Goal: Task Accomplishment & Management: Manage account settings

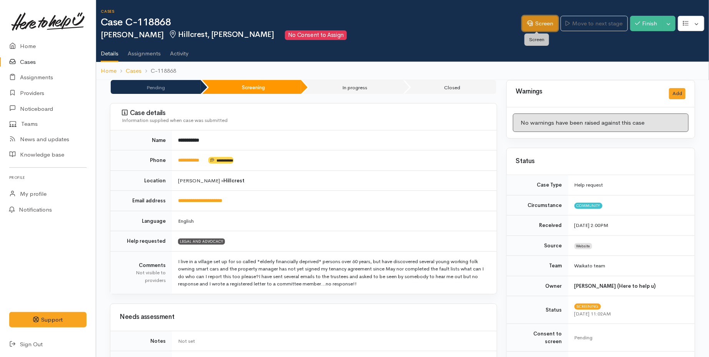
click at [538, 21] on link "Screen" at bounding box center [540, 24] width 36 height 16
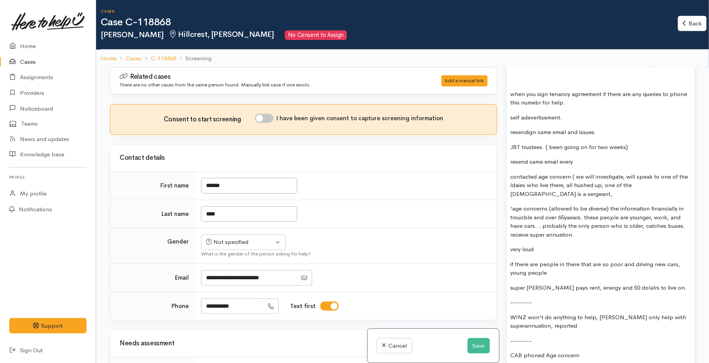
scroll to position [940, 0]
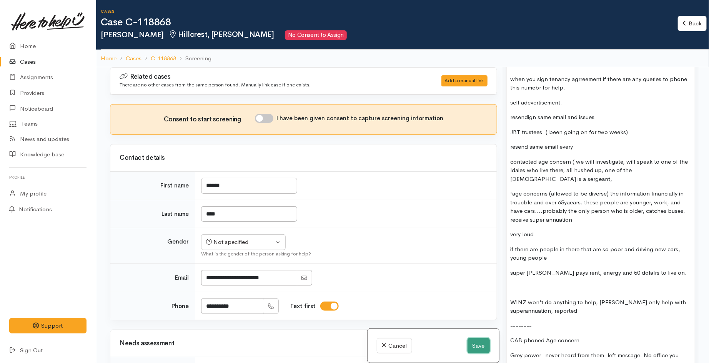
click at [471, 343] on button "Save" at bounding box center [479, 346] width 22 height 16
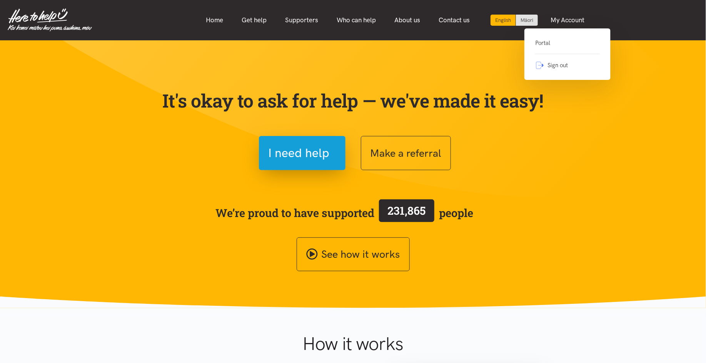
click at [541, 45] on link "Portal" at bounding box center [567, 46] width 65 height 16
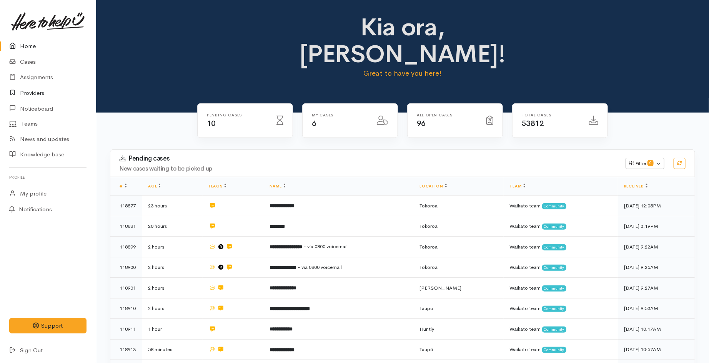
click at [33, 95] on link "Providers" at bounding box center [48, 93] width 96 height 16
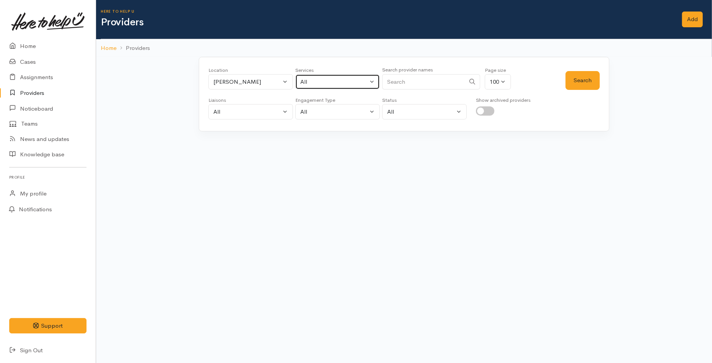
click at [320, 83] on div "All" at bounding box center [334, 82] width 68 height 9
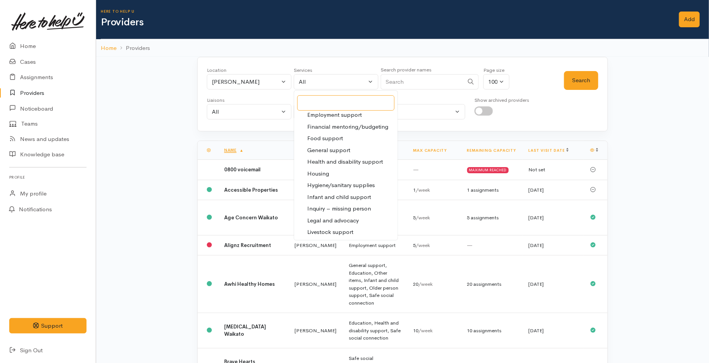
scroll to position [128, 0]
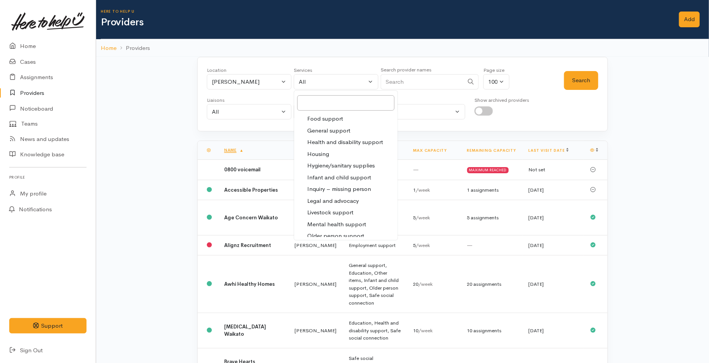
click at [331, 198] on span "Legal and advocacy" at bounding box center [333, 201] width 52 height 9
select select "27"
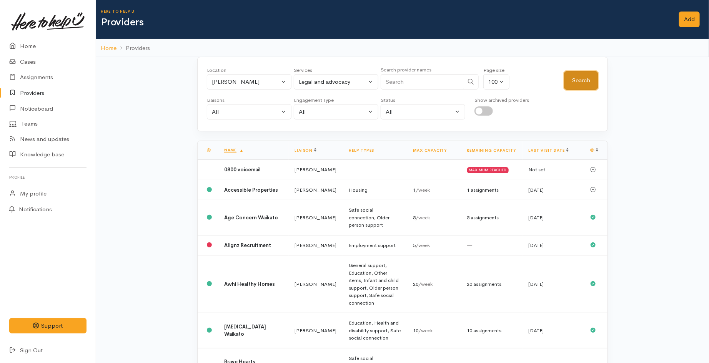
click at [574, 78] on button "Search" at bounding box center [581, 80] width 34 height 19
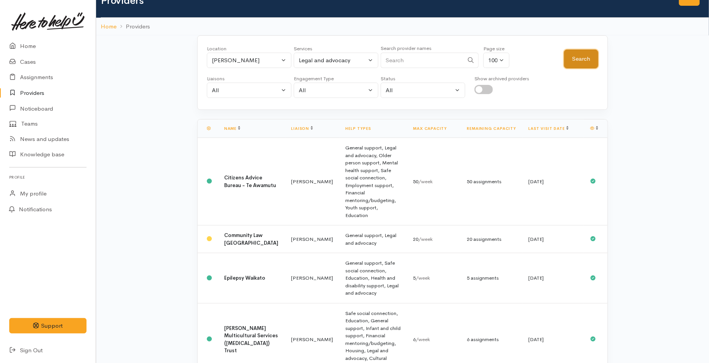
scroll to position [43, 0]
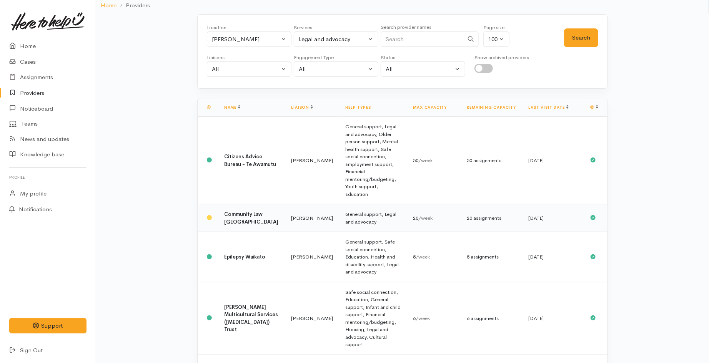
click at [285, 205] on td "Nicole Rusk" at bounding box center [312, 219] width 54 height 28
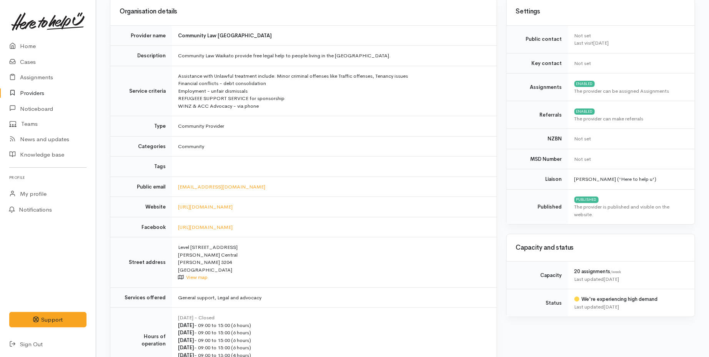
scroll to position [128, 0]
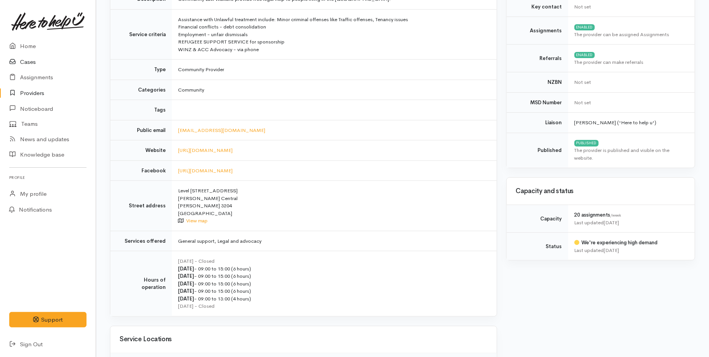
click at [29, 63] on link "Cases" at bounding box center [48, 62] width 96 height 16
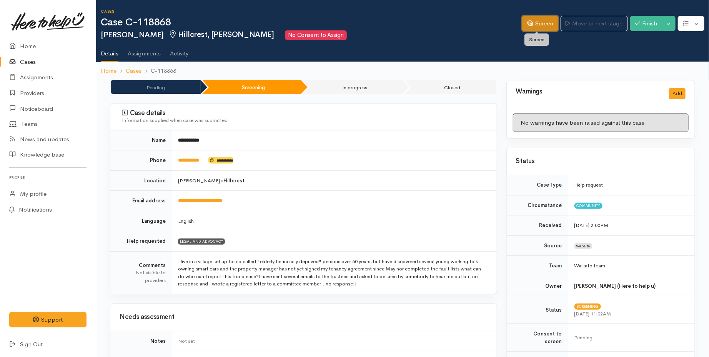
click at [530, 25] on link "Screen" at bounding box center [540, 24] width 36 height 16
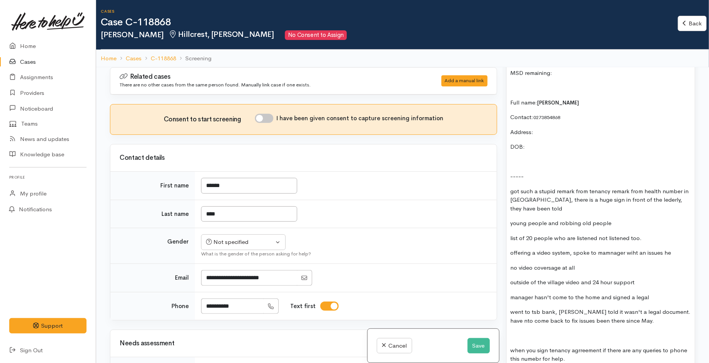
scroll to position [683, 0]
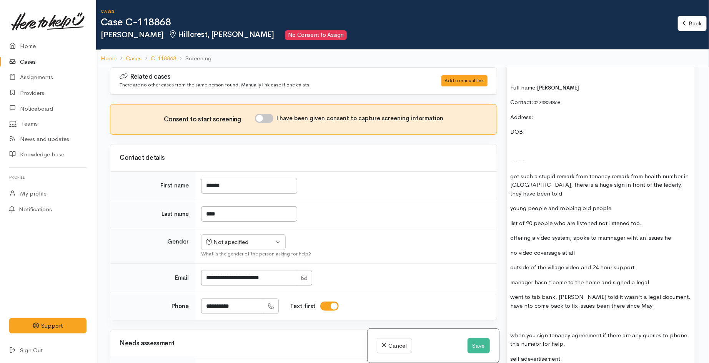
click at [541, 143] on p at bounding box center [601, 147] width 180 height 9
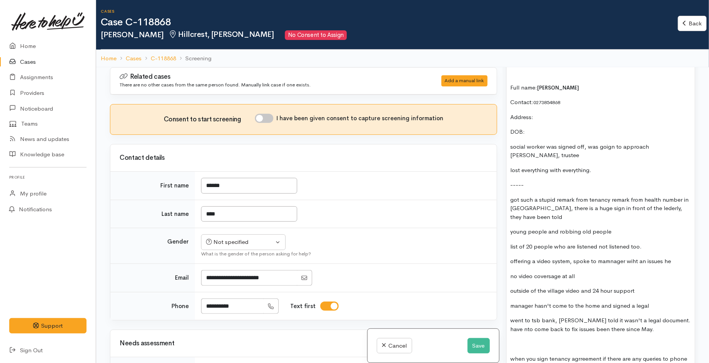
click at [537, 150] on p "social worker was signed off, was goign to approach Bishop Gaines, trustee" at bounding box center [601, 151] width 180 height 17
click at [601, 166] on p "lost everything with everything." at bounding box center [601, 170] width 180 height 9
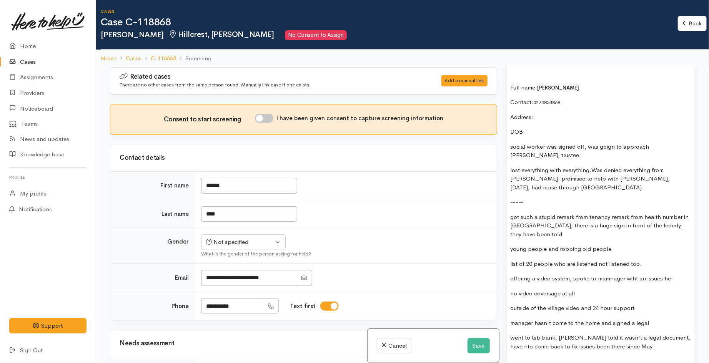
click at [594, 166] on p "lost everything with everything.Was denied everything from Vinnies. promised to…" at bounding box center [601, 179] width 180 height 26
click at [570, 182] on p "lost everything with everything. Was denied everything from [GEOGRAPHIC_DATA]. …" at bounding box center [601, 179] width 180 height 26
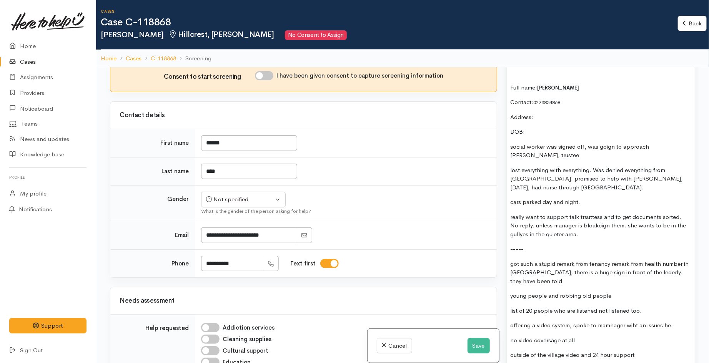
scroll to position [85, 0]
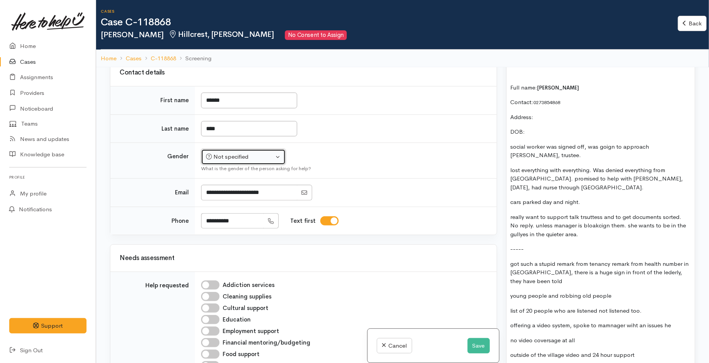
click at [244, 158] on div "Not specified" at bounding box center [240, 157] width 68 height 9
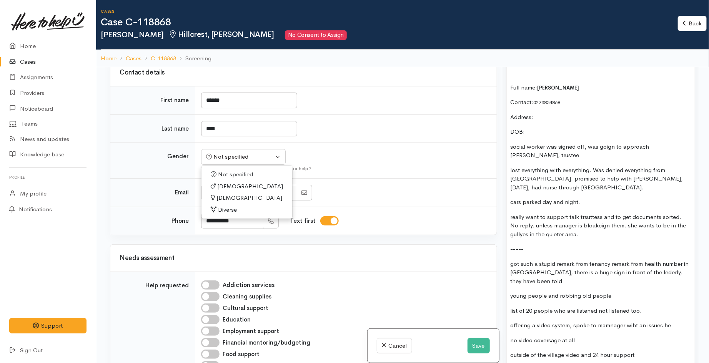
click at [228, 196] on span "[DEMOGRAPHIC_DATA]" at bounding box center [249, 198] width 66 height 9
select select "[DEMOGRAPHIC_DATA]"
click at [350, 102] on td "******" at bounding box center [346, 101] width 302 height 28
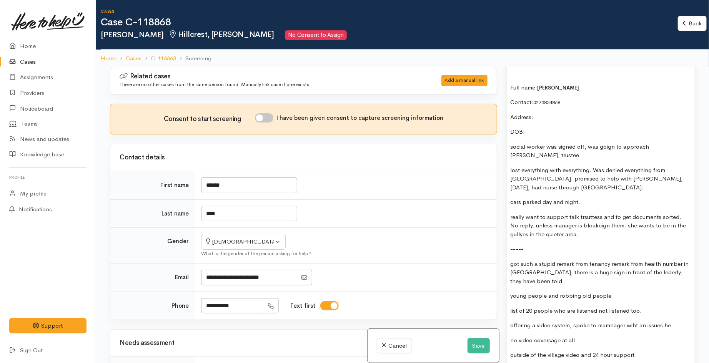
scroll to position [0, 0]
click at [268, 118] on input "I have been given consent to capture screening information" at bounding box center [264, 118] width 18 height 9
checkbox input "true"
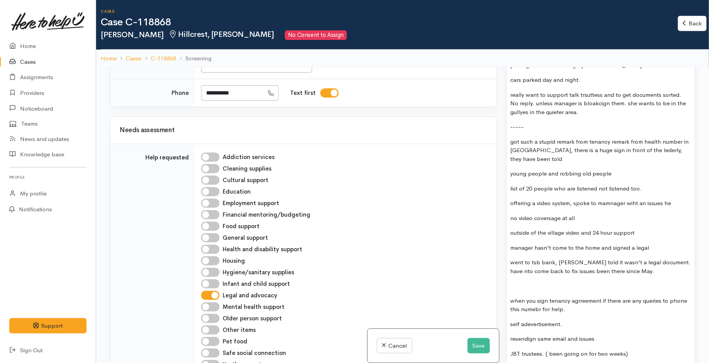
scroll to position [812, 0]
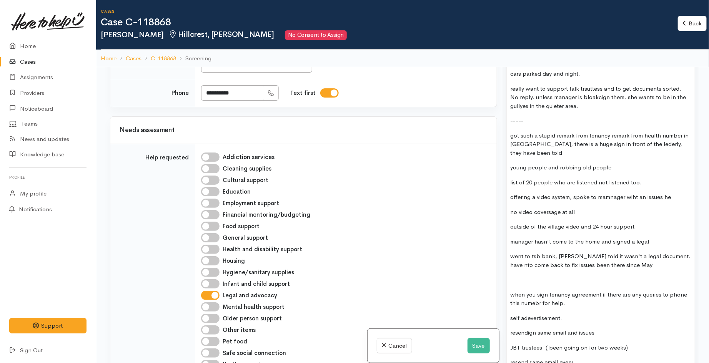
click at [543, 276] on p at bounding box center [601, 280] width 180 height 9
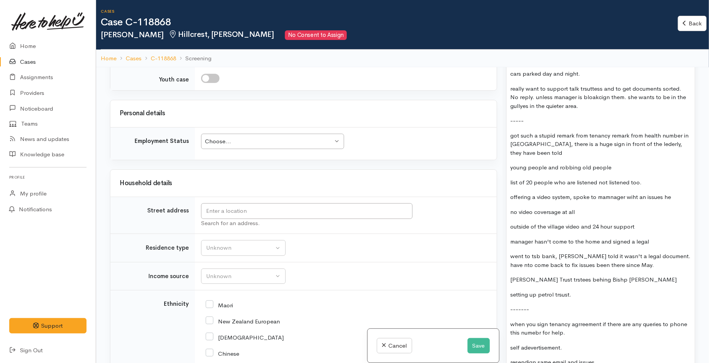
scroll to position [726, 0]
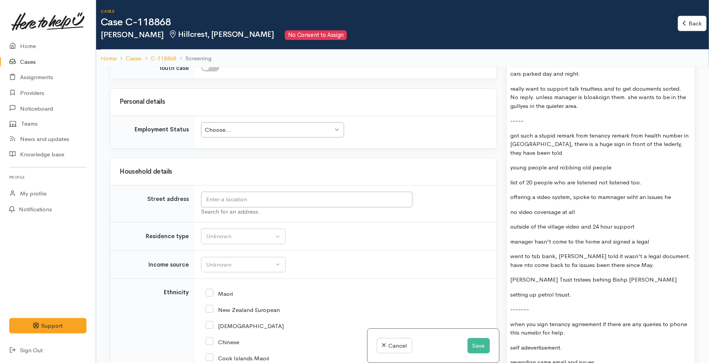
click at [266, 130] on div "Choose..." at bounding box center [269, 130] width 128 height 9
click at [248, 134] on div "Retired" at bounding box center [269, 130] width 128 height 9
click at [406, 129] on td "Retired Retired Choose... Unknown Employed casually Employed full-time Employed…" at bounding box center [346, 132] width 302 height 33
click at [239, 201] on input "text" at bounding box center [306, 200] width 211 height 16
drag, startPoint x: 310, startPoint y: 203, endPoint x: 199, endPoint y: 201, distance: 111.5
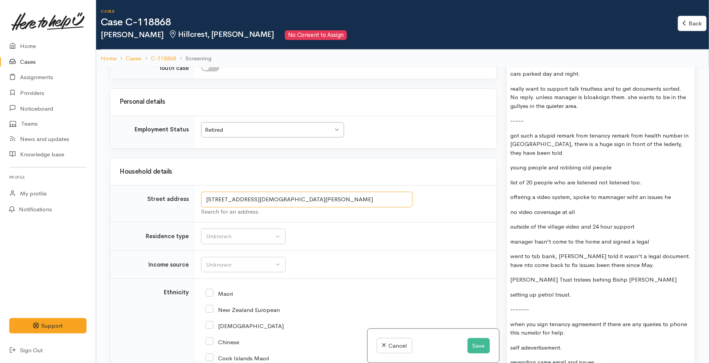
click at [199, 201] on td "4 bishop gaines village silverdale road Search for an address." at bounding box center [346, 204] width 302 height 37
type input "4 bishop gaines village silverdale road"
click at [535, 305] on p "-------" at bounding box center [601, 309] width 180 height 9
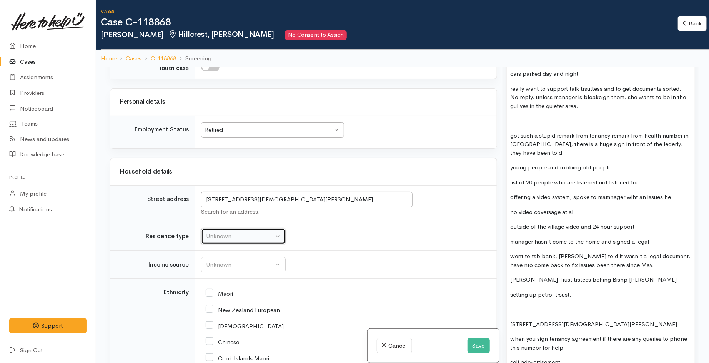
click at [236, 243] on button "Unknown" at bounding box center [243, 237] width 85 height 16
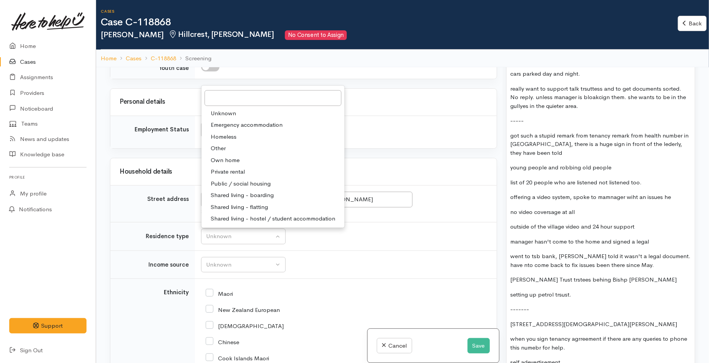
click at [253, 183] on span "Public / social housing" at bounding box center [241, 184] width 60 height 9
select select "3"
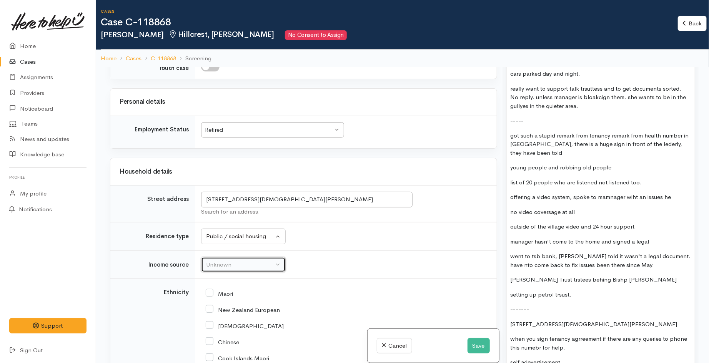
click at [252, 269] on div "Unknown" at bounding box center [240, 265] width 68 height 9
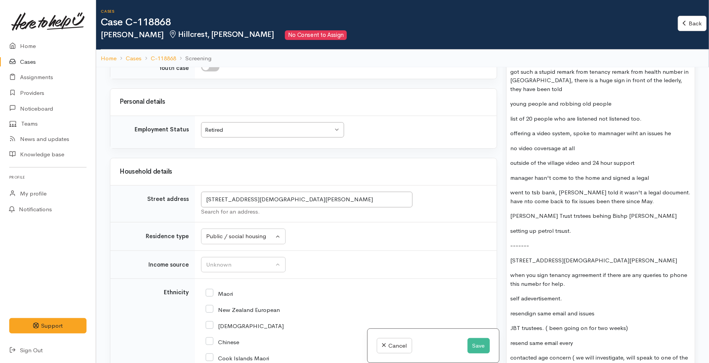
scroll to position [897, 0]
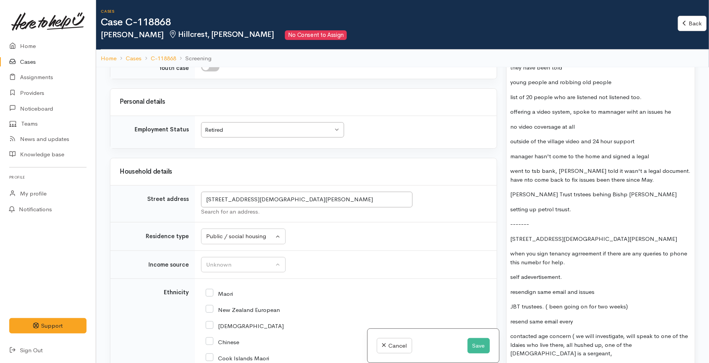
click at [568, 220] on p "-------" at bounding box center [601, 224] width 180 height 9
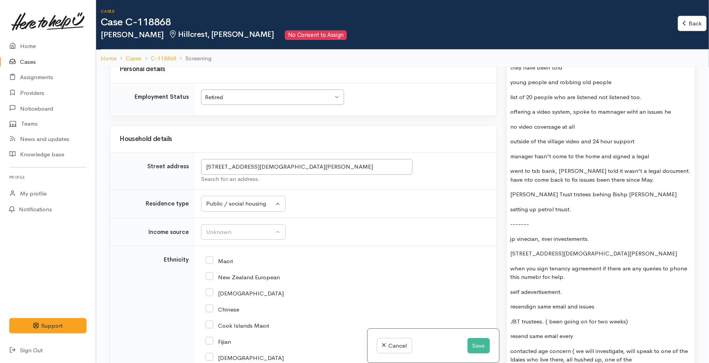
scroll to position [812, 0]
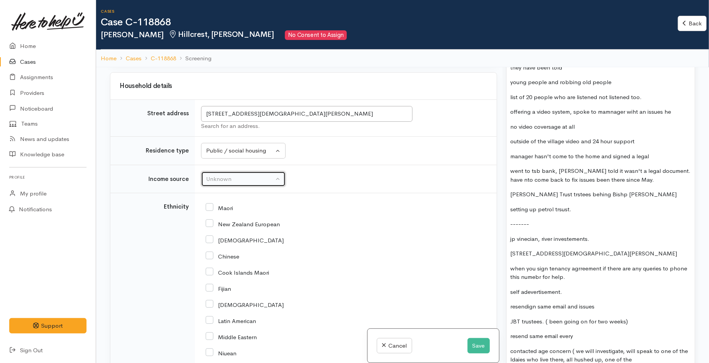
click at [262, 177] on div "Unknown" at bounding box center [240, 179] width 68 height 9
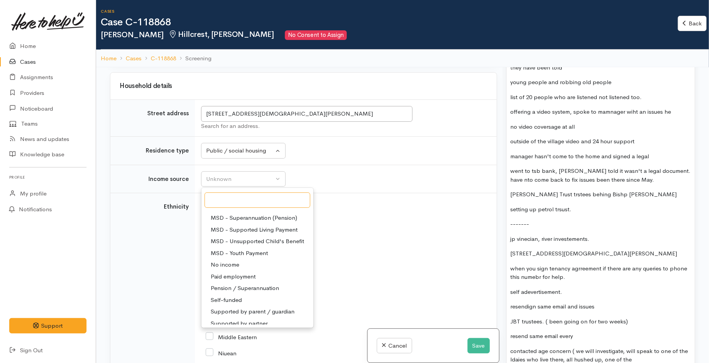
scroll to position [119, 0]
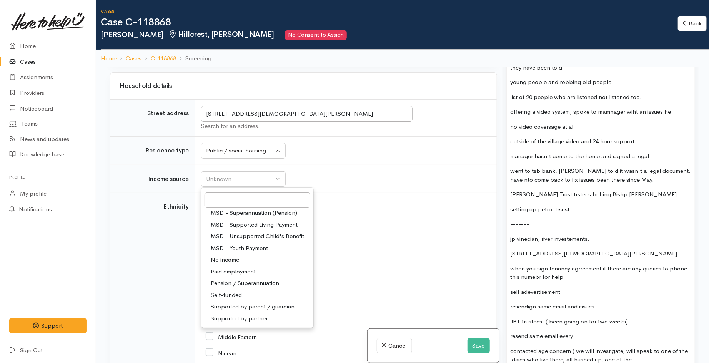
click at [249, 260] on link "No income" at bounding box center [257, 261] width 112 height 12
select select "5"
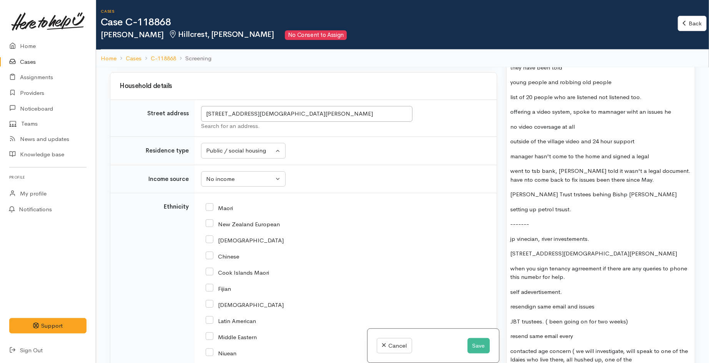
click at [381, 183] on td "Unknown ACC Maternity leave MSD - Away from Home Allowance MSD - Child Disabili…" at bounding box center [346, 179] width 302 height 28
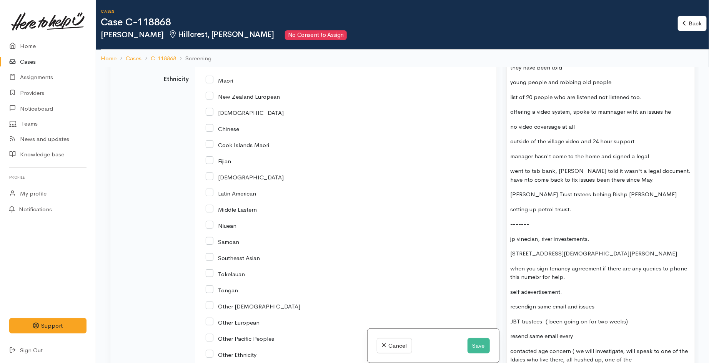
scroll to position [940, 0]
click at [555, 220] on p "-------" at bounding box center [601, 224] width 180 height 9
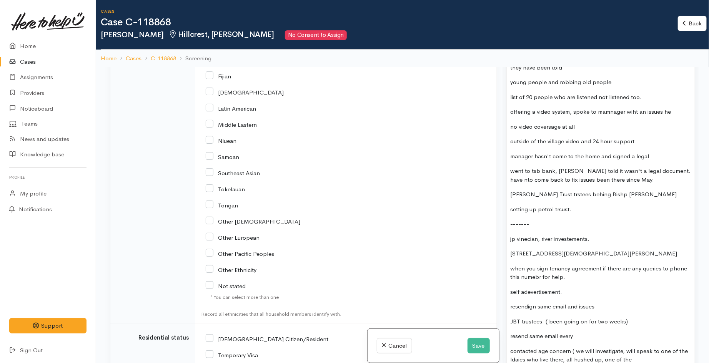
scroll to position [1025, 0]
click at [544, 220] on p "-------" at bounding box center [601, 224] width 180 height 9
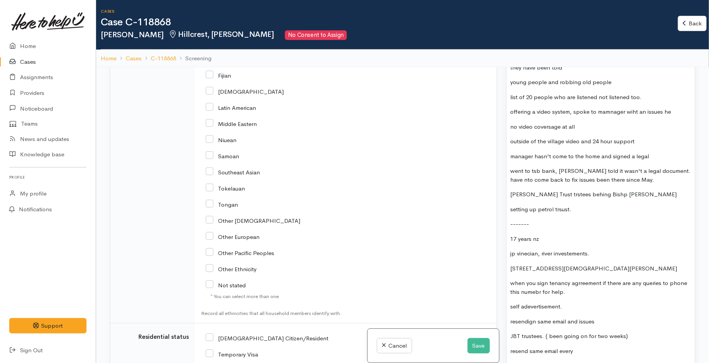
click at [209, 336] on input "NZ Citizen/Resident" at bounding box center [267, 337] width 123 height 7
checkbox input "true"
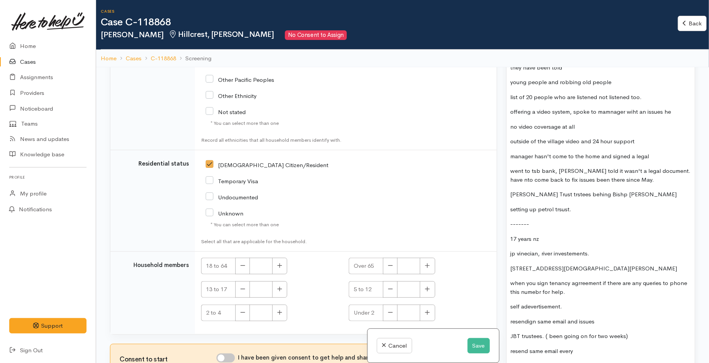
scroll to position [67, 0]
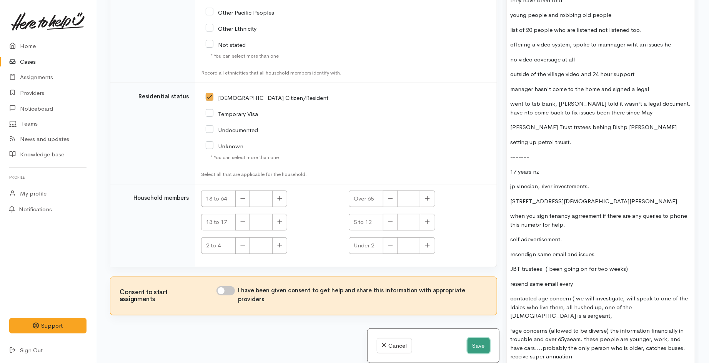
click at [481, 346] on button "Save" at bounding box center [479, 346] width 22 height 16
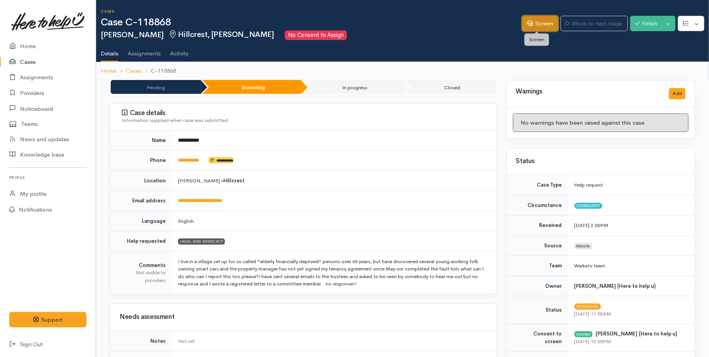
click at [531, 26] on link "Screen" at bounding box center [540, 24] width 36 height 16
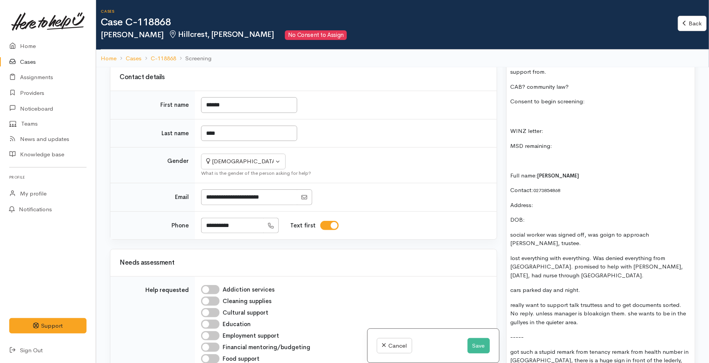
scroll to position [598, 0]
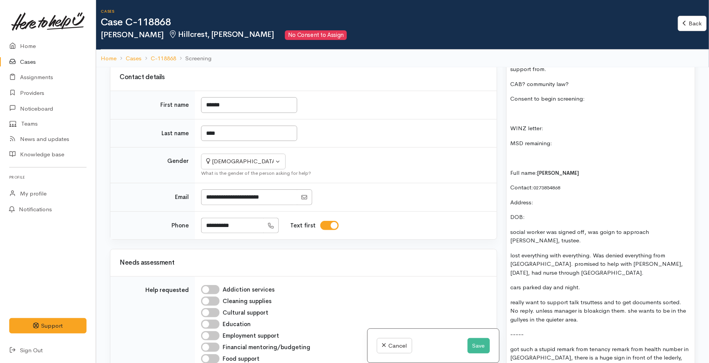
click at [537, 214] on p "DOB:" at bounding box center [601, 217] width 180 height 9
click at [473, 343] on button "Save" at bounding box center [479, 346] width 22 height 16
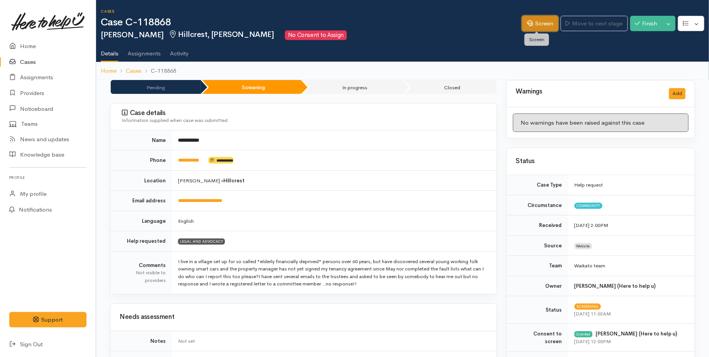
click at [535, 17] on link "Screen" at bounding box center [540, 24] width 36 height 16
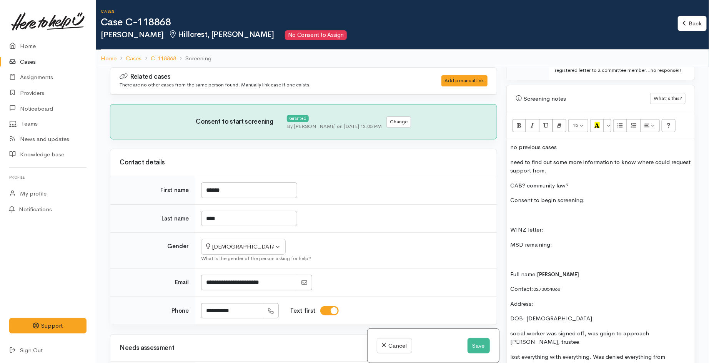
scroll to position [513, 0]
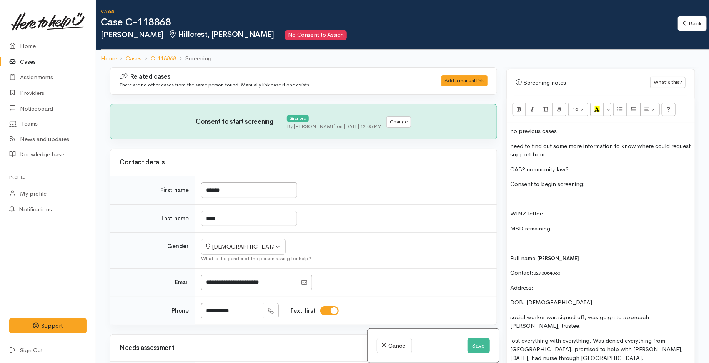
click at [579, 174] on p "CAB? community law?" at bounding box center [601, 169] width 180 height 9
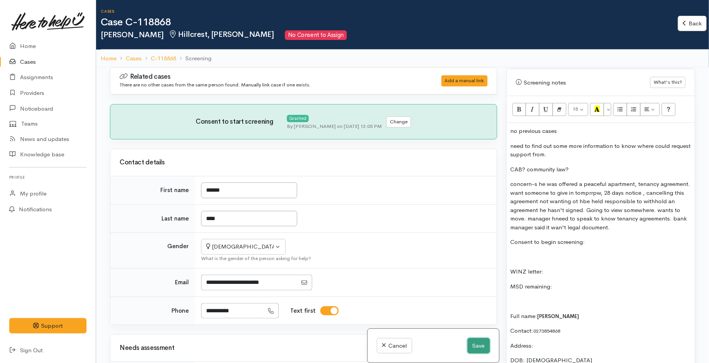
click at [477, 344] on button "Save" at bounding box center [479, 346] width 22 height 16
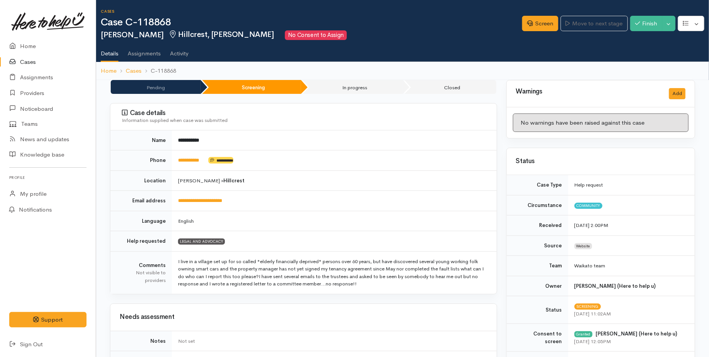
click at [25, 66] on link "Cases" at bounding box center [48, 62] width 96 height 16
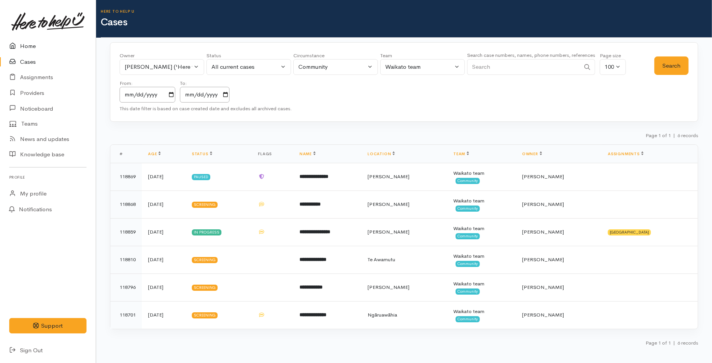
click at [32, 47] on link "Home" at bounding box center [48, 46] width 96 height 16
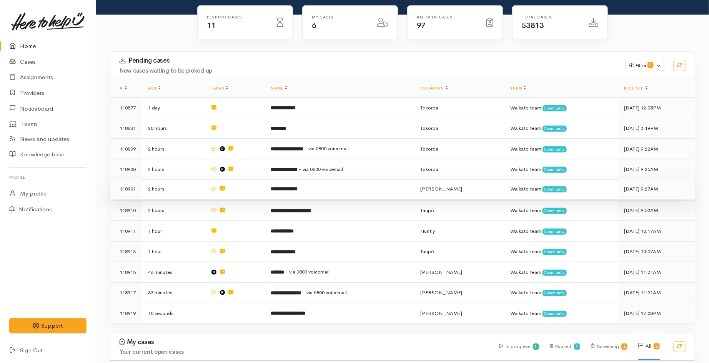
scroll to position [43, 0]
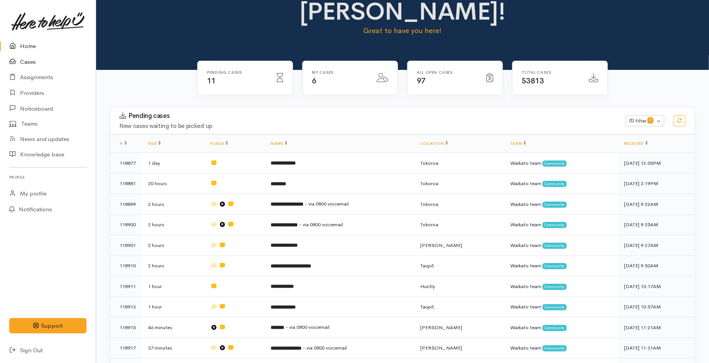
click at [26, 60] on link "Cases" at bounding box center [48, 62] width 96 height 16
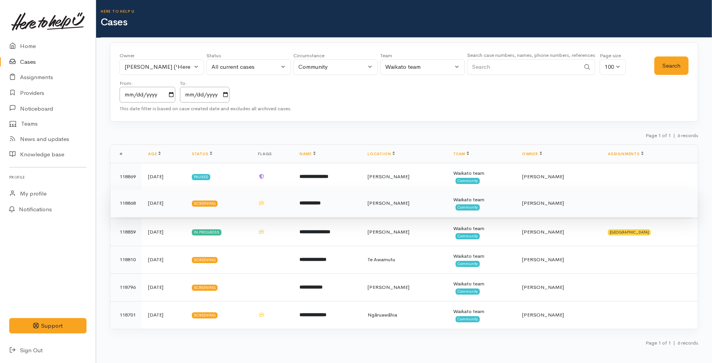
click at [305, 205] on td "**********" at bounding box center [327, 204] width 68 height 28
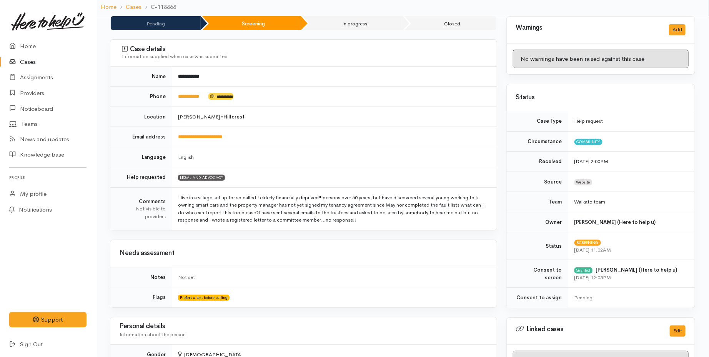
scroll to position [85, 0]
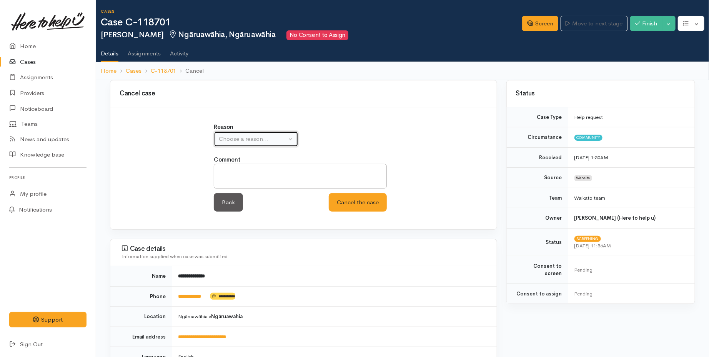
click at [254, 144] on button "Choose a reason..." at bounding box center [256, 139] width 85 height 16
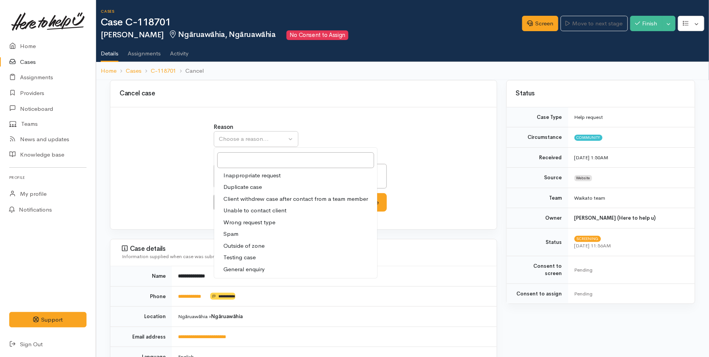
click at [253, 199] on span "Client withdrew case after contact from a team member" at bounding box center [295, 199] width 145 height 9
select select "3"
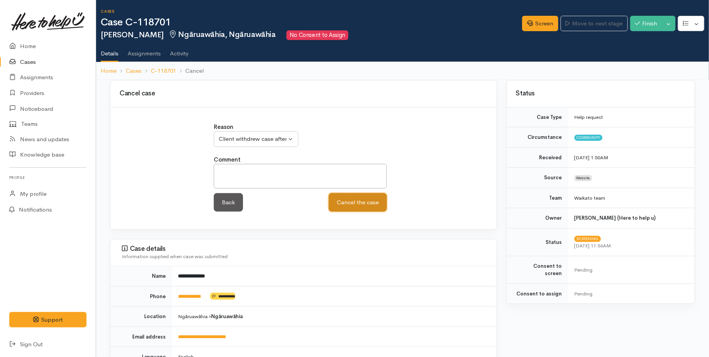
click at [356, 208] on button "Cancel the case" at bounding box center [358, 202] width 58 height 19
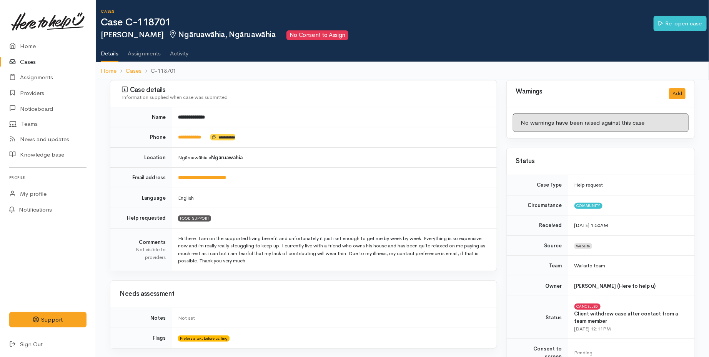
click at [35, 63] on link "Cases" at bounding box center [48, 62] width 96 height 16
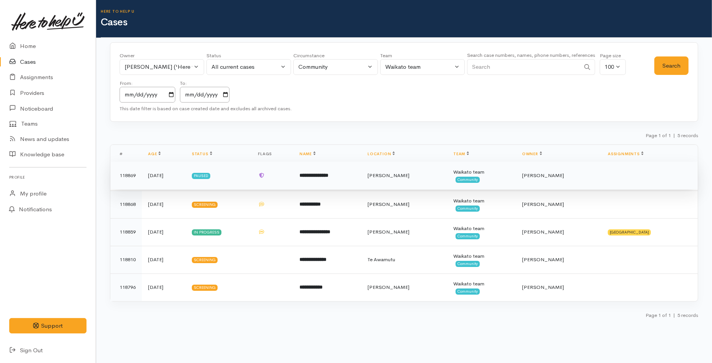
click at [293, 181] on td at bounding box center [273, 176] width 42 height 28
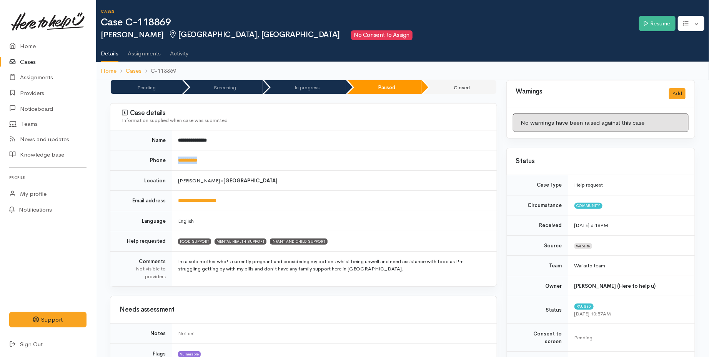
drag, startPoint x: 196, startPoint y: 164, endPoint x: 178, endPoint y: 164, distance: 17.7
click at [178, 164] on td "**********" at bounding box center [334, 160] width 325 height 20
copy link "**********"
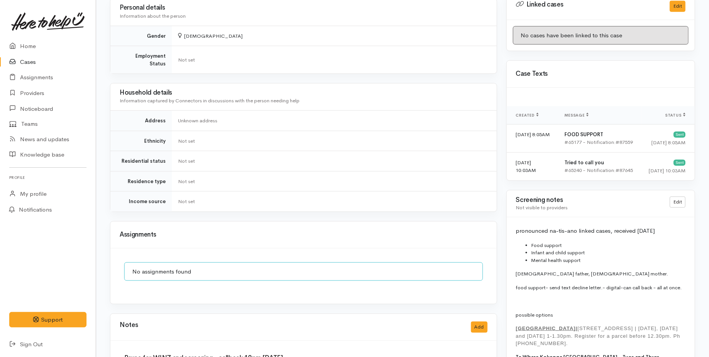
scroll to position [598, 0]
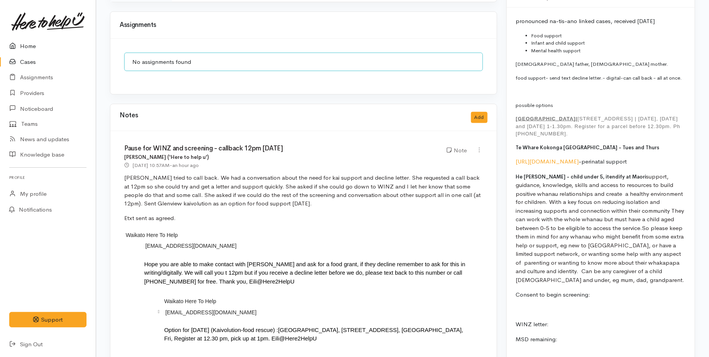
click at [25, 41] on link "Home" at bounding box center [48, 46] width 96 height 16
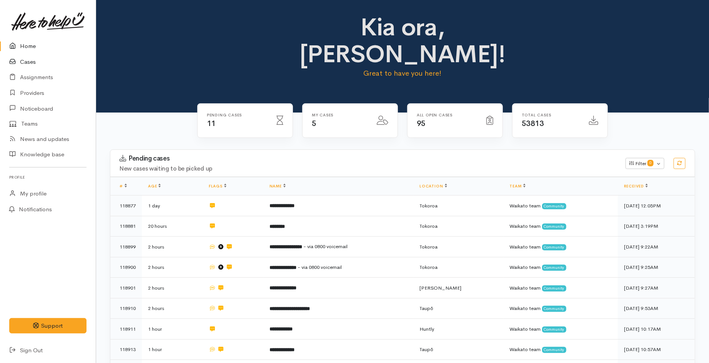
click at [33, 59] on link "Cases" at bounding box center [48, 62] width 96 height 16
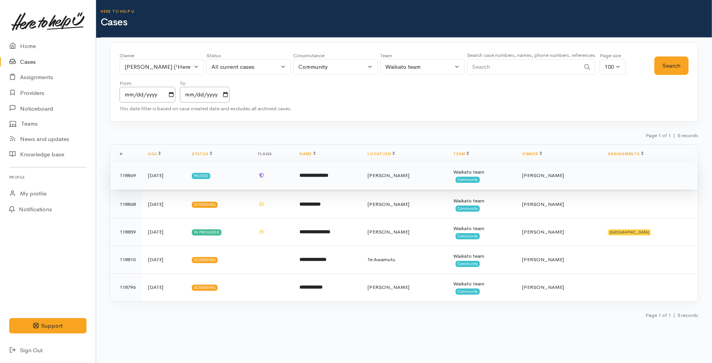
click at [328, 174] on b "**********" at bounding box center [314, 175] width 29 height 5
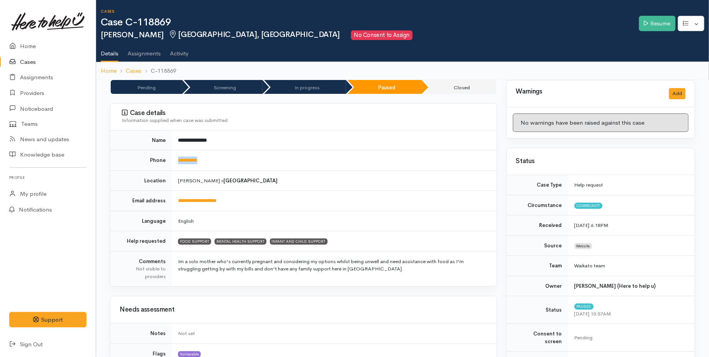
drag, startPoint x: 225, startPoint y: 165, endPoint x: 175, endPoint y: 165, distance: 50.0
click at [175, 165] on td "**********" at bounding box center [334, 160] width 325 height 20
copy link "**********"
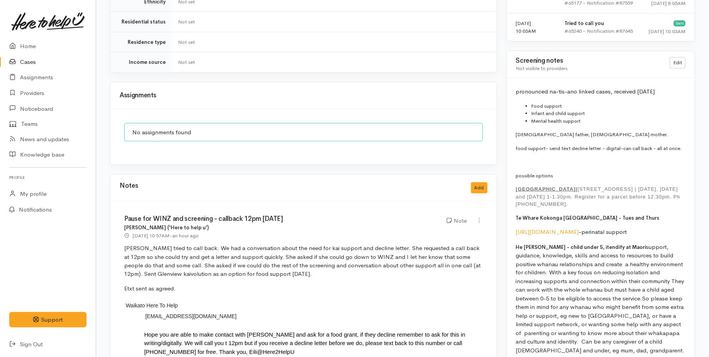
scroll to position [555, 0]
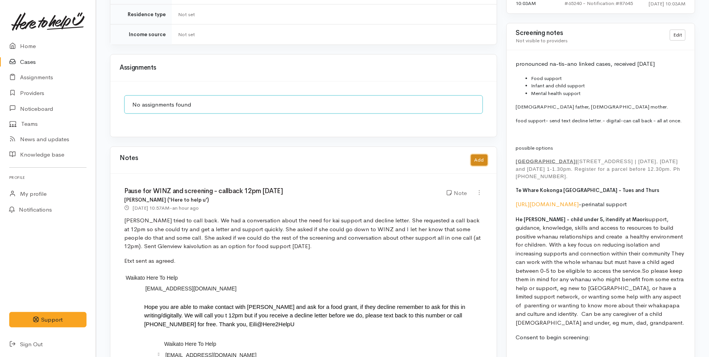
click at [477, 155] on button "Add" at bounding box center [479, 160] width 17 height 11
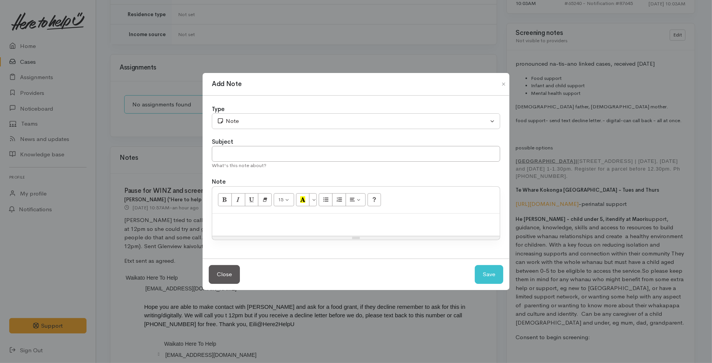
click at [259, 220] on p at bounding box center [356, 222] width 280 height 9
click at [288, 159] on input "text" at bounding box center [356, 154] width 288 height 16
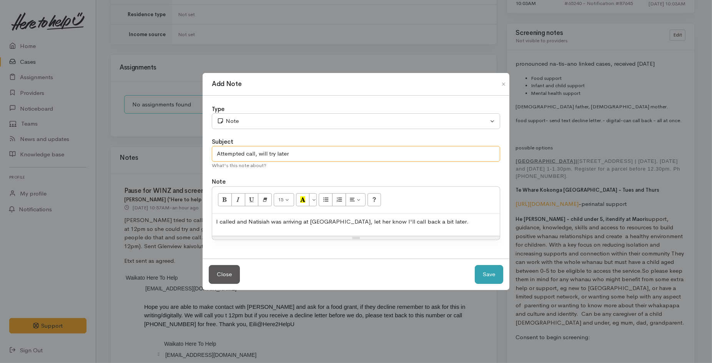
type input "Attempted call, will try later"
click at [483, 274] on button "Save" at bounding box center [489, 274] width 28 height 19
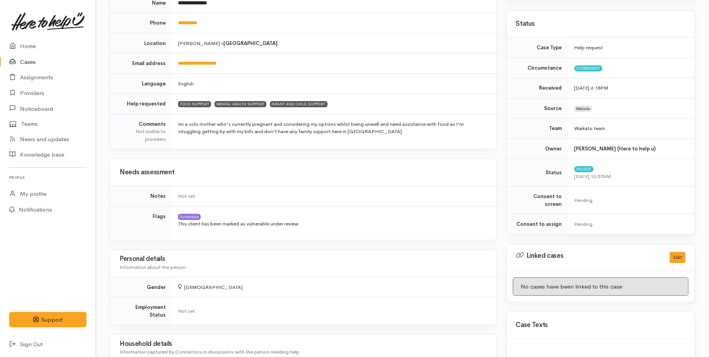
scroll to position [0, 0]
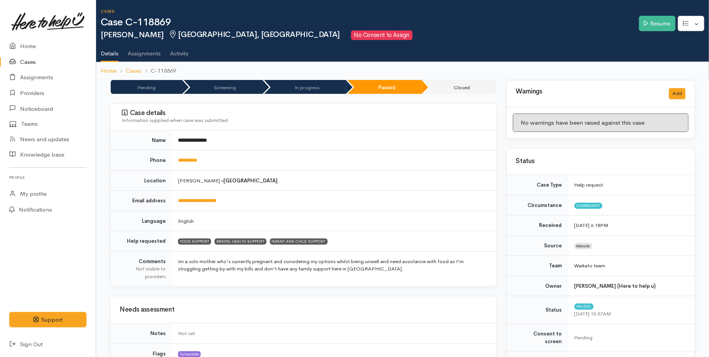
click at [177, 140] on td "**********" at bounding box center [334, 140] width 325 height 20
drag, startPoint x: 179, startPoint y: 138, endPoint x: 199, endPoint y: 140, distance: 20.1
click at [199, 140] on b "**********" at bounding box center [192, 140] width 29 height 5
copy b "********"
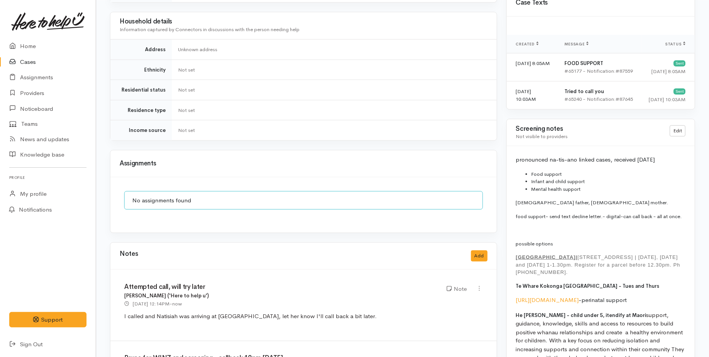
scroll to position [598, 0]
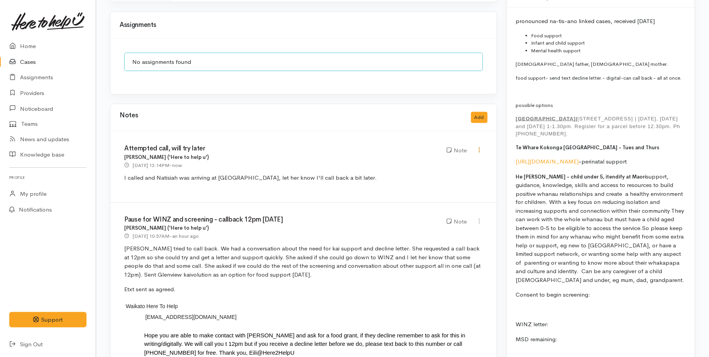
click at [477, 146] on icon at bounding box center [479, 149] width 7 height 7
click at [442, 159] on link "Edit" at bounding box center [452, 165] width 61 height 12
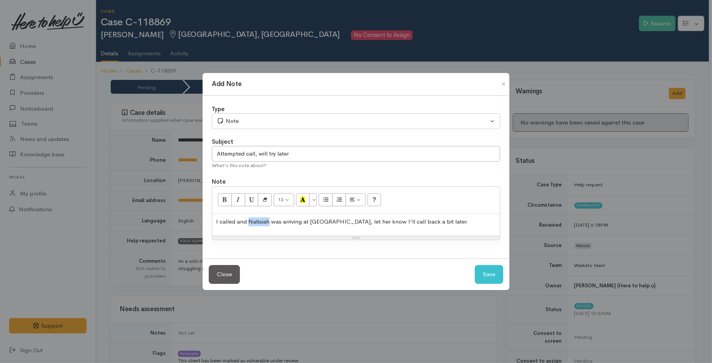
drag, startPoint x: 269, startPoint y: 225, endPoint x: 248, endPoint y: 222, distance: 21.7
click at [248, 222] on p "I called and Natisiah was arriving at WINZ, let her know I'll call back a bit l…" at bounding box center [356, 222] width 280 height 9
click at [486, 272] on button "Save" at bounding box center [489, 274] width 28 height 19
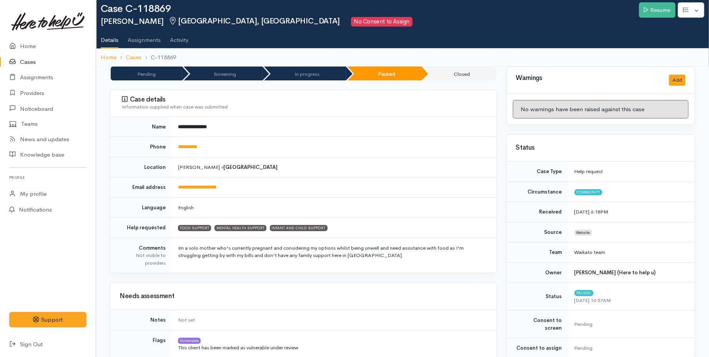
scroll to position [299, 0]
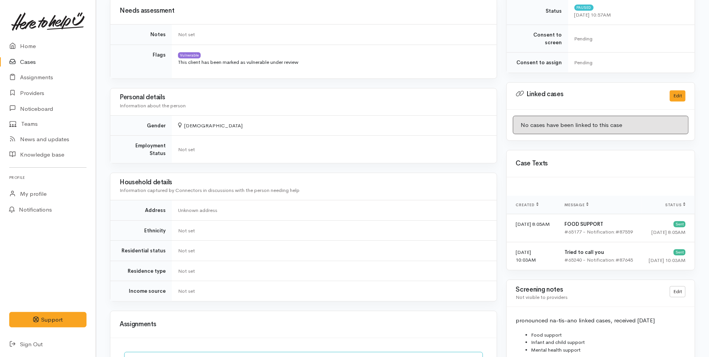
click at [40, 63] on link "Cases" at bounding box center [48, 62] width 96 height 16
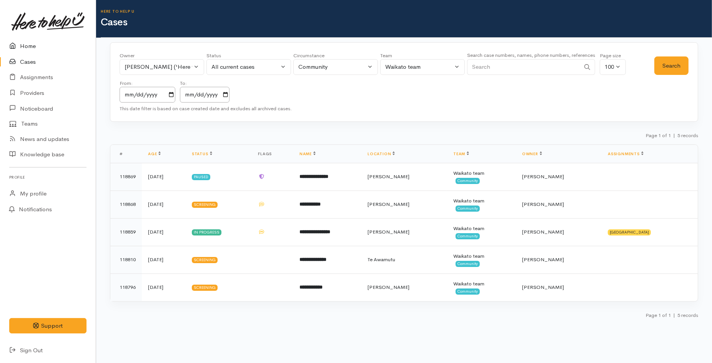
click at [28, 48] on link "Home" at bounding box center [48, 46] width 96 height 16
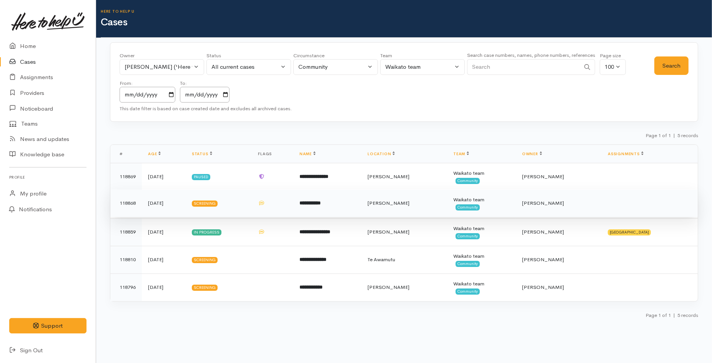
click at [327, 207] on td "**********" at bounding box center [327, 204] width 68 height 28
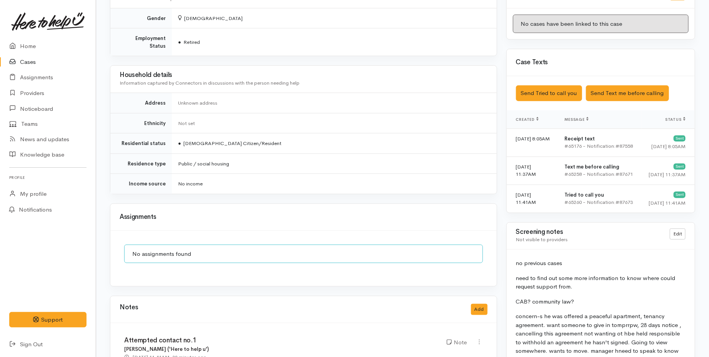
scroll to position [384, 0]
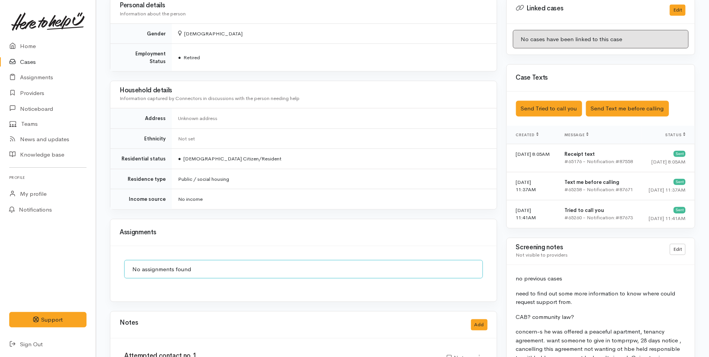
click at [674, 255] on div "Edit" at bounding box center [677, 251] width 25 height 15
click at [674, 251] on link "Edit" at bounding box center [678, 249] width 16 height 11
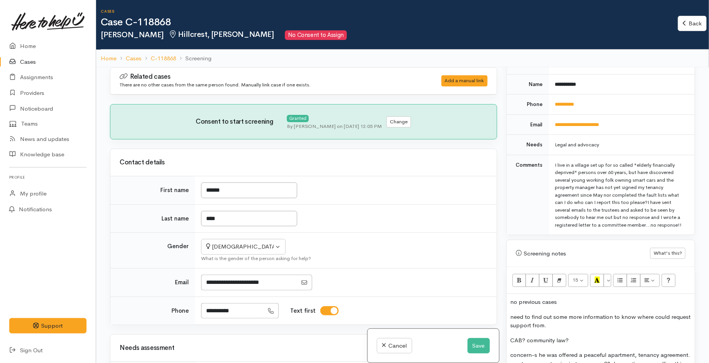
scroll to position [513, 0]
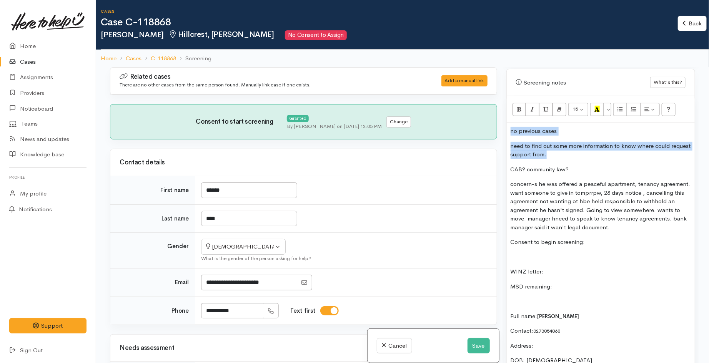
drag, startPoint x: 550, startPoint y: 159, endPoint x: 502, endPoint y: 131, distance: 55.5
click at [502, 131] on div "Warnings Add No warnings have been raised against this case Add Warning Title ●…" at bounding box center [601, 248] width 198 height 363
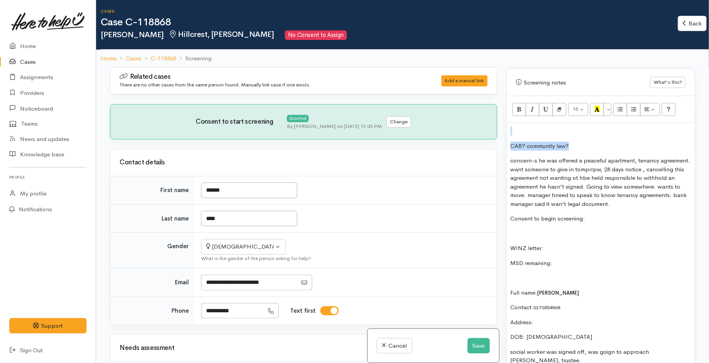
drag, startPoint x: 577, startPoint y: 148, endPoint x: 521, endPoint y: 124, distance: 60.3
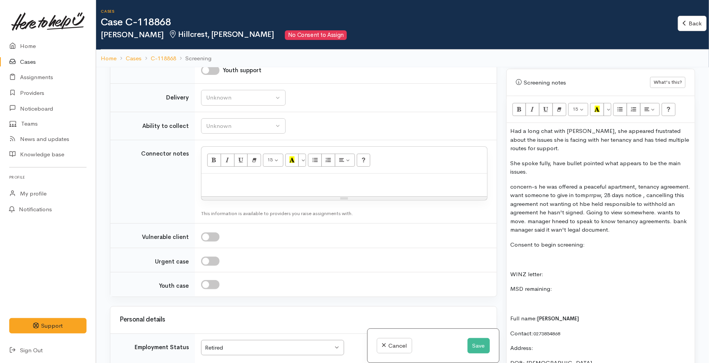
drag, startPoint x: 510, startPoint y: 186, endPoint x: 661, endPoint y: 235, distance: 158.2
click at [661, 235] on p "concern-s he was offered a peaceful apartment, tenancy agreement. want someone …" at bounding box center [601, 209] width 180 height 52
copy p "concern-s he was offered a peaceful apartment, tenancy agreement. want someone …"
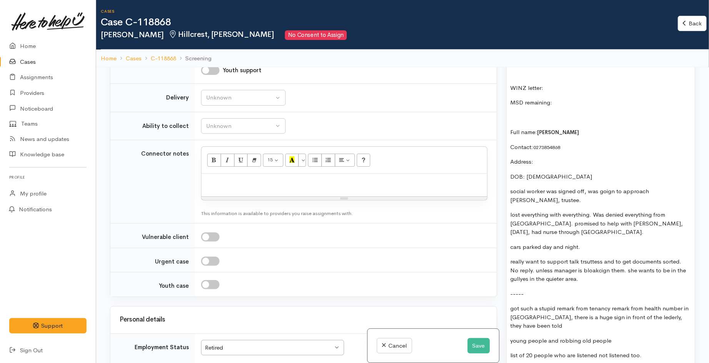
scroll to position [726, 0]
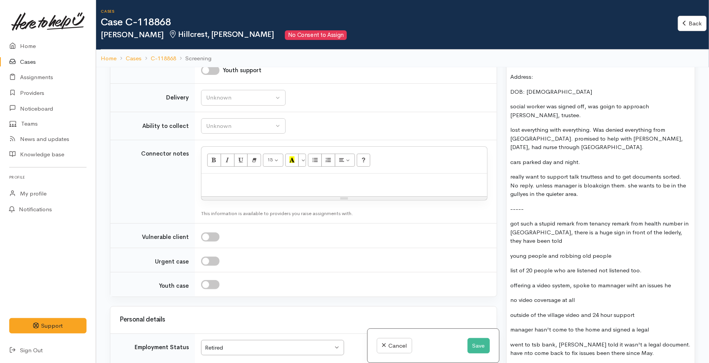
click at [556, 205] on p "-----" at bounding box center [601, 209] width 180 height 9
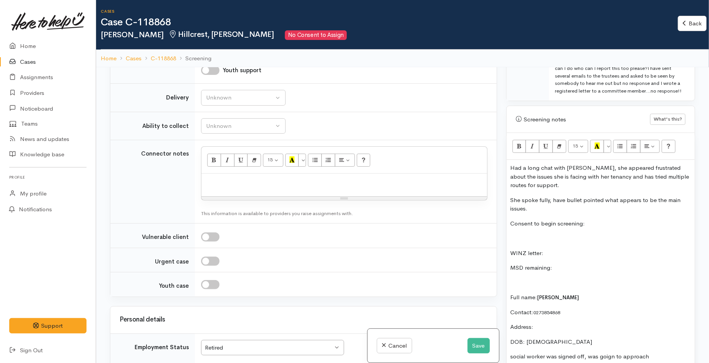
scroll to position [470, 0]
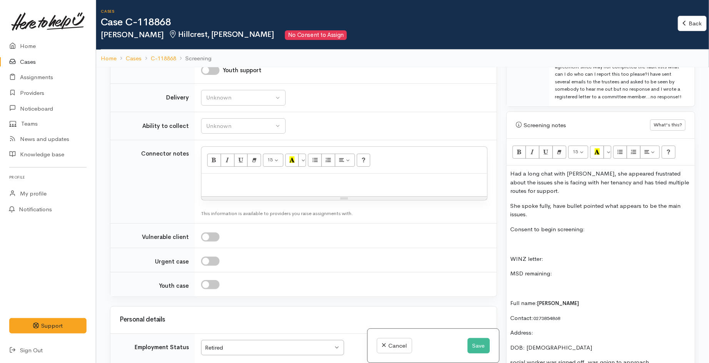
click at [548, 206] on p "She spoke fully, have bullet pointed what appears to be the main issues." at bounding box center [601, 210] width 180 height 17
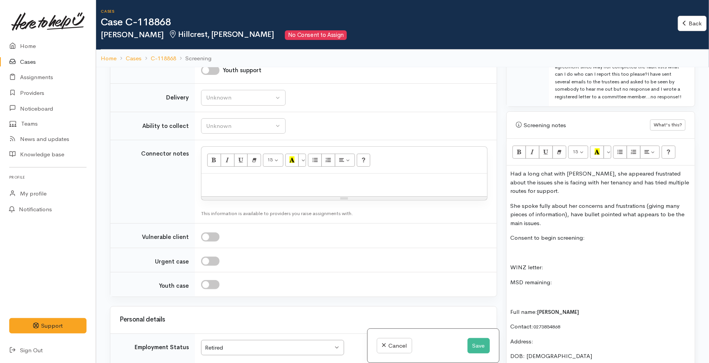
click at [601, 239] on p "Consent to begin screening:" at bounding box center [601, 238] width 180 height 9
drag, startPoint x: 558, startPoint y: 288, endPoint x: 544, endPoint y: 278, distance: 16.8
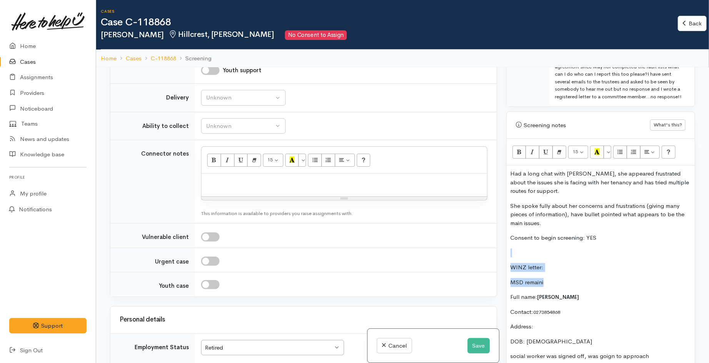
drag, startPoint x: 554, startPoint y: 279, endPoint x: 513, endPoint y: 253, distance: 48.1
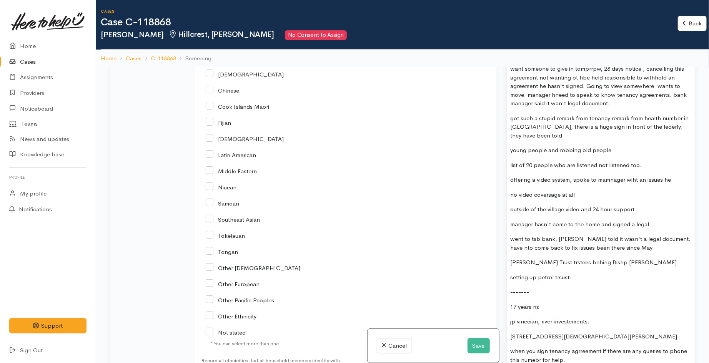
scroll to position [897, 0]
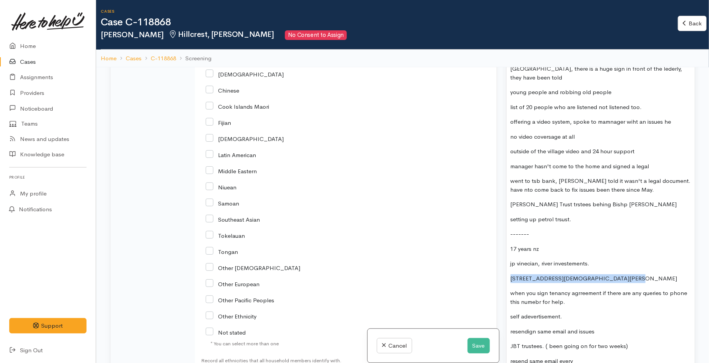
drag, startPoint x: 508, startPoint y: 281, endPoint x: 613, endPoint y: 273, distance: 105.2
click at [613, 273] on div "Had a long chat with Cheryl, she appeared frustrated about the issues she is fa…" at bounding box center [601, 290] width 188 height 1102
copy p "4 bishop gaines village silverdale road"
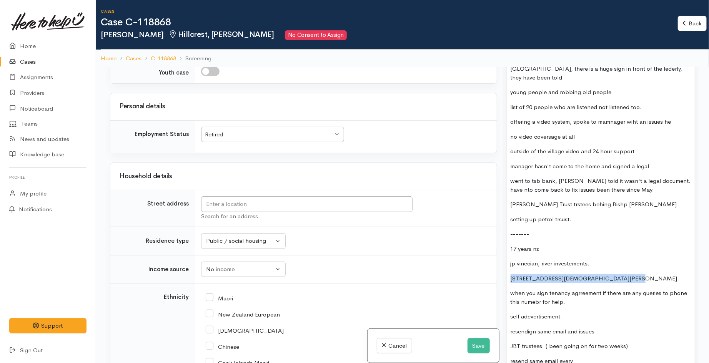
scroll to position [683, 0]
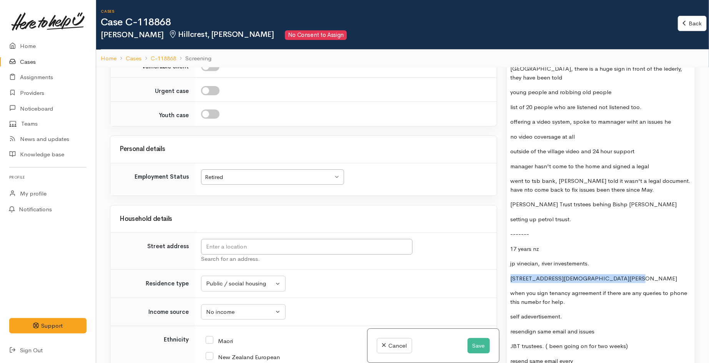
click at [512, 279] on p "4 bishop gaines village silverdale road" at bounding box center [601, 279] width 180 height 9
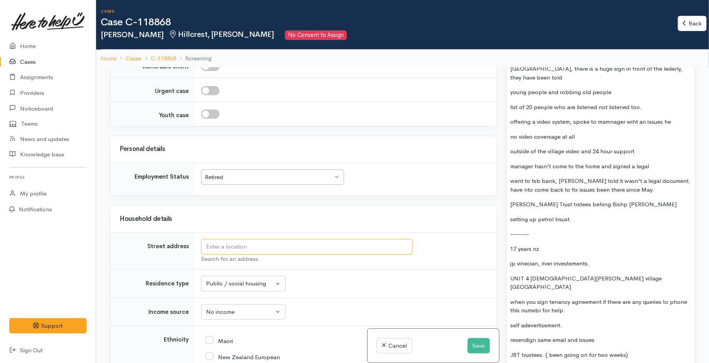
click at [252, 251] on input "text" at bounding box center [306, 247] width 211 height 16
drag, startPoint x: 257, startPoint y: 251, endPoint x: 199, endPoint y: 243, distance: 58.1
click at [199, 243] on td "UNIT 4 BISHOP Search for an address." at bounding box center [346, 251] width 302 height 37
drag, startPoint x: 220, startPoint y: 247, endPoint x: 293, endPoint y: 250, distance: 73.1
click at [293, 250] on input "4/60 BISHOP GAINES VILLAGE, SILVERDALE" at bounding box center [306, 247] width 211 height 16
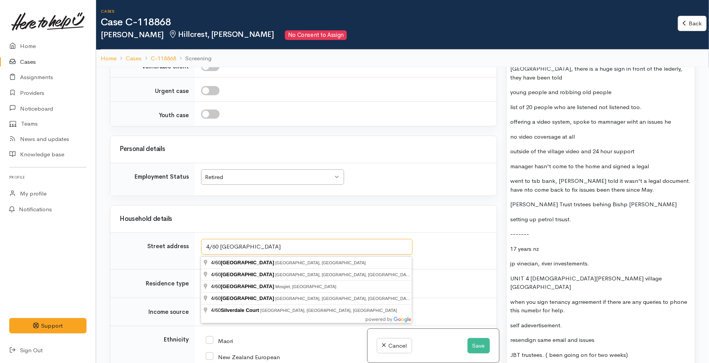
click at [282, 251] on input "4/60 SILVERDALE" at bounding box center [306, 247] width 211 height 16
type input "4/60 Silverdale Road, Silverdale, Hamilton, New Zealand"
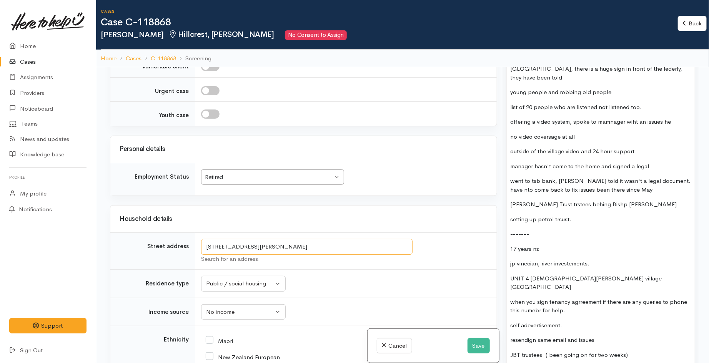
drag, startPoint x: 354, startPoint y: 249, endPoint x: 201, endPoint y: 248, distance: 153.8
click at [201, 248] on input "4/60 Silverdale Road, Silverdale, Hamilton, New Zealand" at bounding box center [306, 247] width 211 height 16
click at [590, 262] on p "jp vinecian, river investements." at bounding box center [601, 264] width 180 height 9
click at [632, 279] on p "UNIT 4 bishop gaines village silverdale road" at bounding box center [601, 283] width 180 height 17
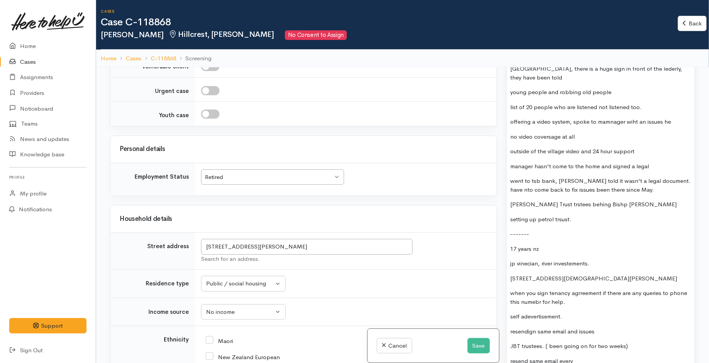
drag, startPoint x: 601, startPoint y: 292, endPoint x: 508, endPoint y: 281, distance: 93.7
click at [508, 281] on div "Had a long chat with Cheryl, she appeared frustrated about the issues she is fa…" at bounding box center [601, 290] width 188 height 1102
copy p "UNIT 4 bishop gaines village silverdale road 4/60 Silverdale Road, Silverdale, …"
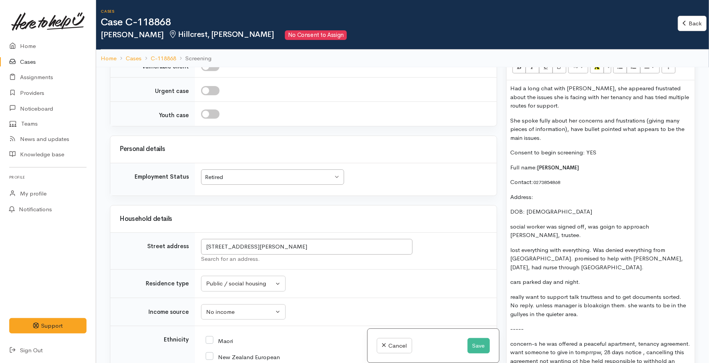
scroll to position [513, 0]
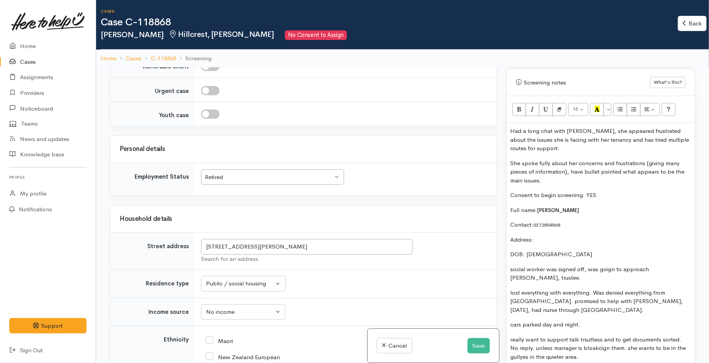
click at [547, 241] on p "Address:" at bounding box center [601, 240] width 180 height 9
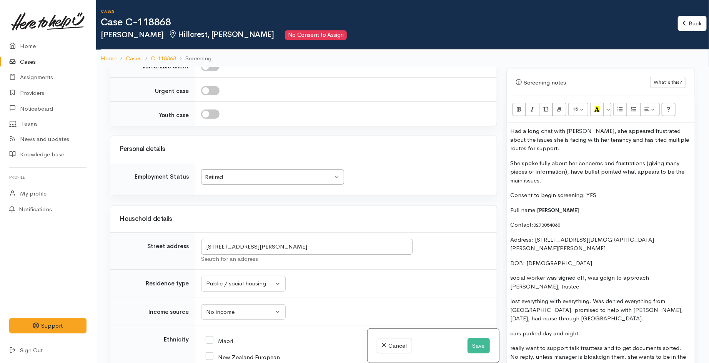
click at [650, 240] on p "Address: UNIT 4 bishop gaines village silverdale road 4/60 Silverdale Road, Sil…" at bounding box center [601, 244] width 180 height 17
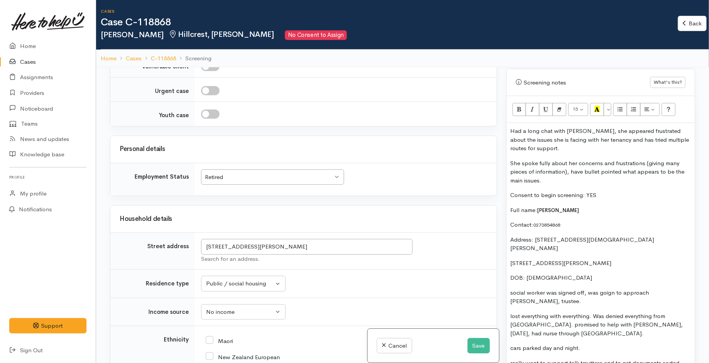
click at [659, 259] on p "4/60 Silverdale Road, Silverdale, Hamilton, New Zealand" at bounding box center [601, 263] width 180 height 9
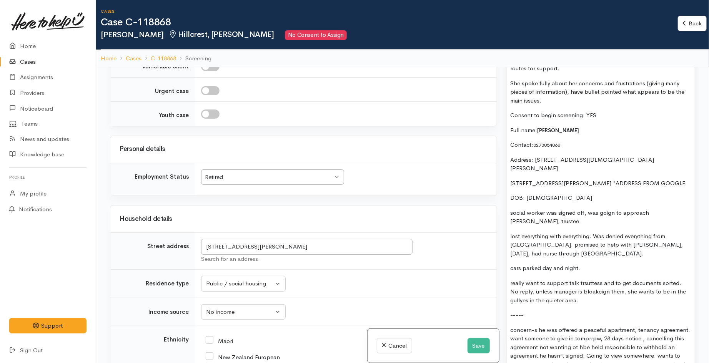
scroll to position [598, 0]
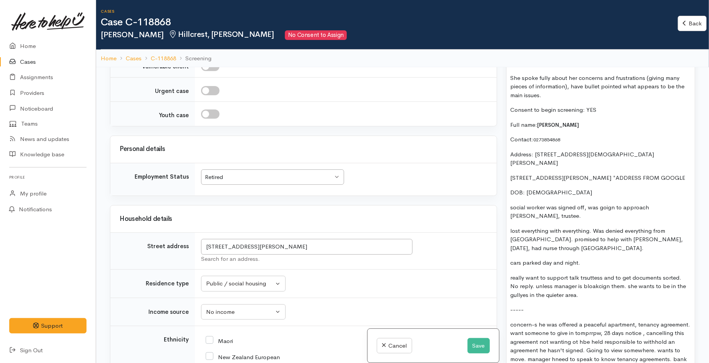
click at [556, 195] on p "DOB: 12/05/54" at bounding box center [601, 192] width 180 height 9
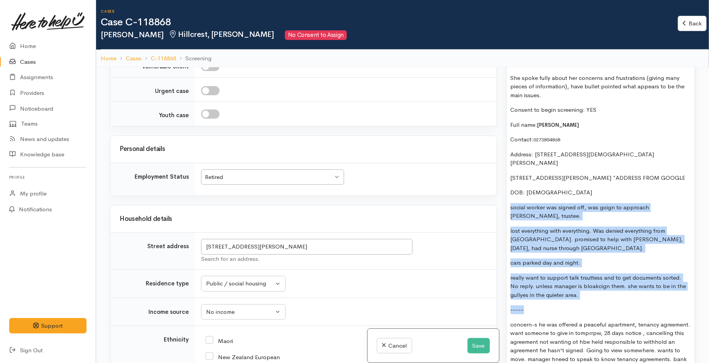
drag, startPoint x: 509, startPoint y: 207, endPoint x: 613, endPoint y: 304, distance: 142.3
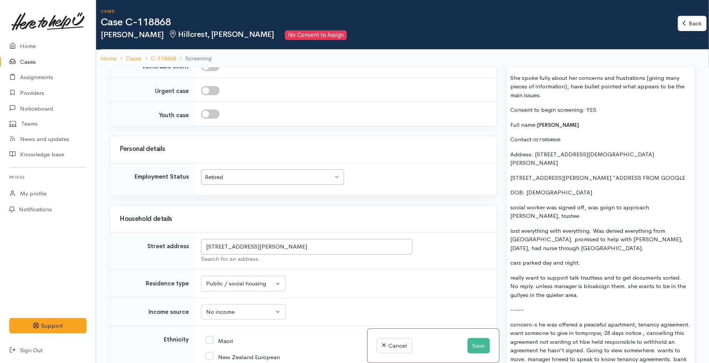
click at [585, 193] on p "DOB: [DEMOGRAPHIC_DATA]" at bounding box center [601, 192] width 180 height 9
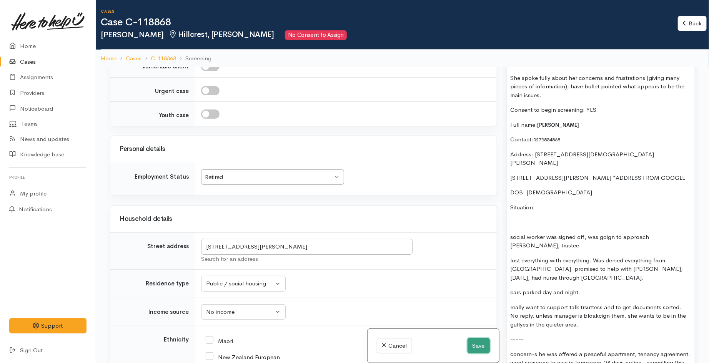
click at [479, 344] on button "Save" at bounding box center [479, 346] width 22 height 16
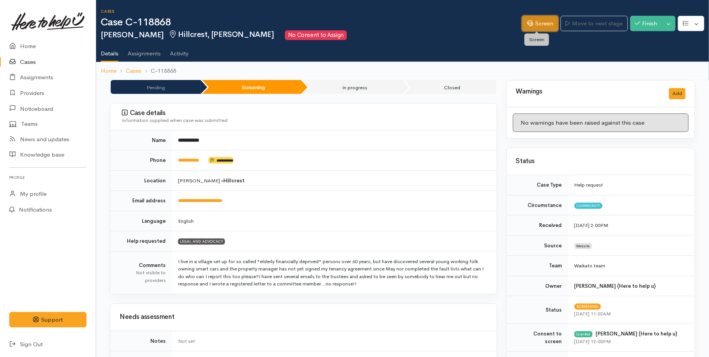
click at [541, 24] on link "Screen" at bounding box center [540, 24] width 36 height 16
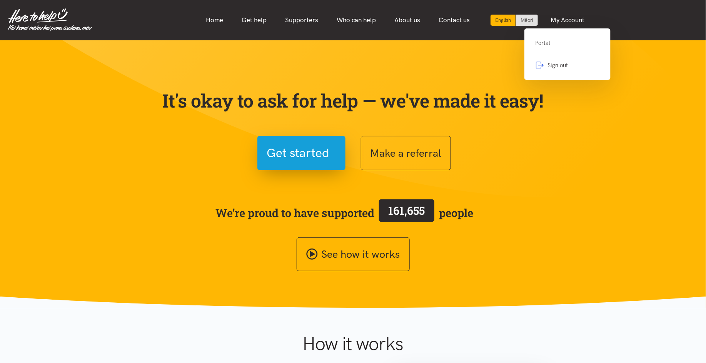
click at [535, 45] on link "Portal" at bounding box center [567, 46] width 65 height 16
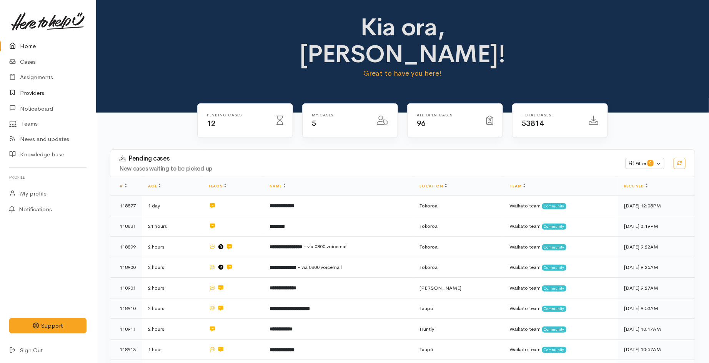
click at [41, 91] on link "Providers" at bounding box center [48, 93] width 96 height 16
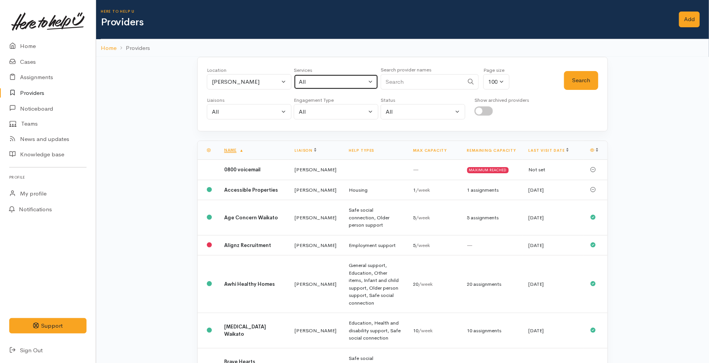
click at [322, 81] on div "All" at bounding box center [333, 82] width 68 height 9
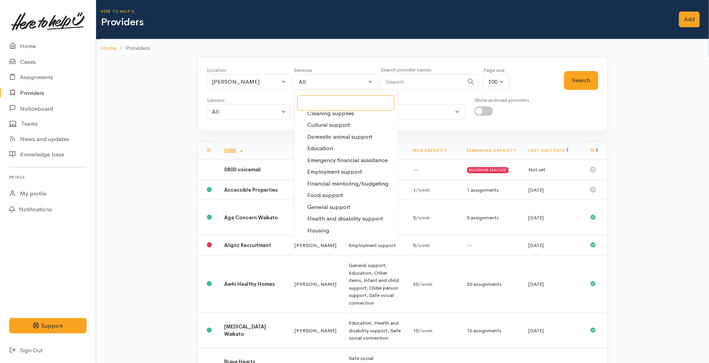
scroll to position [85, 0]
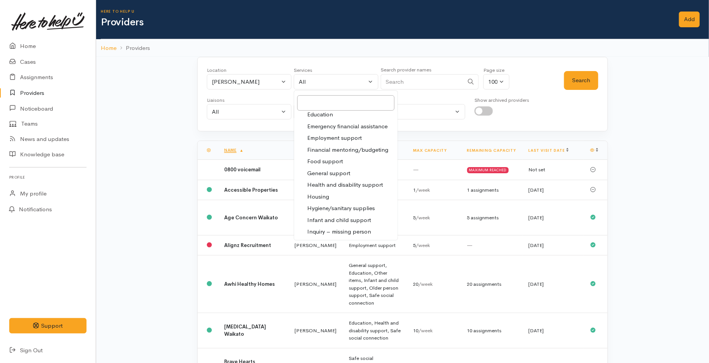
click at [323, 197] on span "Housing" at bounding box center [318, 197] width 22 height 9
select select "11"
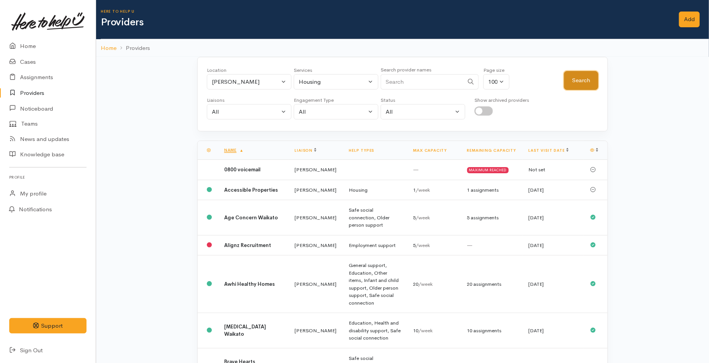
click at [584, 81] on button "Search" at bounding box center [581, 80] width 34 height 19
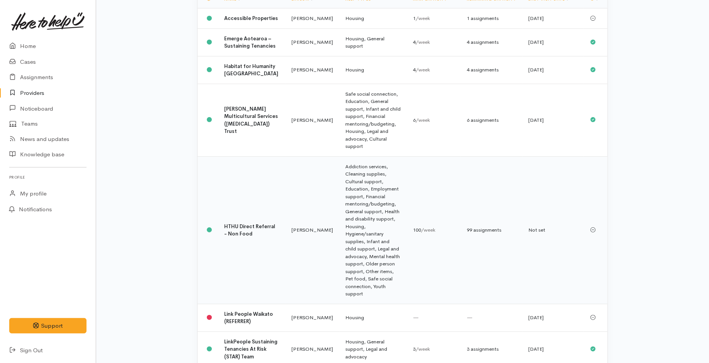
scroll to position [128, 0]
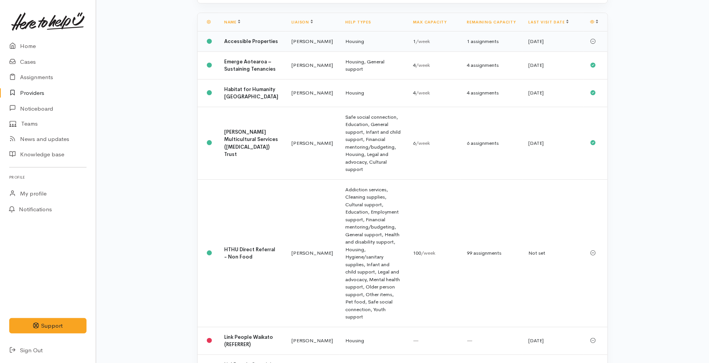
click at [263, 49] on td "Accessible Properties" at bounding box center [251, 42] width 67 height 20
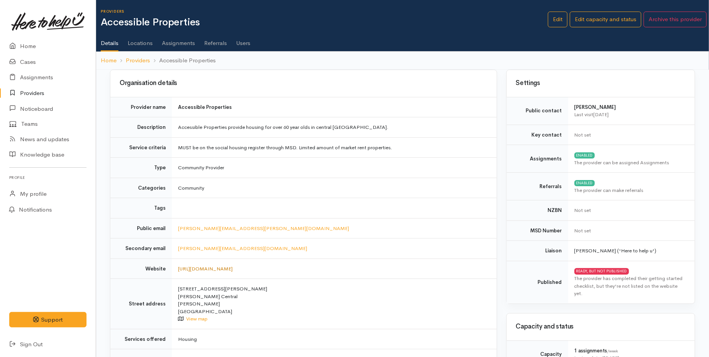
click at [228, 266] on link "https://accessibleproperties.co.nz" at bounding box center [205, 268] width 55 height 7
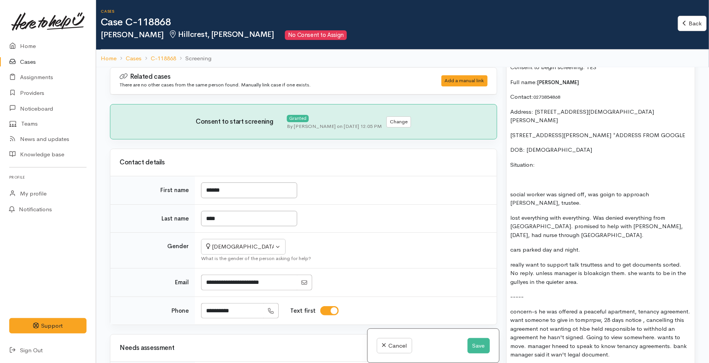
scroll to position [683, 0]
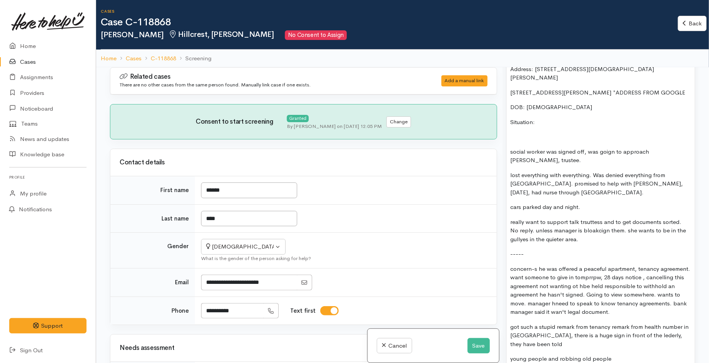
click at [516, 135] on p at bounding box center [601, 137] width 180 height 9
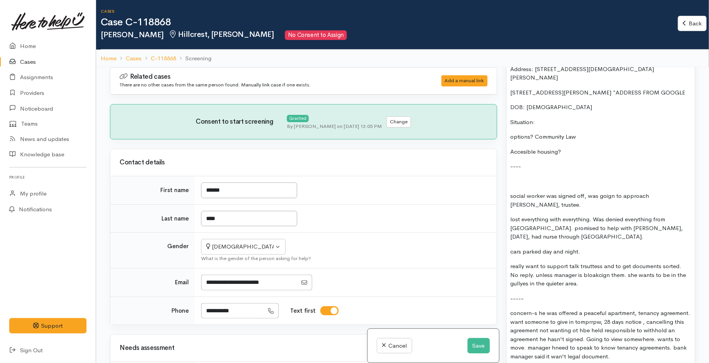
click at [557, 151] on p "Accesible housing?" at bounding box center [601, 152] width 180 height 9
click at [470, 351] on button "Save" at bounding box center [479, 346] width 22 height 16
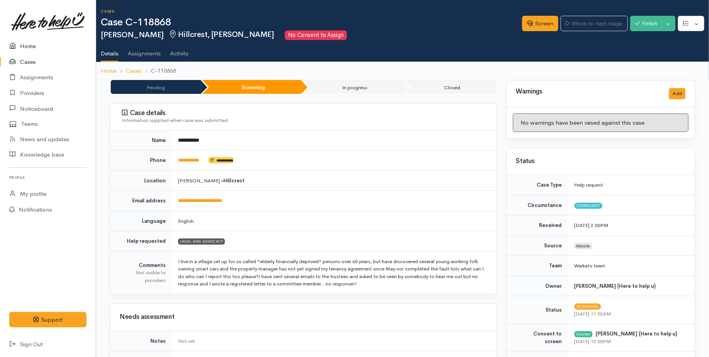
click at [28, 45] on link "Home" at bounding box center [48, 46] width 96 height 16
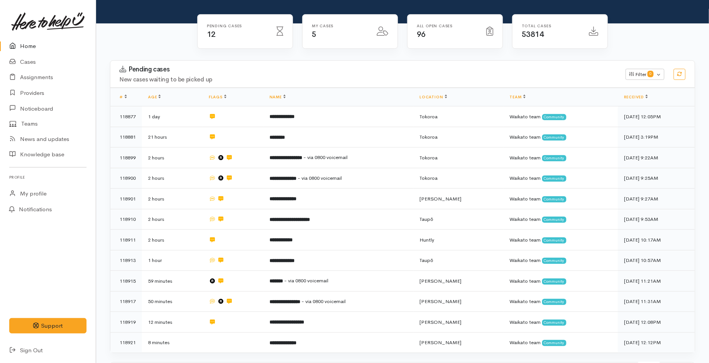
scroll to position [171, 0]
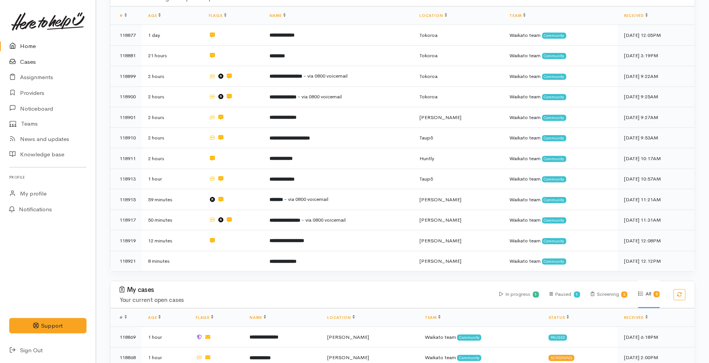
click at [31, 59] on link "Cases" at bounding box center [48, 62] width 96 height 16
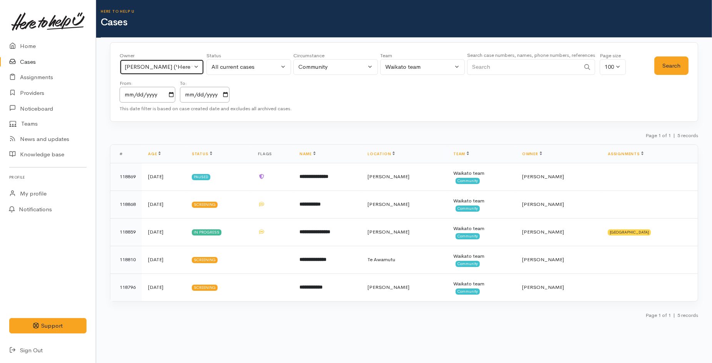
click at [193, 67] on button "[PERSON_NAME] ('Here to help u')" at bounding box center [162, 67] width 85 height 16
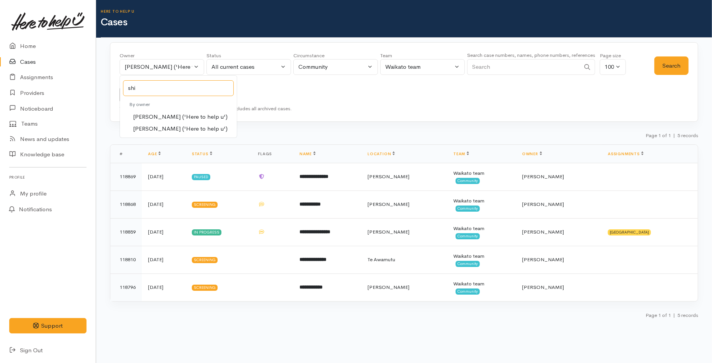
type input "shi"
click at [166, 133] on link "Shirley Mackie ('Here to help u')" at bounding box center [178, 129] width 117 height 12
select select "1463"
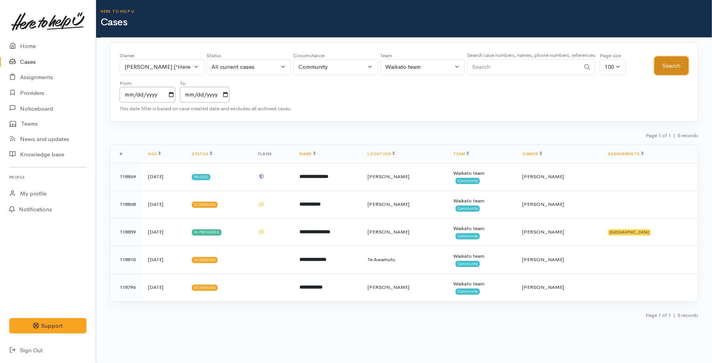
click at [671, 68] on button "Search" at bounding box center [671, 66] width 34 height 19
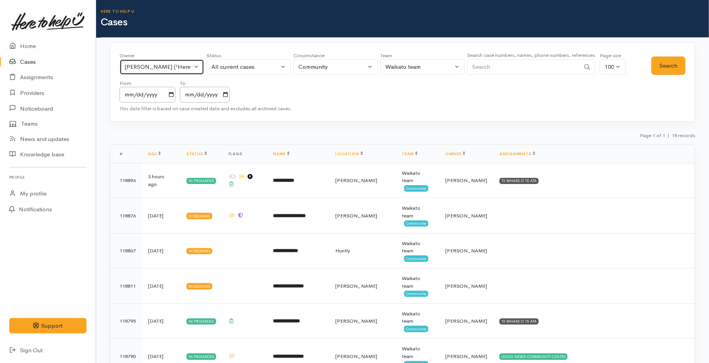
click at [151, 67] on div "[PERSON_NAME] ('Here to help u')" at bounding box center [159, 67] width 68 height 9
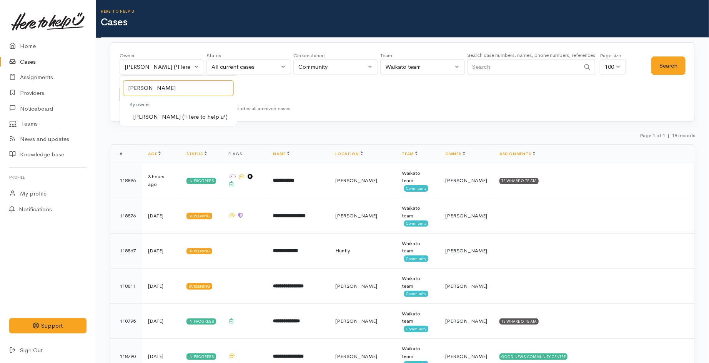
type input "kyl"
click at [178, 115] on span "[PERSON_NAME] ('Here to help u')" at bounding box center [180, 117] width 95 height 9
select select "1759"
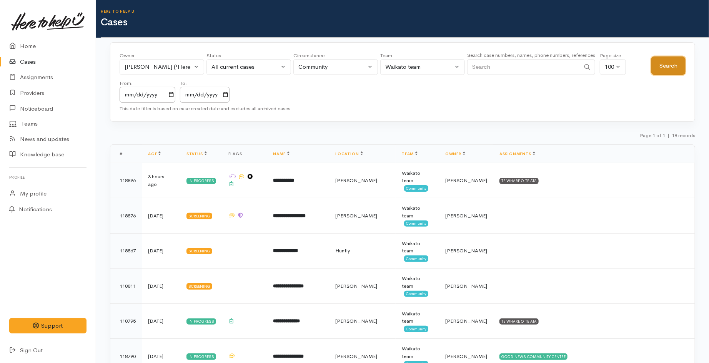
click at [679, 68] on button "Search" at bounding box center [668, 66] width 34 height 19
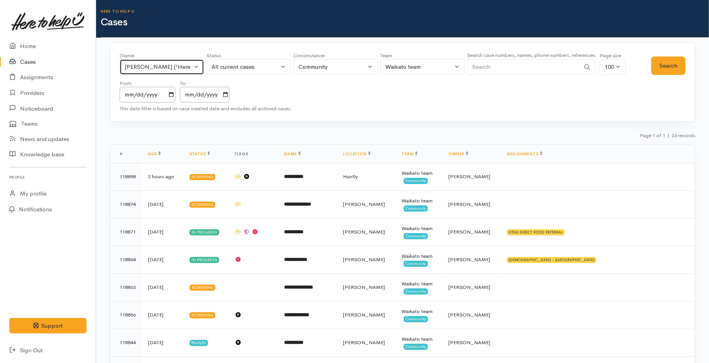
click at [178, 63] on div "Kyleigh Pike ('Here to help u')" at bounding box center [159, 67] width 68 height 9
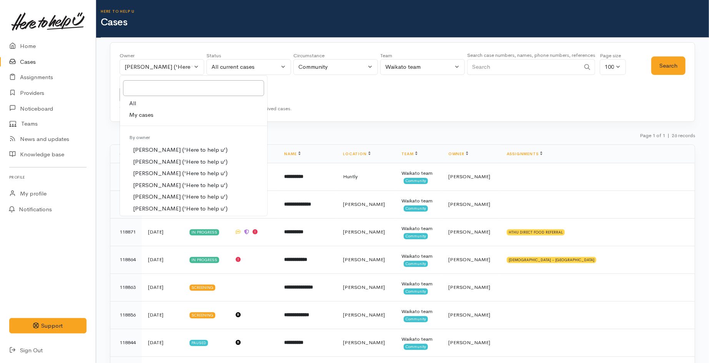
click at [152, 117] on span "My cases" at bounding box center [141, 115] width 24 height 9
select select "1648"
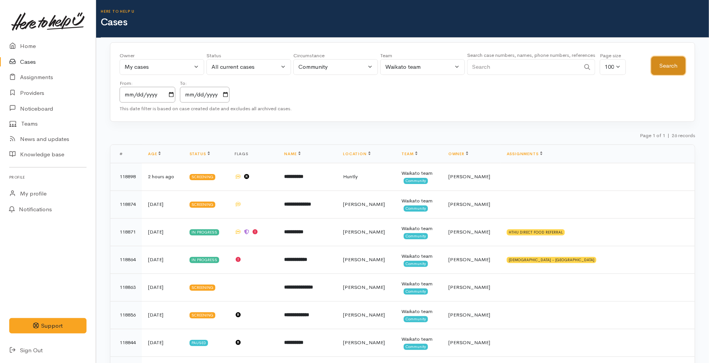
click at [681, 69] on button "Search" at bounding box center [668, 66] width 34 height 19
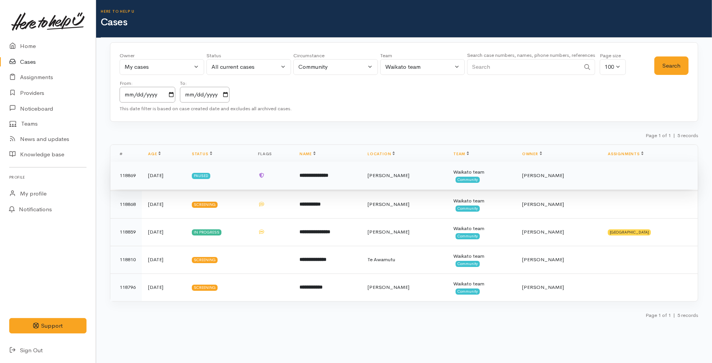
click at [361, 185] on td "**********" at bounding box center [327, 176] width 68 height 28
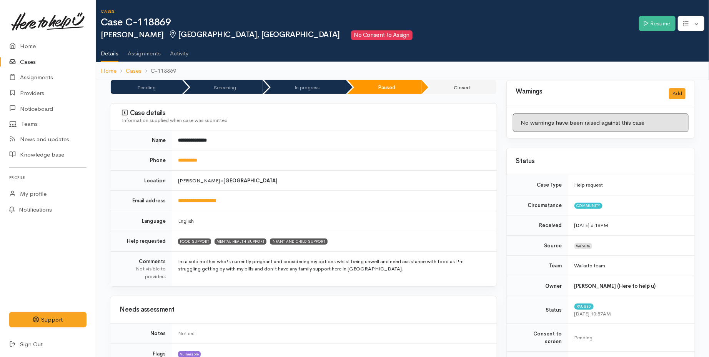
click at [35, 60] on link "Cases" at bounding box center [48, 62] width 96 height 16
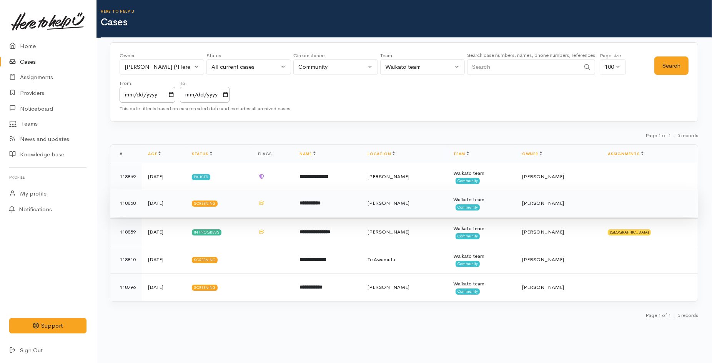
click at [337, 198] on td "**********" at bounding box center [327, 204] width 68 height 28
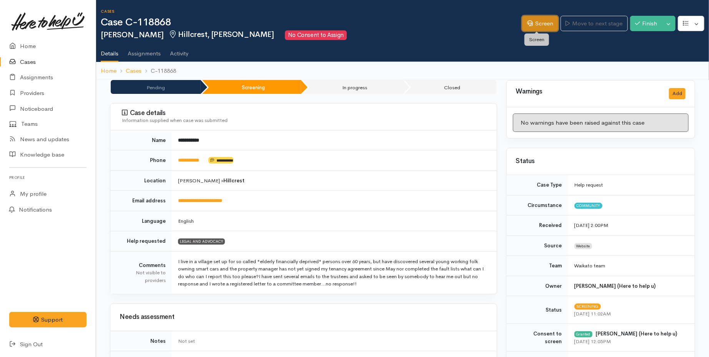
click at [532, 25] on link "Screen" at bounding box center [540, 24] width 36 height 16
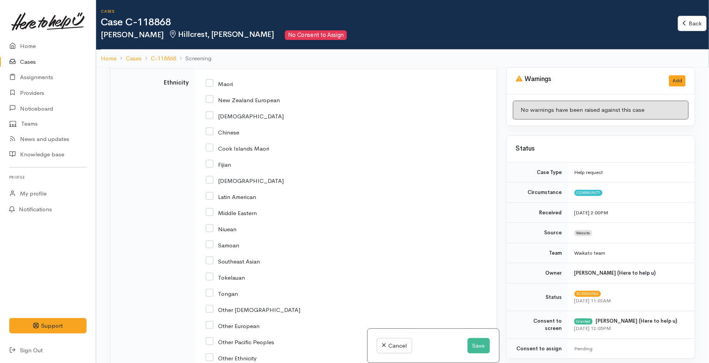
scroll to position [940, 0]
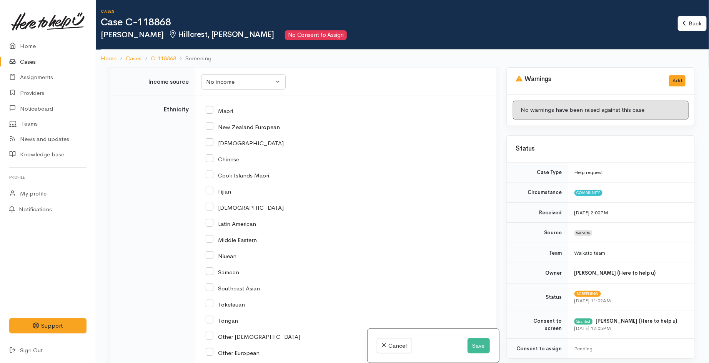
click at [206, 146] on input "[DEMOGRAPHIC_DATA]" at bounding box center [245, 142] width 78 height 7
checkbox input "true"
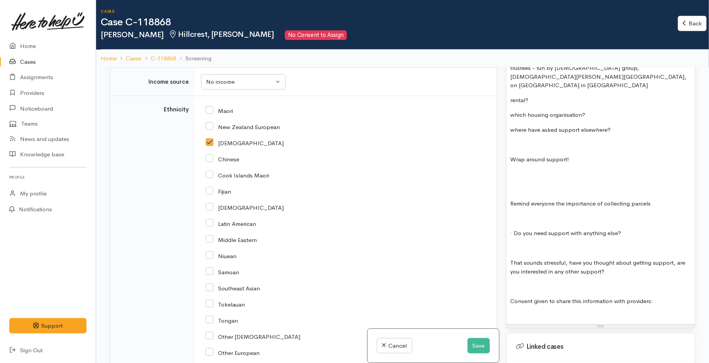
scroll to position [1608, 0]
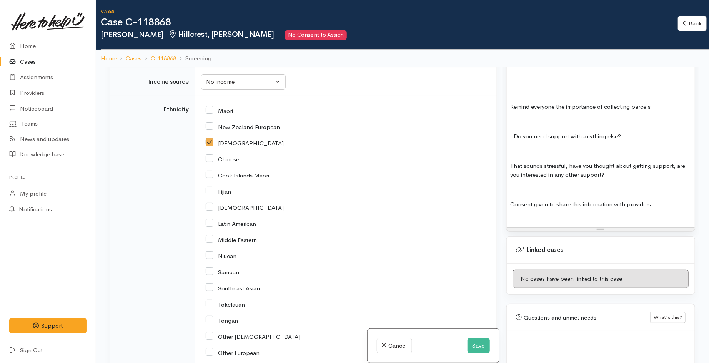
click at [559, 215] on div at bounding box center [601, 219] width 180 height 9
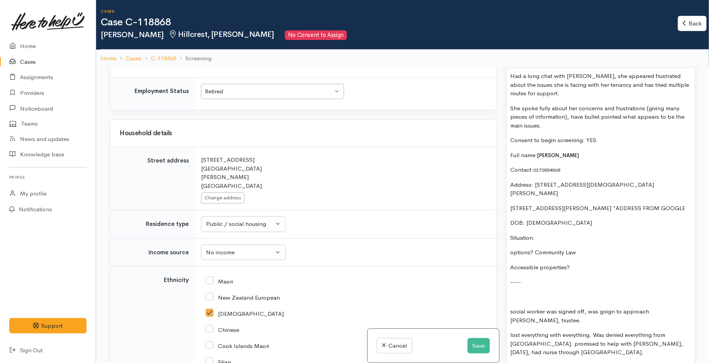
scroll to position [540, 0]
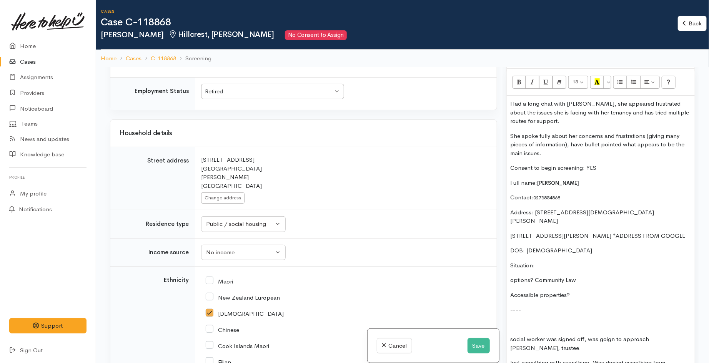
drag, startPoint x: 557, startPoint y: 155, endPoint x: 508, endPoint y: 138, distance: 51.8
copy p "She spoke fully about her concerns and frustrations (giving many pieces of info…"
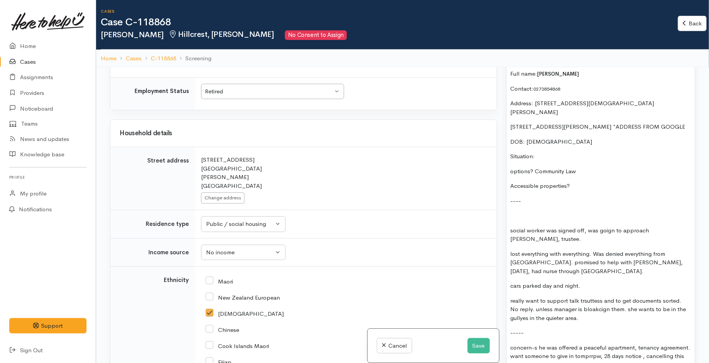
scroll to position [625, 0]
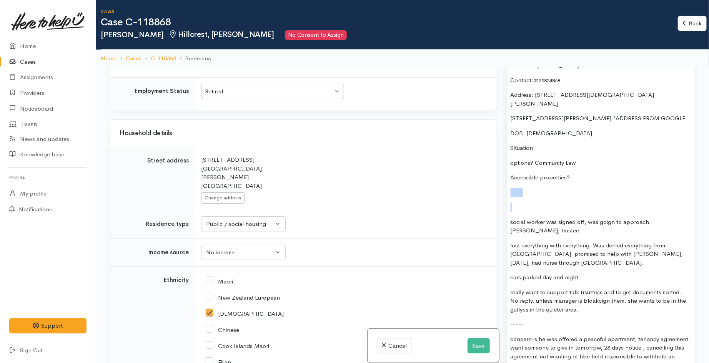
drag, startPoint x: 527, startPoint y: 211, endPoint x: 509, endPoint y: 191, distance: 26.1
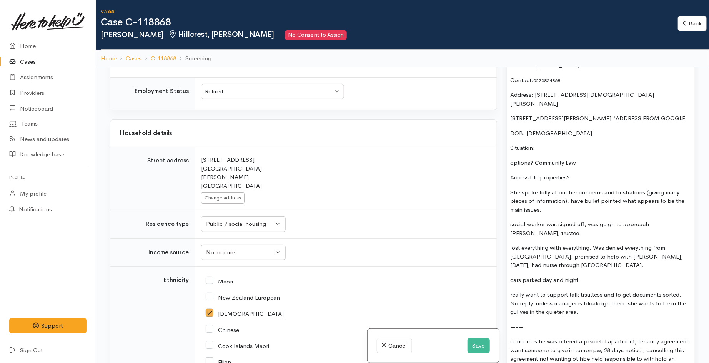
click at [581, 178] on p "Accessible properties?" at bounding box center [601, 177] width 180 height 9
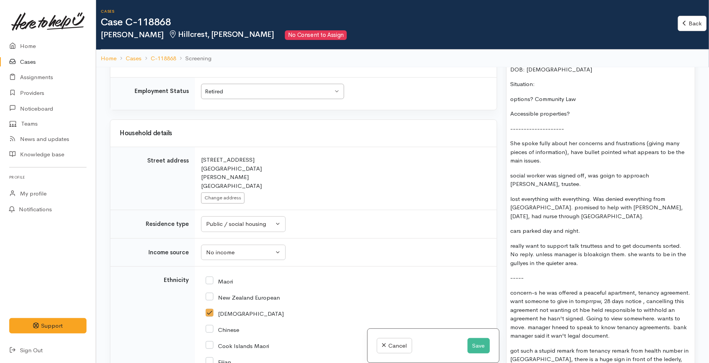
scroll to position [711, 0]
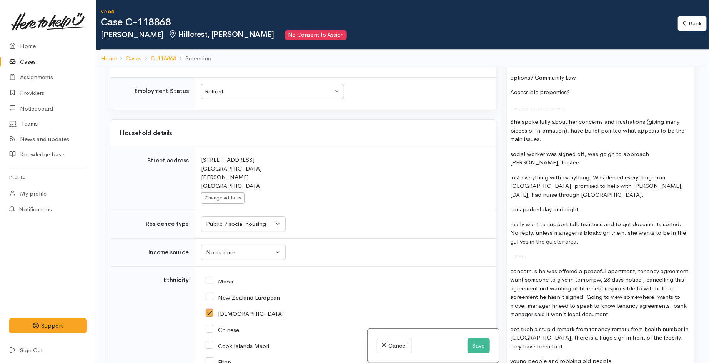
click at [554, 140] on p "She spoke fully about her concerns and frustrations (giving many pieces of info…" at bounding box center [601, 131] width 180 height 26
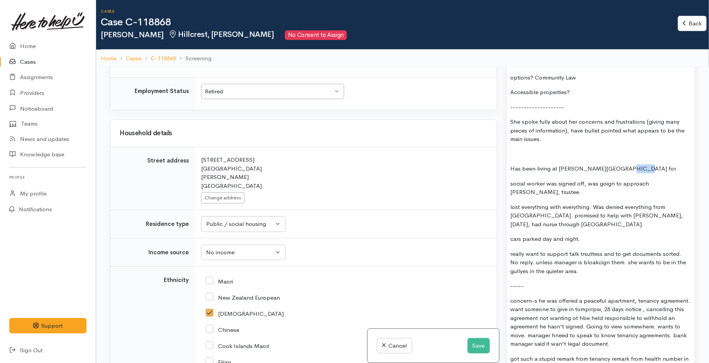
drag, startPoint x: 627, startPoint y: 168, endPoint x: 615, endPoint y: 167, distance: 12.3
click at [615, 167] on p "Has been living at Bishop Gaines Village for" at bounding box center [601, 169] width 180 height 9
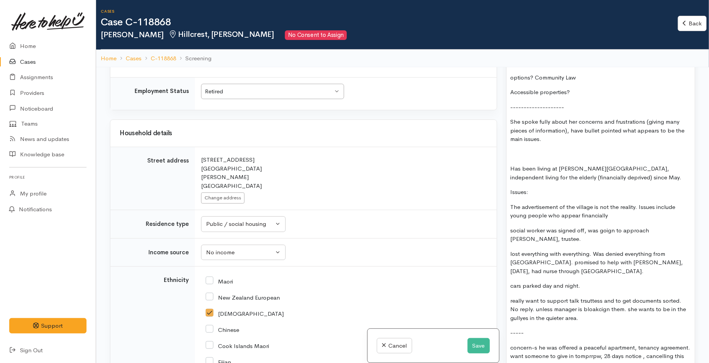
click at [639, 207] on p "The advertisement of the village is not the reality. Issues include young peopl…" at bounding box center [601, 211] width 180 height 17
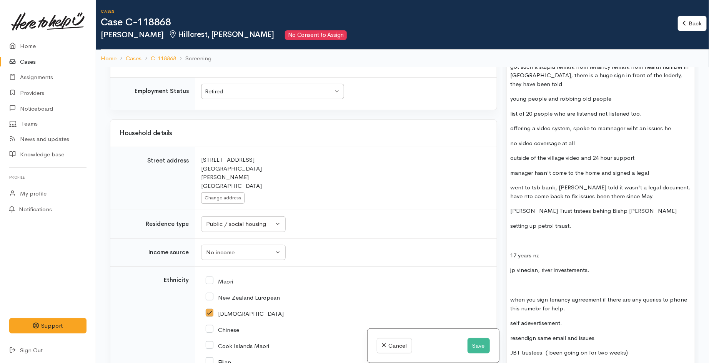
scroll to position [967, 0]
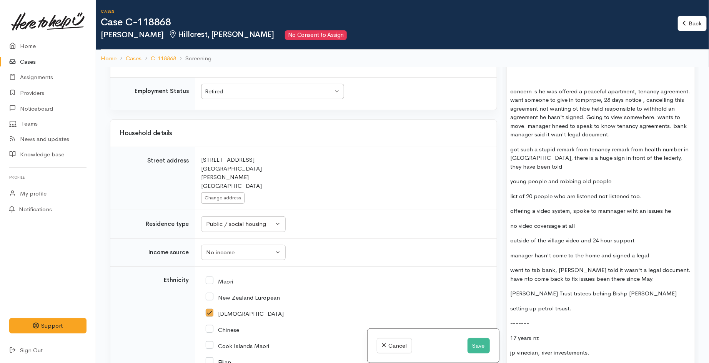
drag, startPoint x: 584, startPoint y: 226, endPoint x: 508, endPoint y: 221, distance: 75.5
click at [509, 225] on div "Had a long chat with Cheryl, she appeared frustrated about the issues she is fa…" at bounding box center [601, 304] width 188 height 1270
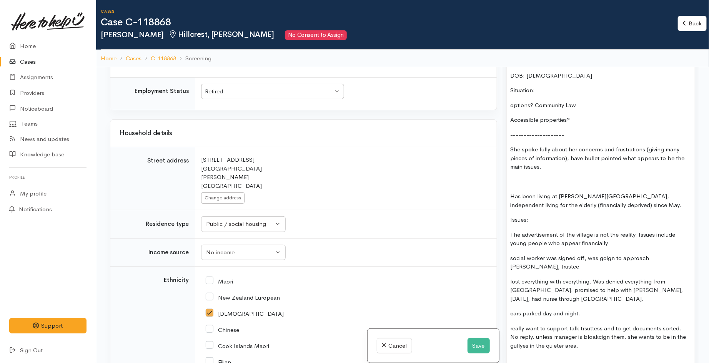
scroll to position [668, 0]
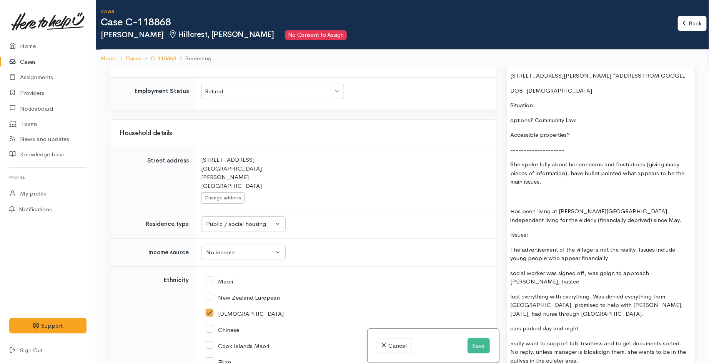
click at [552, 236] on p "Issues:" at bounding box center [601, 235] width 180 height 9
click at [616, 260] on p "The advertisement of the village is not the reality. Issues include young peopl…" at bounding box center [601, 254] width 180 height 17
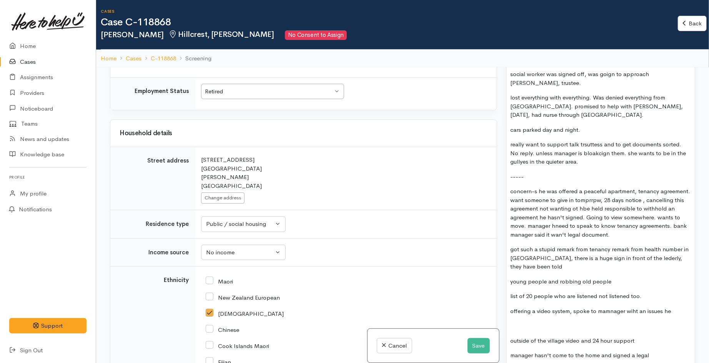
scroll to position [967, 0]
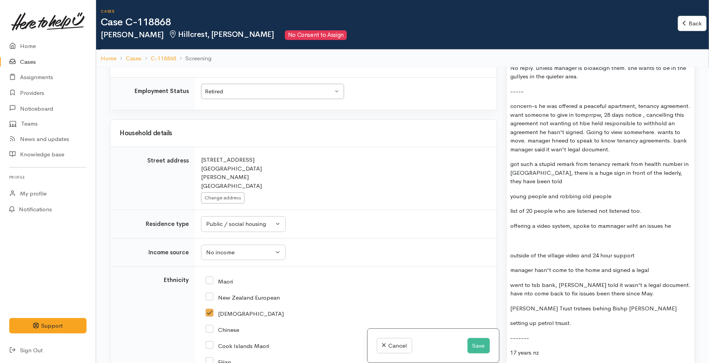
drag, startPoint x: 672, startPoint y: 227, endPoint x: 509, endPoint y: 224, distance: 162.3
click at [509, 224] on div "Had a long chat with Cheryl, she appeared frustrated about the issues she is fa…" at bounding box center [601, 311] width 188 height 1285
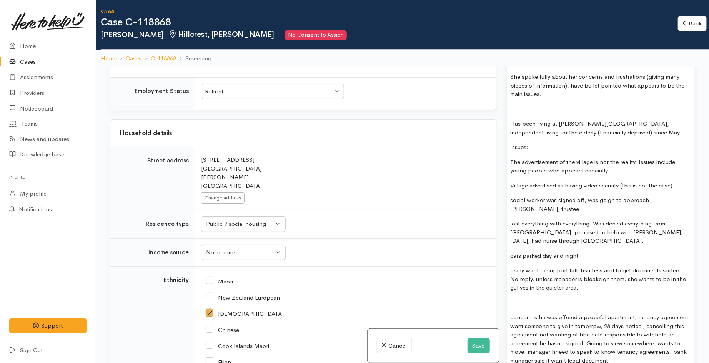
scroll to position [754, 0]
click at [614, 185] on p "Village advertised as having video security (this is not the case)" at bounding box center [601, 187] width 180 height 9
drag, startPoint x: 620, startPoint y: 190, endPoint x: 601, endPoint y: 187, distance: 19.0
click at [601, 187] on p "Village advertised as having video security (this is not the case)" at bounding box center [601, 187] width 180 height 9
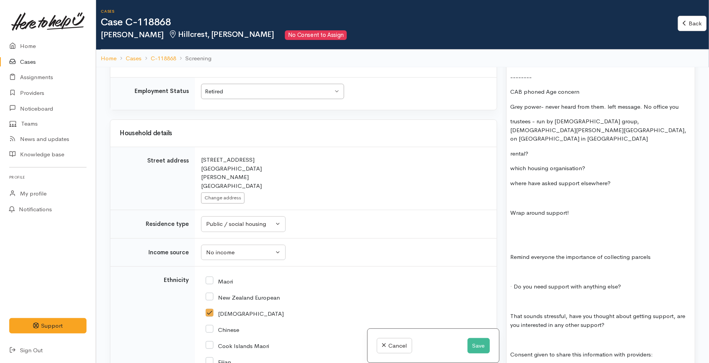
scroll to position [1687, 0]
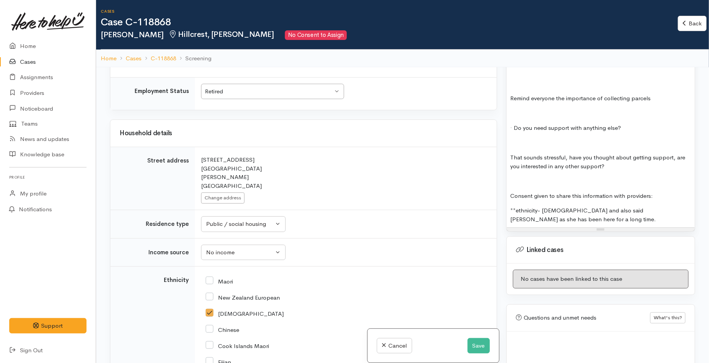
click at [576, 206] on div "**ethnicity- South African and also said Kiwi as she has been here for a long t…" at bounding box center [601, 214] width 180 height 17
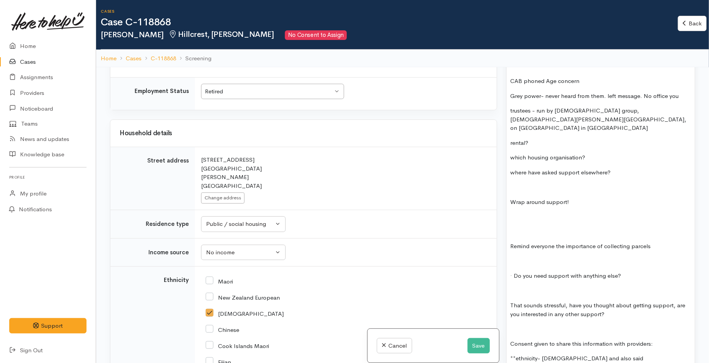
scroll to position [1559, 0]
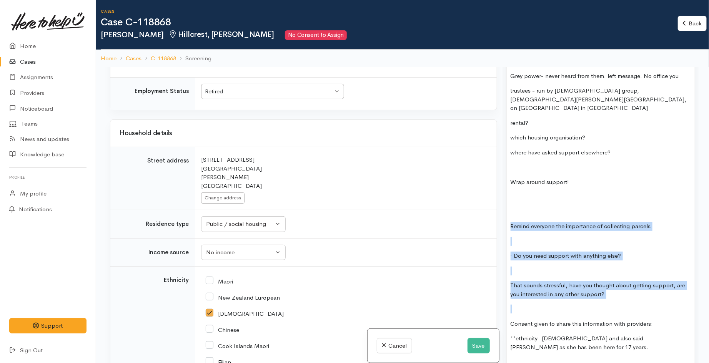
drag, startPoint x: 631, startPoint y: 287, endPoint x: 507, endPoint y: 206, distance: 148.7
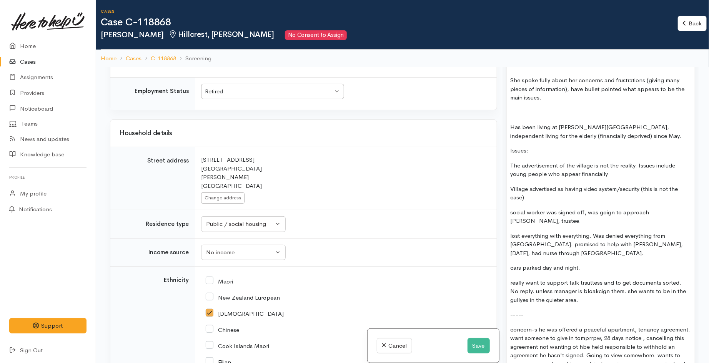
scroll to position [747, 0]
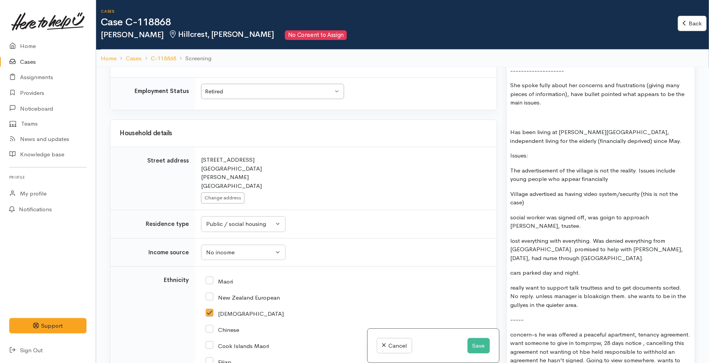
click at [682, 170] on p "The advertisement of the village is not the reality. Issues include young peopl…" at bounding box center [601, 174] width 180 height 17
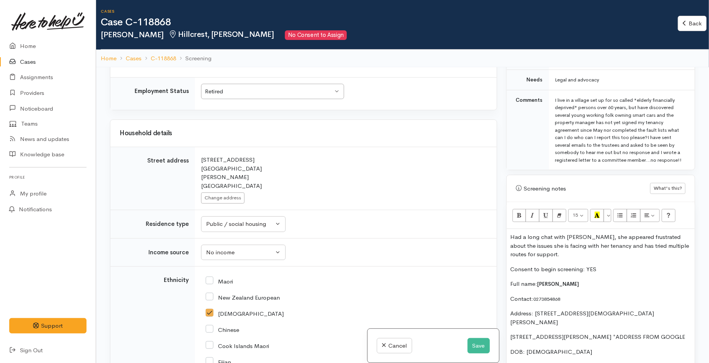
scroll to position [448, 0]
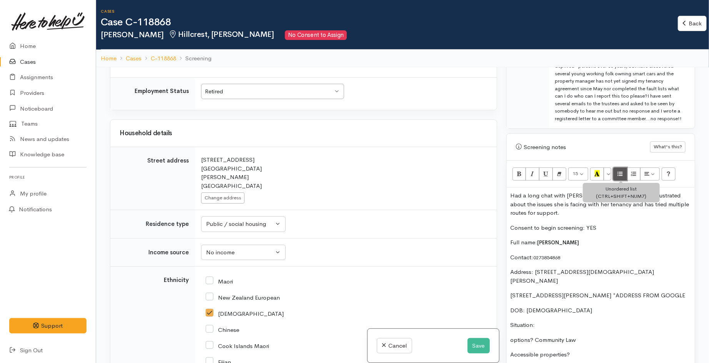
click at [621, 174] on icon "Unordered list (CTRL+SHIFT+NUM7)" at bounding box center [619, 173] width 5 height 7
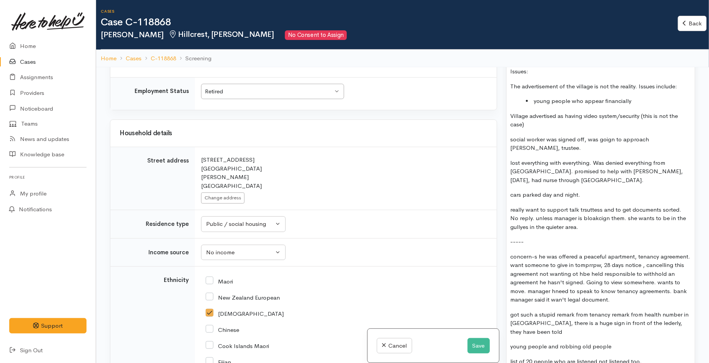
scroll to position [812, 0]
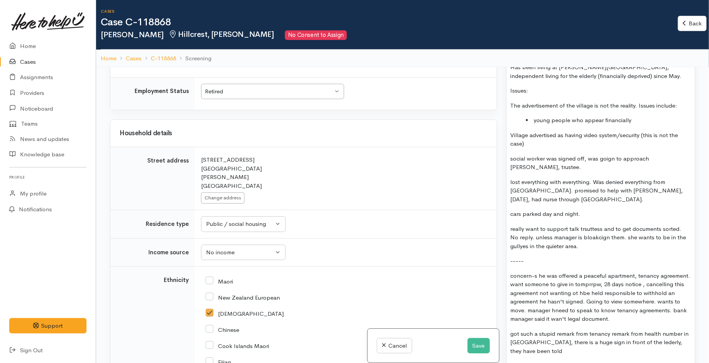
click at [512, 136] on p "Village advertised as having video system/security (this is not the case)" at bounding box center [601, 139] width 180 height 17
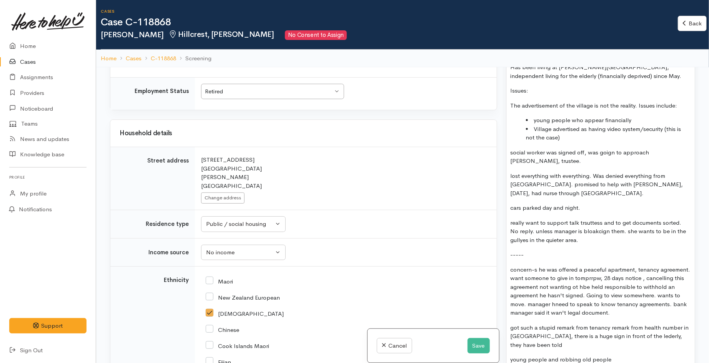
click at [577, 138] on li "Village advertised as having video system/security (this is not the case)" at bounding box center [608, 133] width 165 height 17
click at [633, 117] on li "young people who appear financially" at bounding box center [608, 120] width 165 height 9
click at [534, 121] on li "young people who appear financially comfortable" at bounding box center [608, 120] width 165 height 9
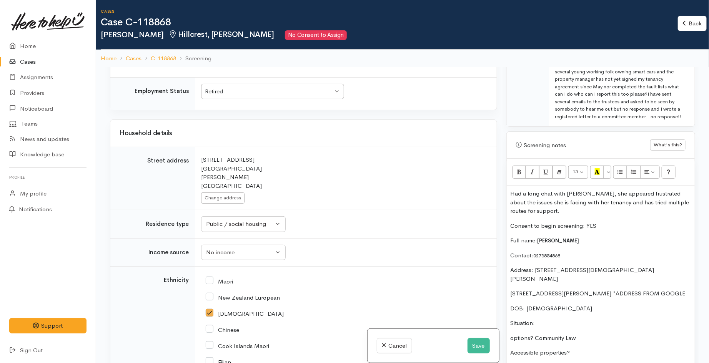
scroll to position [385, 0]
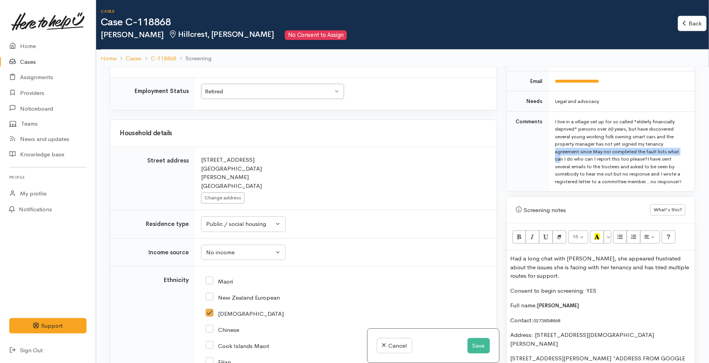
drag, startPoint x: 579, startPoint y: 143, endPoint x: 602, endPoint y: 153, distance: 25.6
click at [602, 153] on div "I live in a village set up for so called "elderly financially deprived" persons…" at bounding box center [620, 152] width 130 height 68
copy div "manager has not yet signed my tenancy agreement since May"
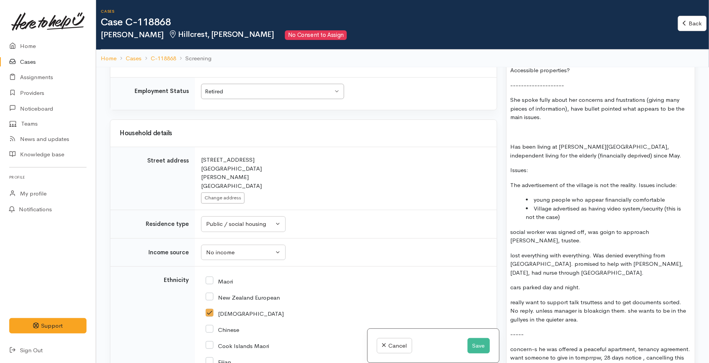
scroll to position [769, 0]
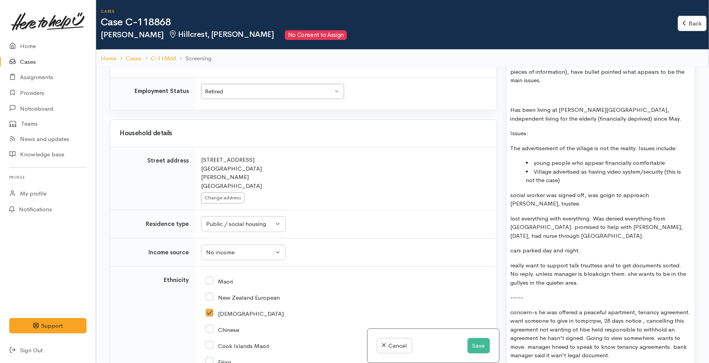
click at [535, 162] on li "young people who appear financially comfortable" at bounding box center [608, 163] width 165 height 9
click at [534, 163] on li "young people who appear financially comfortable" at bounding box center [608, 163] width 165 height 9
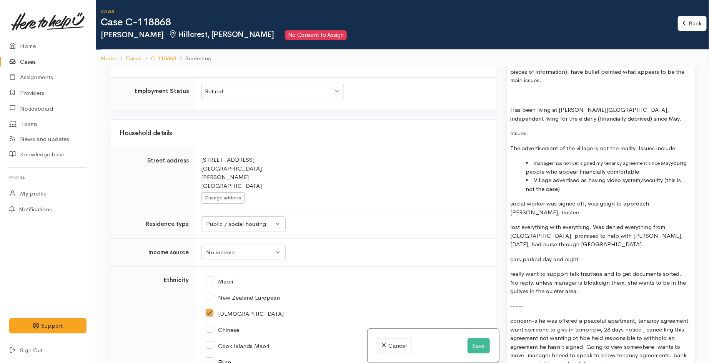
click at [538, 164] on span "manager has not yet signed my tenancy agreement since May" at bounding box center [602, 163] width 137 height 7
drag, startPoint x: 604, startPoint y: 164, endPoint x: 597, endPoint y: 164, distance: 7.3
click at [597, 164] on span "Manager has not yet signed my tenancy agreement since May" at bounding box center [602, 163] width 137 height 7
click at [667, 164] on li "Manager has not yet signed tenancy agreement since May young people who appear …" at bounding box center [608, 167] width 165 height 17
click at [664, 165] on span "Manager has not yet signed tenancy agreement since May" at bounding box center [599, 163] width 130 height 7
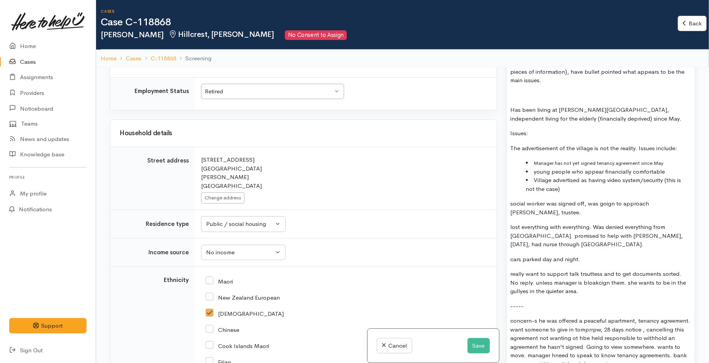
click at [537, 170] on li "young people who appear financially comfortable" at bounding box center [608, 172] width 165 height 9
click at [666, 171] on li "Young people who appear financially comfortable" at bounding box center [608, 172] width 165 height 9
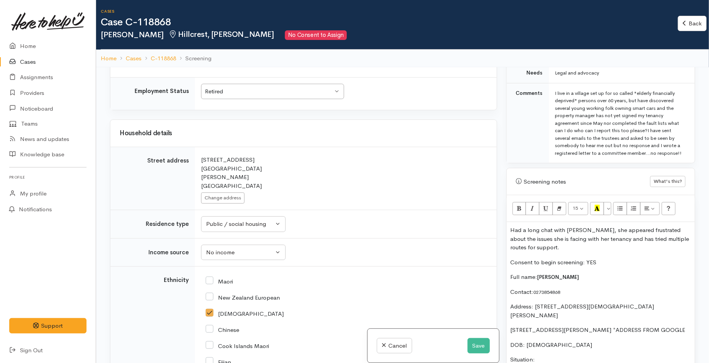
scroll to position [385, 0]
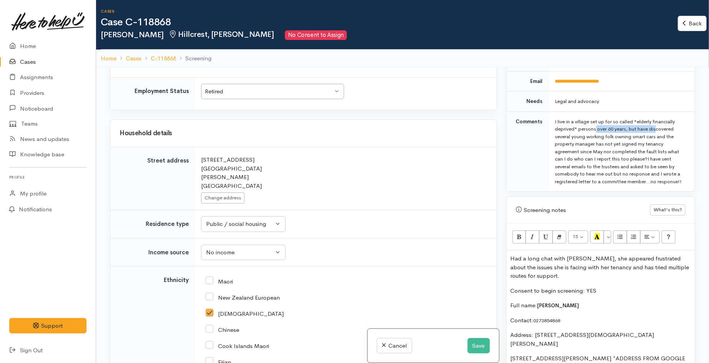
drag, startPoint x: 637, startPoint y: 123, endPoint x: 574, endPoint y: 131, distance: 63.9
click at [574, 131] on div "I live in a village set up for so called "elderly financially deprived" persons…" at bounding box center [620, 152] width 130 height 68
copy div "elderly financially deprived"
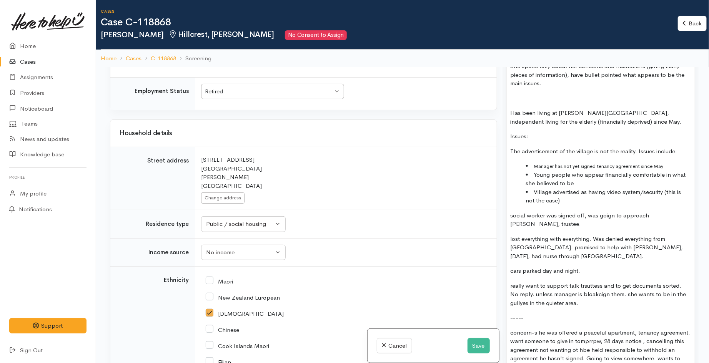
scroll to position [812, 0]
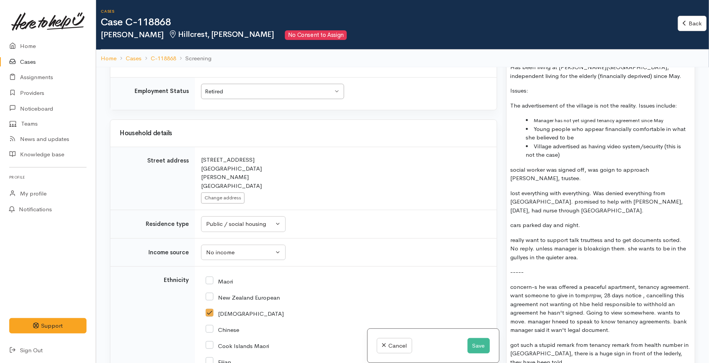
click at [577, 136] on li "Young people who appear financially comfortable in what she believed to be" at bounding box center [608, 133] width 165 height 17
click at [606, 138] on span "elderly financially deprived" at bounding box center [634, 138] width 59 height 7
click at [632, 138] on span "elderly financially deprived" at bounding box center [644, 138] width 59 height 7
click at [571, 156] on li "Village advertised as having video system/security (this is not the case)" at bounding box center [608, 150] width 165 height 17
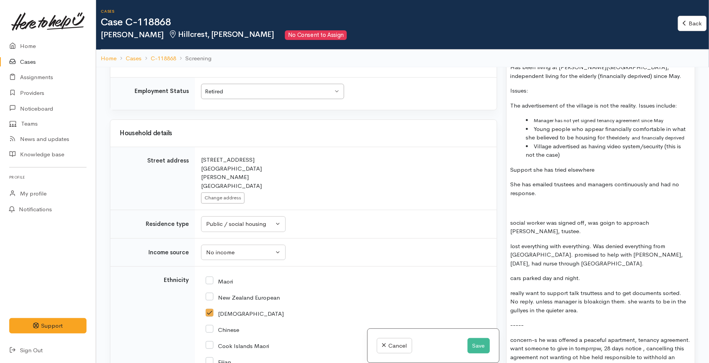
click at [511, 183] on p "She has emailed trustees and managers continuously and had no response." at bounding box center [601, 188] width 180 height 17
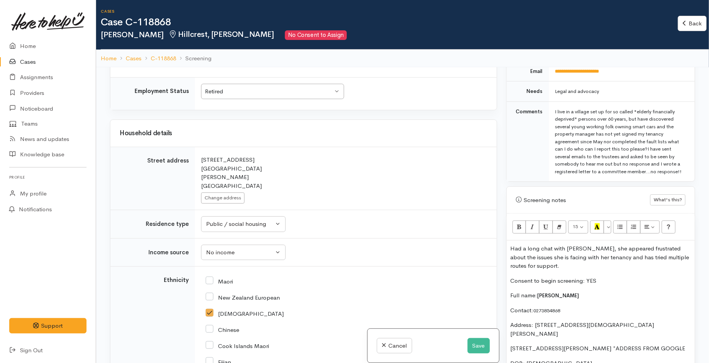
scroll to position [385, 0]
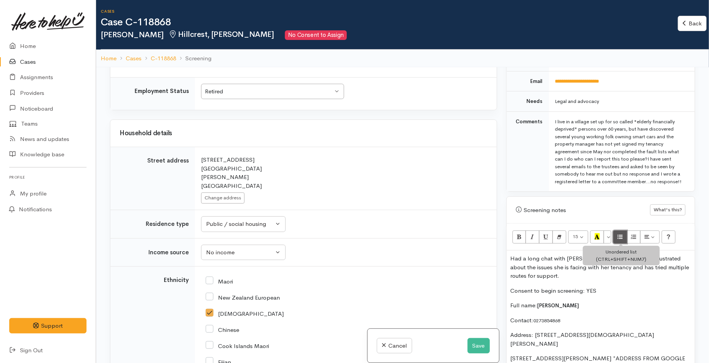
click at [626, 240] on button "Unordered list (CTRL+SHIFT+NUM7)" at bounding box center [620, 237] width 14 height 13
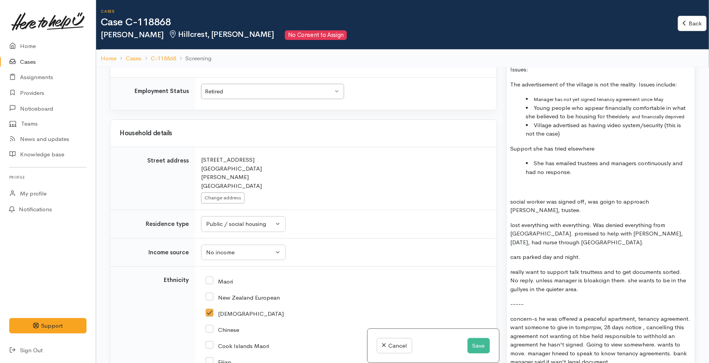
scroll to position [876, 0]
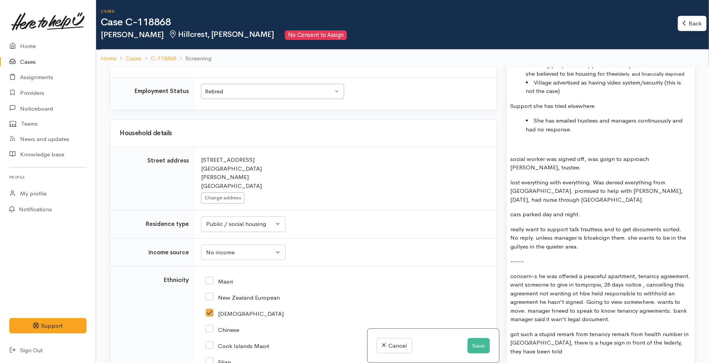
drag, startPoint x: 534, startPoint y: 144, endPoint x: 519, endPoint y: 144, distance: 15.0
click at [519, 144] on p "Chaeryl" at bounding box center [601, 144] width 180 height 9
click at [477, 353] on button "Save" at bounding box center [479, 346] width 22 height 16
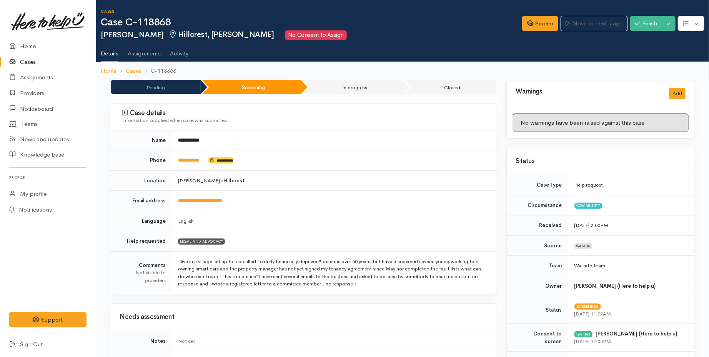
click at [28, 59] on link "Cases" at bounding box center [48, 62] width 96 height 16
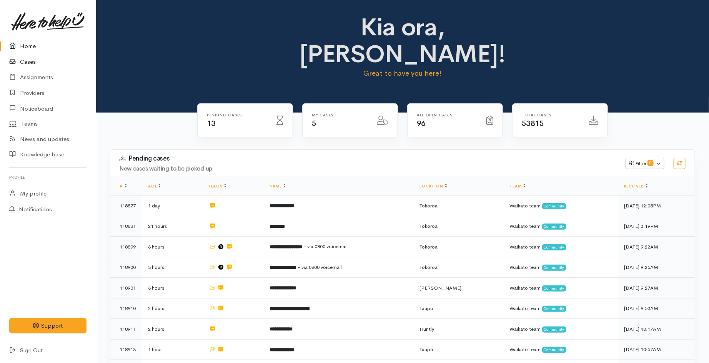
click at [27, 61] on link "Cases" at bounding box center [48, 62] width 96 height 16
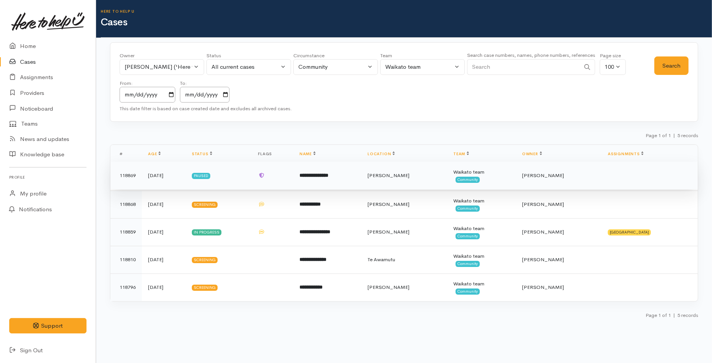
click at [306, 180] on td "**********" at bounding box center [327, 176] width 68 height 28
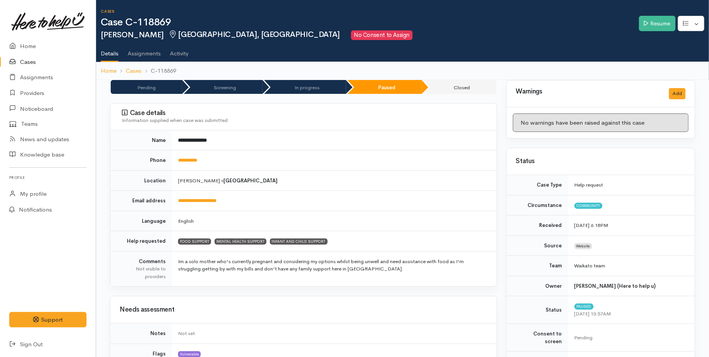
click at [26, 59] on link "Cases" at bounding box center [48, 62] width 96 height 16
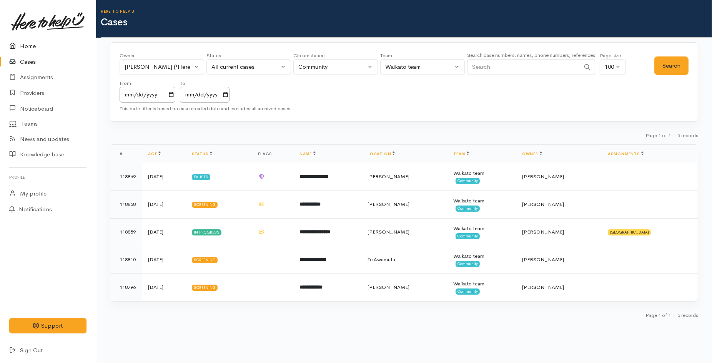
click at [28, 43] on link "Home" at bounding box center [48, 46] width 96 height 16
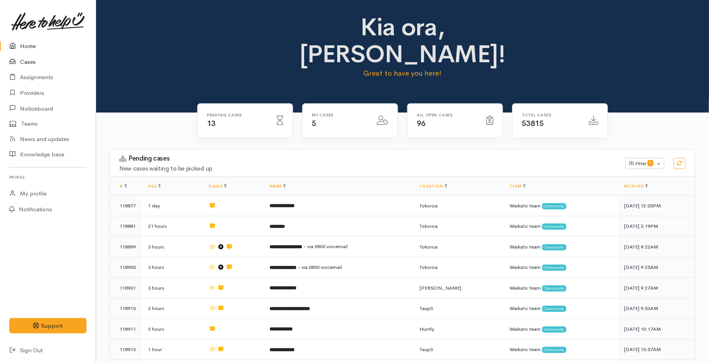
click at [31, 65] on link "Cases" at bounding box center [48, 62] width 96 height 16
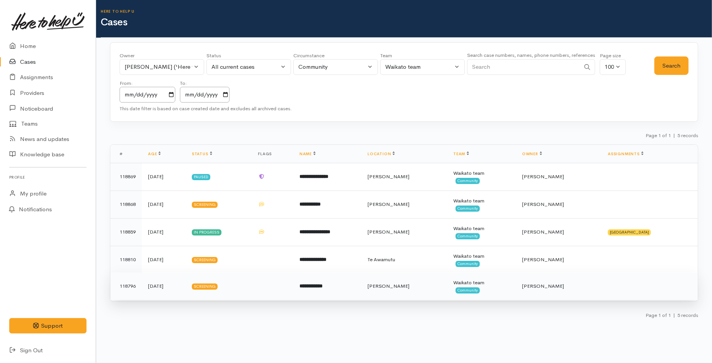
click at [354, 290] on td "**********" at bounding box center [327, 287] width 68 height 28
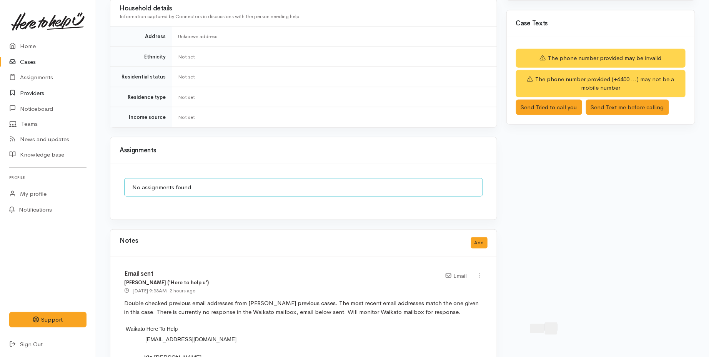
scroll to position [426, 0]
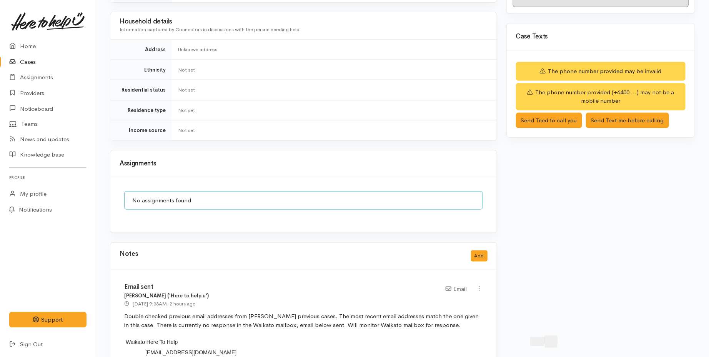
click at [33, 62] on link "Cases" at bounding box center [48, 62] width 96 height 16
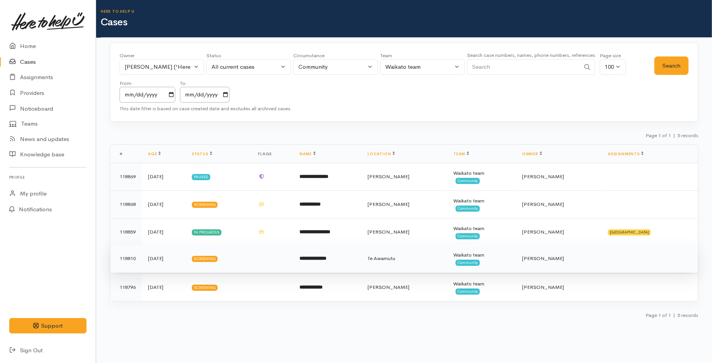
click at [361, 255] on td "**********" at bounding box center [327, 259] width 68 height 28
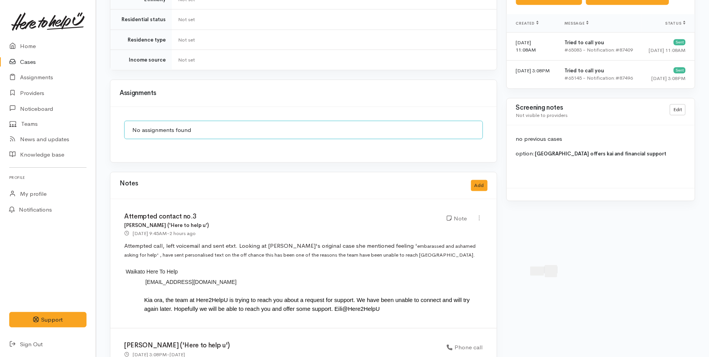
scroll to position [479, 0]
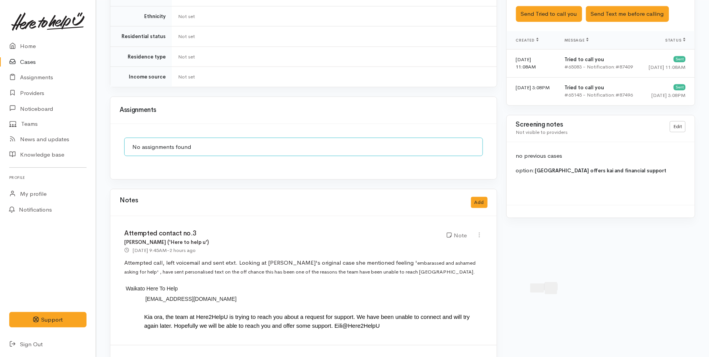
click at [32, 63] on link "Cases" at bounding box center [48, 62] width 96 height 16
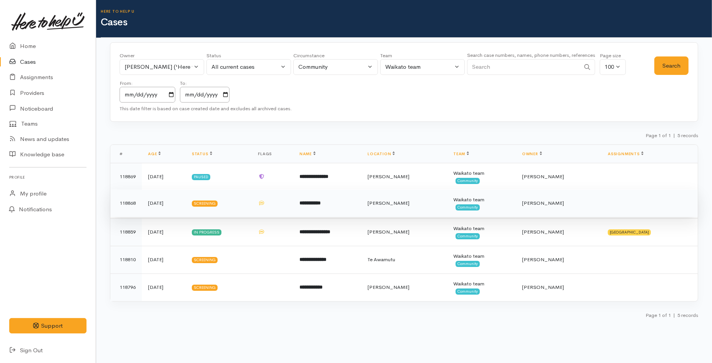
click at [361, 208] on td "**********" at bounding box center [327, 204] width 68 height 28
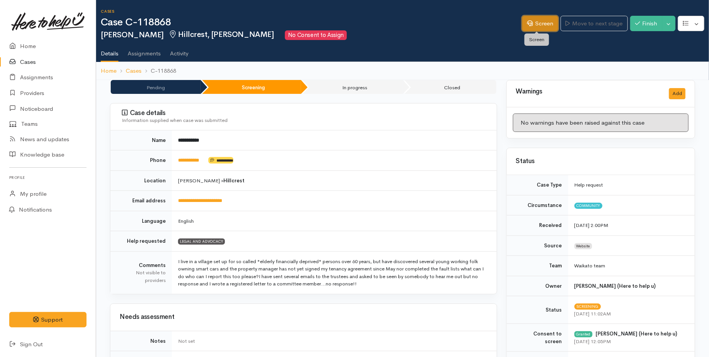
click at [536, 23] on link "Screen" at bounding box center [540, 24] width 36 height 16
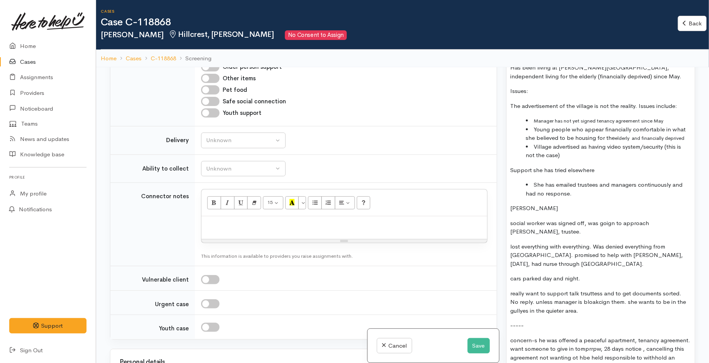
scroll to position [854, 0]
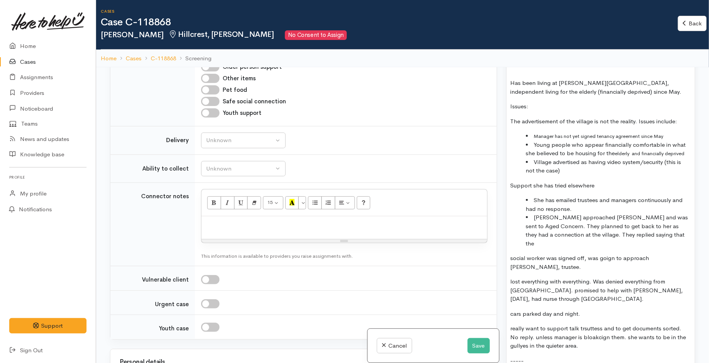
scroll to position [812, 0]
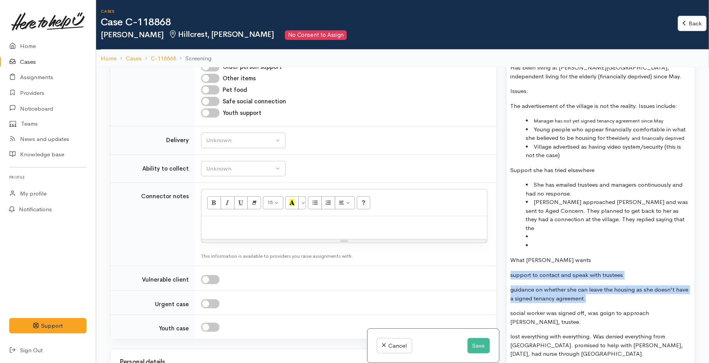
drag, startPoint x: 589, startPoint y: 290, endPoint x: 502, endPoint y: 261, distance: 92.0
click at [502, 261] on div "Warnings Add No warnings have been raised against this case Add Warning Title ●…" at bounding box center [601, 248] width 198 height 363
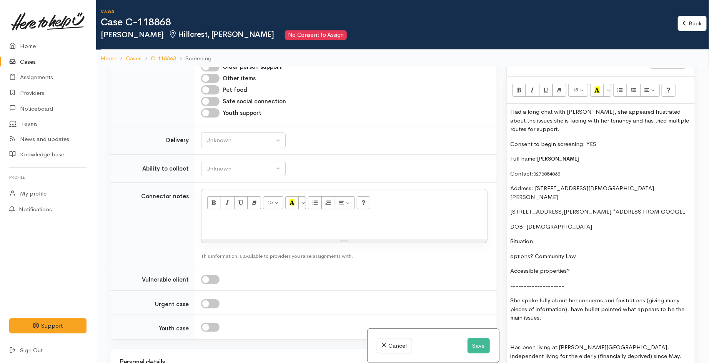
scroll to position [513, 0]
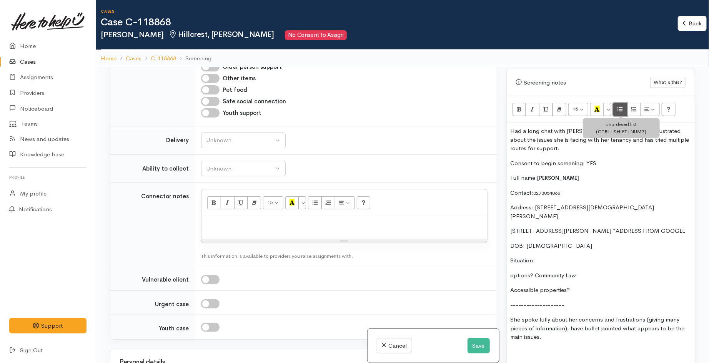
click at [621, 109] on icon "Unordered list (CTRL+SHIFT+NUM7)" at bounding box center [619, 109] width 5 height 7
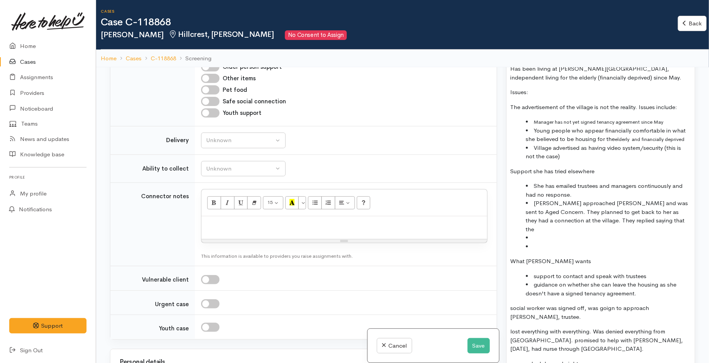
scroll to position [812, 0]
click at [591, 280] on li "guidance on whether she can leave the housing as she doesn't have a signed tena…" at bounding box center [608, 288] width 165 height 17
click at [649, 271] on li "support to contact and speak with trustees" at bounding box center [608, 275] width 165 height 9
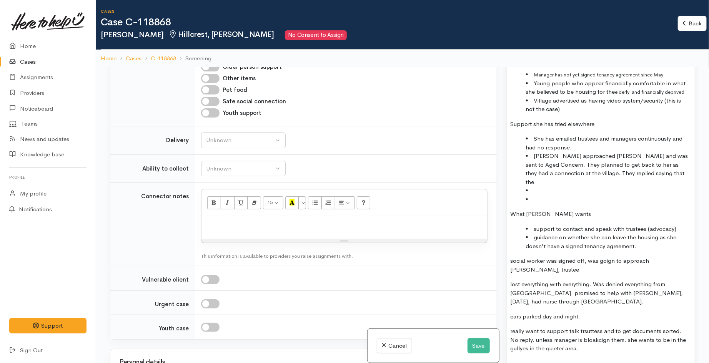
scroll to position [854, 0]
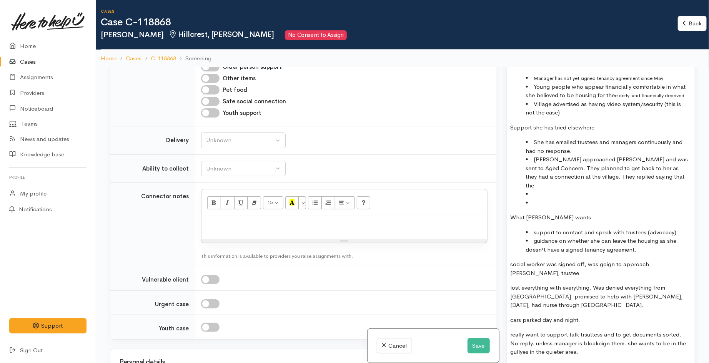
click at [599, 199] on li at bounding box center [608, 203] width 165 height 9
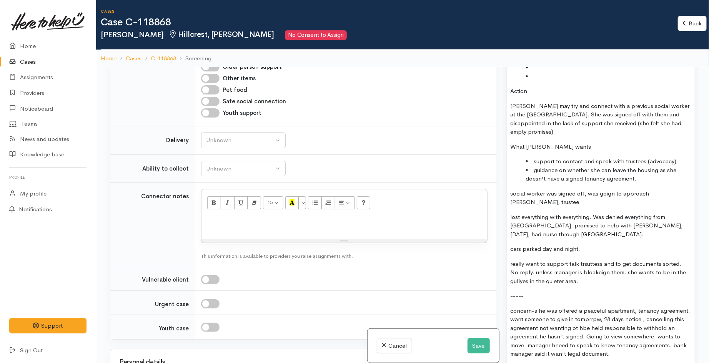
scroll to position [982, 0]
drag, startPoint x: 583, startPoint y: 261, endPoint x: 508, endPoint y: 231, distance: 80.1
click at [508, 231] on div "Had a long chat with Cheryl, she appeared frustrated about the issues she is fa…" at bounding box center [601, 350] width 188 height 1394
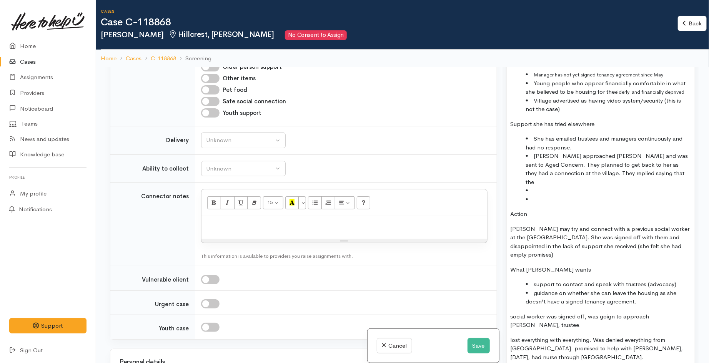
scroll to position [812, 0]
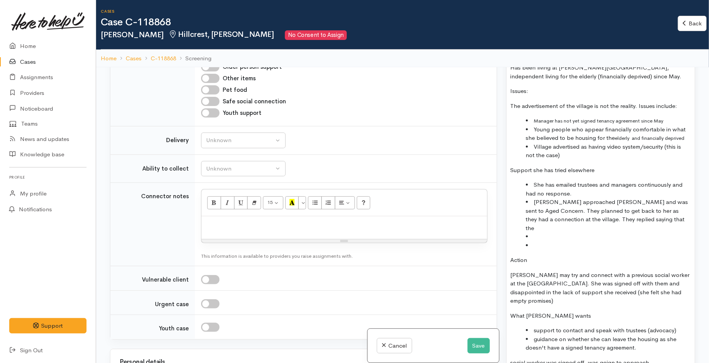
click at [572, 159] on li "Village advertised as having video system/security (this is not the case)" at bounding box center [608, 151] width 165 height 17
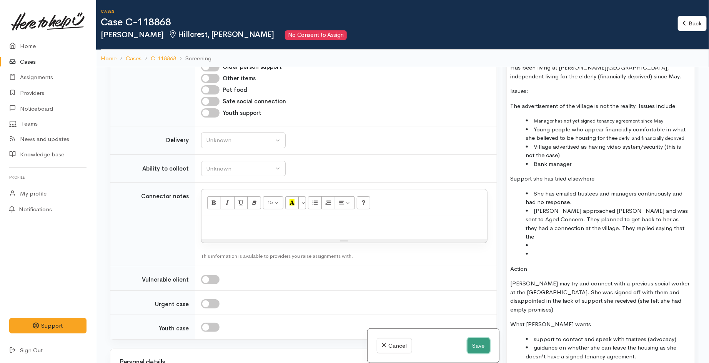
click at [478, 346] on button "Save" at bounding box center [479, 346] width 22 height 16
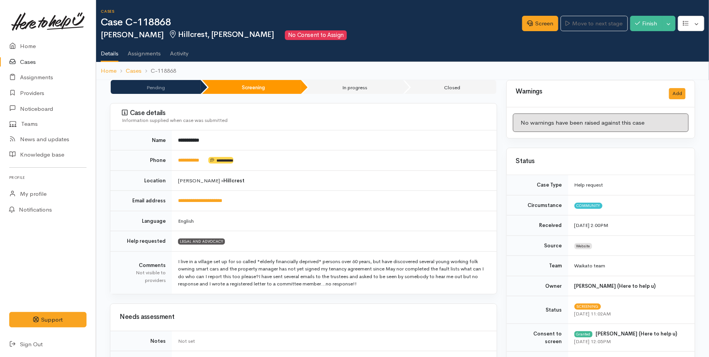
click at [45, 61] on link "Cases" at bounding box center [48, 62] width 96 height 16
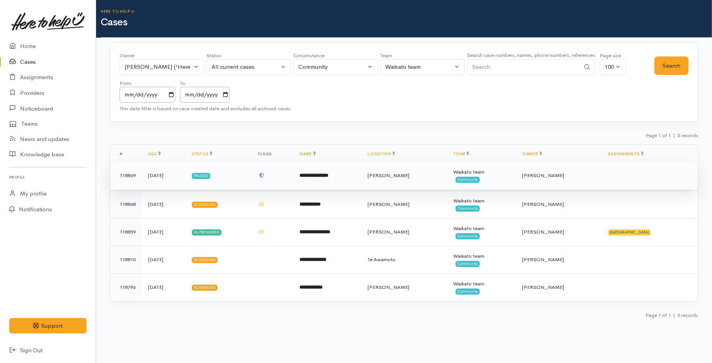
click at [331, 184] on td "**********" at bounding box center [327, 176] width 68 height 28
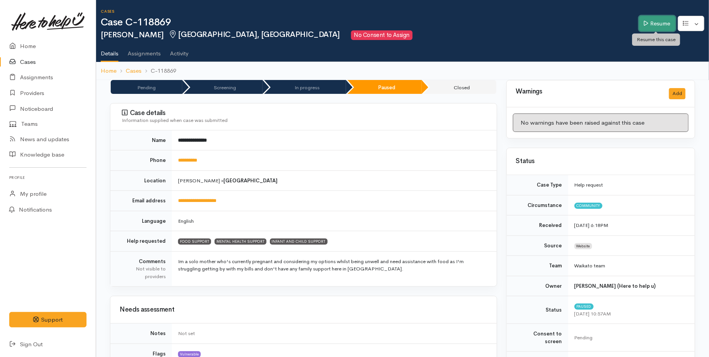
click at [641, 27] on link "Resume" at bounding box center [657, 24] width 37 height 16
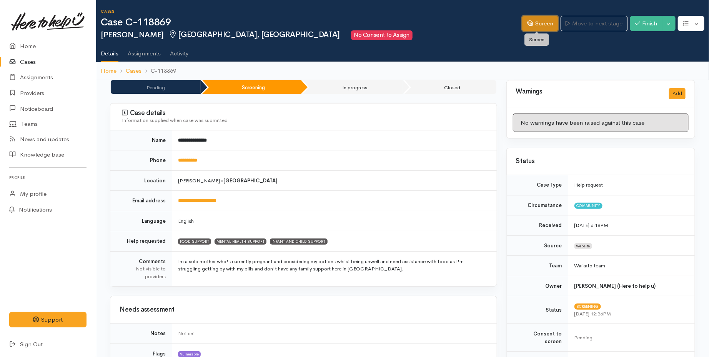
click at [531, 17] on link "Screen" at bounding box center [540, 24] width 36 height 16
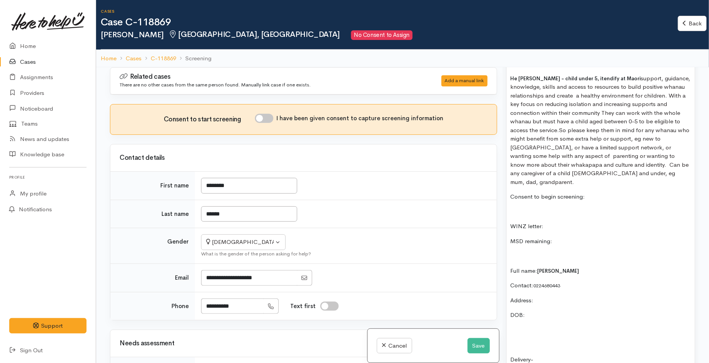
scroll to position [726, 0]
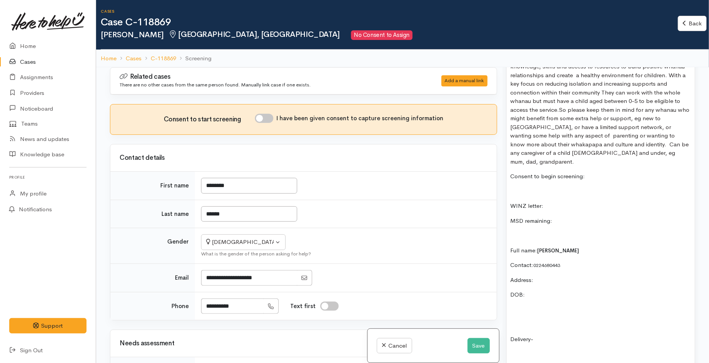
click at [556, 202] on p "WINZ letter:" at bounding box center [601, 206] width 180 height 9
click at [558, 217] on p "MSD remaining:" at bounding box center [601, 221] width 180 height 9
click at [268, 122] on input "I have been given consent to capture screening information" at bounding box center [264, 118] width 18 height 9
checkbox input "true"
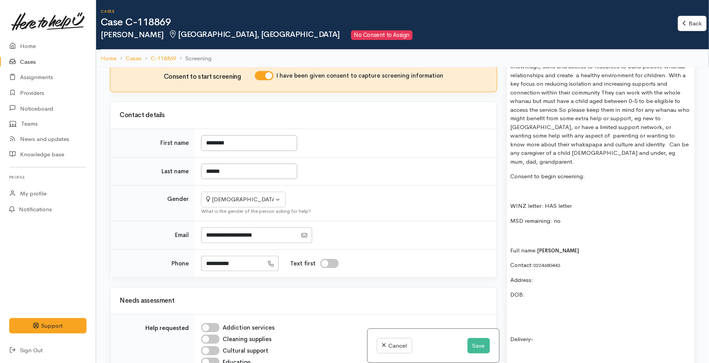
scroll to position [0, 0]
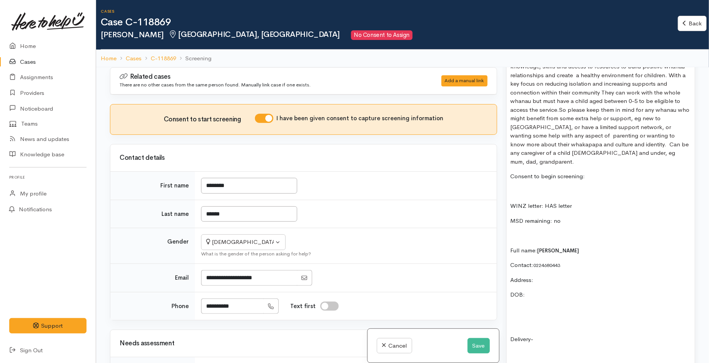
click at [537, 231] on p at bounding box center [601, 235] width 180 height 9
click at [474, 341] on button "Save" at bounding box center [479, 346] width 22 height 16
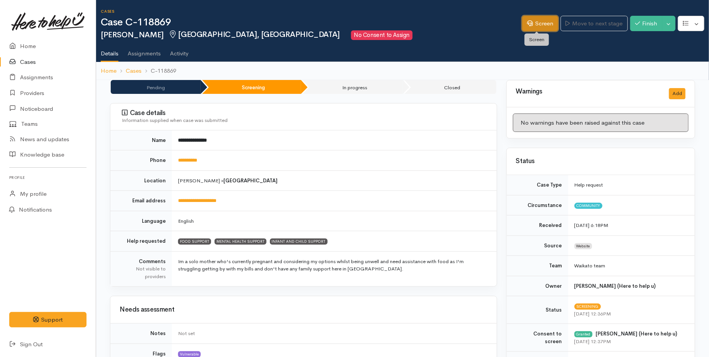
click at [533, 18] on link "Screen" at bounding box center [540, 24] width 36 height 16
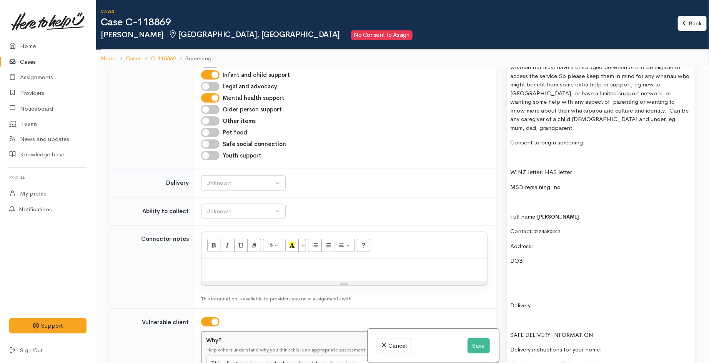
scroll to position [812, 0]
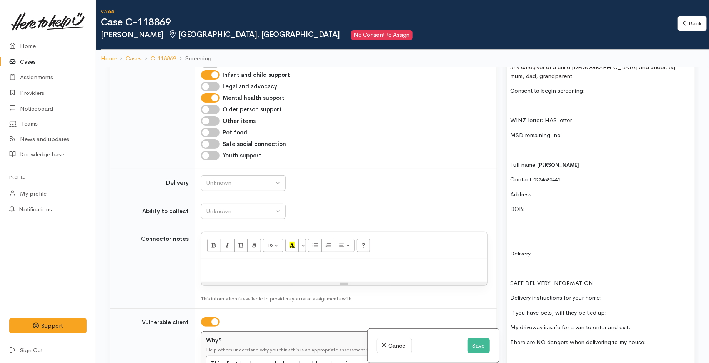
click at [544, 205] on p "DOB:" at bounding box center [601, 209] width 180 height 9
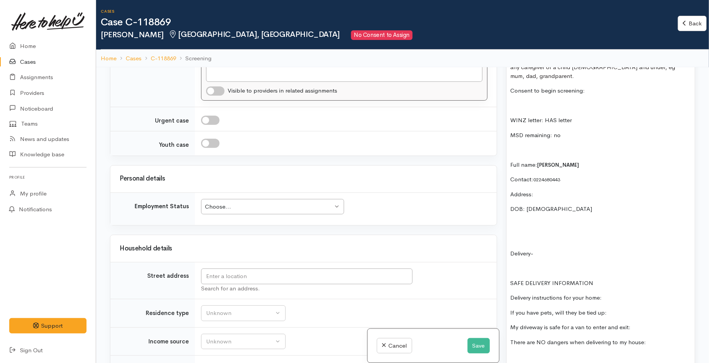
scroll to position [769, 0]
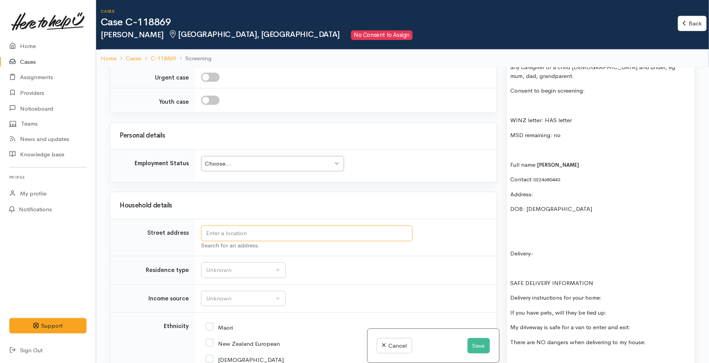
click at [241, 233] on input "text" at bounding box center [306, 234] width 211 height 16
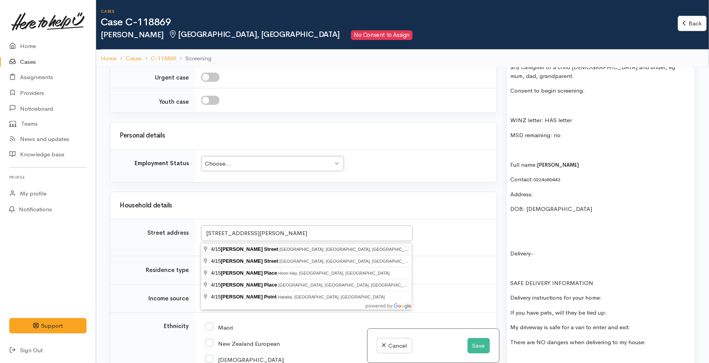
type input "4/15 Greta Street, Glenview, Hamilton, New Zealand"
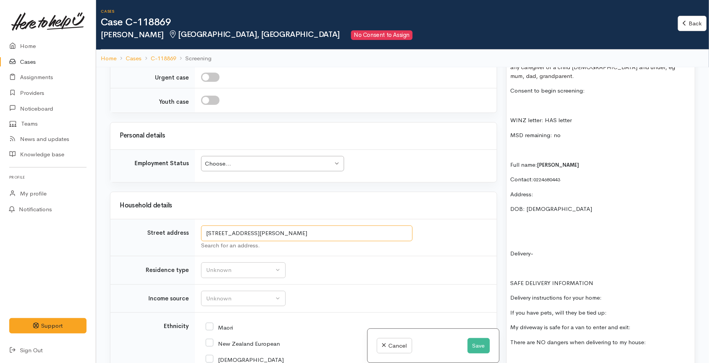
drag, startPoint x: 361, startPoint y: 233, endPoint x: 158, endPoint y: 235, distance: 202.2
click at [158, 235] on tr "Street address 4/15 Greta Street, Glenview, Hamilton, New Zealand Search for an…" at bounding box center [303, 238] width 386 height 37
click at [541, 190] on p "Address:" at bounding box center [601, 194] width 180 height 9
click at [526, 220] on div "pronounced na-tis-ano linked cases, received on Saturday Food support Infant an…" at bounding box center [601, 346] width 188 height 1075
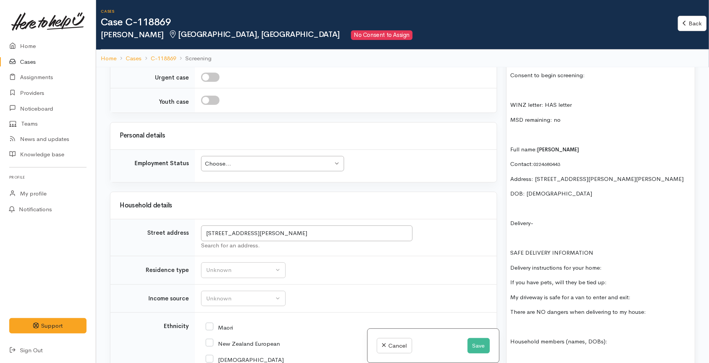
scroll to position [854, 0]
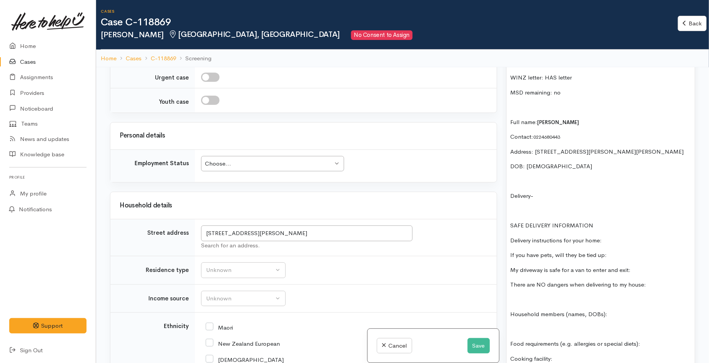
drag, startPoint x: 645, startPoint y: 273, endPoint x: 509, endPoint y: 193, distance: 158.1
click at [509, 193] on div "pronounced na-tis-ano linked cases, received on Saturday Food support Infant an…" at bounding box center [601, 296] width 188 height 1060
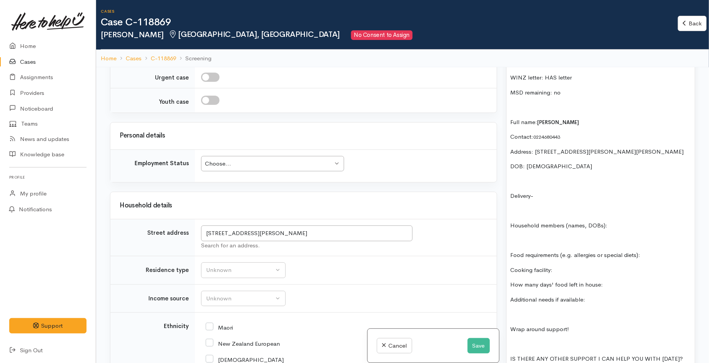
click at [518, 236] on p at bounding box center [601, 240] width 180 height 9
click at [518, 232] on div "pronounced na-tis-ano linked cases, received on Saturday Food support Infant an…" at bounding box center [601, 266] width 188 height 1001
click at [516, 231] on div "pronounced na-tis-ano linked cases, received on Saturday Food support Infant an…" at bounding box center [601, 266] width 188 height 1001
click at [515, 236] on p at bounding box center [601, 240] width 180 height 9
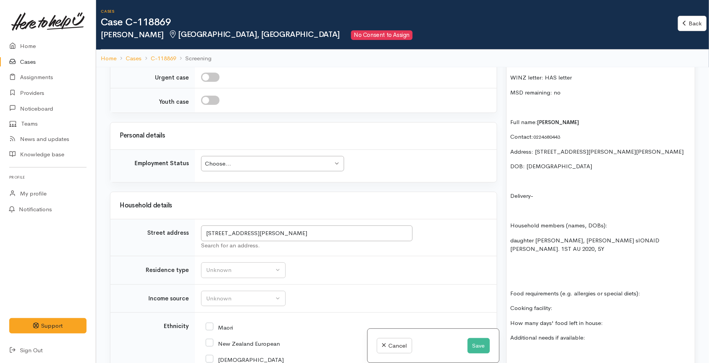
click at [519, 251] on div "pronounced na-tis-ano linked cases, received on Saturday Food support Infant an…" at bounding box center [601, 271] width 188 height 1010
click at [645, 260] on p "Food requirements (e.g. allergies or special diets):" at bounding box center [601, 264] width 180 height 9
drag, startPoint x: 652, startPoint y: 242, endPoint x: 642, endPoint y: 240, distance: 9.8
click at [642, 260] on p "Food requirements (e.g. allergies or special diets): n/a" at bounding box center [601, 264] width 180 height 9
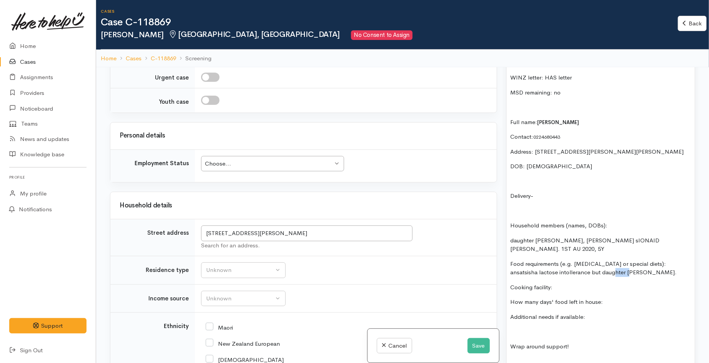
drag, startPoint x: 613, startPoint y: 250, endPoint x: 599, endPoint y: 251, distance: 14.6
click at [599, 260] on p "Food requirements (e.g. allergies or special diets): ansatsisha lactose intolle…" at bounding box center [601, 268] width 180 height 17
click at [570, 283] on p "Cooking facility:" at bounding box center [601, 287] width 180 height 9
click at [548, 305] on div "pronounced na-tis-ano linked cases, received on Saturday Food support Infant an…" at bounding box center [601, 260] width 188 height 989
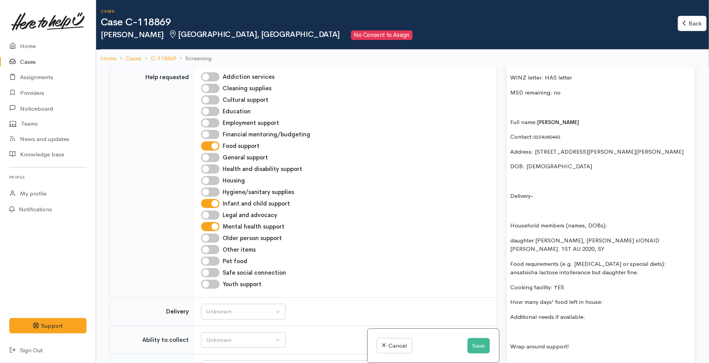
scroll to position [299, 0]
click at [591, 313] on p "Additional needs if available:" at bounding box center [601, 317] width 180 height 9
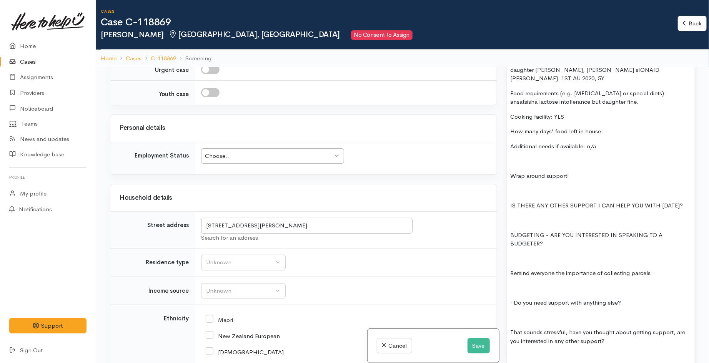
scroll to position [769, 0]
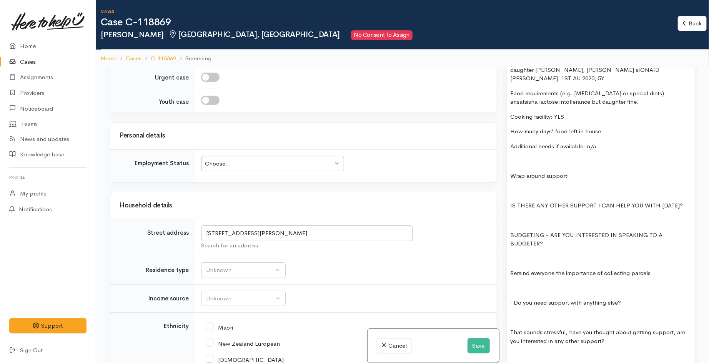
click at [274, 165] on div "Choose..." at bounding box center [269, 164] width 128 height 9
click at [557, 162] on div "pronounced na-tis-ano linked cases, received on Saturday Food support Infant an…" at bounding box center [601, 90] width 188 height 989
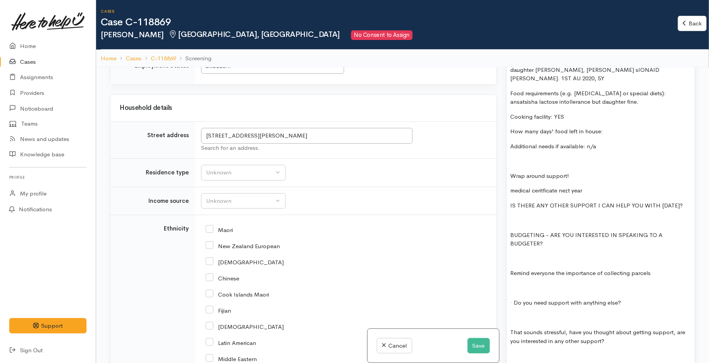
scroll to position [897, 0]
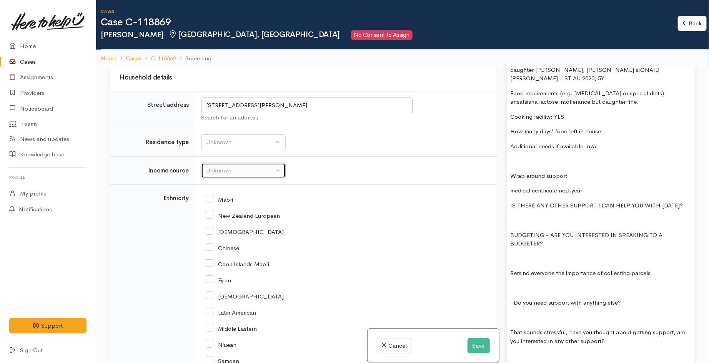
click at [244, 174] on div "Unknown" at bounding box center [240, 170] width 68 height 9
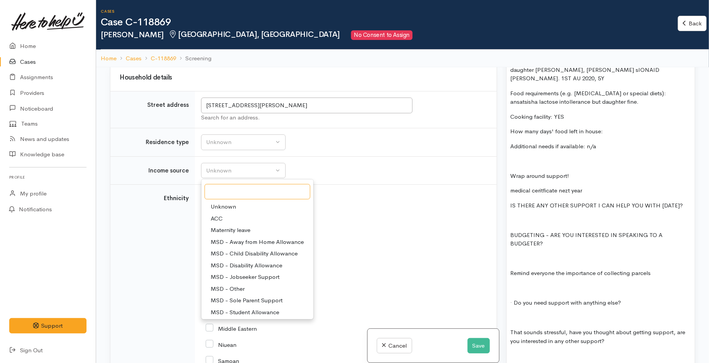
scroll to position [43, 0]
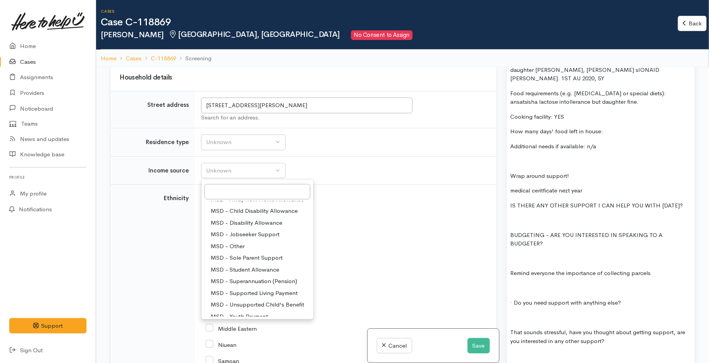
click at [271, 256] on span "MSD - Sole Parent Support" at bounding box center [247, 258] width 72 height 9
select select "7"
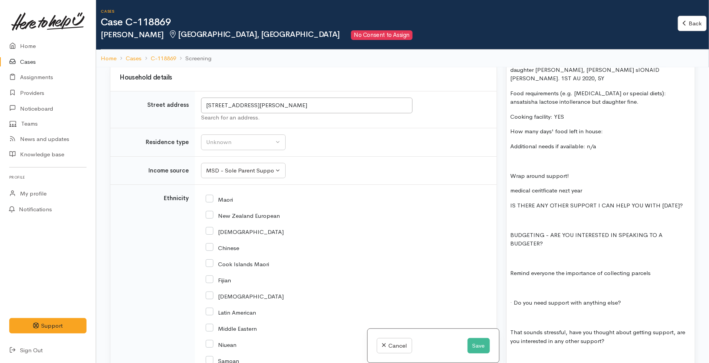
click at [568, 229] on div "pronounced na-tis-ano linked cases, received on Saturday Food support Infant an…" at bounding box center [601, 90] width 188 height 989
click at [245, 141] on div "Unknown" at bounding box center [240, 142] width 68 height 9
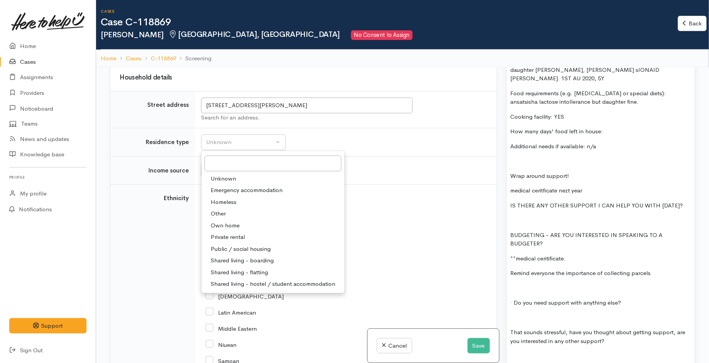
click at [547, 216] on p at bounding box center [601, 220] width 180 height 9
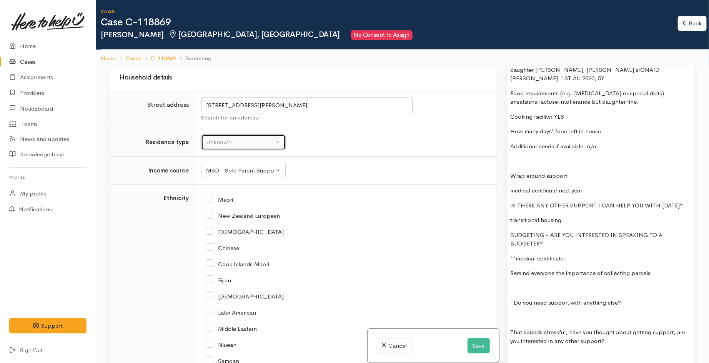
click at [262, 143] on div "Unknown" at bounding box center [240, 142] width 68 height 9
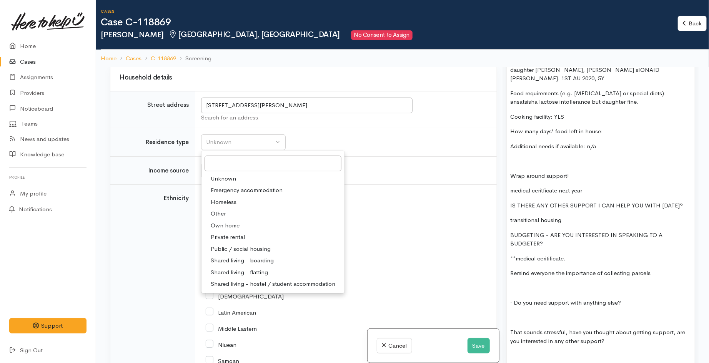
click at [256, 248] on span "Public / social housing" at bounding box center [241, 249] width 60 height 9
select select "3"
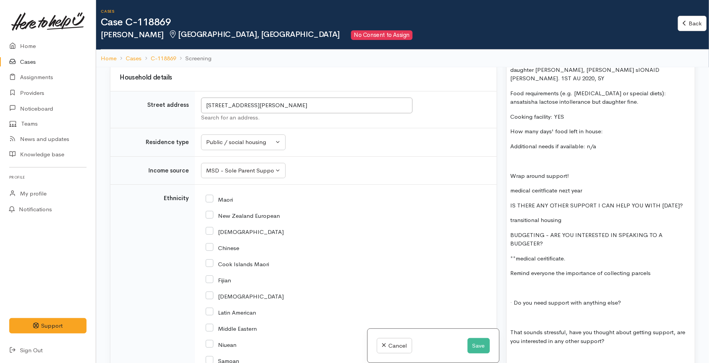
click at [314, 191] on td "Maori" at bounding box center [346, 357] width 302 height 344
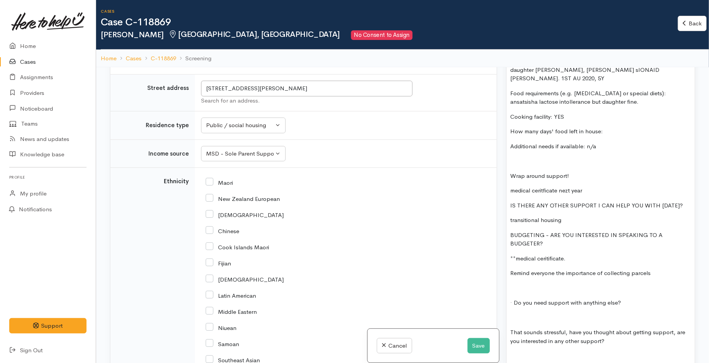
scroll to position [940, 0]
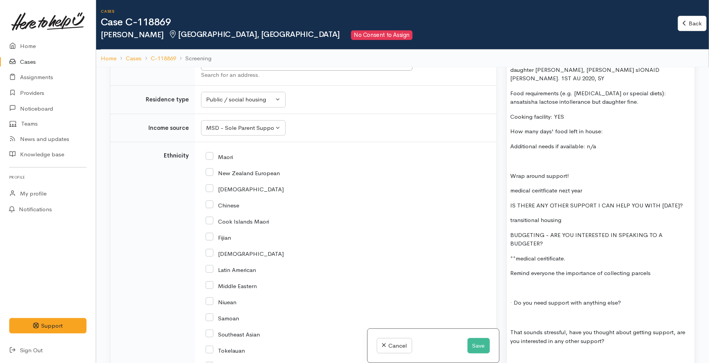
click at [209, 173] on input "New Zealand European" at bounding box center [243, 172] width 74 height 7
checkbox input "true"
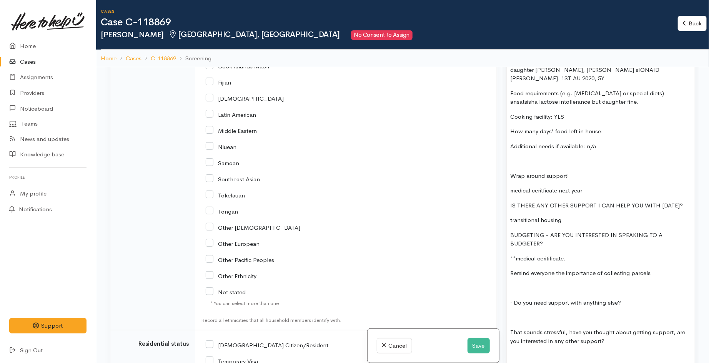
scroll to position [1110, 0]
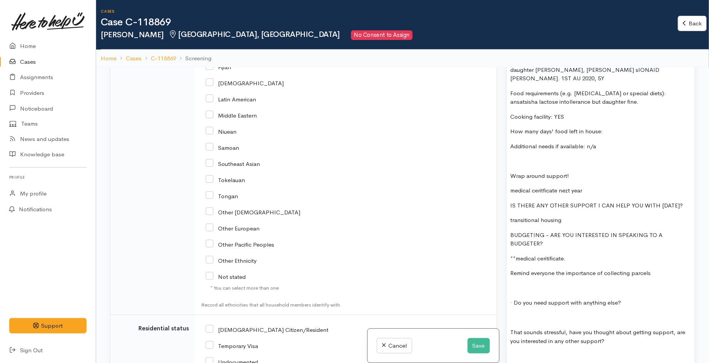
click at [206, 211] on input "Other [DEMOGRAPHIC_DATA]" at bounding box center [253, 211] width 95 height 7
checkbox input "true"
click at [541, 284] on p at bounding box center [601, 288] width 180 height 9
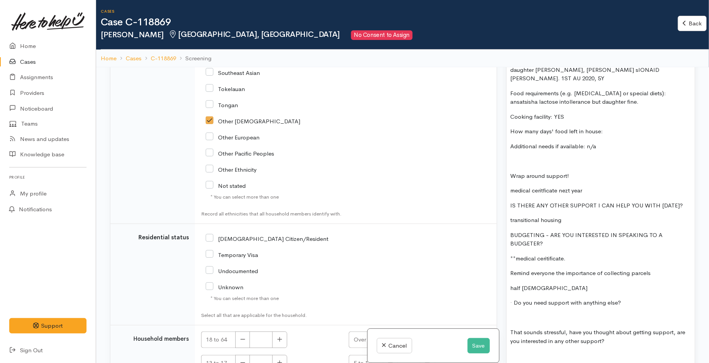
scroll to position [1239, 0]
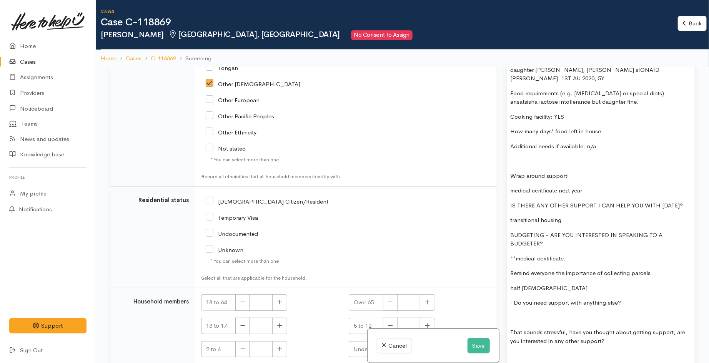
click at [209, 201] on input "[DEMOGRAPHIC_DATA] Citizen/Resident" at bounding box center [267, 201] width 123 height 7
checkbox input "true"
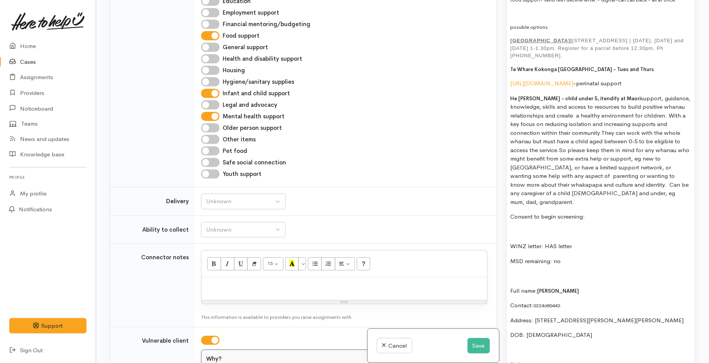
scroll to position [598, 0]
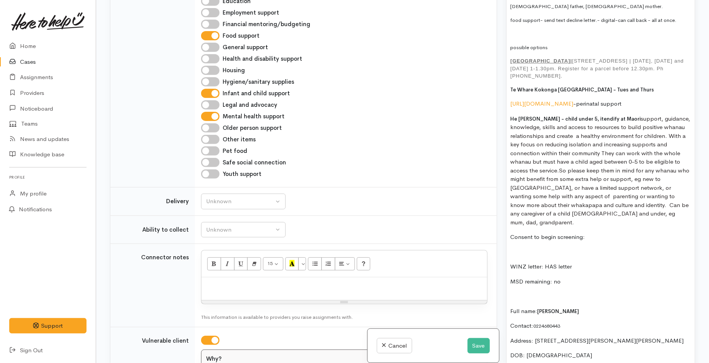
click at [581, 263] on p "WINZ letter: HAS letter" at bounding box center [601, 267] width 180 height 9
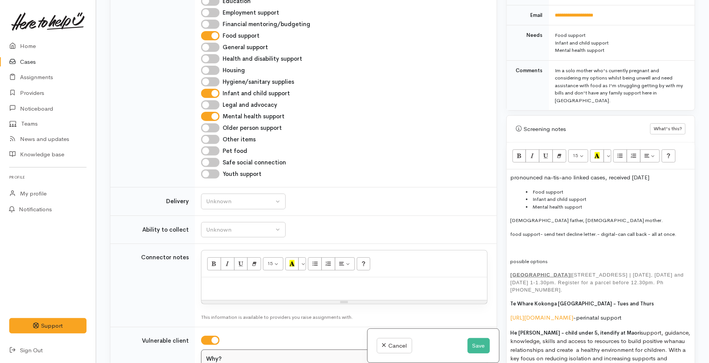
scroll to position [384, 0]
click at [474, 345] on button "Save" at bounding box center [479, 346] width 22 height 16
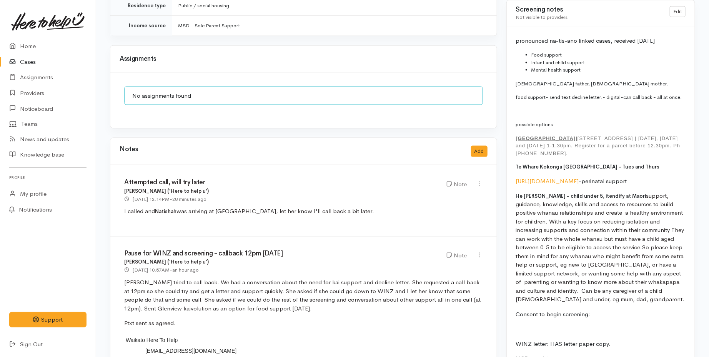
scroll to position [641, 0]
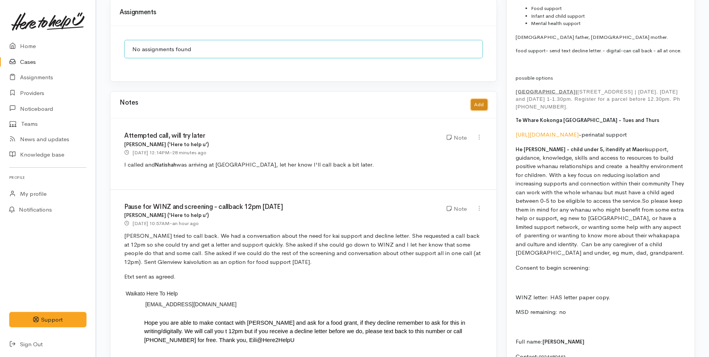
click at [481, 102] on button "Add" at bounding box center [479, 104] width 17 height 11
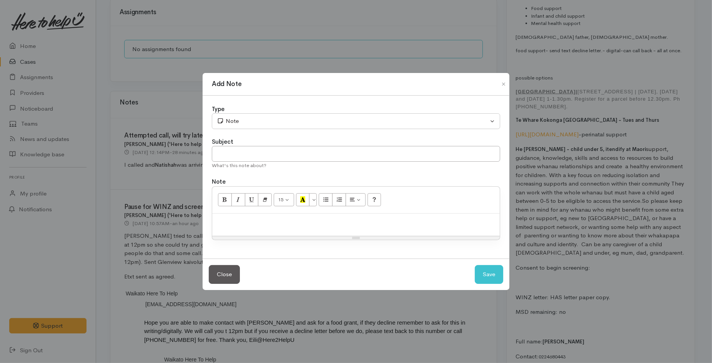
click at [312, 224] on p at bounding box center [356, 222] width 280 height 9
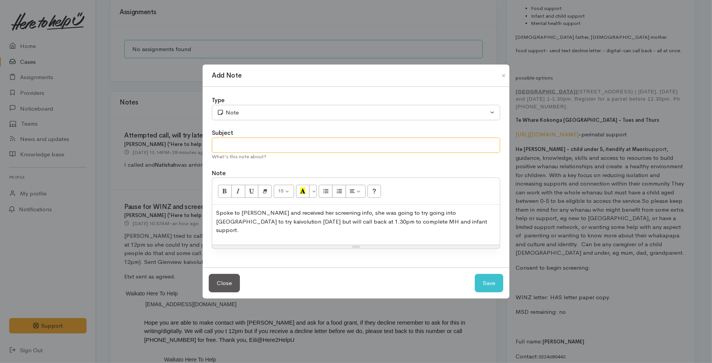
click at [329, 151] on input "text" at bounding box center [356, 146] width 288 height 16
type input "Paused continue"
click at [493, 278] on button "Save" at bounding box center [489, 283] width 28 height 19
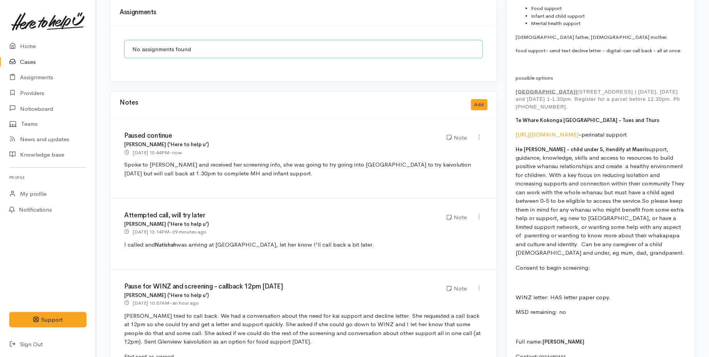
click at [36, 57] on link "Cases" at bounding box center [48, 62] width 96 height 16
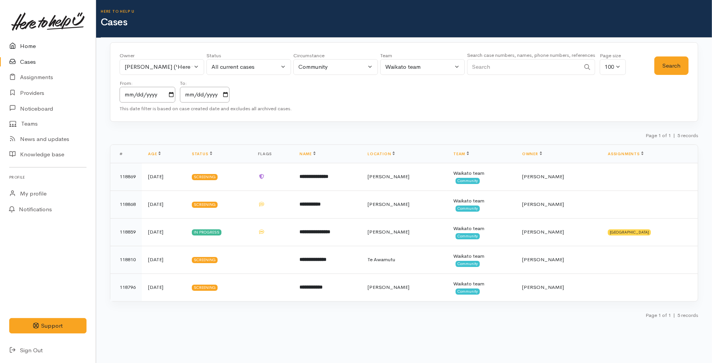
click at [25, 47] on link "Home" at bounding box center [48, 46] width 96 height 16
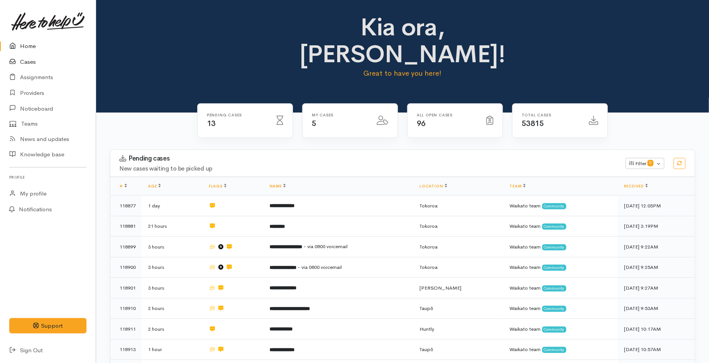
click at [30, 59] on link "Cases" at bounding box center [48, 62] width 96 height 16
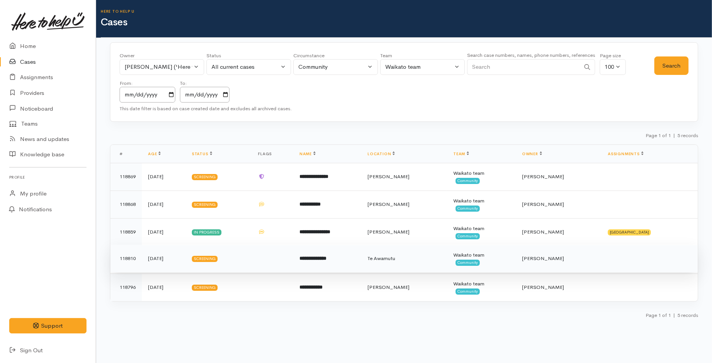
click at [390, 262] on td "Te Awamutu" at bounding box center [404, 259] width 86 height 28
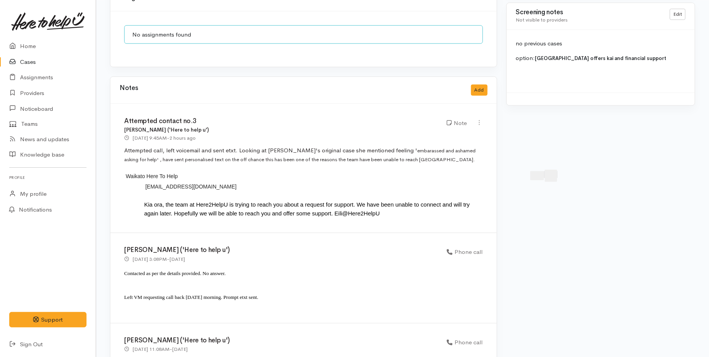
scroll to position [598, 0]
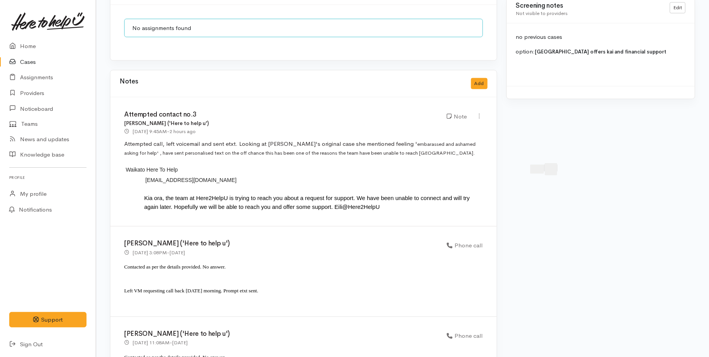
click at [27, 62] on link "Cases" at bounding box center [48, 62] width 96 height 16
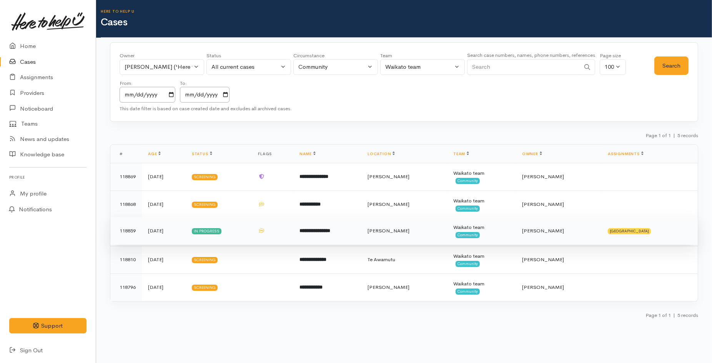
click at [361, 234] on td "**********" at bounding box center [327, 231] width 68 height 28
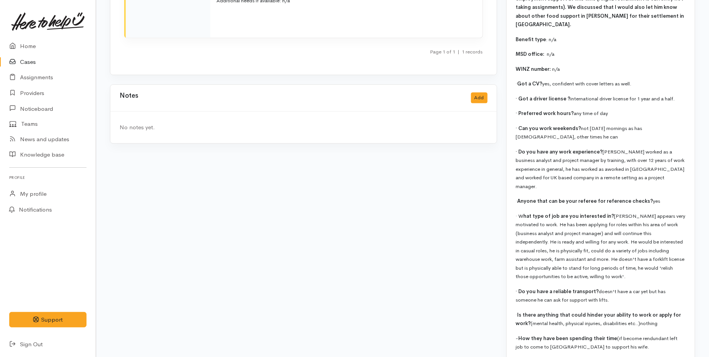
scroll to position [1133, 0]
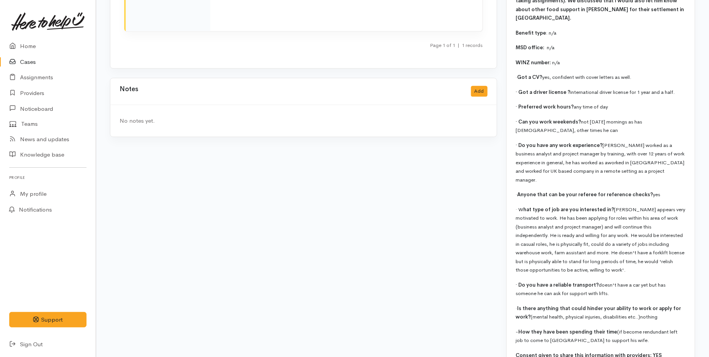
click at [39, 59] on link "Cases" at bounding box center [48, 62] width 96 height 16
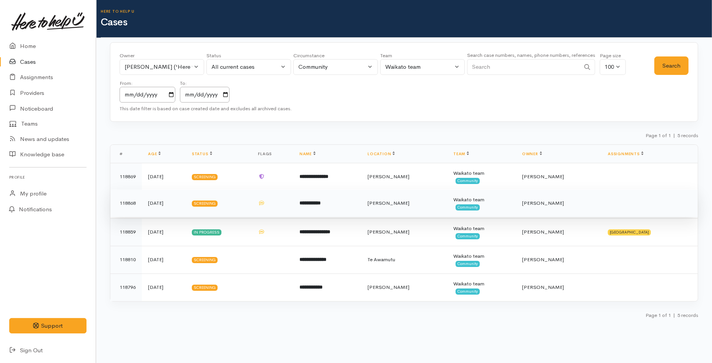
click at [361, 203] on td "**********" at bounding box center [327, 204] width 68 height 28
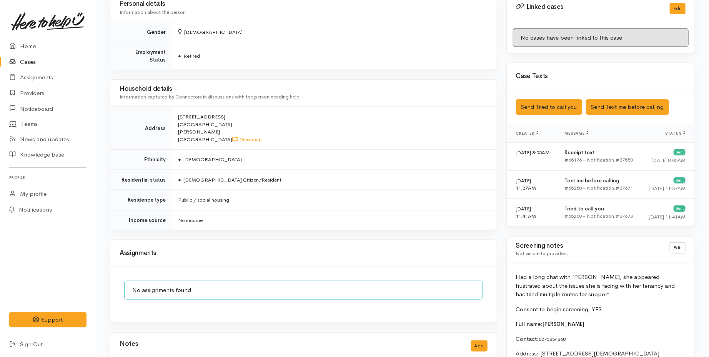
scroll to position [513, 0]
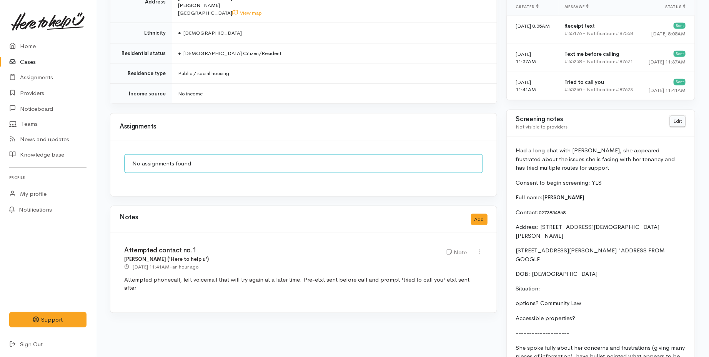
click at [674, 121] on link "Edit" at bounding box center [678, 121] width 16 height 11
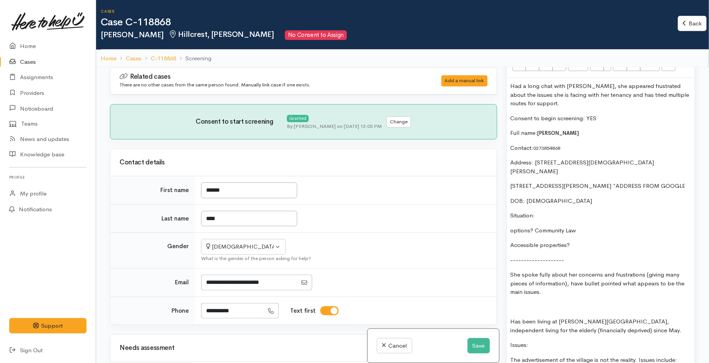
scroll to position [598, 0]
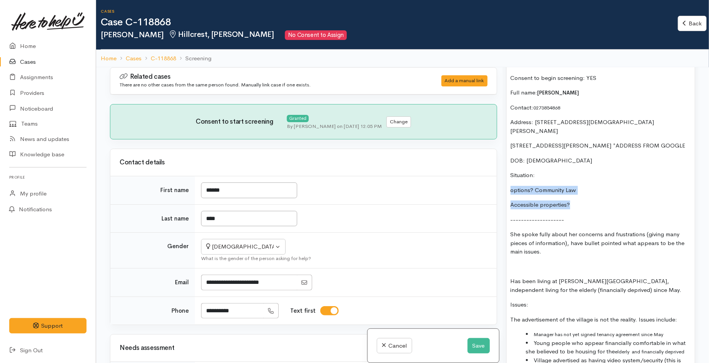
drag, startPoint x: 581, startPoint y: 206, endPoint x: 507, endPoint y: 188, distance: 76.0
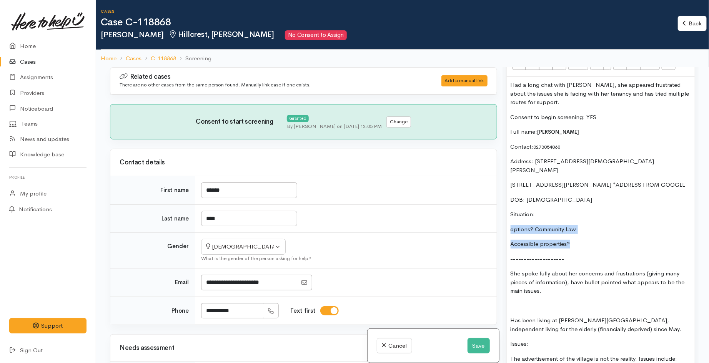
scroll to position [513, 0]
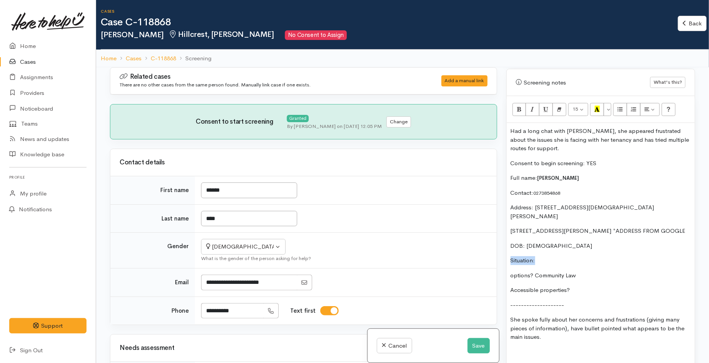
drag, startPoint x: 545, startPoint y: 258, endPoint x: 505, endPoint y: 260, distance: 40.0
click at [505, 260] on div "Warnings Add No warnings have been raised against this case Add Warning Title ●…" at bounding box center [601, 248] width 198 height 363
copy p "Situation:"
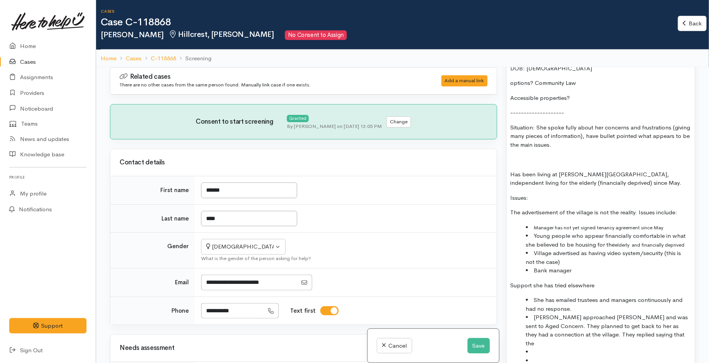
scroll to position [726, 0]
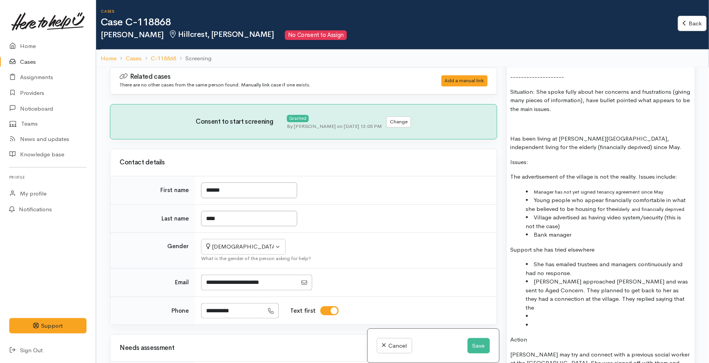
click at [685, 210] on span "elderly and financially deprived" at bounding box center [650, 209] width 70 height 7
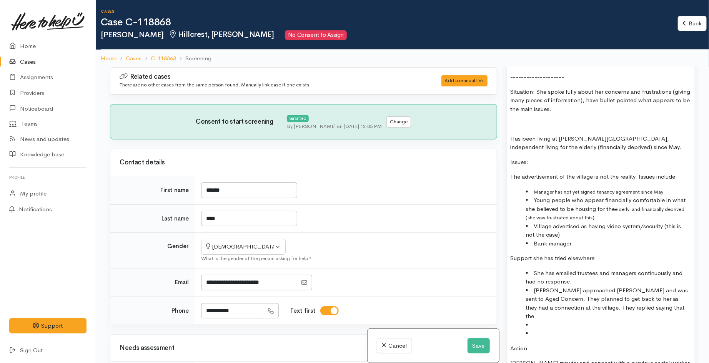
click at [577, 243] on li "Bank manager" at bounding box center [608, 244] width 165 height 9
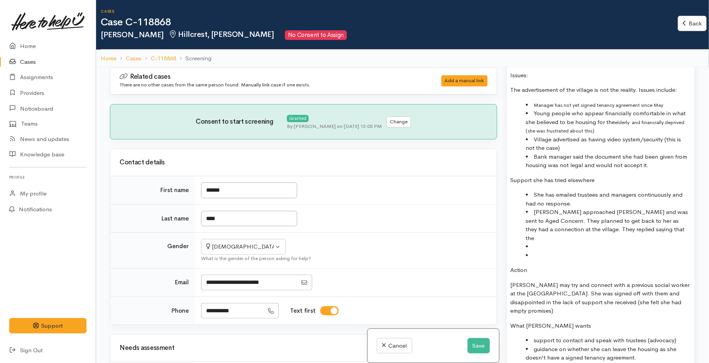
scroll to position [854, 0]
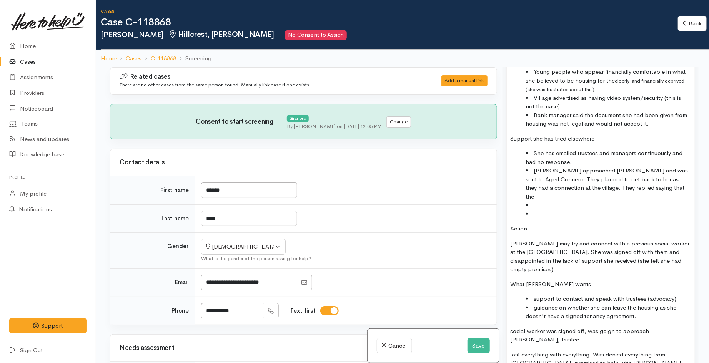
click at [631, 189] on li "Cheryl approached CAB and was sent to Aged Concern. They planned to get back to…" at bounding box center [608, 183] width 165 height 35
click at [659, 263] on p "Cheryl may try and connect with a previous social worker at the Hospice. She wa…" at bounding box center [601, 257] width 180 height 35
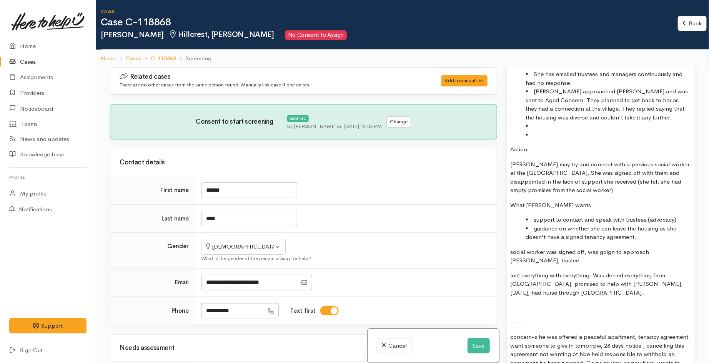
scroll to position [940, 0]
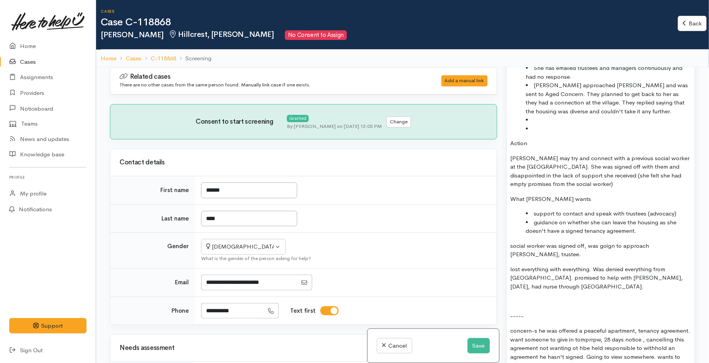
click at [633, 233] on li "guidance on whether she can leave the housing as she doesn't have a signed tena…" at bounding box center [608, 226] width 165 height 17
drag, startPoint x: 550, startPoint y: 256, endPoint x: 506, endPoint y: 249, distance: 44.3
click at [506, 249] on div "Screening notes What's this? 15 8 9 10 11 12 14 18 24 36 Background Color Trans…" at bounding box center [600, 357] width 189 height 1431
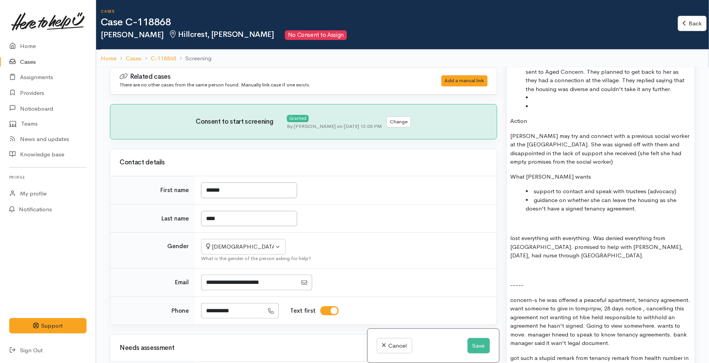
scroll to position [982, 0]
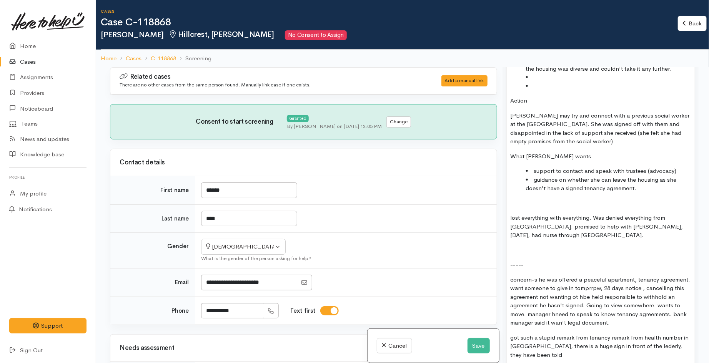
click at [638, 186] on li "guidance on whether she can leave the housing as she doesn't have a signed tena…" at bounding box center [608, 184] width 165 height 17
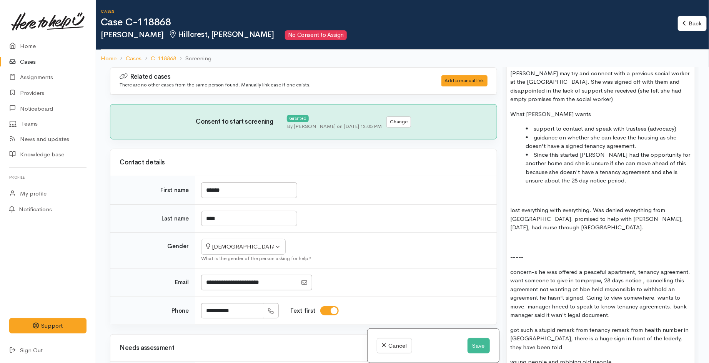
scroll to position [1025, 0]
click at [524, 193] on p at bounding box center [601, 195] width 180 height 9
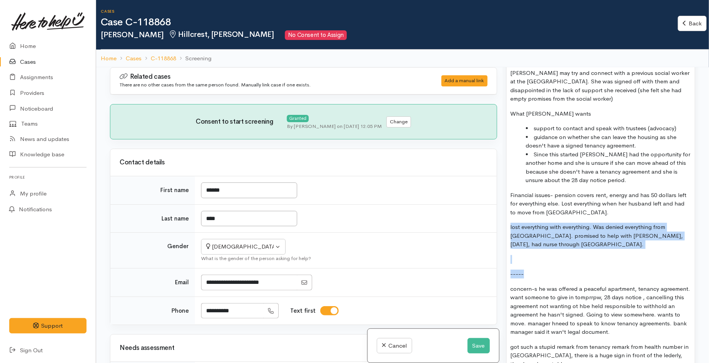
drag, startPoint x: 523, startPoint y: 262, endPoint x: 510, endPoint y: 228, distance: 36.1
click at [510, 228] on div "Had a long chat with Cheryl, she appeared frustrated about the issues she is fa…" at bounding box center [601, 319] width 188 height 1416
click at [569, 265] on div "Had a long chat with Cheryl, she appeared frustrated about the issues she is fa…" at bounding box center [601, 319] width 188 height 1416
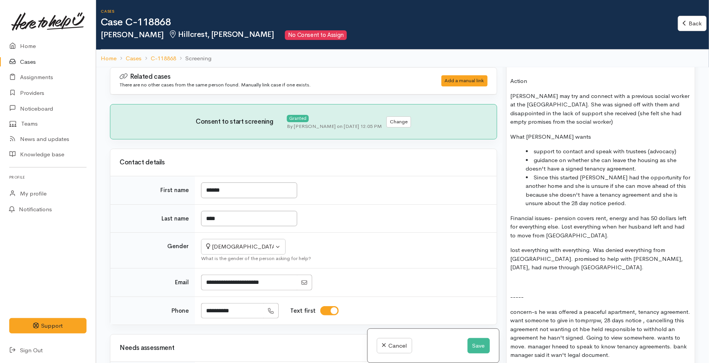
scroll to position [982, 0]
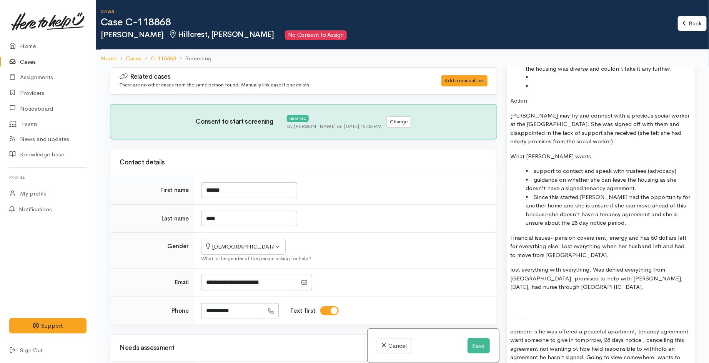
click at [547, 141] on p "Cheryl may try and connect with a previous social worker at the Hospice. She wa…" at bounding box center [601, 128] width 180 height 35
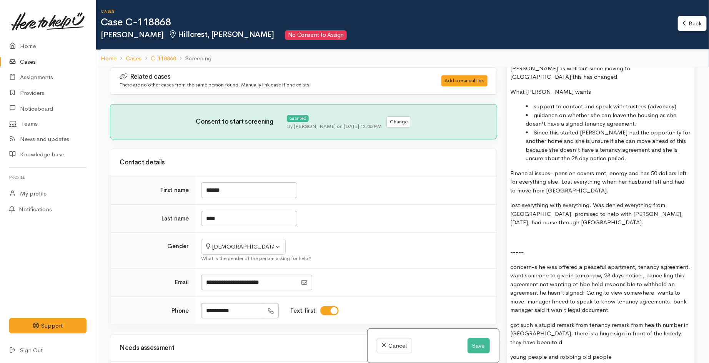
scroll to position [1068, 0]
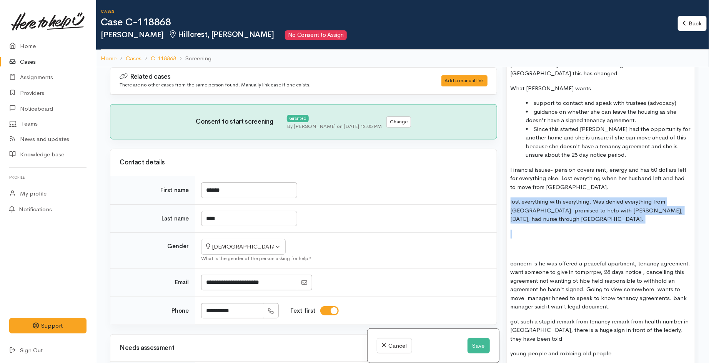
drag, startPoint x: 516, startPoint y: 203, endPoint x: 503, endPoint y: 195, distance: 15.0
click at [503, 195] on div "Warnings Add No warnings have been raised against this case Add Warning Title ●…" at bounding box center [601, 248] width 198 height 363
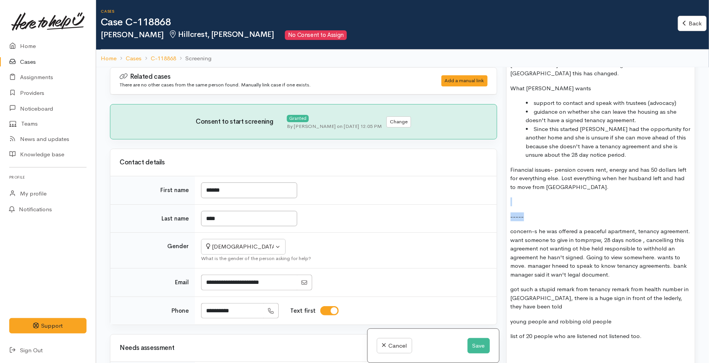
drag, startPoint x: 532, startPoint y: 212, endPoint x: 514, endPoint y: 191, distance: 28.1
click at [514, 191] on div "Had a long chat with Cheryl, she appeared frustrated about the issues she is fa…" at bounding box center [601, 268] width 188 height 1401
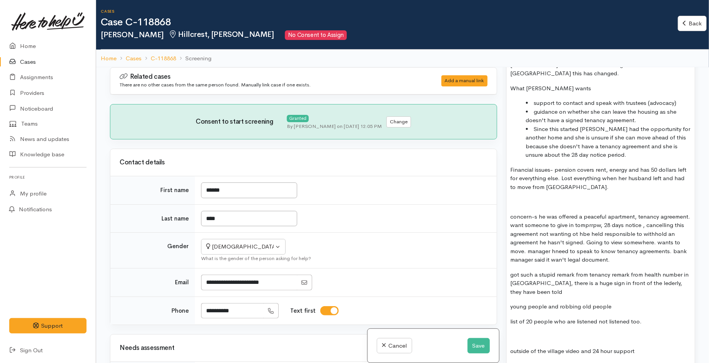
drag, startPoint x: 663, startPoint y: 254, endPoint x: 501, endPoint y: 190, distance: 174.2
click at [501, 190] on div "Related cases There are no other cases from the same person found. Manually lin…" at bounding box center [402, 248] width 594 height 363
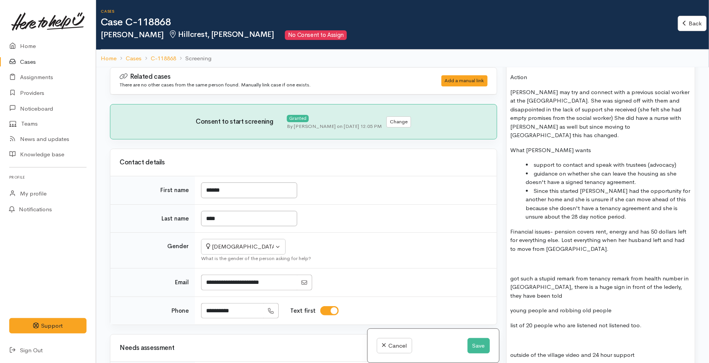
scroll to position [1025, 0]
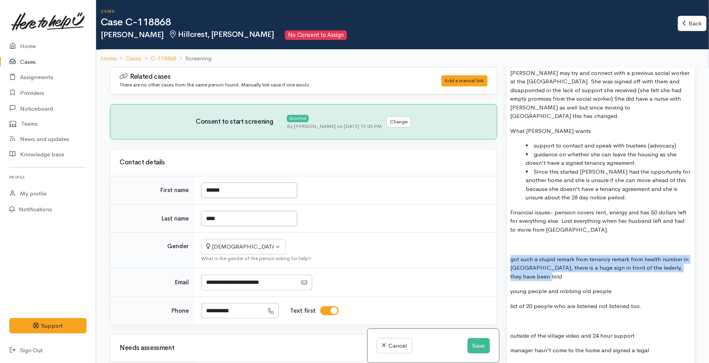
drag, startPoint x: 540, startPoint y: 267, endPoint x: 506, endPoint y: 247, distance: 40.2
click at [506, 247] on div "Warnings Add No warnings have been raised against this case Add Warning Title ●…" at bounding box center [601, 248] width 198 height 363
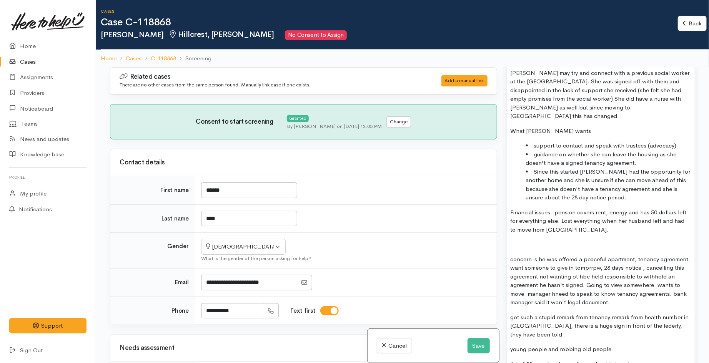
click at [553, 270] on p "concern-s he was offered a peaceful apartment, tenancy agreement. want someone …" at bounding box center [601, 281] width 180 height 52
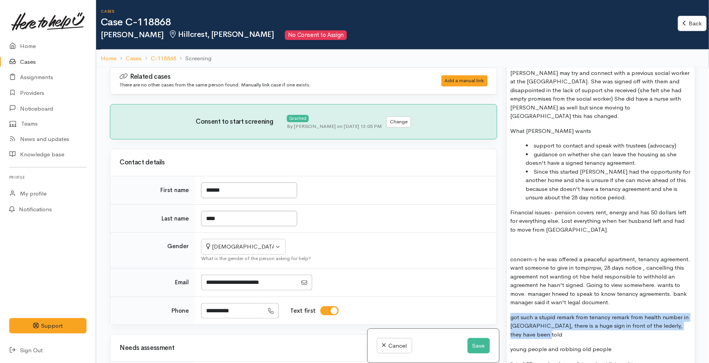
drag, startPoint x: 564, startPoint y: 326, endPoint x: 510, endPoint y: 305, distance: 57.6
click at [510, 305] on div "Had a long chat with Cheryl, she appeared frustrated about the issues she is fa…" at bounding box center [601, 304] width 188 height 1386
copy p "got such a stupid remark from tenancy remark from health number in Christchurch…"
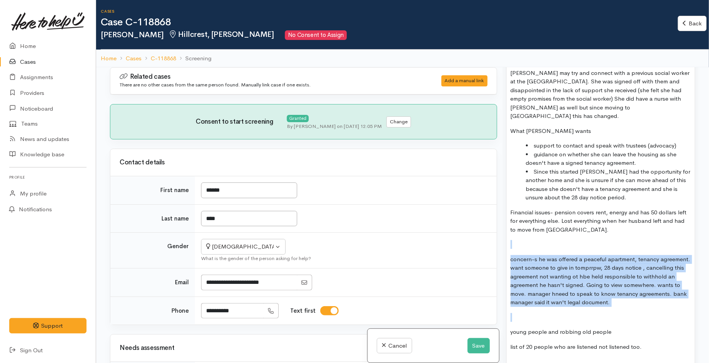
drag, startPoint x: 612, startPoint y: 310, endPoint x: 506, endPoint y: 235, distance: 129.7
click at [506, 235] on div "Screening notes What's this? 15 8 9 10 11 12 14 18 24 36 Background Color Trans…" at bounding box center [600, 270] width 189 height 1428
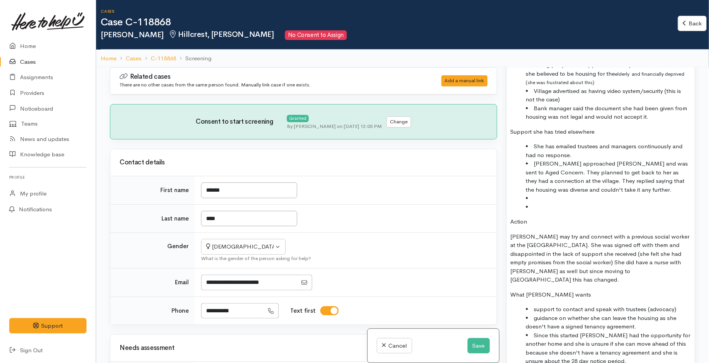
scroll to position [854, 0]
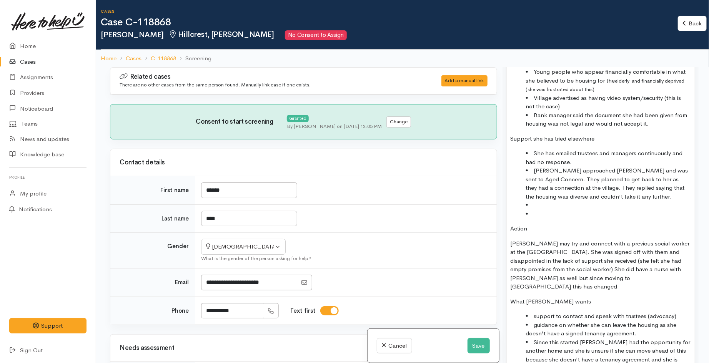
click at [548, 209] on li at bounding box center [608, 205] width 165 height 9
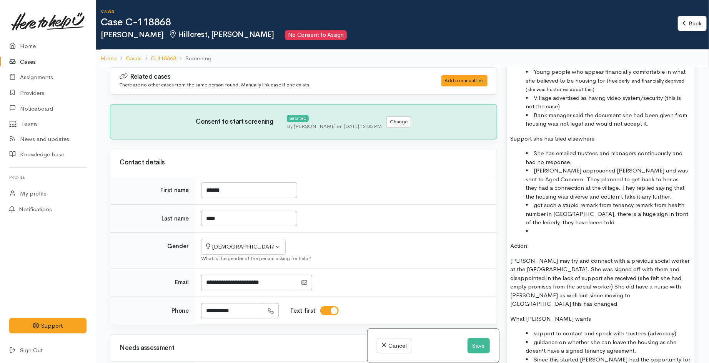
click at [533, 208] on li "got such a stupid remark from tenancy remark from health number in Christchurch…" at bounding box center [608, 214] width 165 height 26
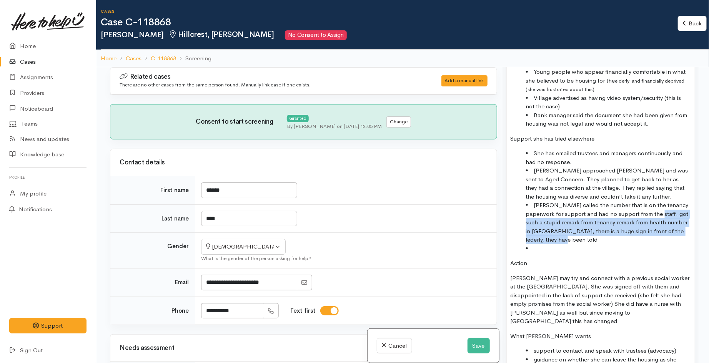
drag, startPoint x: 632, startPoint y: 240, endPoint x: 647, endPoint y: 213, distance: 30.3
click at [647, 213] on li "Cheryl called the number that is on the tenancy paperwork for support and had n…" at bounding box center [608, 222] width 165 height 43
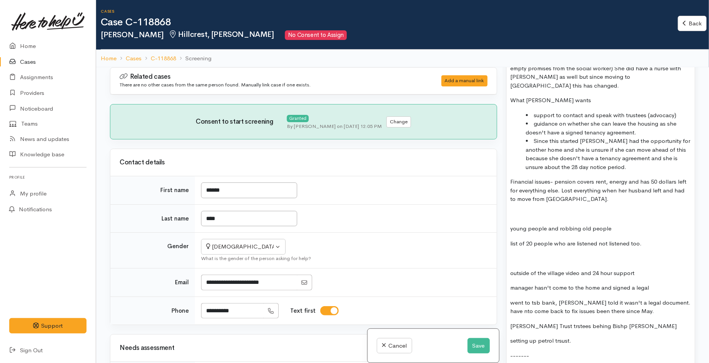
scroll to position [1068, 0]
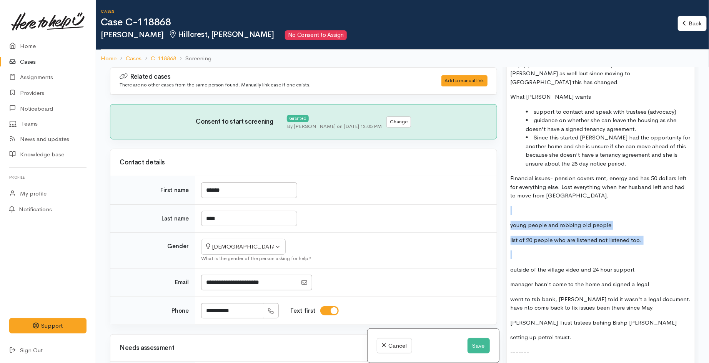
drag, startPoint x: 645, startPoint y: 236, endPoint x: 532, endPoint y: 195, distance: 119.9
click at [532, 195] on div "Had a long chat with Cheryl, she appeared frustrated about the issues she is fa…" at bounding box center [601, 220] width 188 height 1305
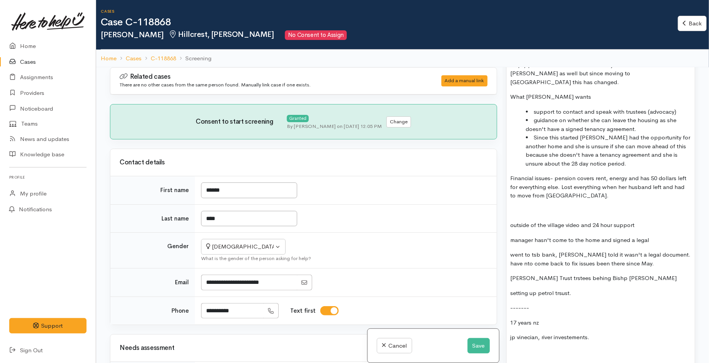
drag, startPoint x: 526, startPoint y: 202, endPoint x: 637, endPoint y: 218, distance: 111.9
click at [637, 218] on div "Had a long chat with Cheryl, she appeared frustrated about the issues she is fa…" at bounding box center [601, 198] width 188 height 1261
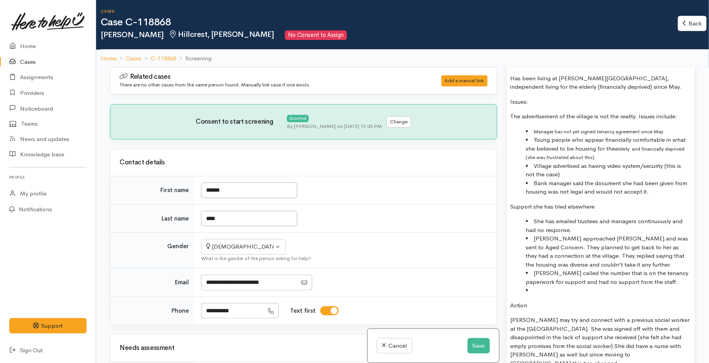
scroll to position [769, 0]
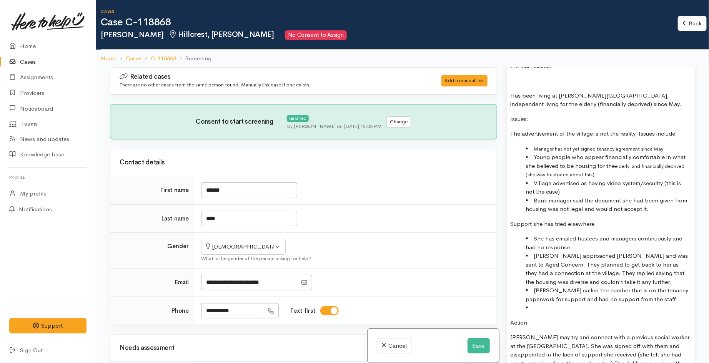
click at [665, 183] on li "Village advertised as having video system/security (this is not the case)" at bounding box center [608, 187] width 165 height 17
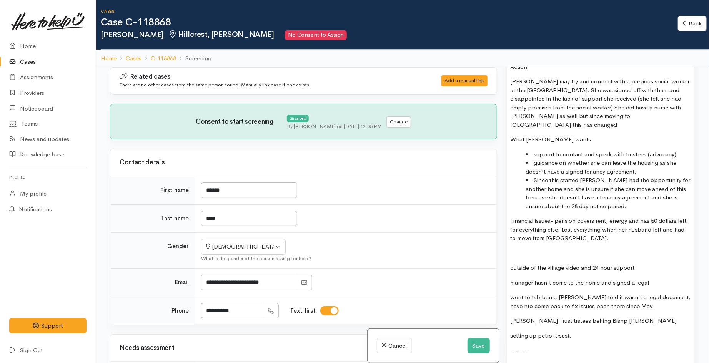
scroll to position [1068, 0]
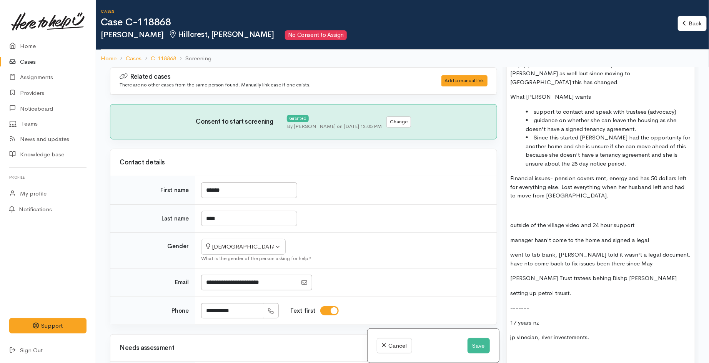
drag, startPoint x: 521, startPoint y: 202, endPoint x: 653, endPoint y: 225, distance: 134.2
click at [653, 225] on div "Had a long chat with Cheryl, she appeared frustrated about the issues she is fa…" at bounding box center [601, 198] width 188 height 1261
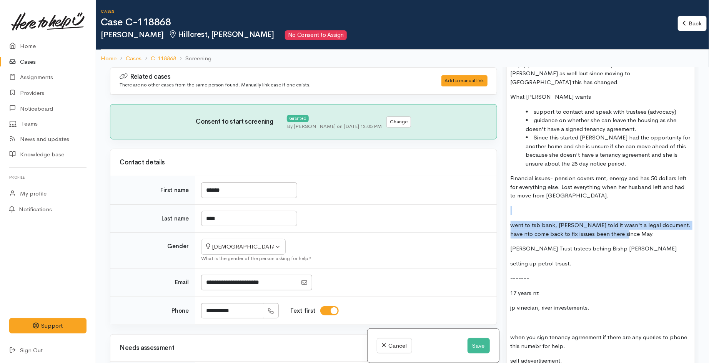
drag, startPoint x: 594, startPoint y: 216, endPoint x: 525, endPoint y: 199, distance: 70.4
click at [525, 199] on div "Had a long chat with Cheryl, she appeared frustrated about the issues she is fa…" at bounding box center [601, 183] width 188 height 1231
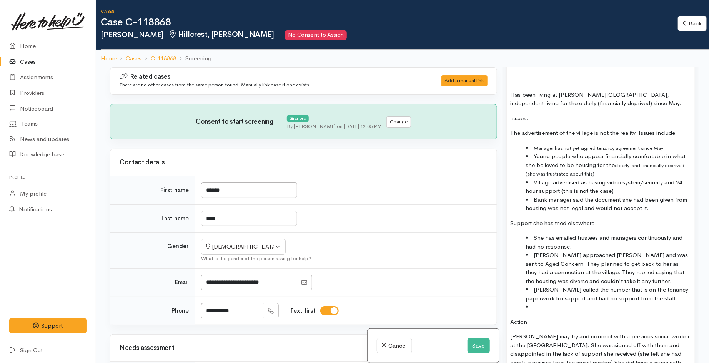
scroll to position [769, 0]
click at [571, 202] on li "Bank manager said the document she had been given from housing was not legal an…" at bounding box center [608, 204] width 165 height 17
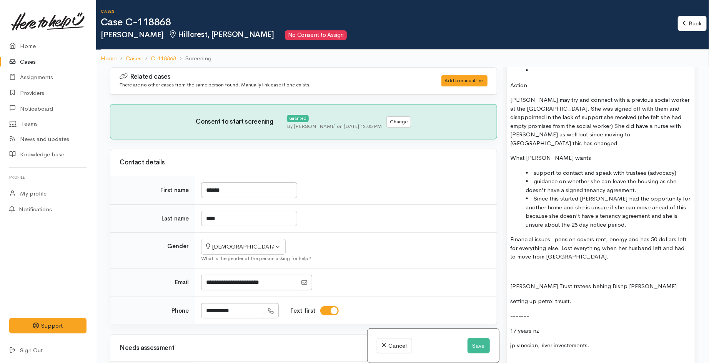
scroll to position [1068, 0]
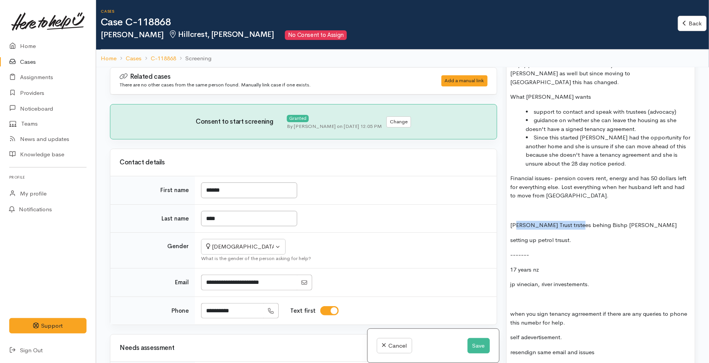
drag, startPoint x: 549, startPoint y: 216, endPoint x: 576, endPoint y: 215, distance: 26.5
click at [576, 221] on p "Joh n Paul Venecian Trust trstees behing Bishp Gaines" at bounding box center [601, 225] width 180 height 9
copy p "h n Paul Venecian Trust"
click at [541, 206] on p at bounding box center [601, 210] width 180 height 9
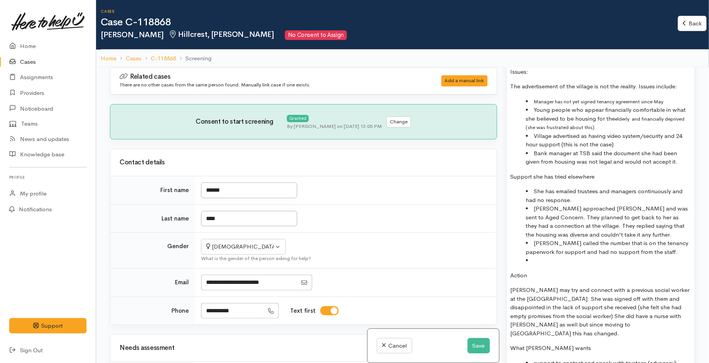
scroll to position [812, 0]
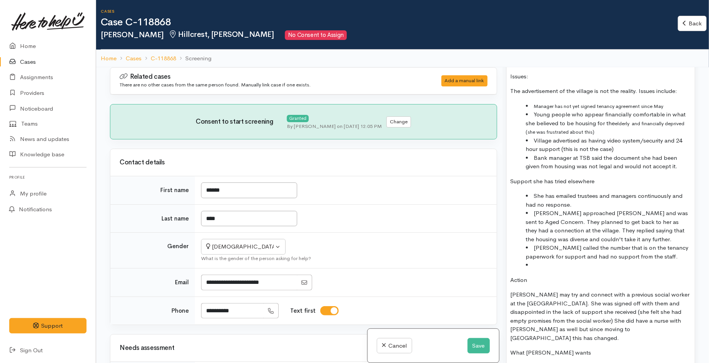
click at [537, 269] on li at bounding box center [608, 265] width 165 height 9
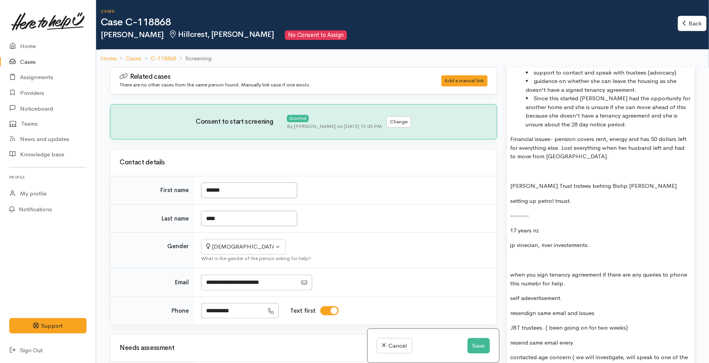
scroll to position [1153, 0]
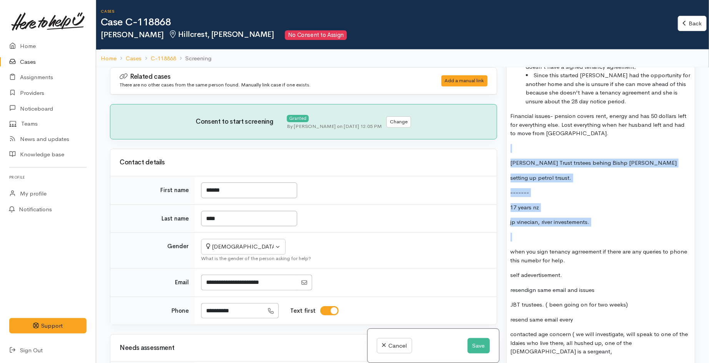
drag, startPoint x: 520, startPoint y: 130, endPoint x: 617, endPoint y: 212, distance: 127.1
click at [617, 212] on div "Had a long chat with Cheryl, she appeared frustrated about the issues she is fa…" at bounding box center [601, 97] width 188 height 1231
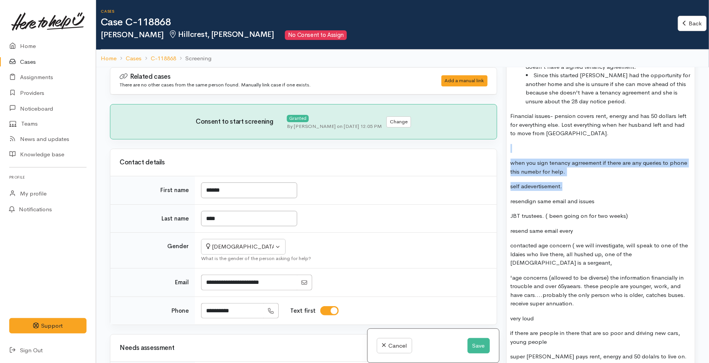
drag, startPoint x: 520, startPoint y: 130, endPoint x: 582, endPoint y: 165, distance: 71.1
click at [582, 165] on div "Had a long chat with Cheryl, she appeared frustrated about the issues she is fa…" at bounding box center [601, 53] width 188 height 1142
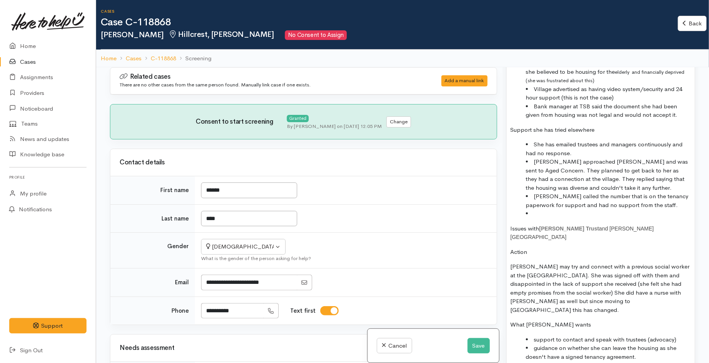
scroll to position [854, 0]
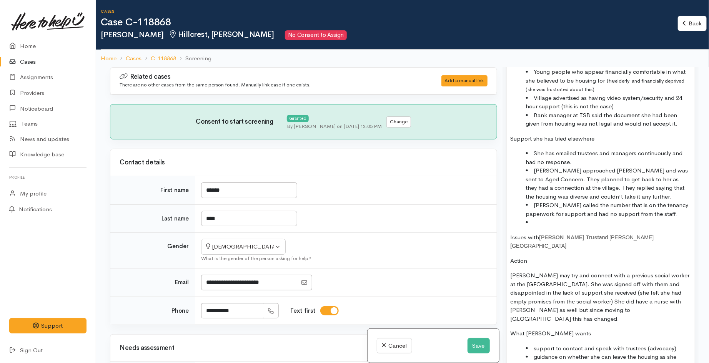
click at [652, 213] on li "Cheryl called the number that is on the tenancy paperwork for support and had n…" at bounding box center [608, 209] width 165 height 17
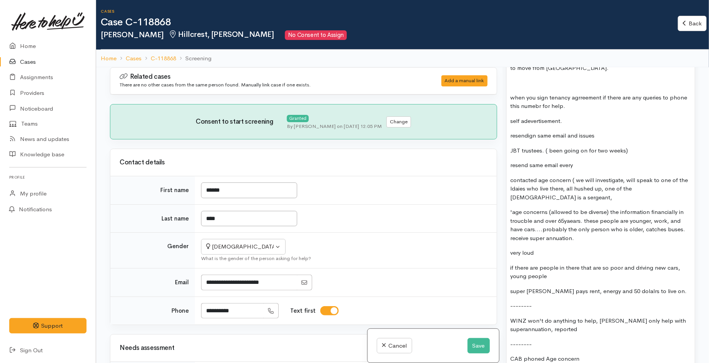
scroll to position [1239, 0]
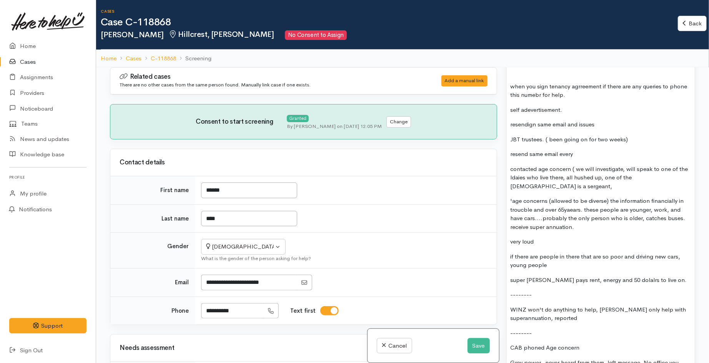
drag, startPoint x: 584, startPoint y: 201, endPoint x: 507, endPoint y: 176, distance: 81.0
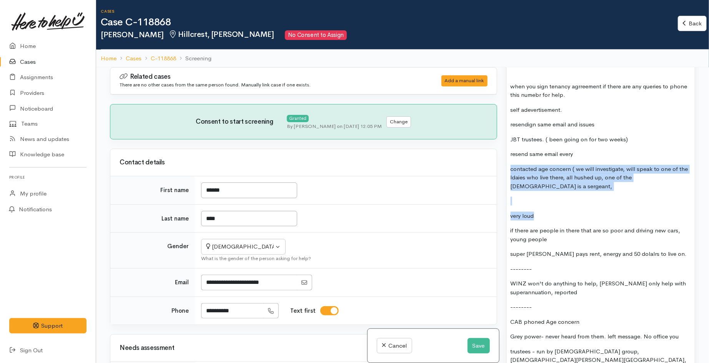
drag, startPoint x: 536, startPoint y: 183, endPoint x: 508, endPoint y: 152, distance: 41.7
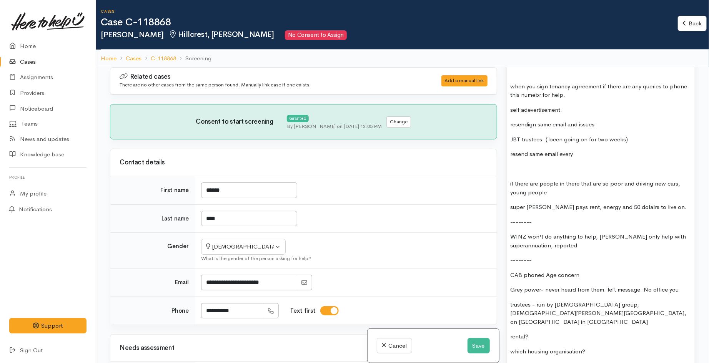
drag, startPoint x: 509, startPoint y: 123, endPoint x: 579, endPoint y: 139, distance: 72.6
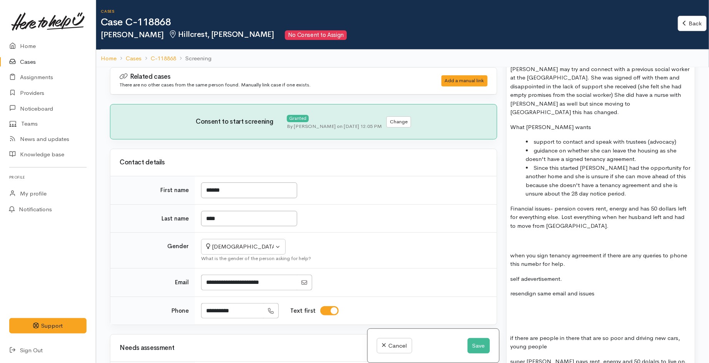
scroll to position [1025, 0]
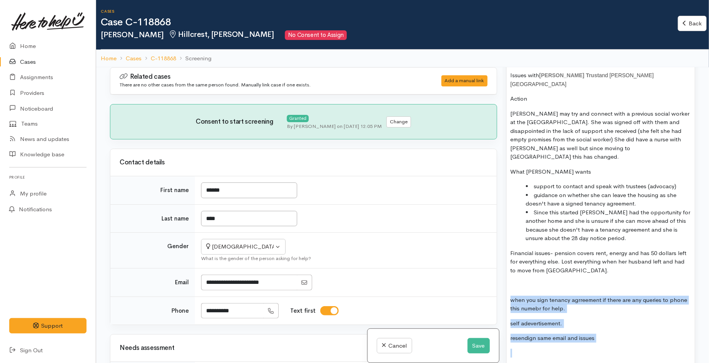
drag, startPoint x: 508, startPoint y: 283, endPoint x: 613, endPoint y: 333, distance: 116.2
click at [613, 333] on div "Had a long chat with Cheryl, she appeared frustrated about the issues she is fa…" at bounding box center [601, 142] width 188 height 1063
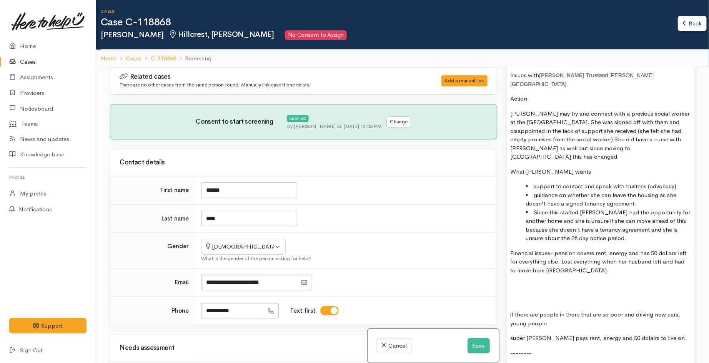
click at [518, 278] on div "Had a long chat with Cheryl, she appeared frustrated about the issues she is fa…" at bounding box center [601, 108] width 188 height 995
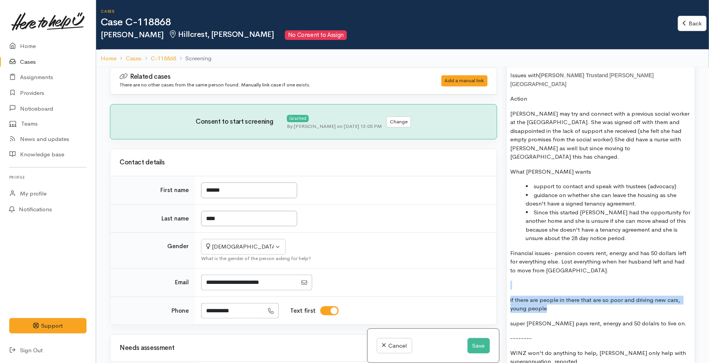
drag, startPoint x: 542, startPoint y: 291, endPoint x: 508, endPoint y: 268, distance: 41.8
click at [508, 268] on div "Had a long chat with Cheryl, she appeared frustrated about the issues she is fa…" at bounding box center [601, 101] width 188 height 980
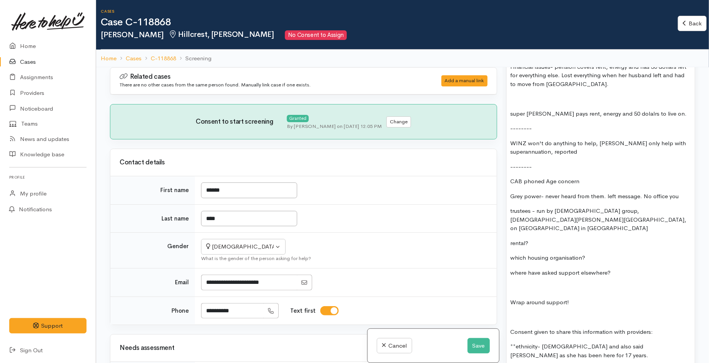
scroll to position [1239, 0]
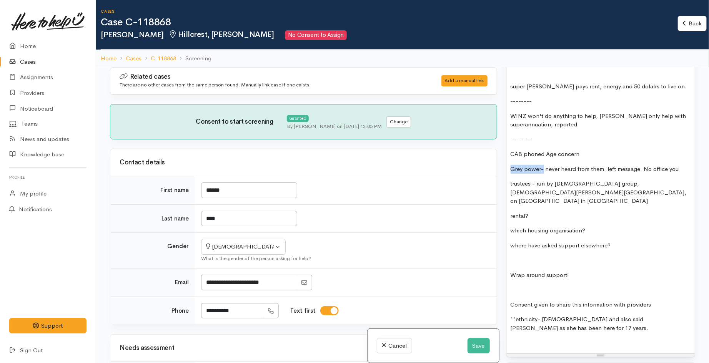
drag, startPoint x: 510, startPoint y: 150, endPoint x: 542, endPoint y: 153, distance: 32.8
copy p "Grey power-"
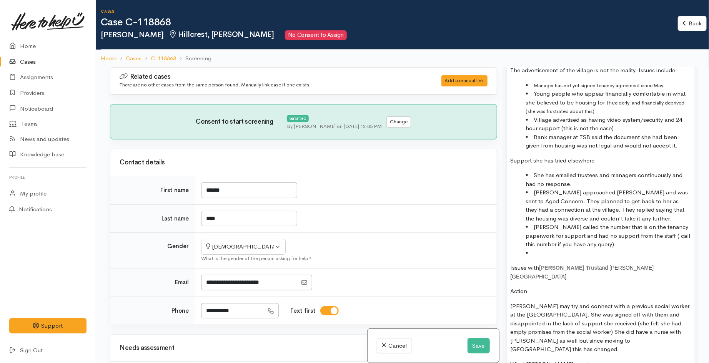
scroll to position [769, 0]
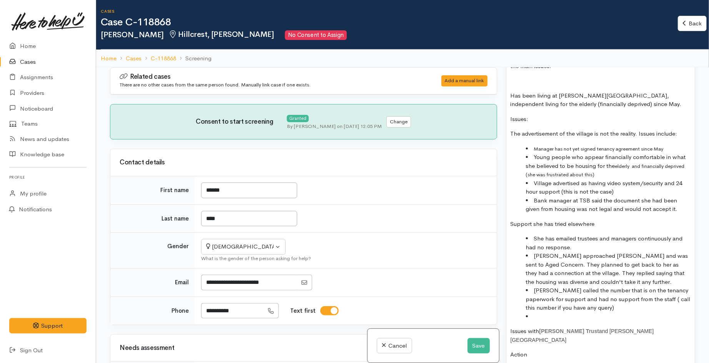
click at [554, 316] on li at bounding box center [608, 317] width 165 height 9
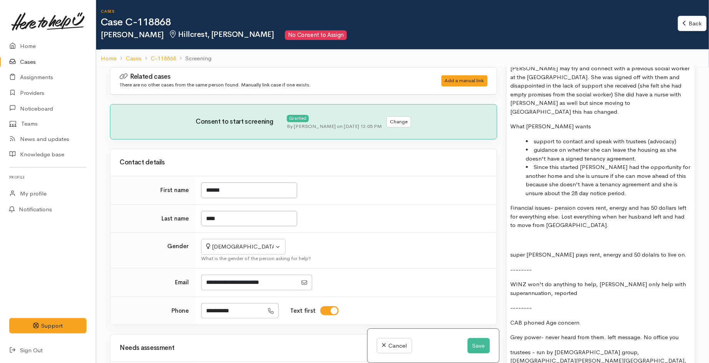
scroll to position [1110, 0]
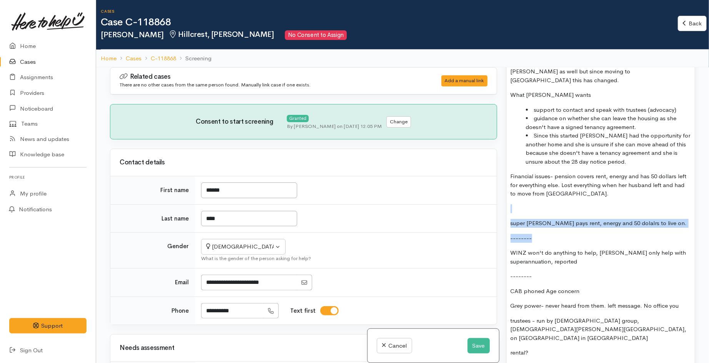
drag, startPoint x: 523, startPoint y: 189, endPoint x: 648, endPoint y: 216, distance: 127.8
click at [648, 216] on div "Had a long chat with Cheryl, she appeared frustrated about the issues she is fa…" at bounding box center [601, 8] width 188 height 966
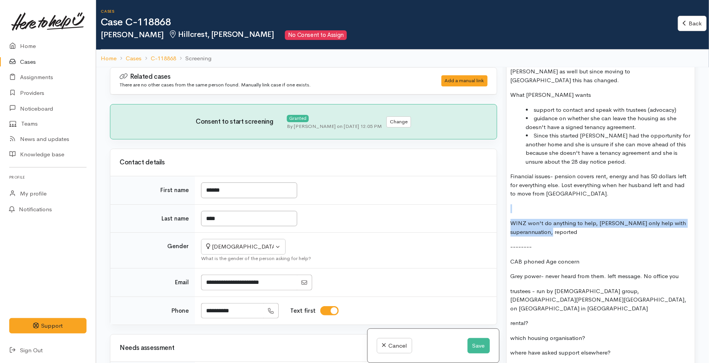
drag, startPoint x: 604, startPoint y: 220, endPoint x: 516, endPoint y: 188, distance: 93.3
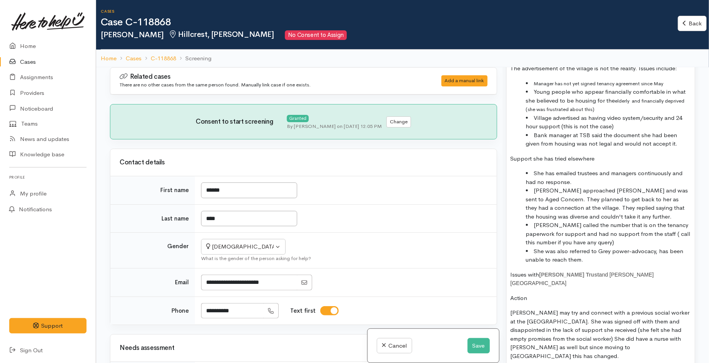
scroll to position [854, 0]
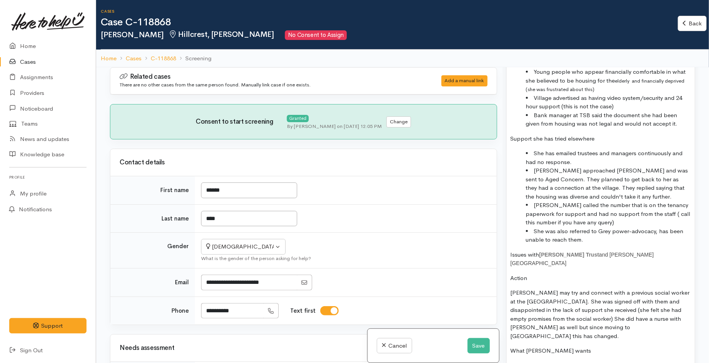
click at [586, 241] on li "She was also referred to Grey power-advocacy, has been unable to reach them." at bounding box center [608, 235] width 165 height 17
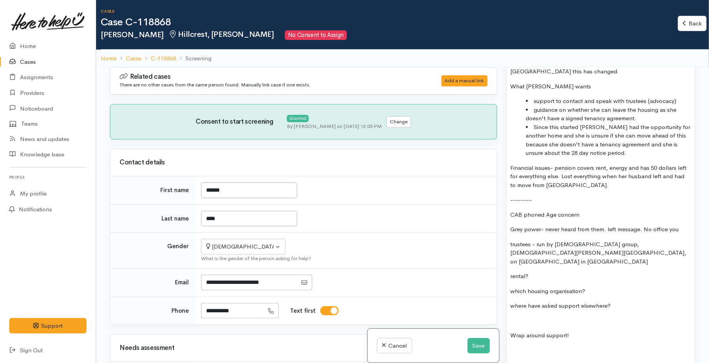
scroll to position [1153, 0]
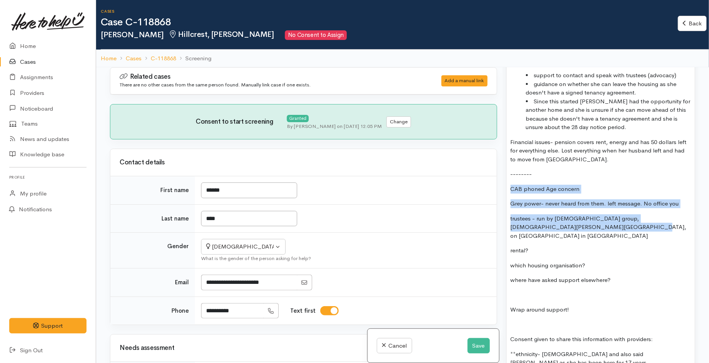
drag, startPoint x: 579, startPoint y: 210, endPoint x: 510, endPoint y: 176, distance: 76.9
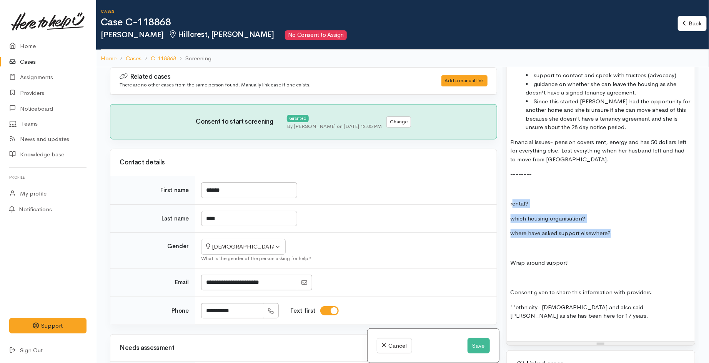
drag, startPoint x: 617, startPoint y: 220, endPoint x: 513, endPoint y: 178, distance: 111.6
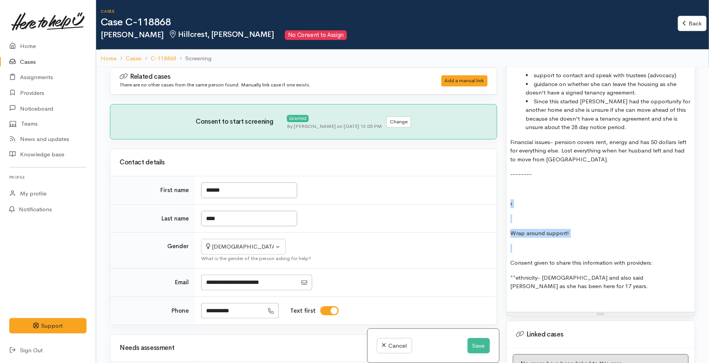
drag, startPoint x: 593, startPoint y: 227, endPoint x: 502, endPoint y: 186, distance: 100.0
click at [502, 186] on div "Warnings Add No warnings have been raised against this case Add Warning Title ●…" at bounding box center [601, 248] width 198 height 363
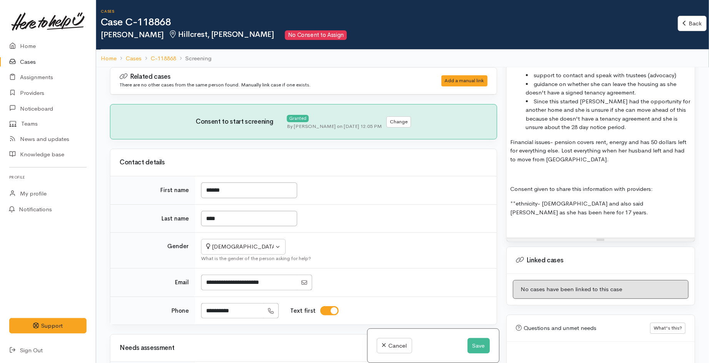
scroll to position [1150, 0]
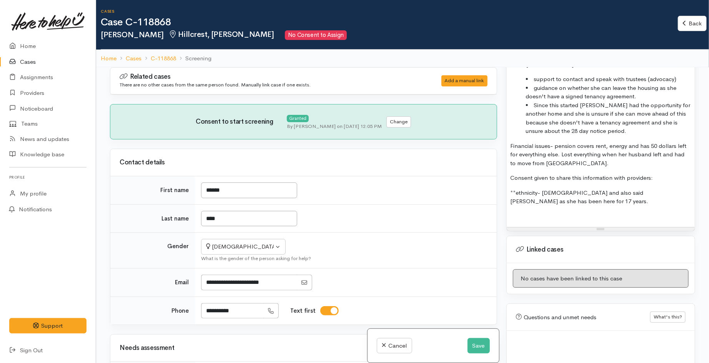
click at [664, 174] on p "Consent given to share this information with providers:" at bounding box center [601, 178] width 180 height 9
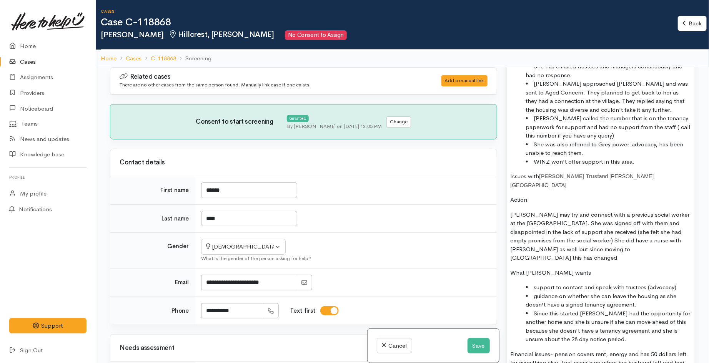
scroll to position [936, 0]
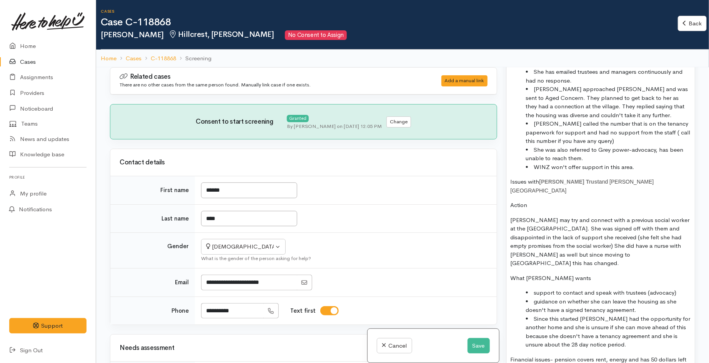
click at [541, 201] on p "Action" at bounding box center [601, 205] width 180 height 9
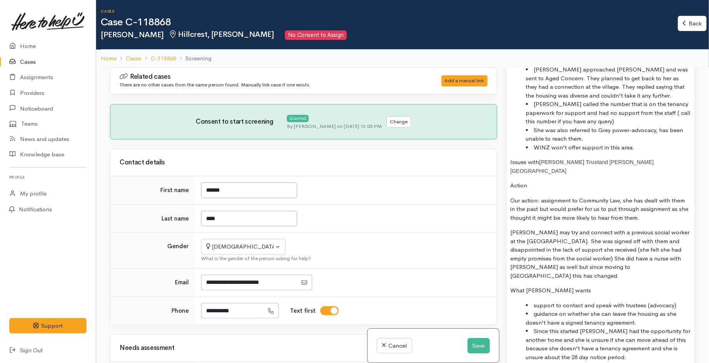
scroll to position [956, 0]
click at [649, 206] on p "Our action: assignment to Community Law, she has dealt with them in the past bu…" at bounding box center [601, 209] width 180 height 26
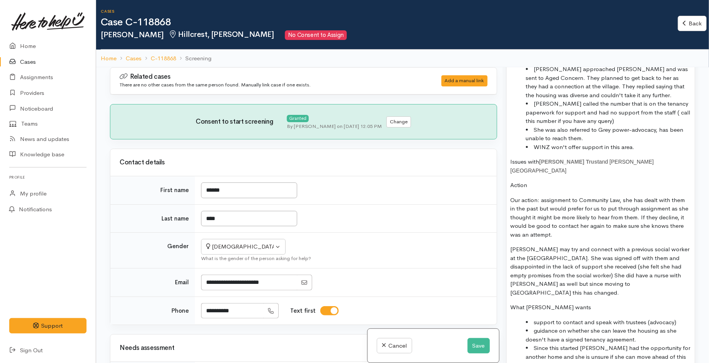
drag, startPoint x: 559, startPoint y: 228, endPoint x: 494, endPoint y: 172, distance: 86.7
click at [494, 172] on div "Related cases There are no other cases from the same person found. Manually lin…" at bounding box center [402, 248] width 594 height 363
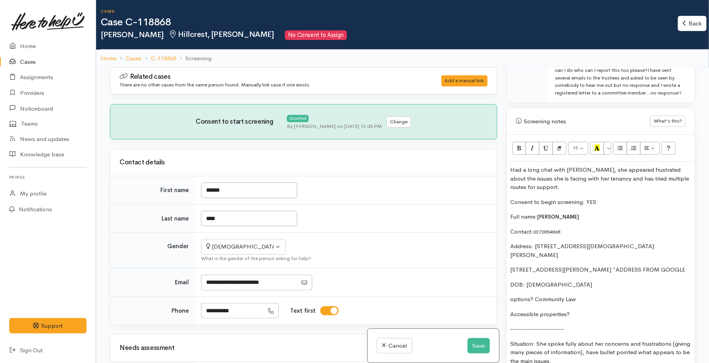
scroll to position [486, 0]
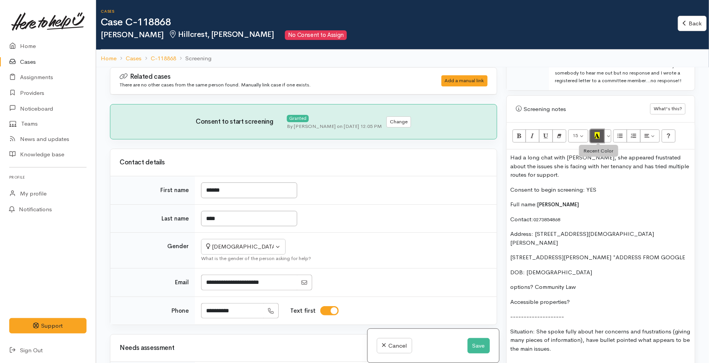
click at [598, 135] on icon "Recent Color" at bounding box center [597, 135] width 5 height 7
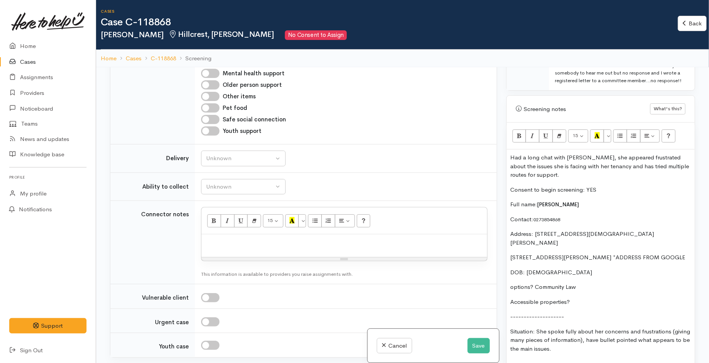
scroll to position [427, 0]
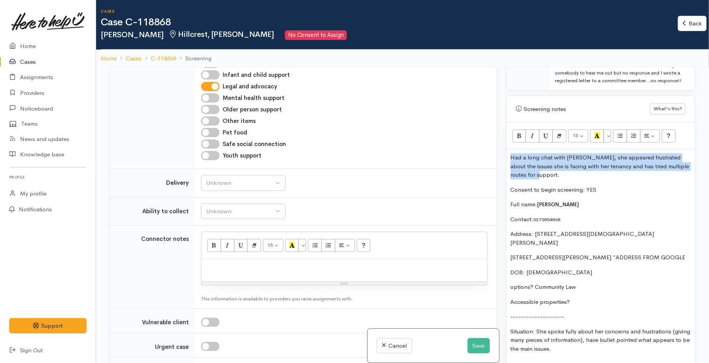
drag, startPoint x: 561, startPoint y: 175, endPoint x: 508, endPoint y: 158, distance: 54.7
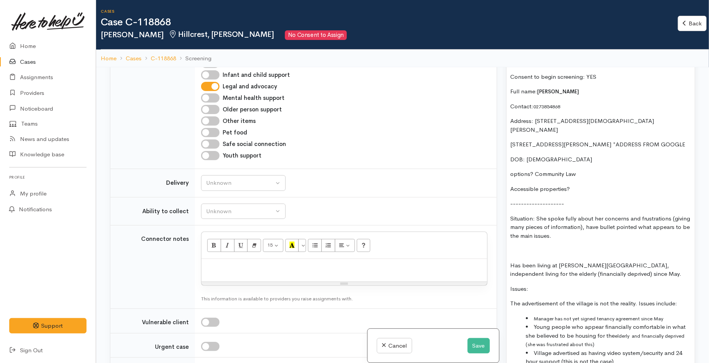
scroll to position [614, 0]
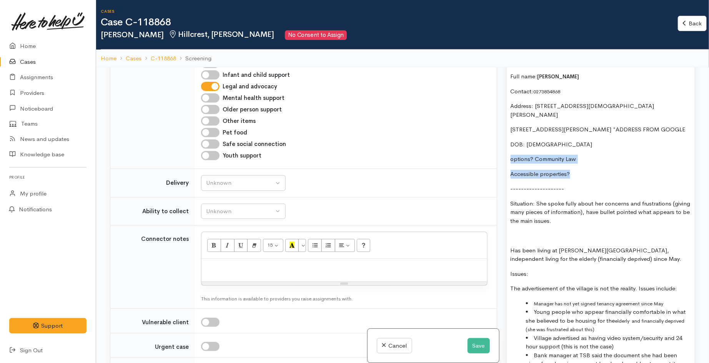
drag, startPoint x: 577, startPoint y: 174, endPoint x: 505, endPoint y: 157, distance: 73.9
click at [505, 157] on div "Warnings Add No warnings have been raised against this case Add Warning Title ●…" at bounding box center [601, 248] width 198 height 363
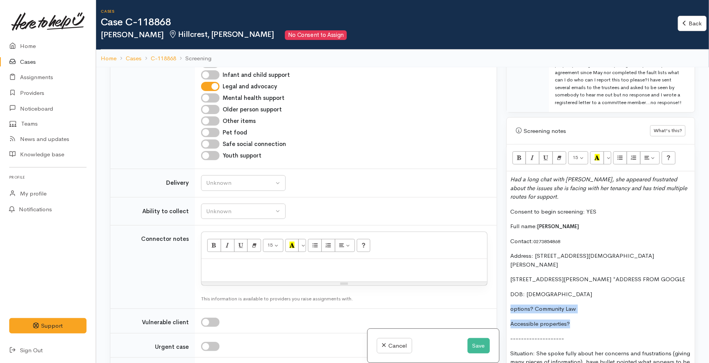
scroll to position [443, 0]
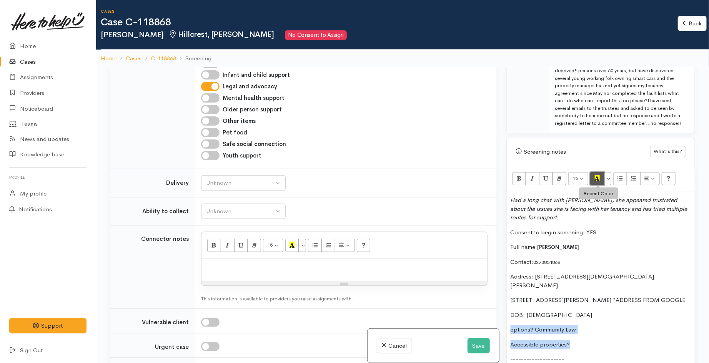
click at [598, 181] on icon "Recent Color" at bounding box center [597, 178] width 5 height 7
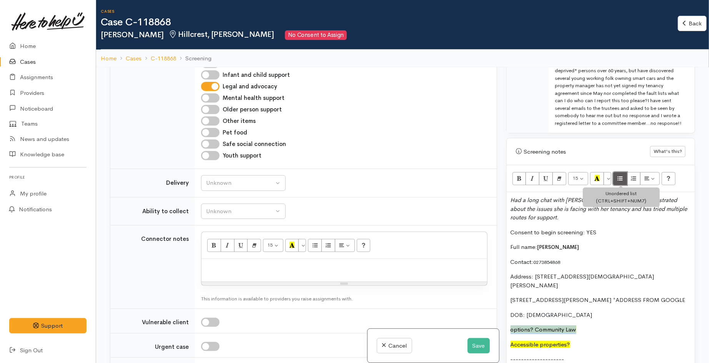
click at [617, 179] on button "Unordered list (CTRL+SHIFT+NUM7)" at bounding box center [620, 178] width 14 height 13
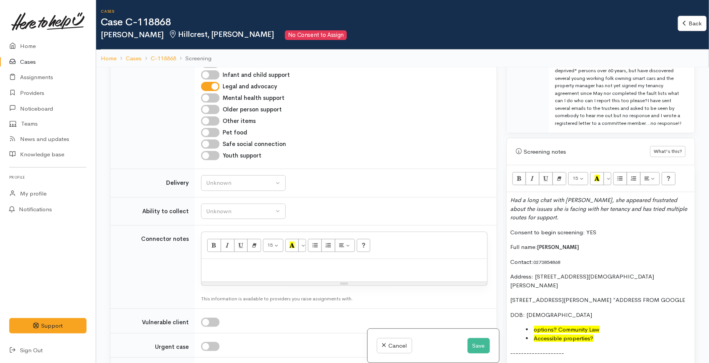
click at [614, 327] on li "options? Community Law" at bounding box center [608, 330] width 165 height 9
click at [586, 332] on font "options? Community Law" at bounding box center [567, 329] width 66 height 7
click at [536, 338] on font "Accessible properties?" at bounding box center [564, 338] width 60 height 7
click at [529, 337] on li "Accessible properties?" at bounding box center [608, 338] width 165 height 9
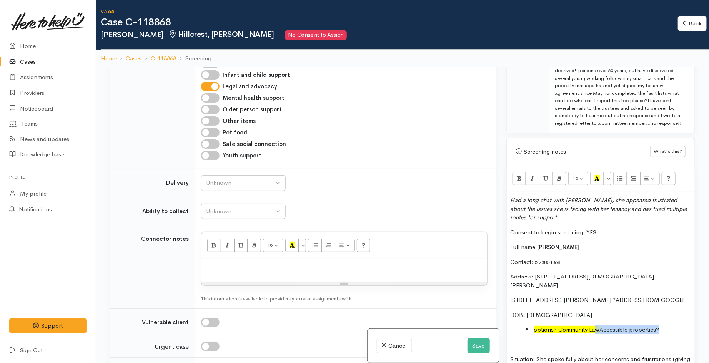
drag, startPoint x: 663, startPoint y: 328, endPoint x: 597, endPoint y: 334, distance: 66.7
click at [597, 334] on li "options? Community Law Accessible properties?" at bounding box center [608, 330] width 165 height 9
click at [600, 181] on icon "Recent Color" at bounding box center [597, 178] width 5 height 7
click at [617, 296] on p "4/60 Silverdale Road, Silverdale, Hamilton, New Zealand *ADDRESS FROM GOOGLE" at bounding box center [601, 300] width 180 height 9
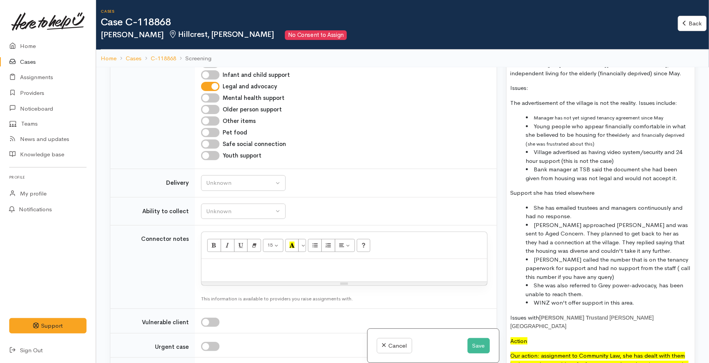
scroll to position [828, 0]
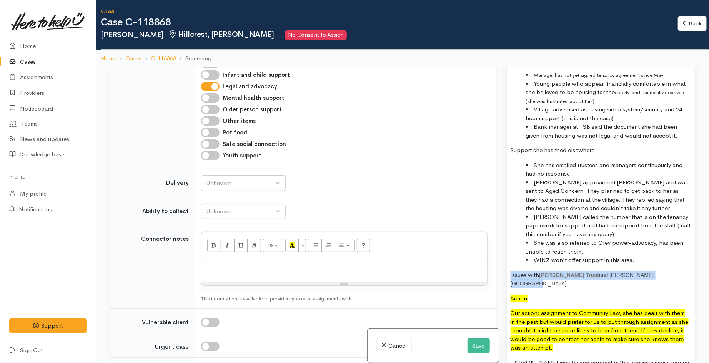
drag, startPoint x: 508, startPoint y: 276, endPoint x: 692, endPoint y: 269, distance: 184.3
click at [692, 269] on div "Warnings Add No warnings have been raised against this case Add Warning Title ●…" at bounding box center [601, 248] width 198 height 363
copy p "Issues with John Paul Vincentian Trust and Bishop Gaines Village"
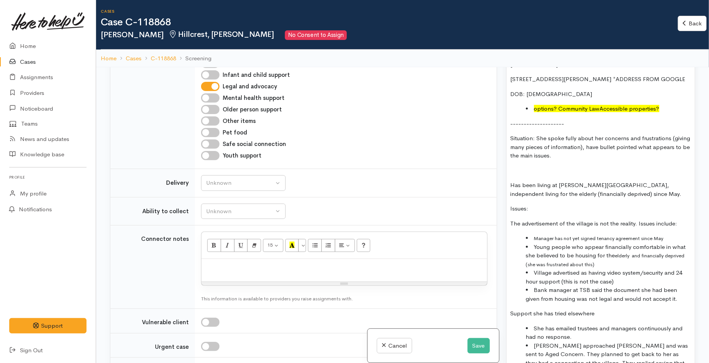
scroll to position [657, 0]
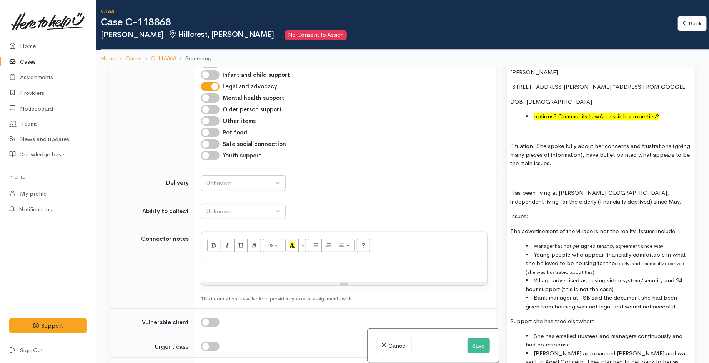
click at [621, 202] on p "Has been living at Bishop Gaines Village, independent living for the elderly (f…" at bounding box center [601, 197] width 180 height 17
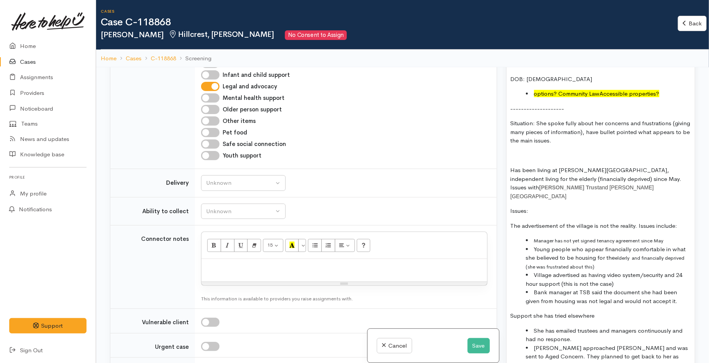
scroll to position [700, 0]
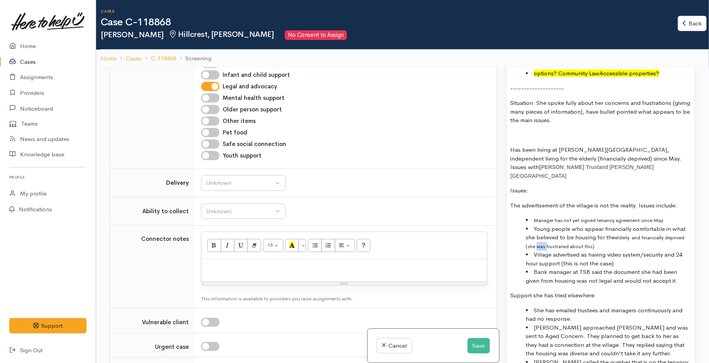
drag, startPoint x: 546, startPoint y: 237, endPoint x: 537, endPoint y: 239, distance: 9.4
click at [537, 239] on span "elderly and financially deprived (she was frustrated about this)" at bounding box center [605, 242] width 159 height 15
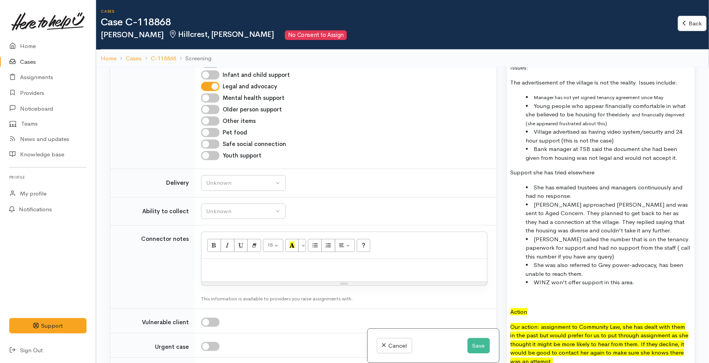
scroll to position [828, 0]
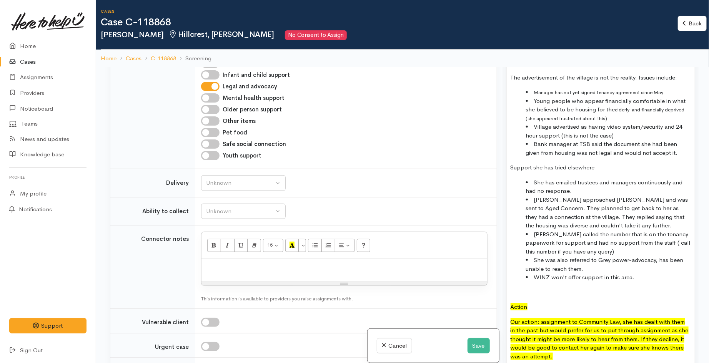
click at [647, 234] on li "Cheryl called the number that is on the tenancy paperwork for support and had n…" at bounding box center [608, 243] width 165 height 26
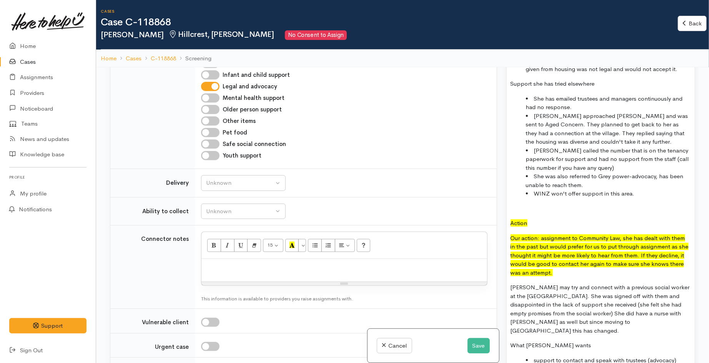
scroll to position [913, 0]
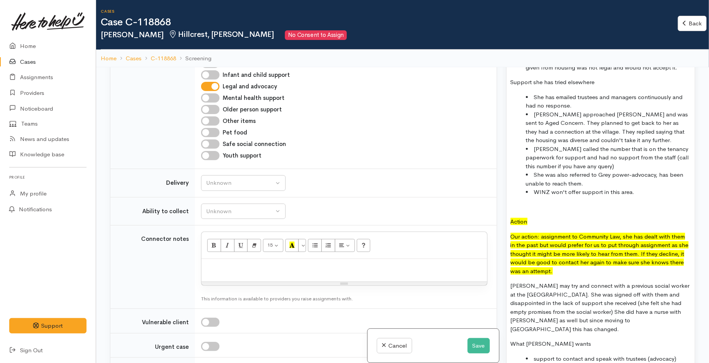
click at [524, 203] on p at bounding box center [601, 207] width 180 height 9
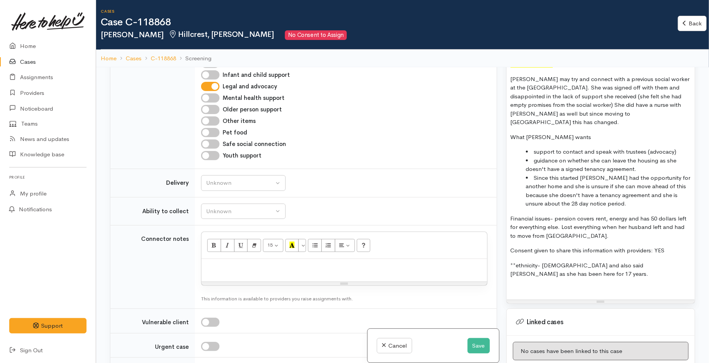
scroll to position [1127, 0]
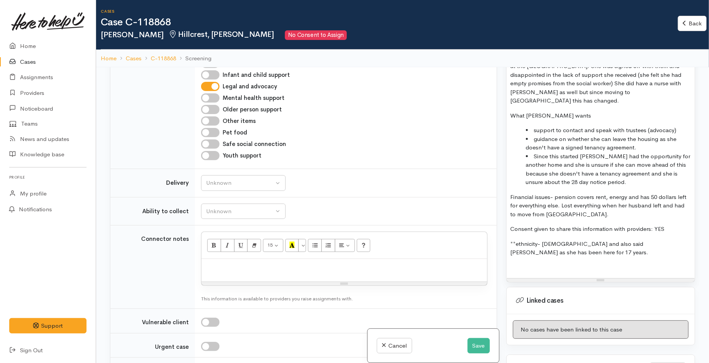
click at [601, 257] on div at bounding box center [601, 261] width 180 height 9
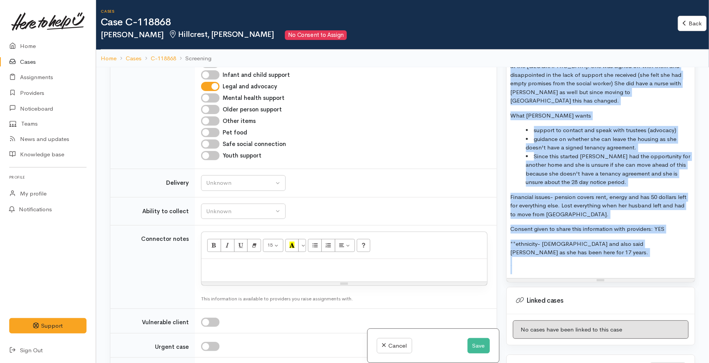
copy div "Had a long chat with Cheryl, she appeared frustrated about the issues she is fa…"
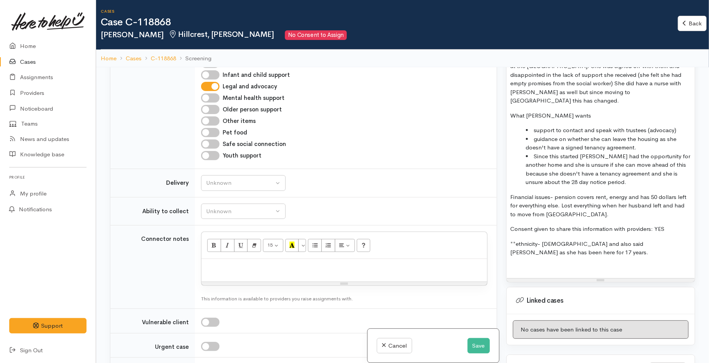
click at [313, 270] on p at bounding box center [344, 267] width 278 height 9
paste div
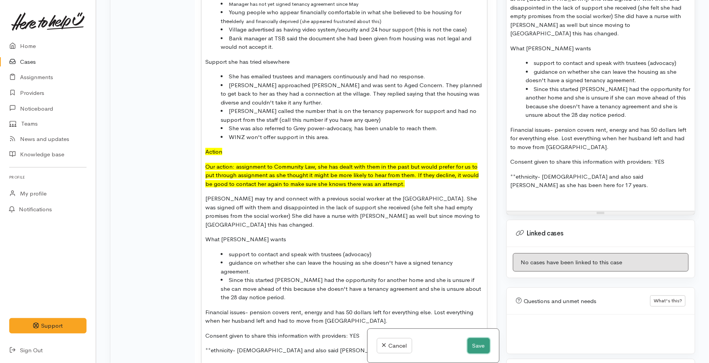
click at [468, 342] on button "Save" at bounding box center [479, 346] width 22 height 16
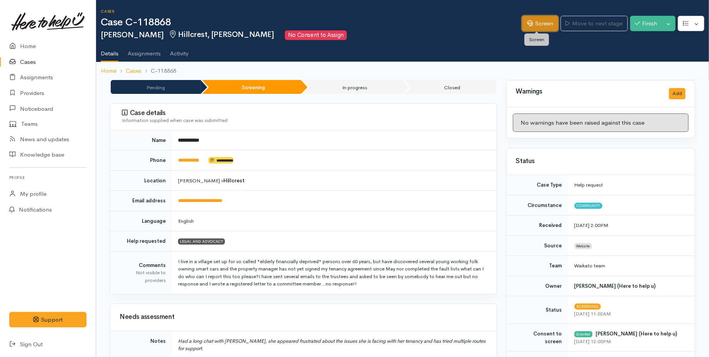
click at [547, 21] on link "Screen" at bounding box center [540, 24] width 36 height 16
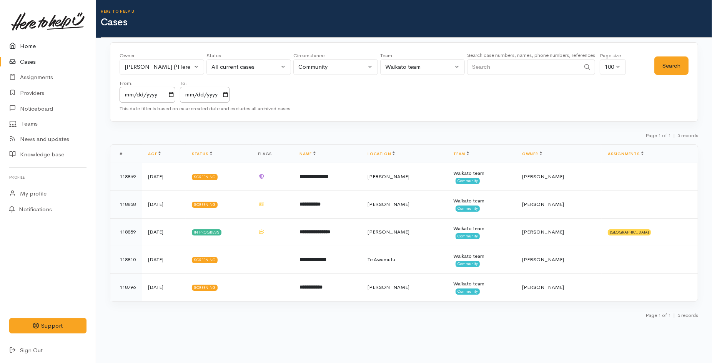
click at [32, 45] on link "Home" at bounding box center [48, 46] width 96 height 16
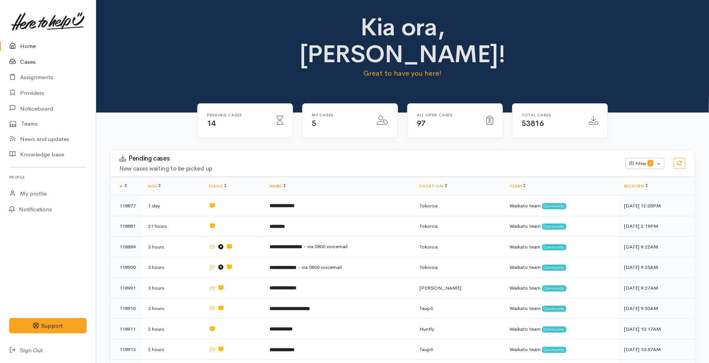
click at [33, 66] on link "Cases" at bounding box center [48, 62] width 96 height 16
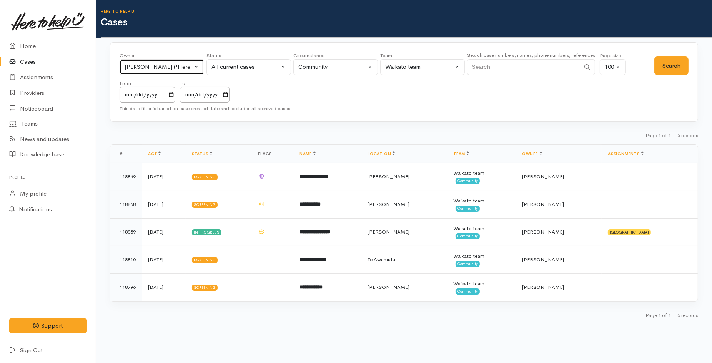
click at [183, 64] on div "[PERSON_NAME] ('Here to help u')" at bounding box center [159, 67] width 68 height 9
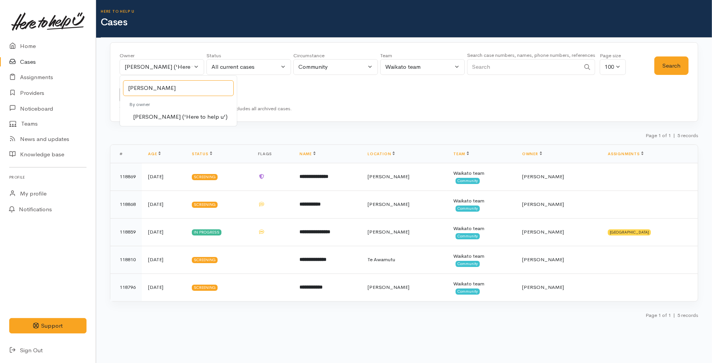
type input "[PERSON_NAME]"
click at [162, 120] on span "[PERSON_NAME] ('Here to help u')" at bounding box center [180, 117] width 95 height 9
select select "1463"
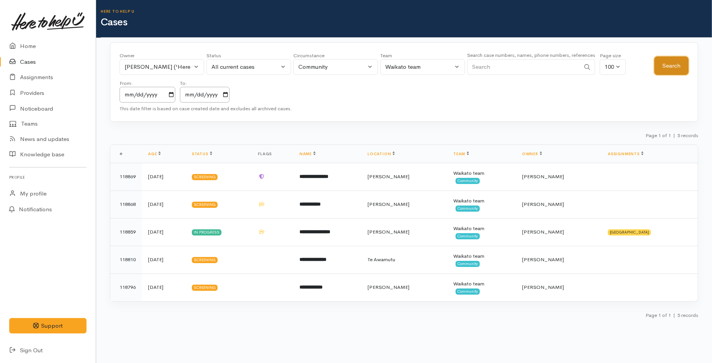
click at [657, 66] on button "Search" at bounding box center [671, 66] width 34 height 19
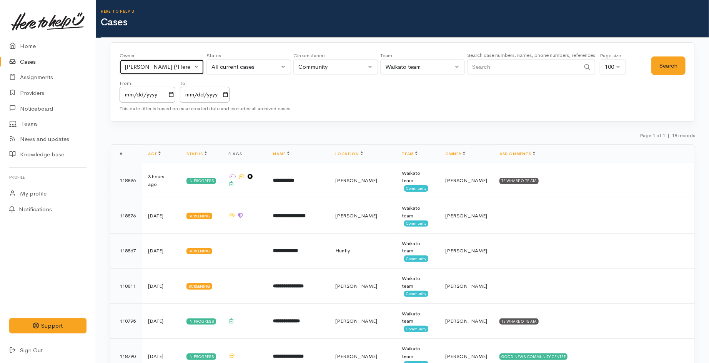
click at [145, 72] on button "[PERSON_NAME] ('Here to help u')" at bounding box center [162, 67] width 85 height 16
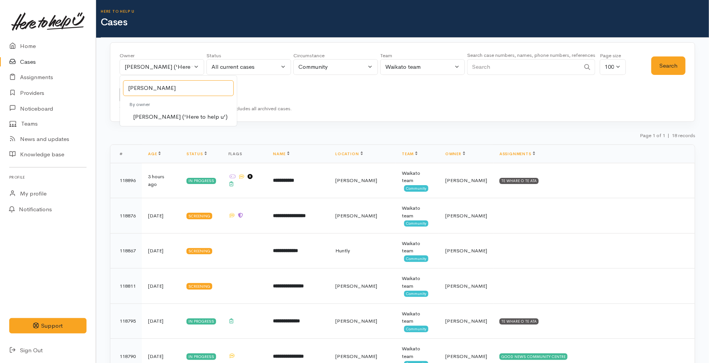
type input "[PERSON_NAME]"
click at [162, 118] on span "[PERSON_NAME] ('Here to help u')" at bounding box center [180, 117] width 95 height 9
select select "1759"
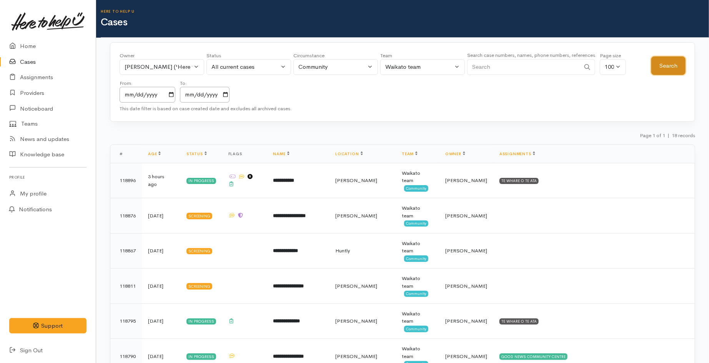
click at [670, 63] on button "Search" at bounding box center [668, 66] width 34 height 19
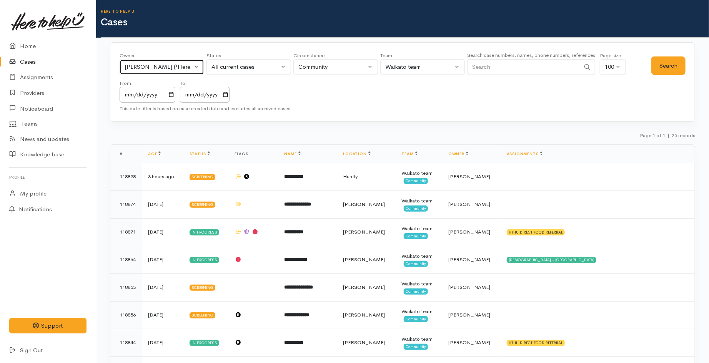
click at [161, 70] on div "Kyleigh Pike ('Here to help u')" at bounding box center [159, 67] width 68 height 9
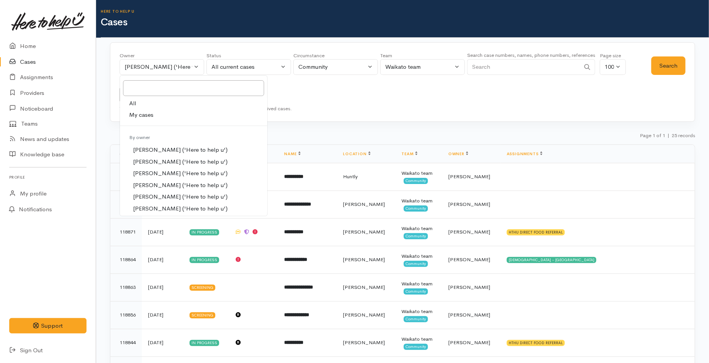
click at [152, 116] on span "My cases" at bounding box center [141, 115] width 24 height 9
select select "1648"
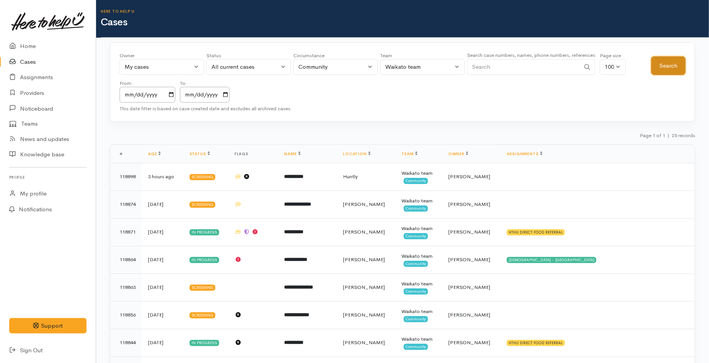
click at [684, 70] on button "Search" at bounding box center [668, 66] width 34 height 19
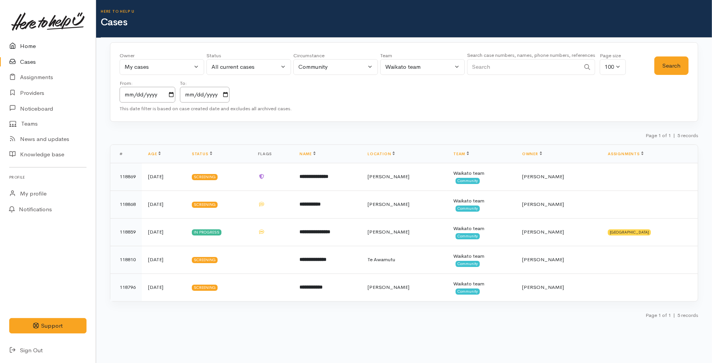
click at [43, 48] on link "Home" at bounding box center [48, 46] width 96 height 16
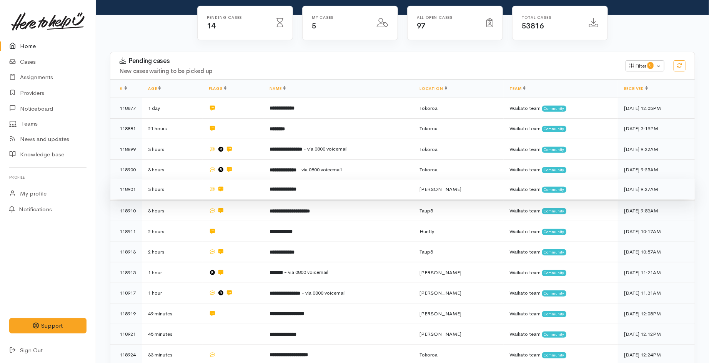
scroll to position [85, 0]
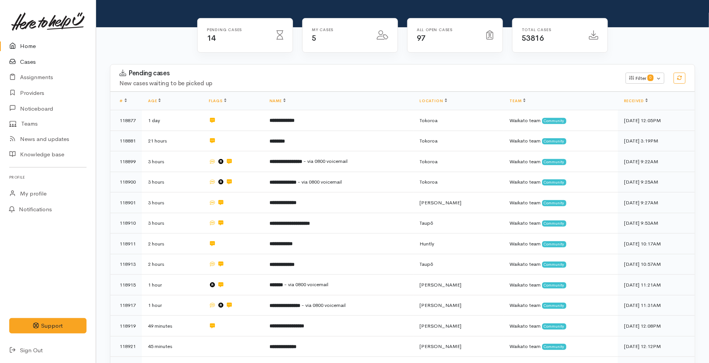
click at [28, 62] on link "Cases" at bounding box center [48, 62] width 96 height 16
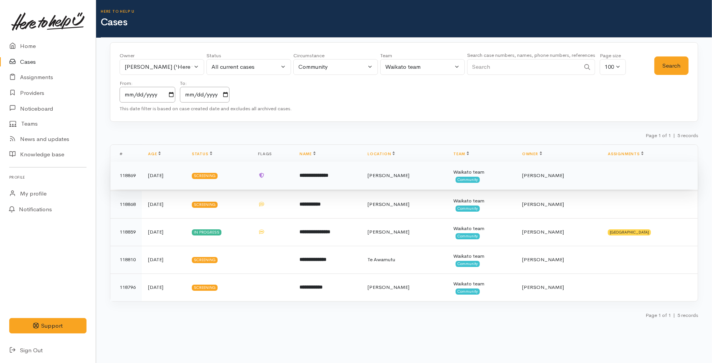
click at [333, 180] on td "**********" at bounding box center [327, 176] width 68 height 28
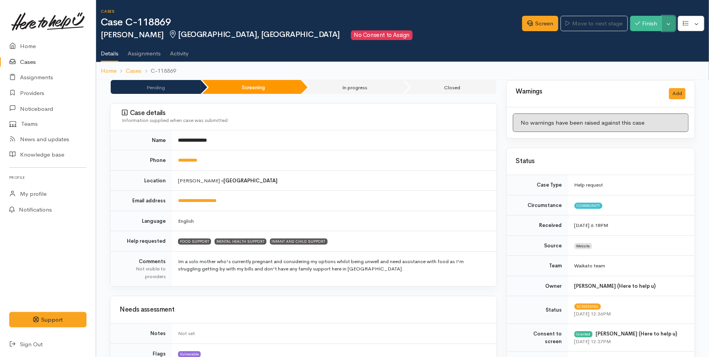
click at [666, 27] on button "Toggle Dropdown" at bounding box center [668, 24] width 13 height 16
click at [636, 41] on link "Pause" at bounding box center [644, 41] width 61 height 12
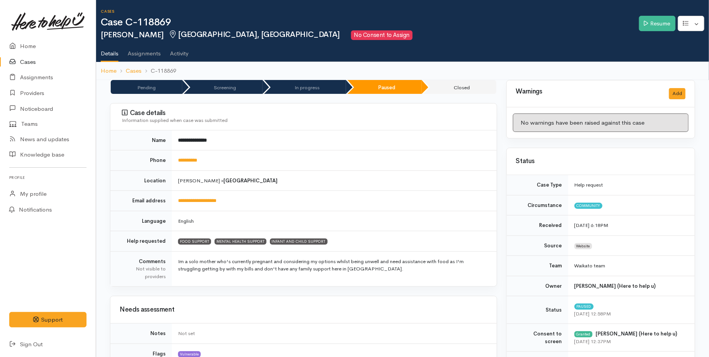
click at [27, 59] on link "Cases" at bounding box center [48, 62] width 96 height 16
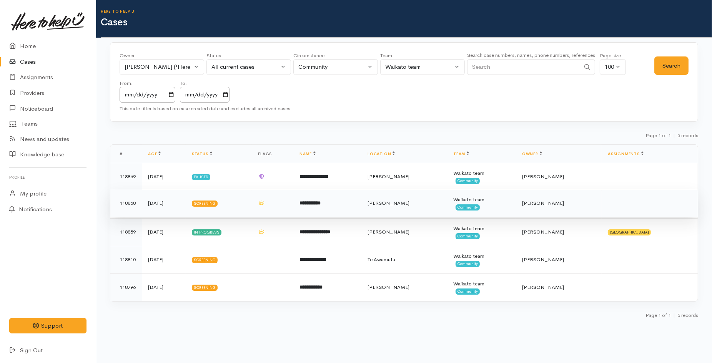
click at [361, 212] on td "**********" at bounding box center [327, 204] width 68 height 28
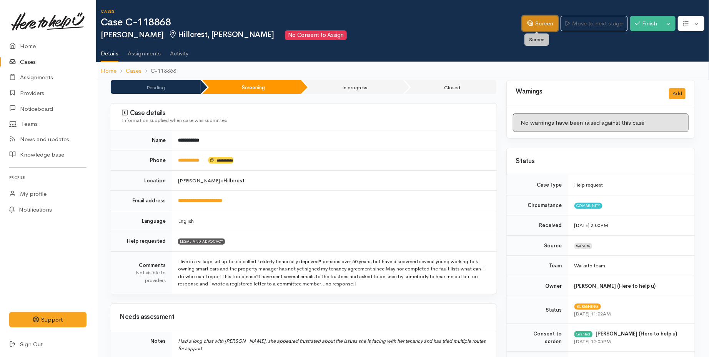
click at [527, 25] on icon at bounding box center [530, 23] width 6 height 6
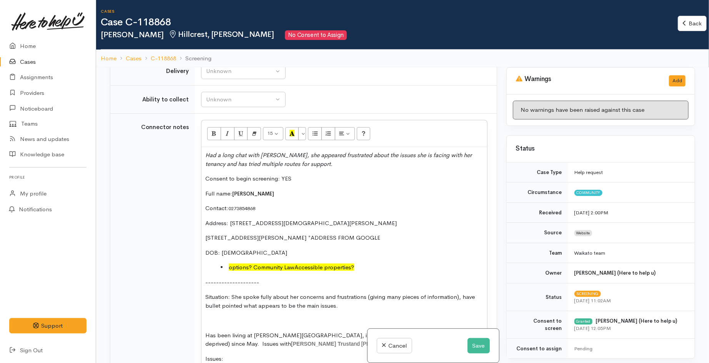
scroll to position [512, 0]
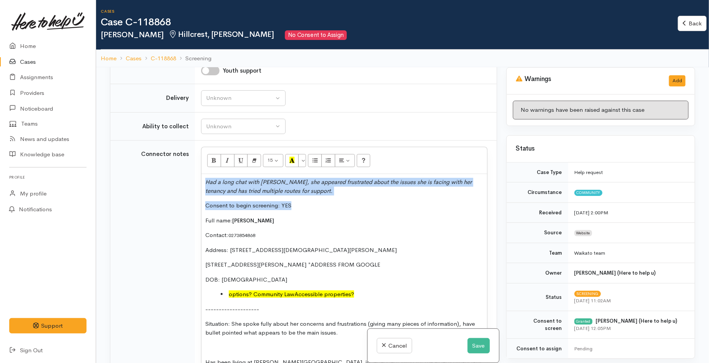
drag, startPoint x: 204, startPoint y: 181, endPoint x: 316, endPoint y: 203, distance: 114.4
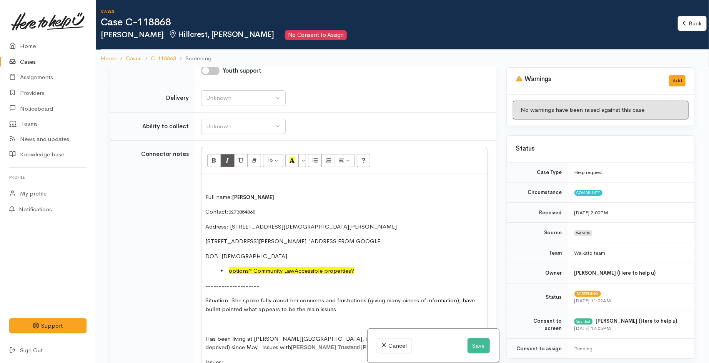
click at [206, 197] on p "Full name: Cheryl Karp" at bounding box center [344, 197] width 278 height 9
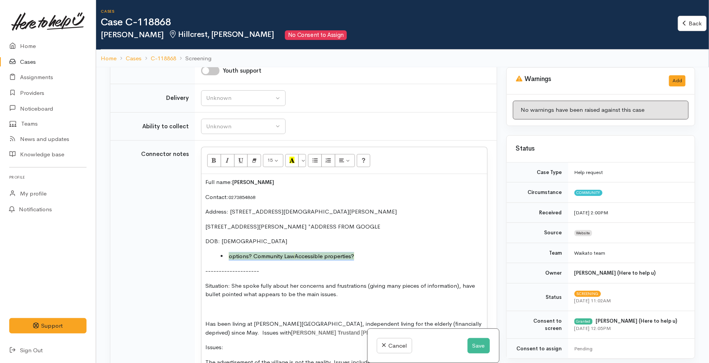
drag, startPoint x: 364, startPoint y: 259, endPoint x: 198, endPoint y: 259, distance: 165.7
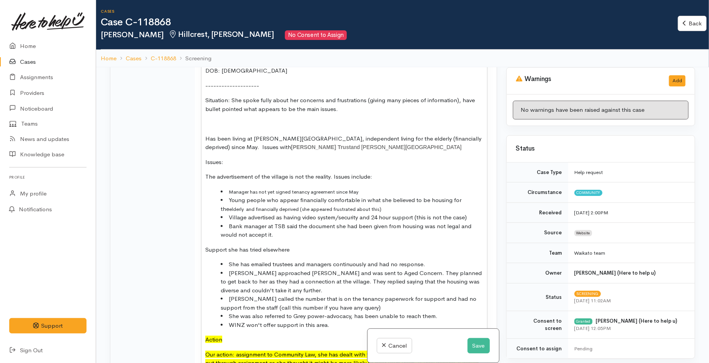
scroll to position [640, 0]
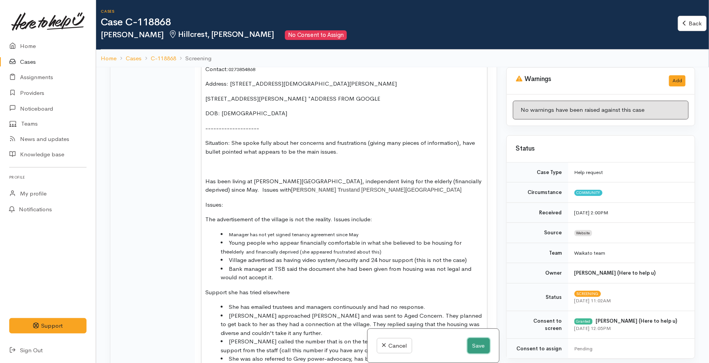
click at [481, 344] on button "Save" at bounding box center [479, 346] width 22 height 16
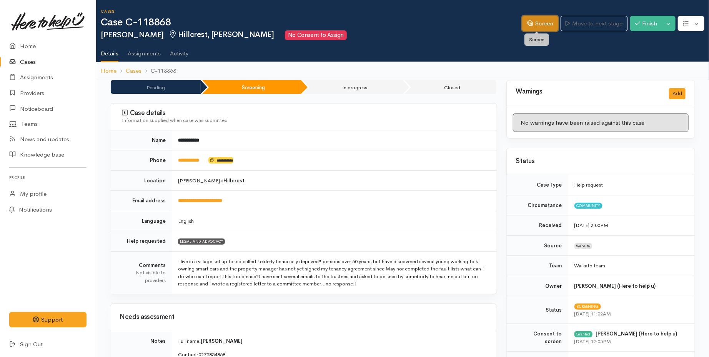
click at [543, 17] on link "Screen" at bounding box center [540, 24] width 36 height 16
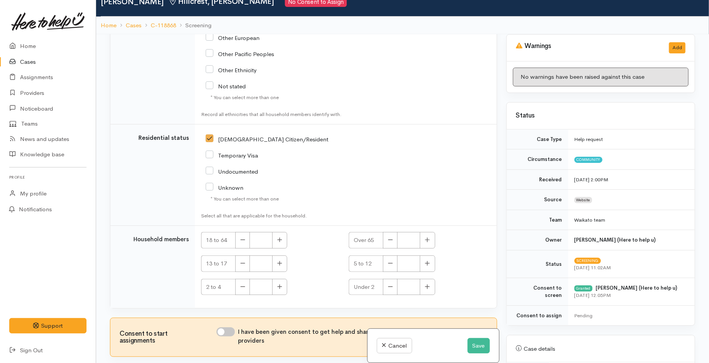
scroll to position [67, 0]
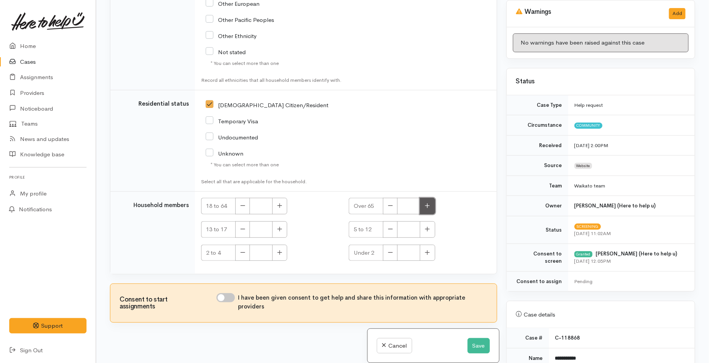
click at [423, 198] on button "button" at bounding box center [427, 206] width 15 height 17
type input "1"
click at [232, 293] on input "I have been given consent to get help and share this information with appropria…" at bounding box center [225, 297] width 18 height 9
checkbox input "true"
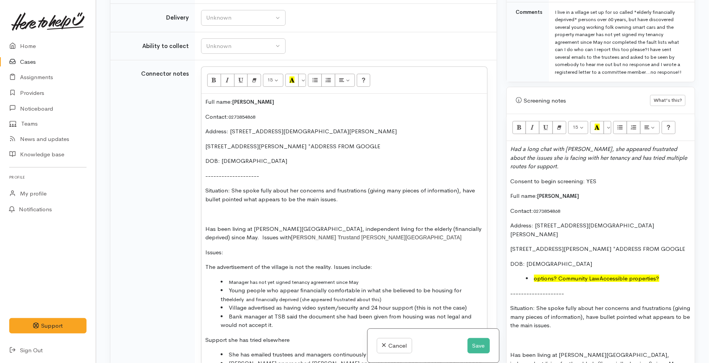
scroll to position [521, 0]
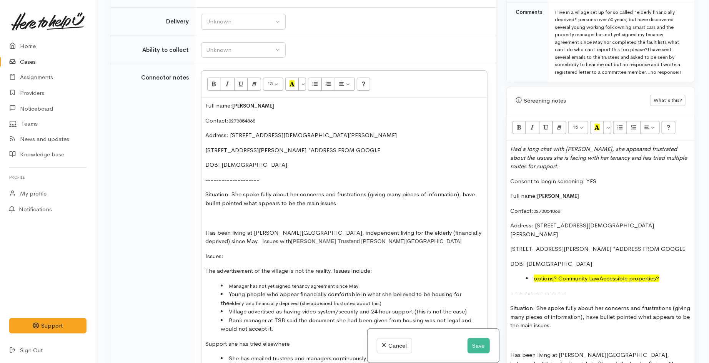
click at [220, 220] on p at bounding box center [344, 218] width 278 height 9
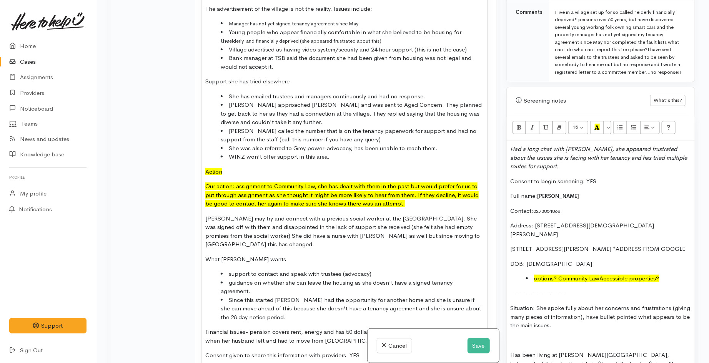
scroll to position [778, 0]
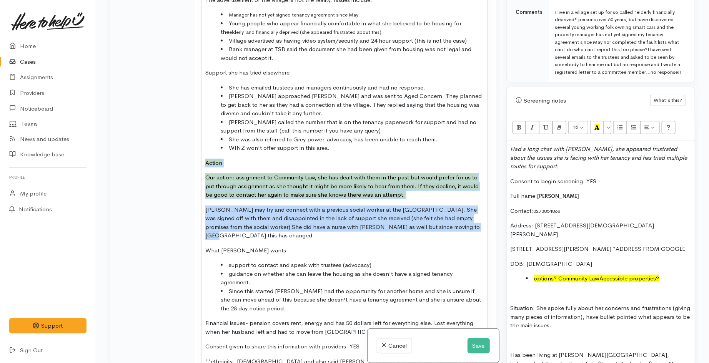
drag, startPoint x: 204, startPoint y: 165, endPoint x: 466, endPoint y: 229, distance: 269.6
click at [466, 229] on div "Full name: [PERSON_NAME] Contact: 0273854868 Address: [STREET_ADDRESS][PERSON_N…" at bounding box center [344, 114] width 286 height 546
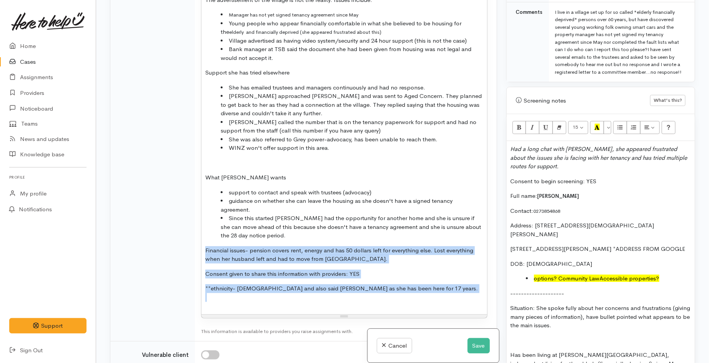
drag, startPoint x: 204, startPoint y: 249, endPoint x: 457, endPoint y: 300, distance: 258.2
click at [457, 300] on div "Full name: [PERSON_NAME] Contact: 0273854868 Address: [STREET_ADDRESS][PERSON_N…" at bounding box center [344, 77] width 286 height 473
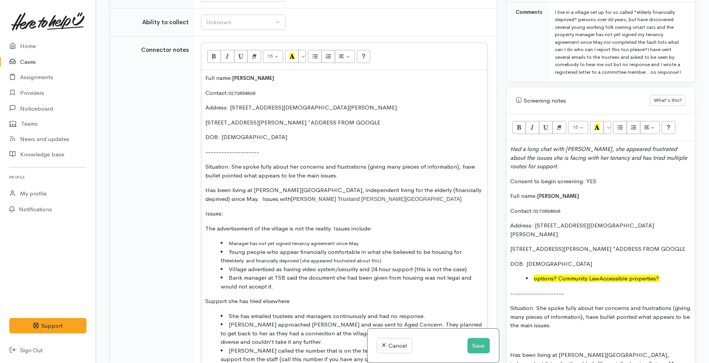
scroll to position [564, 0]
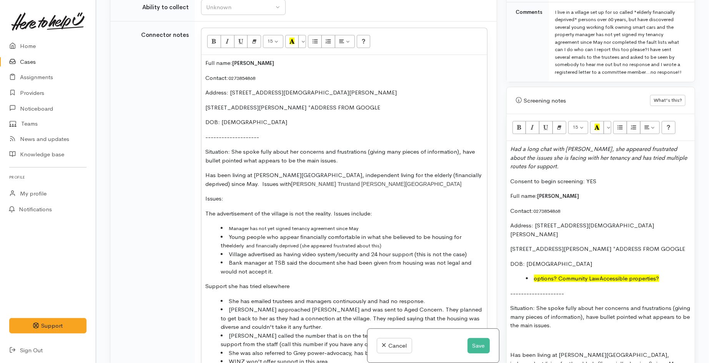
drag, startPoint x: 343, startPoint y: 161, endPoint x: 462, endPoint y: 152, distance: 119.5
click at [462, 152] on p "Situation: She spoke fully about her concerns and frustrations (giving many pie…" at bounding box center [344, 156] width 278 height 17
copy p "have bullet pointed what appears to be the main issues."
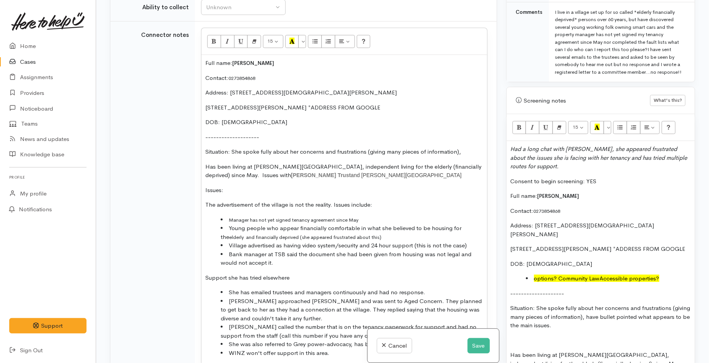
click at [393, 176] on p "Has been living at Bishop Gaines Village, independent living for the elderly (f…" at bounding box center [344, 171] width 278 height 17
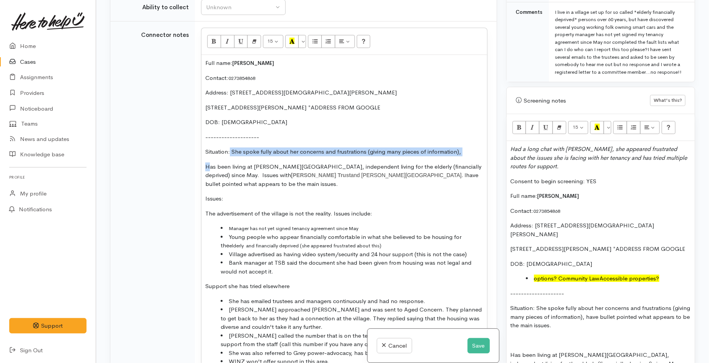
drag, startPoint x: 231, startPoint y: 150, endPoint x: 210, endPoint y: 168, distance: 27.0
click at [210, 168] on div "Full name: Cheryl Karp Contact: 0273854868 Address: UNIT 4 bishop gaines villag…" at bounding box center [344, 271] width 286 height 433
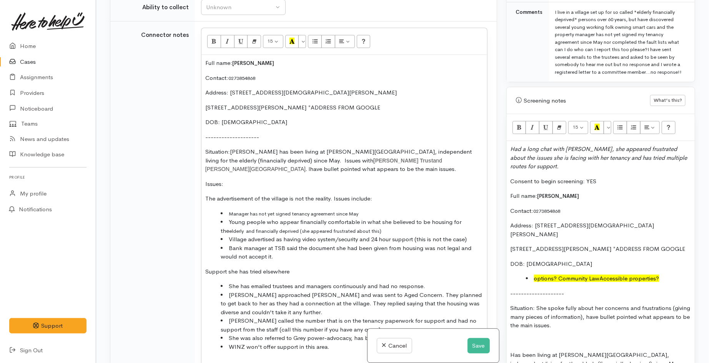
drag, startPoint x: 231, startPoint y: 152, endPoint x: 239, endPoint y: 156, distance: 9.3
click at [231, 152] on p "Situation:Cheryl has been living at Bishop Gaines Village, independent living f…" at bounding box center [344, 161] width 278 height 26
click at [446, 152] on p "Situation: Cheryl has been living at Bishop Gaines Village, independent living …" at bounding box center [344, 161] width 278 height 26
click at [290, 161] on p "Situation: Cheryl has been living at Bishop Gaines Village, independent living …" at bounding box center [344, 161] width 278 height 26
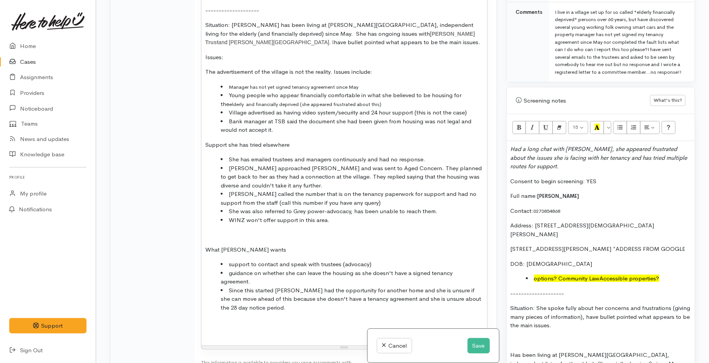
scroll to position [692, 0]
click at [295, 145] on p "Support she has tried elsewhere" at bounding box center [344, 143] width 278 height 9
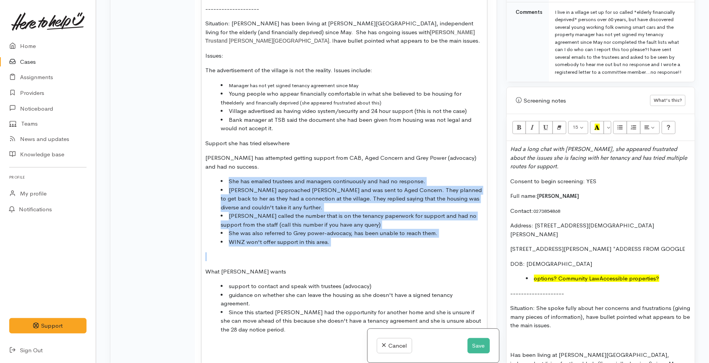
drag, startPoint x: 273, startPoint y: 228, endPoint x: 210, endPoint y: 176, distance: 82.3
click at [210, 176] on div "Full name: Cheryl Karp Contact: 0273854868 Address: UNIT 4 bishop gaines villag…" at bounding box center [344, 147] width 286 height 441
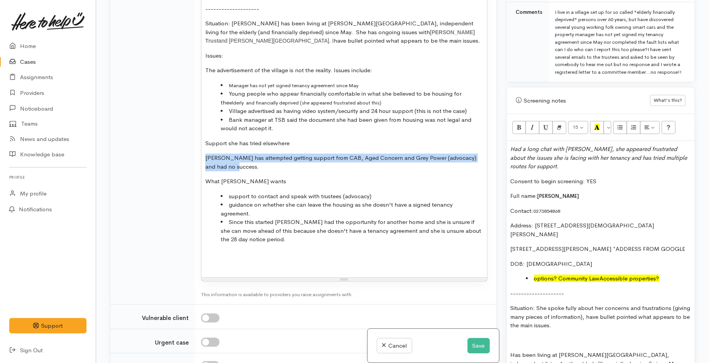
drag, startPoint x: 230, startPoint y: 165, endPoint x: 200, endPoint y: 156, distance: 31.1
click at [200, 156] on td "15 8 9 10 11 12 14 18 24 36 Background Color Transparent Select #ffff00 Text Co…" at bounding box center [346, 99] width 302 height 412
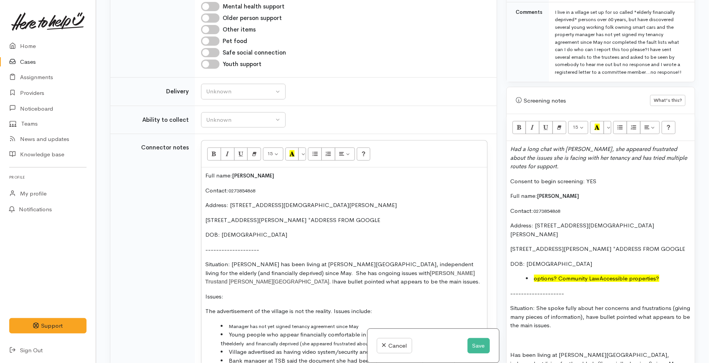
scroll to position [436, 0]
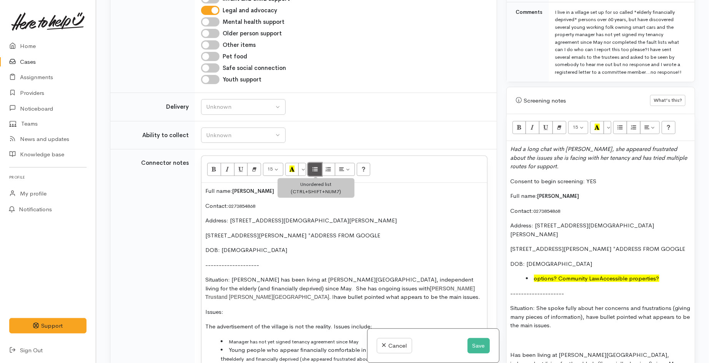
click at [313, 169] on icon "Unordered list (CTRL+SHIFT+NUM7)" at bounding box center [315, 169] width 5 height 7
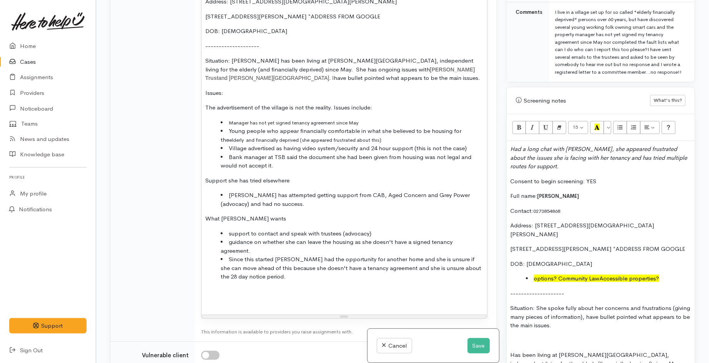
scroll to position [692, 0]
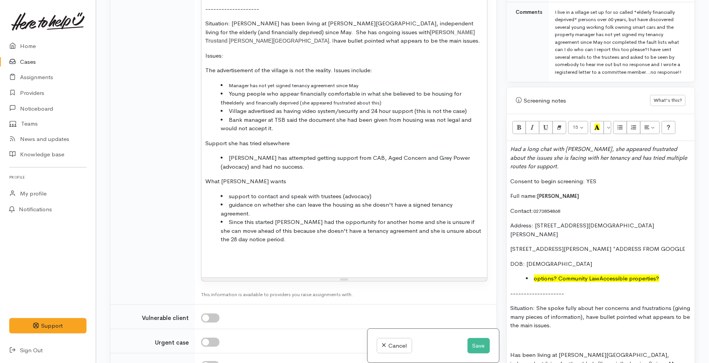
click at [302, 233] on li "Since this started Cheryl had the opportunity for another home and she is unsur…" at bounding box center [352, 231] width 263 height 26
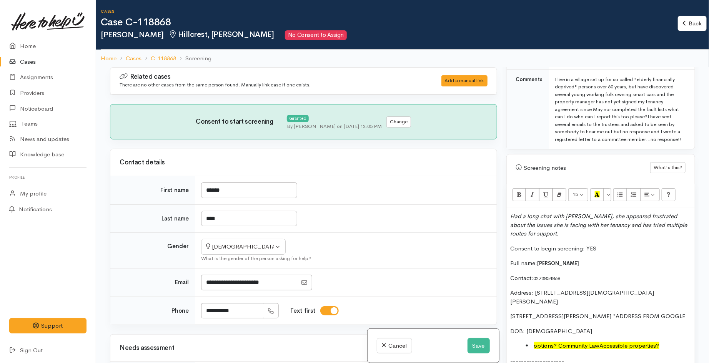
scroll to position [470, 0]
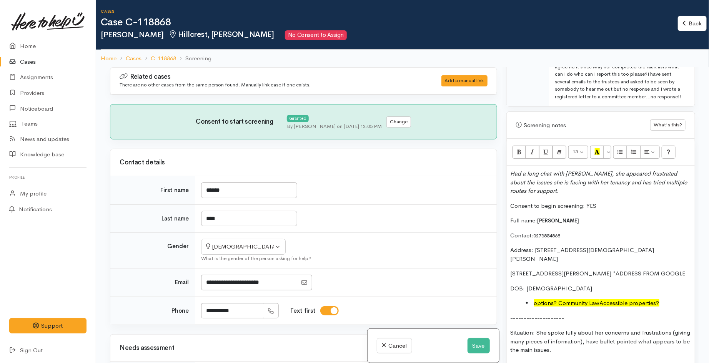
click at [557, 191] on p "Had a long chat with Cheryl, she appeared frustrated about the issues she is fa…" at bounding box center [601, 183] width 180 height 26
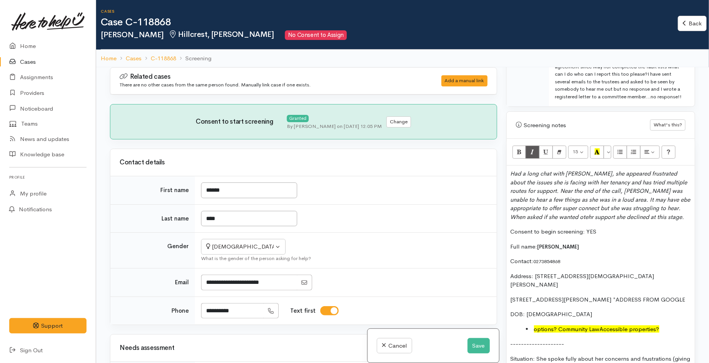
click at [554, 217] on icon "Had a long chat with Cheryl, she appeared frustrated about the issues she is fa…" at bounding box center [601, 195] width 180 height 51
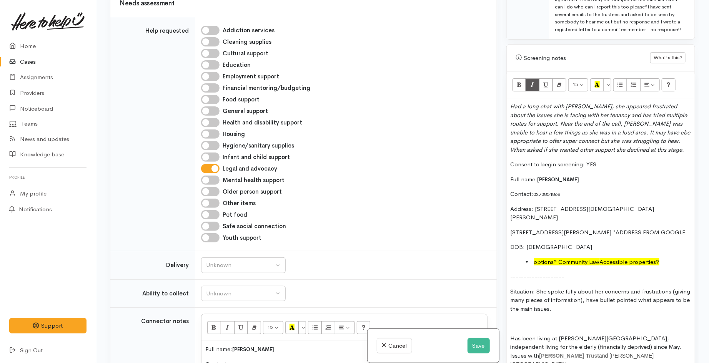
scroll to position [0, 0]
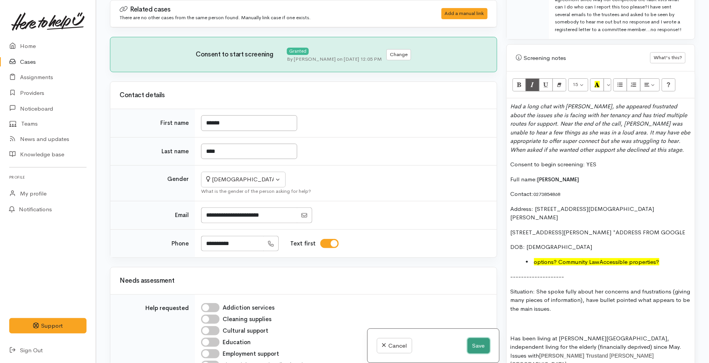
click at [486, 342] on button "Save" at bounding box center [479, 346] width 22 height 16
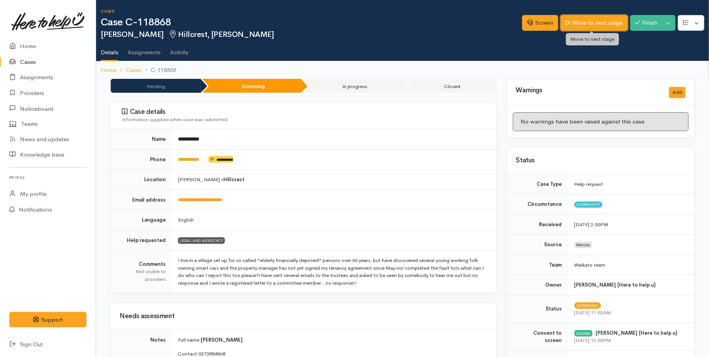
click at [593, 25] on link "Move to next stage" at bounding box center [594, 23] width 67 height 16
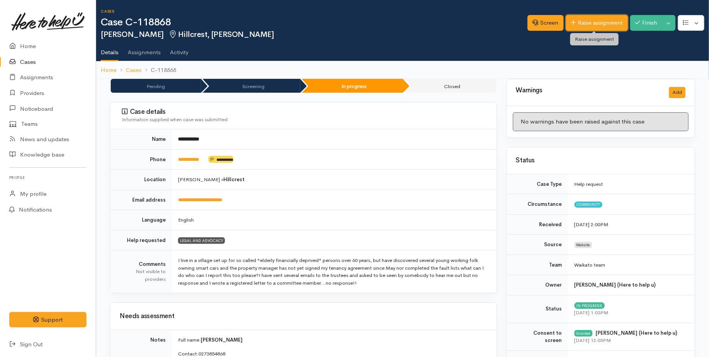
click at [583, 28] on link "Raise assignment" at bounding box center [597, 23] width 62 height 16
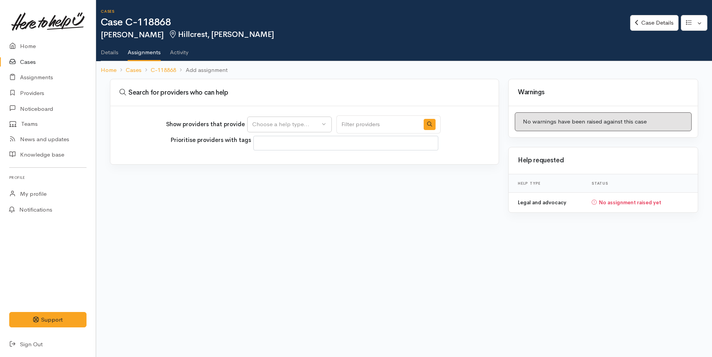
select select
click at [302, 128] on div "Choose a help type..." at bounding box center [286, 124] width 68 height 9
click at [286, 163] on span "Legal and advocacy" at bounding box center [283, 160] width 52 height 9
select select "27"
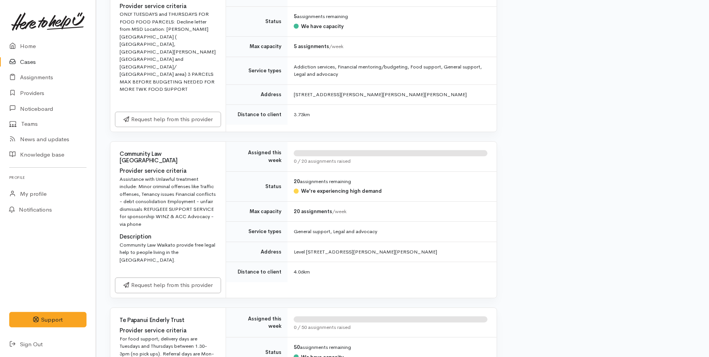
scroll to position [940, 0]
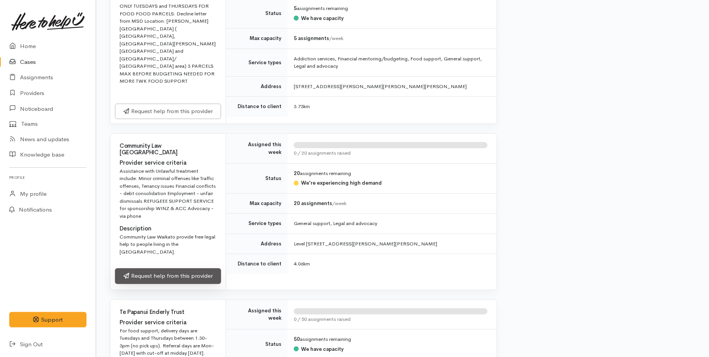
click at [205, 268] on link "Request help from this provider" at bounding box center [168, 276] width 106 height 16
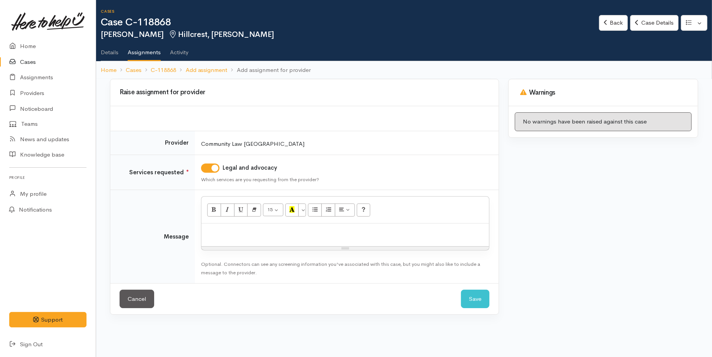
click at [267, 228] on p at bounding box center [345, 231] width 280 height 9
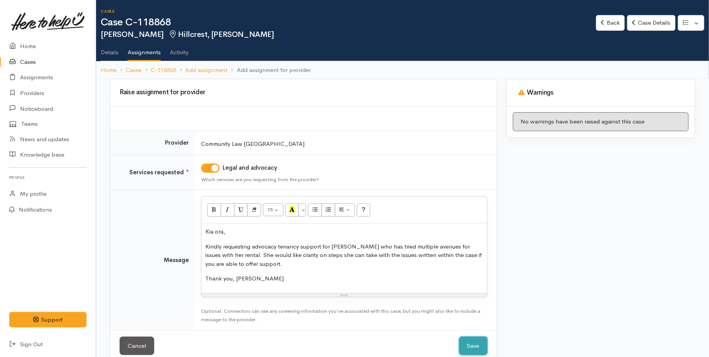
click at [471, 344] on button "Save" at bounding box center [473, 345] width 28 height 19
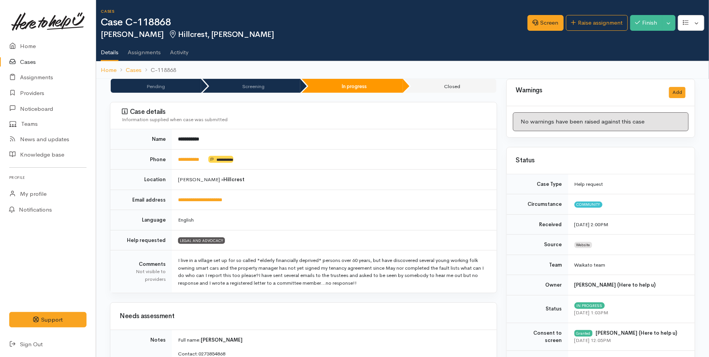
click at [43, 58] on link "Cases" at bounding box center [48, 62] width 96 height 16
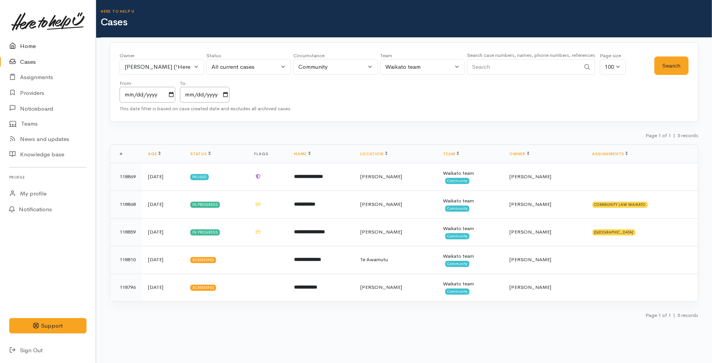
click at [41, 44] on link "Home" at bounding box center [48, 46] width 96 height 16
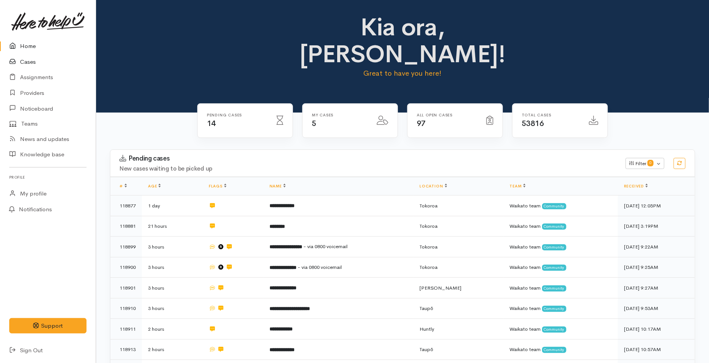
click at [35, 61] on link "Cases" at bounding box center [48, 62] width 96 height 16
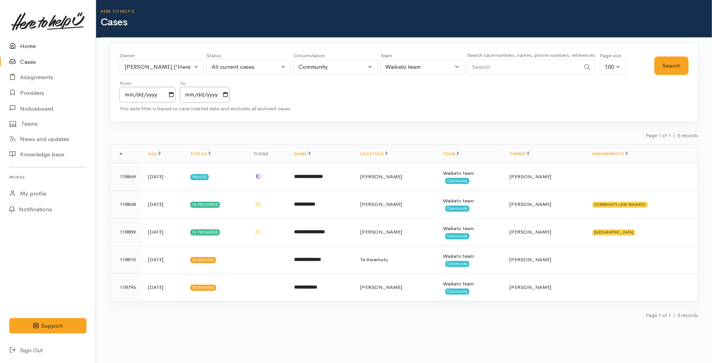
click at [28, 44] on link "Home" at bounding box center [48, 46] width 96 height 16
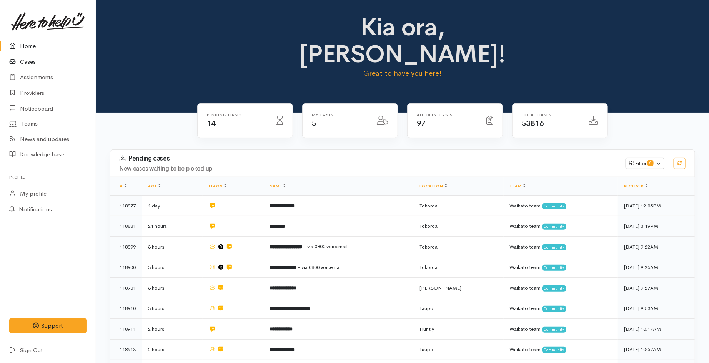
click at [26, 61] on link "Cases" at bounding box center [48, 62] width 96 height 16
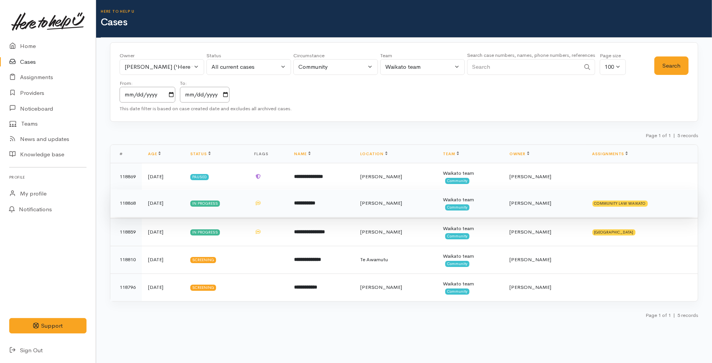
click at [354, 212] on td "**********" at bounding box center [321, 204] width 66 height 28
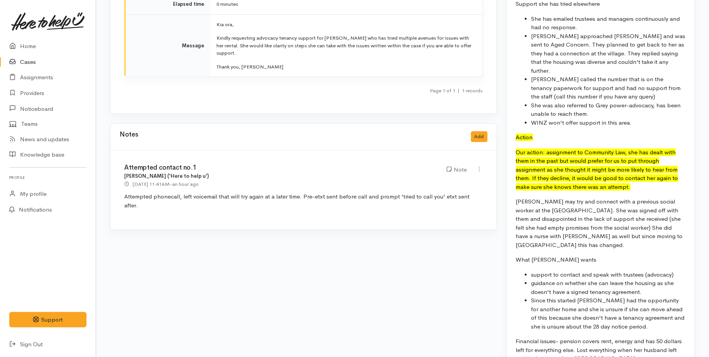
scroll to position [1110, 0]
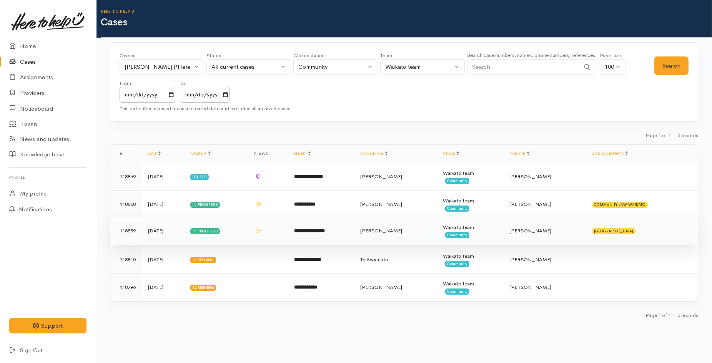
click at [354, 232] on td "**********" at bounding box center [321, 231] width 66 height 28
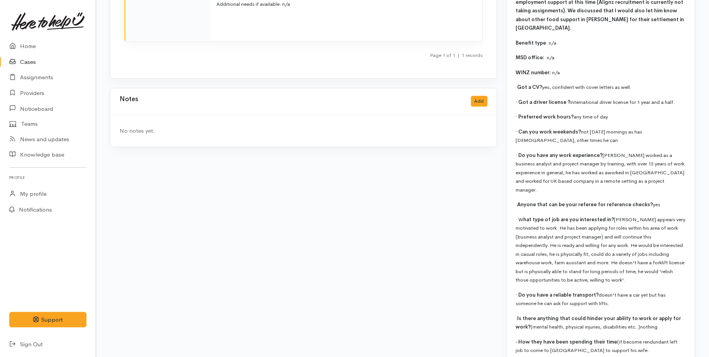
scroll to position [1133, 0]
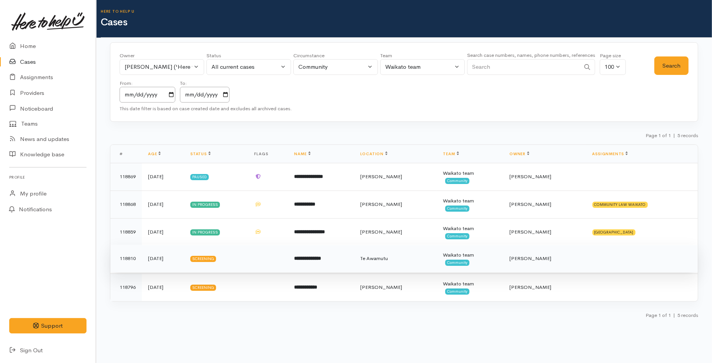
click at [354, 265] on td "**********" at bounding box center [321, 259] width 66 height 28
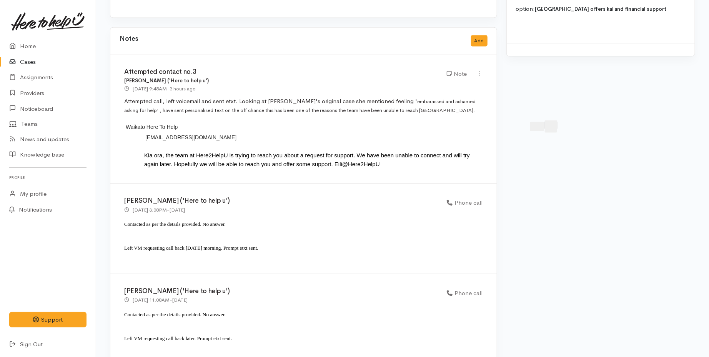
scroll to position [650, 0]
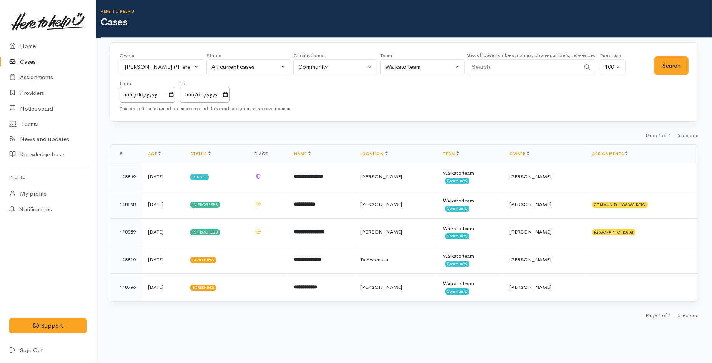
click at [28, 58] on link "Cases" at bounding box center [48, 62] width 96 height 16
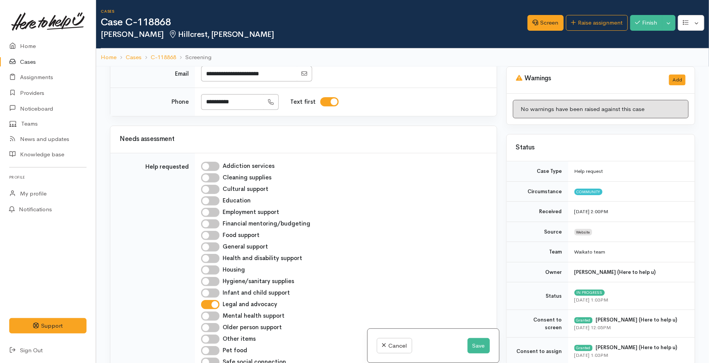
scroll to position [262, 0]
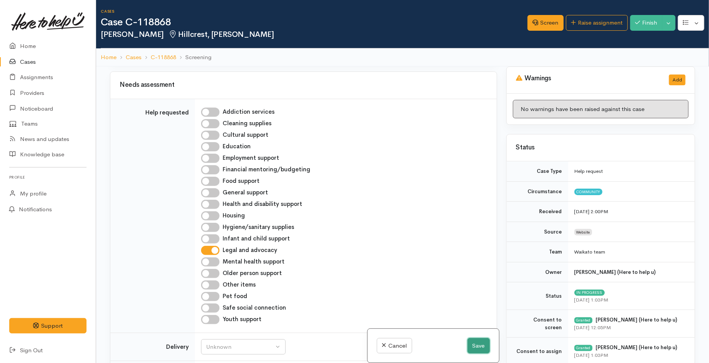
click at [479, 349] on button "Save" at bounding box center [479, 346] width 22 height 16
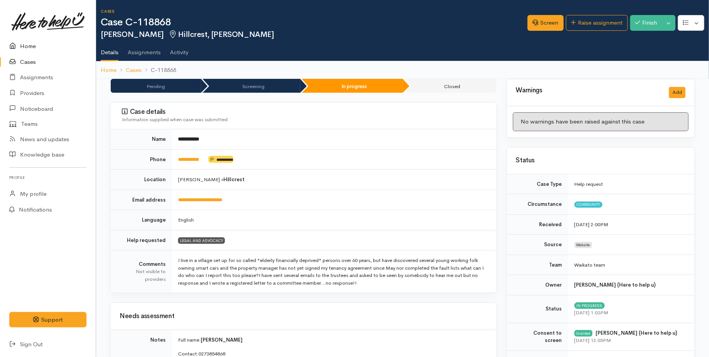
click at [29, 46] on link "Home" at bounding box center [48, 46] width 96 height 16
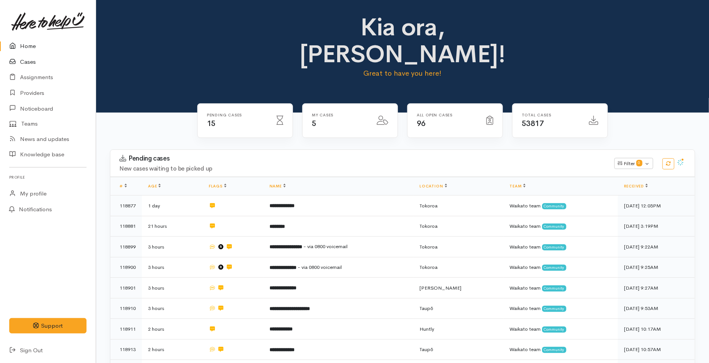
click at [24, 65] on link "Cases" at bounding box center [48, 62] width 96 height 16
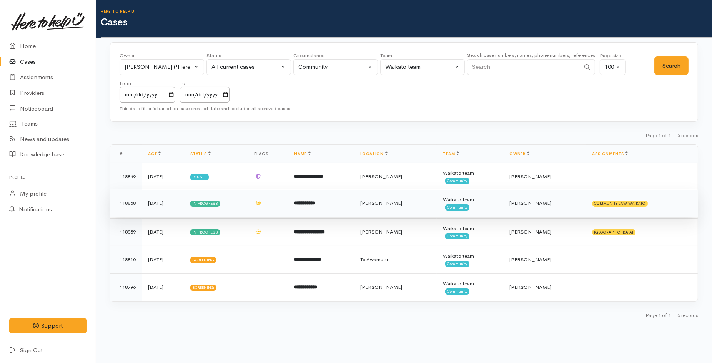
click at [326, 208] on td "**********" at bounding box center [321, 204] width 66 height 28
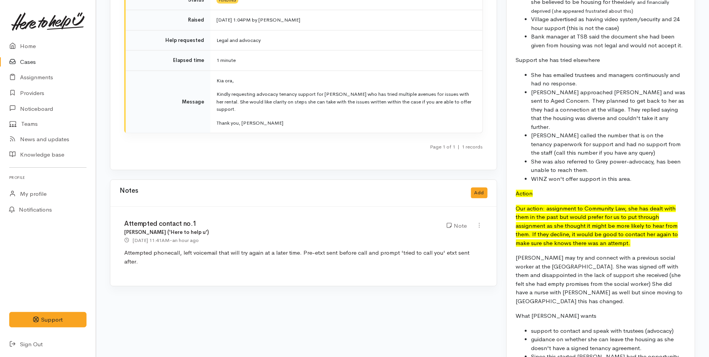
scroll to position [1110, 0]
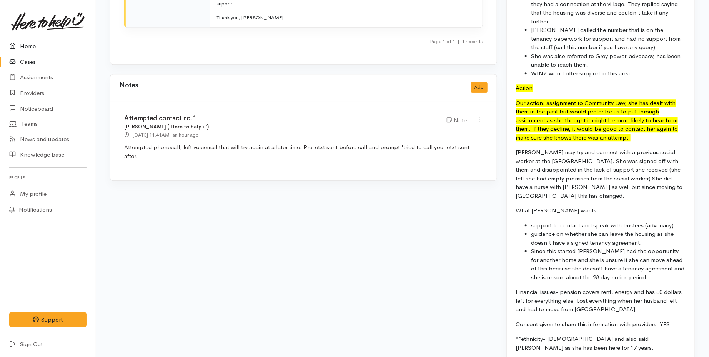
click at [35, 49] on link "Home" at bounding box center [48, 46] width 96 height 16
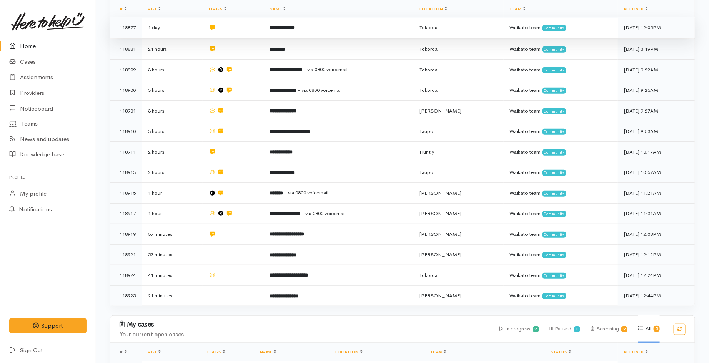
scroll to position [213, 0]
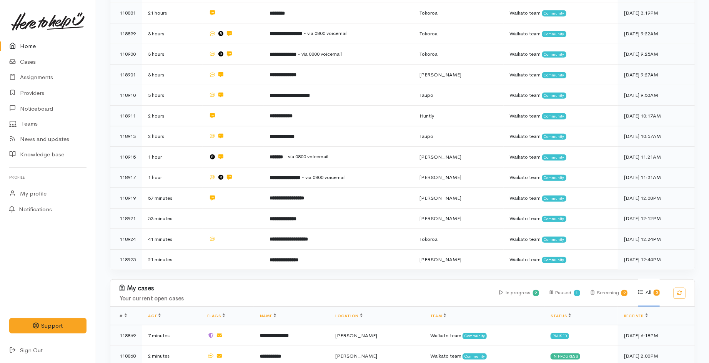
click at [32, 52] on link "Home" at bounding box center [48, 46] width 96 height 16
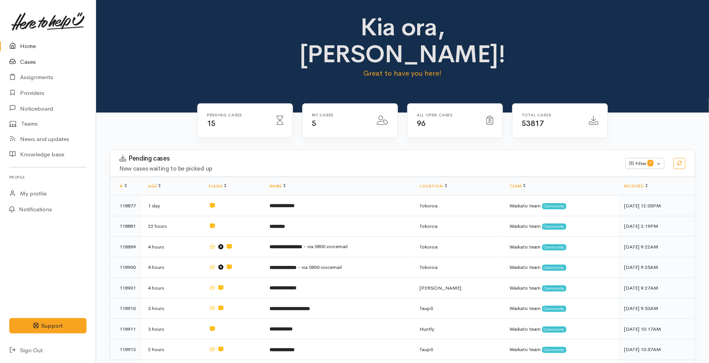
click at [28, 63] on link "Cases" at bounding box center [48, 62] width 96 height 16
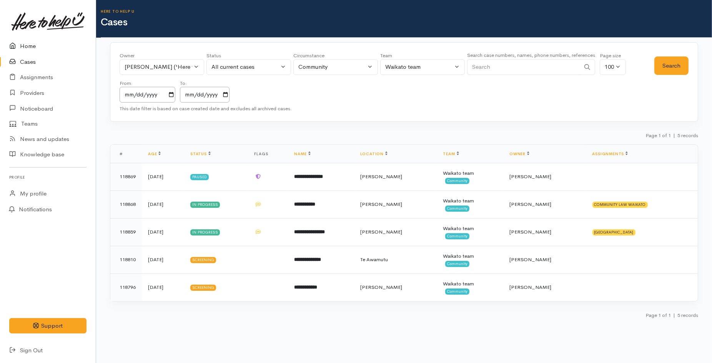
click at [22, 42] on link "Home" at bounding box center [48, 46] width 96 height 16
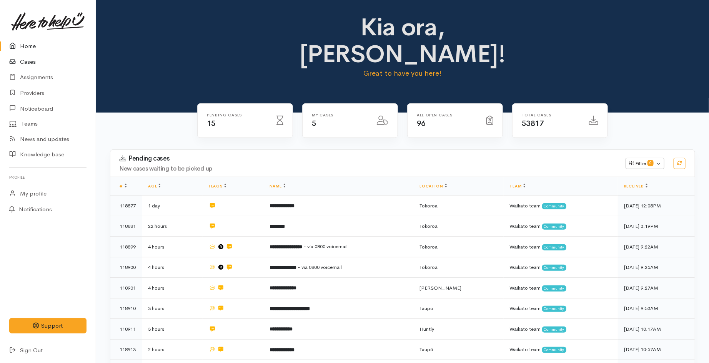
click at [37, 63] on link "Cases" at bounding box center [48, 62] width 96 height 16
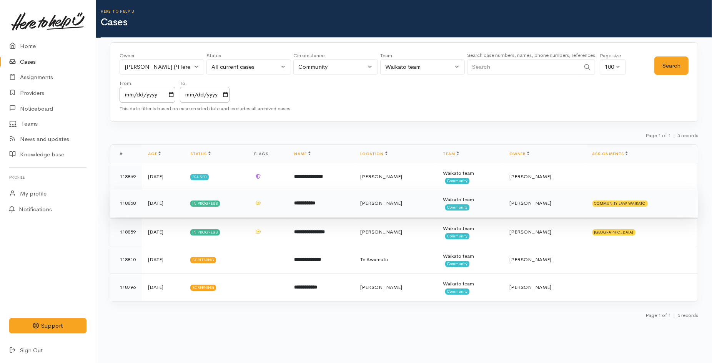
click at [344, 205] on td "**********" at bounding box center [321, 204] width 66 height 28
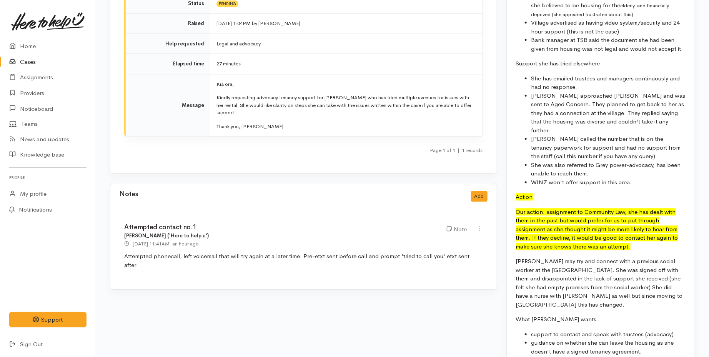
scroll to position [1068, 0]
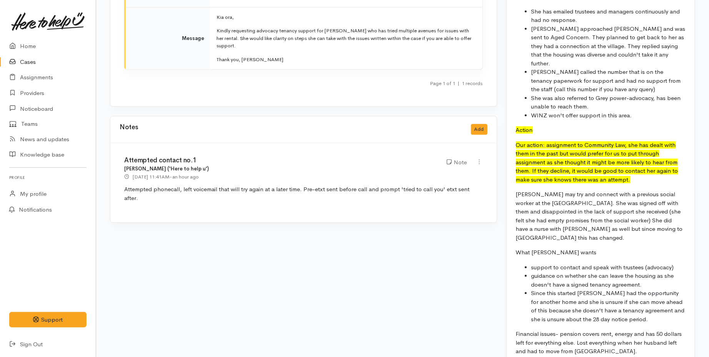
click at [32, 66] on link "Cases" at bounding box center [48, 62] width 96 height 16
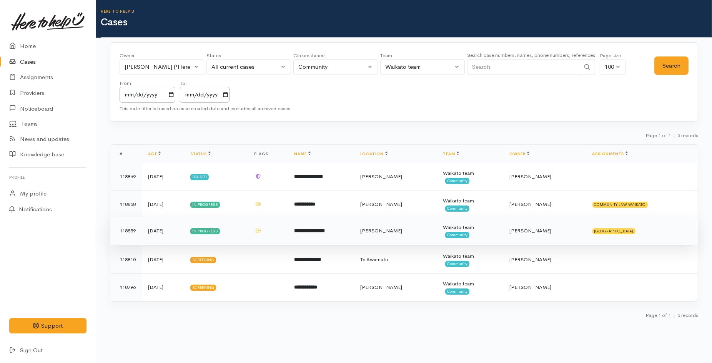
click at [302, 235] on td "**********" at bounding box center [321, 231] width 66 height 28
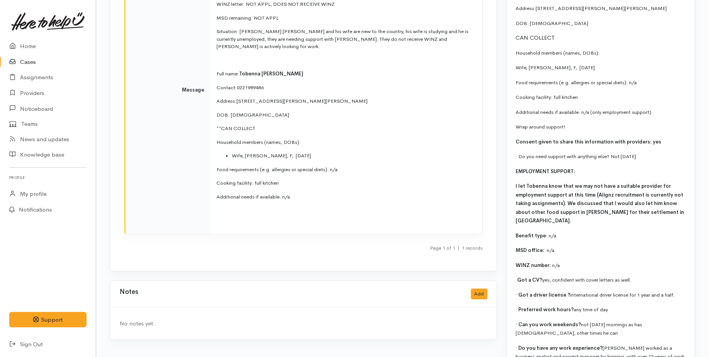
scroll to position [1068, 0]
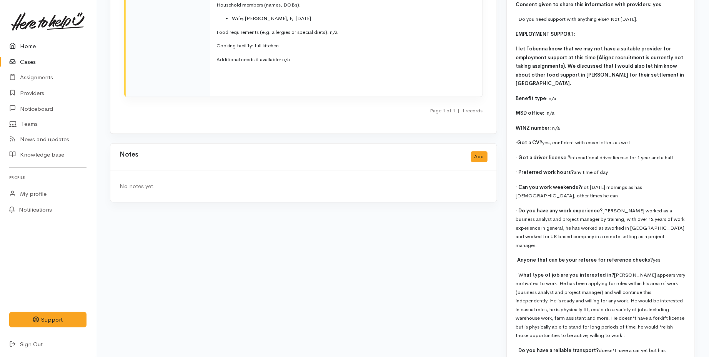
click at [24, 47] on link "Home" at bounding box center [48, 46] width 96 height 16
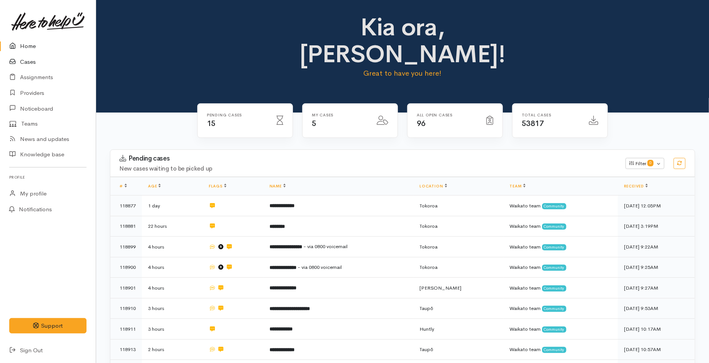
click at [33, 67] on link "Cases" at bounding box center [48, 62] width 96 height 16
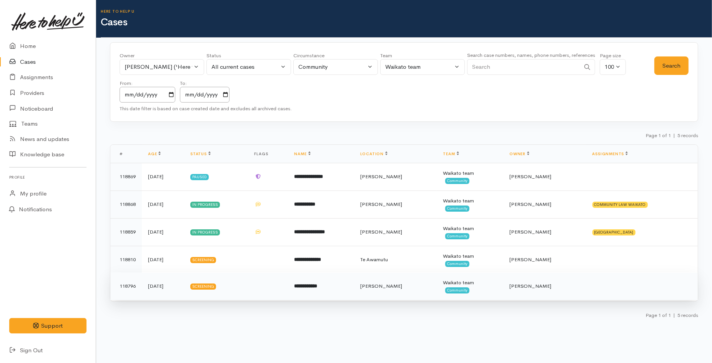
click at [270, 293] on td at bounding box center [268, 287] width 40 height 28
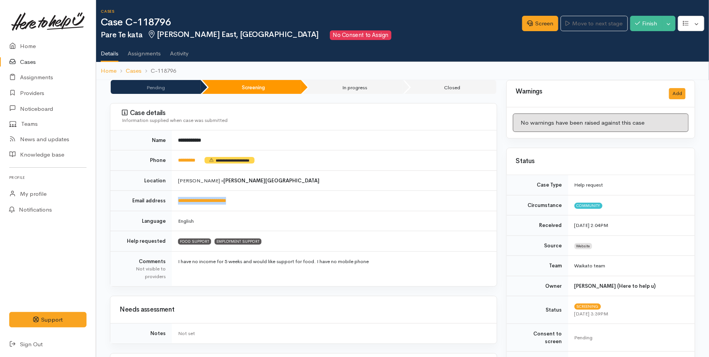
drag, startPoint x: 237, startPoint y: 201, endPoint x: 173, endPoint y: 198, distance: 64.3
click at [173, 198] on td "**********" at bounding box center [334, 201] width 325 height 20
copy link "**********"
drag, startPoint x: 179, startPoint y: 26, endPoint x: 140, endPoint y: 24, distance: 38.9
click at [140, 24] on h1 "Case C-118796" at bounding box center [311, 22] width 421 height 11
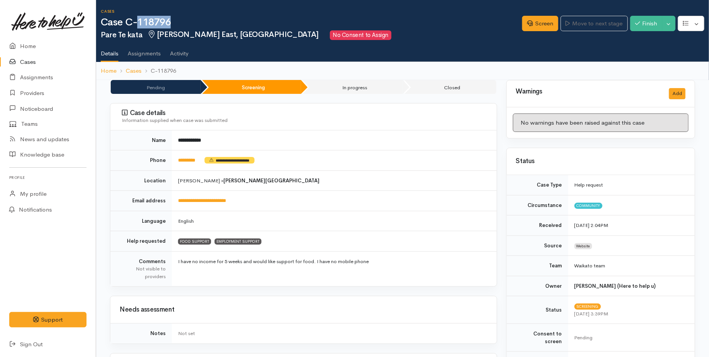
copy h1 "118796"
click at [35, 63] on link "Cases" at bounding box center [48, 62] width 96 height 16
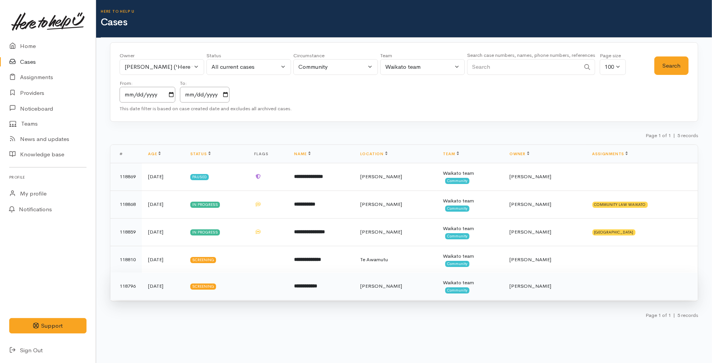
click at [277, 289] on td at bounding box center [268, 287] width 40 height 28
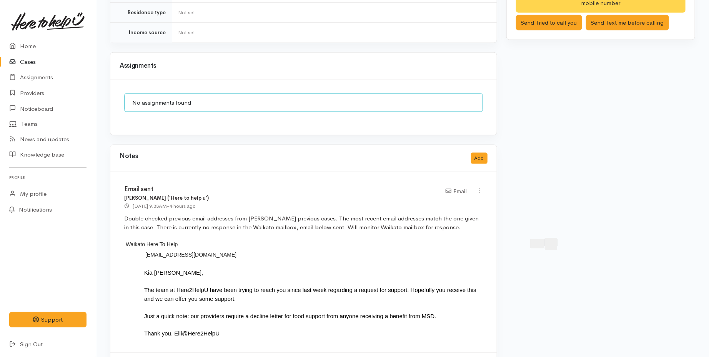
scroll to position [511, 0]
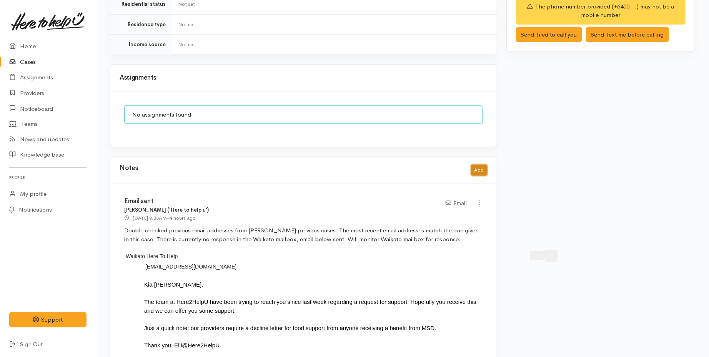
click at [474, 165] on button "Add" at bounding box center [479, 170] width 17 height 11
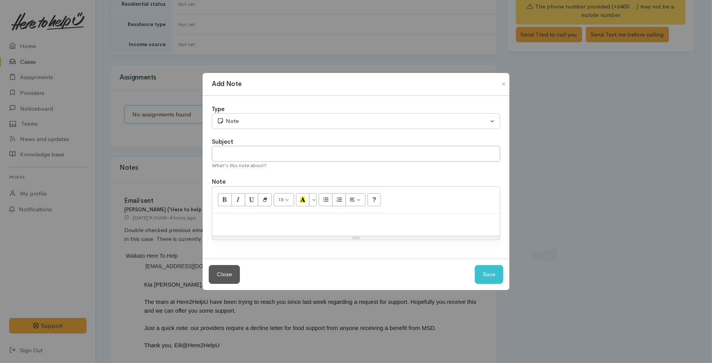
click at [246, 139] on div "Subject" at bounding box center [356, 142] width 288 height 9
click at [253, 147] on input "text" at bounding box center [356, 154] width 288 height 16
type input "Attempted contact no.4"
paste div
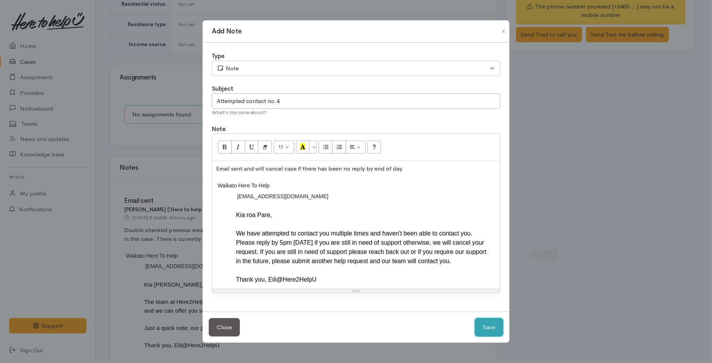
click at [499, 336] on button "Save" at bounding box center [489, 327] width 28 height 19
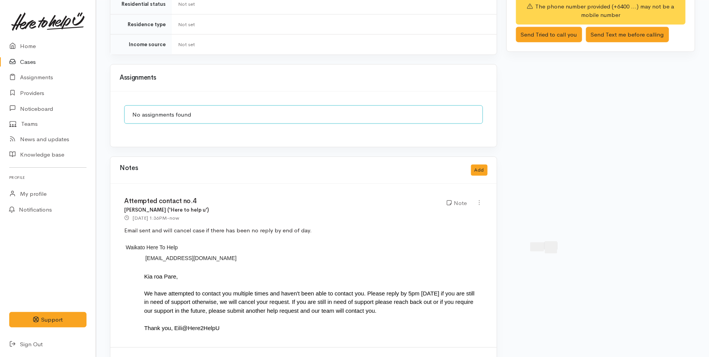
click at [27, 61] on link "Cases" at bounding box center [48, 62] width 96 height 16
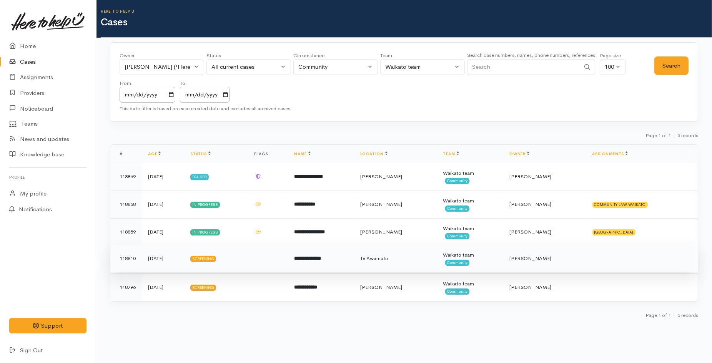
click at [342, 263] on td "**********" at bounding box center [321, 259] width 66 height 28
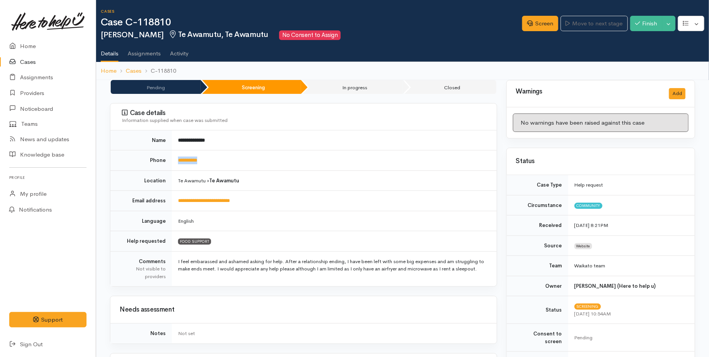
drag, startPoint x: 187, startPoint y: 163, endPoint x: 175, endPoint y: 163, distance: 11.9
click at [175, 163] on td "**********" at bounding box center [334, 160] width 325 height 20
copy link "**********"
click at [236, 160] on td "**********" at bounding box center [334, 160] width 325 height 20
drag, startPoint x: 211, startPoint y: 163, endPoint x: 180, endPoint y: 162, distance: 31.9
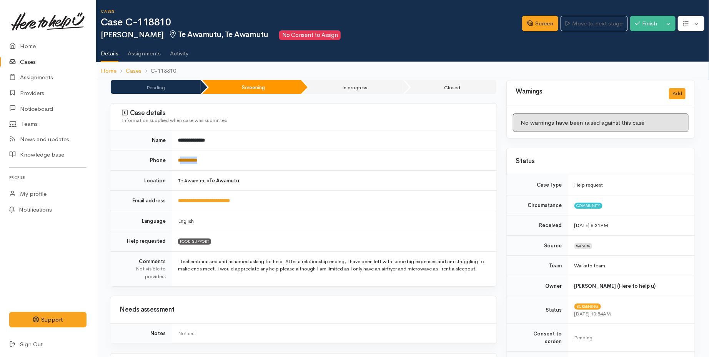
click at [180, 162] on td "**********" at bounding box center [334, 160] width 325 height 20
copy link "*********"
drag, startPoint x: 172, startPoint y: 22, endPoint x: 124, endPoint y: 22, distance: 48.1
click at [124, 22] on h1 "Case C-118810" at bounding box center [311, 22] width 421 height 11
copy h1 "C-118810"
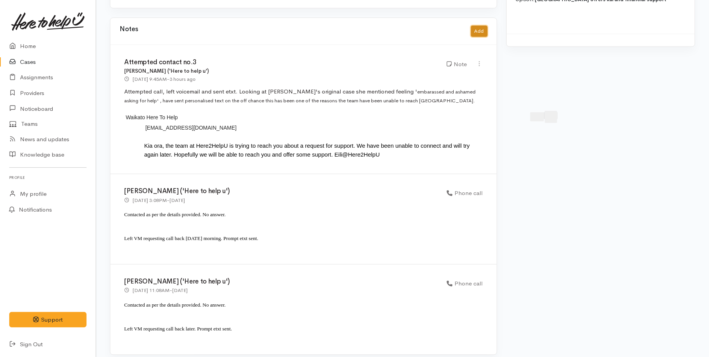
click at [474, 26] on button "Add" at bounding box center [479, 31] width 17 height 11
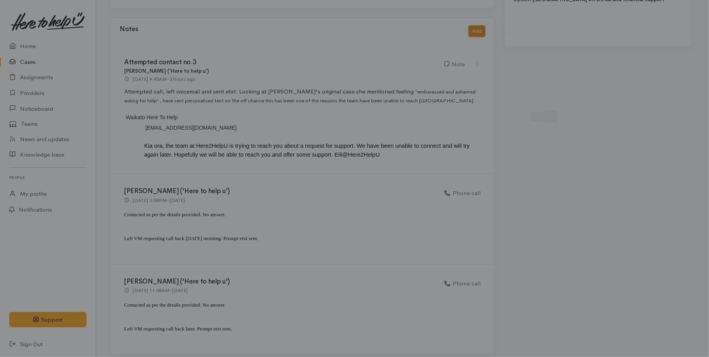
scroll to position [644, 0]
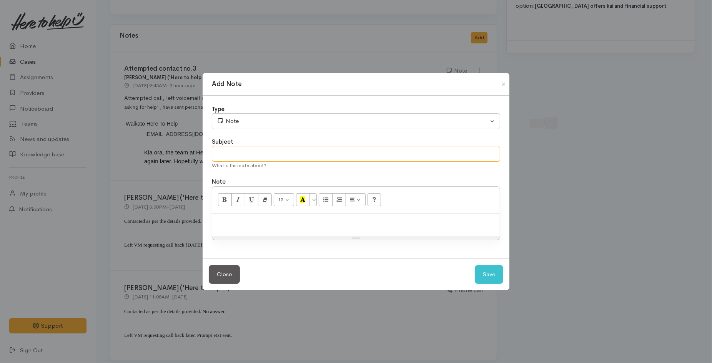
drag, startPoint x: 245, startPoint y: 155, endPoint x: 239, endPoint y: 154, distance: 5.4
click at [243, 154] on input "text" at bounding box center [356, 154] width 288 height 16
type input "Attempted contact no.4-cancel"
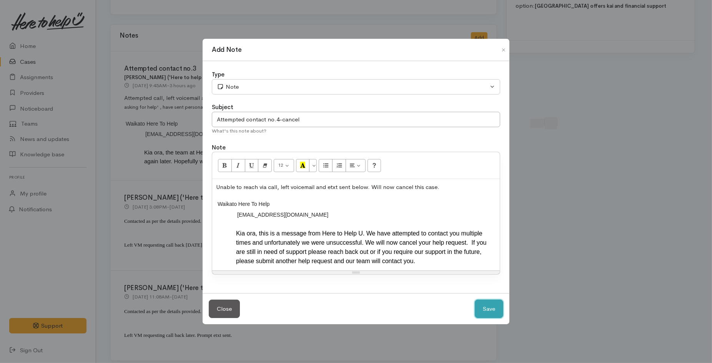
click at [481, 312] on button "Save" at bounding box center [489, 309] width 28 height 19
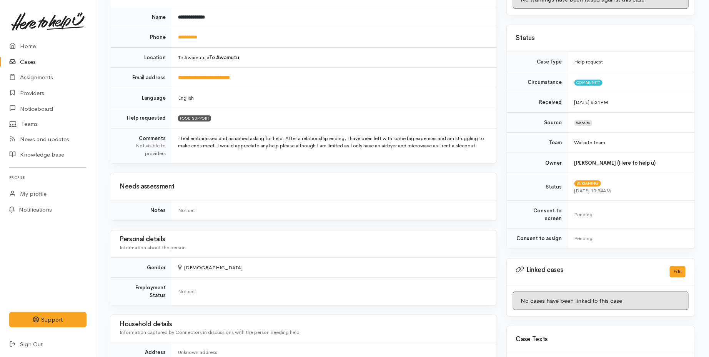
scroll to position [3, 0]
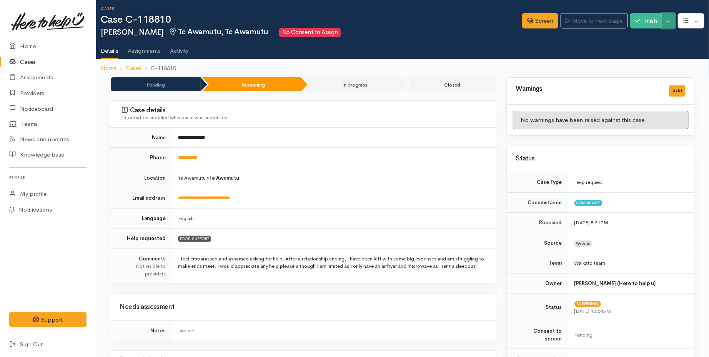
click at [666, 22] on button "Toggle Dropdown" at bounding box center [668, 21] width 13 height 16
click at [633, 49] on link "Cancel" at bounding box center [644, 50] width 61 height 12
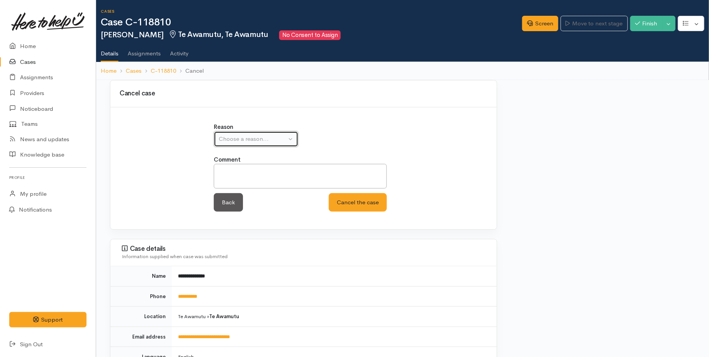
click at [257, 140] on div "Choose a reason..." at bounding box center [253, 139] width 68 height 9
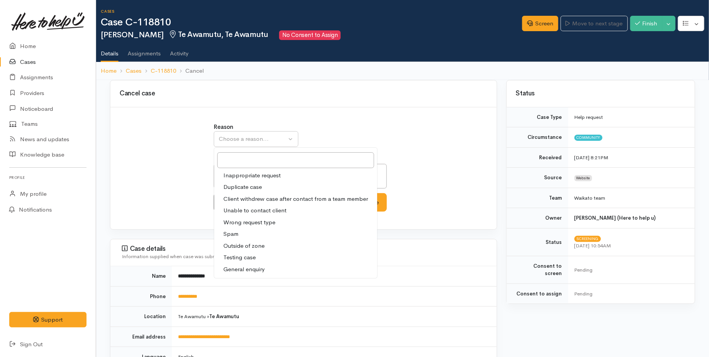
click at [257, 210] on span "Unable to contact client" at bounding box center [254, 210] width 63 height 9
select select "4"
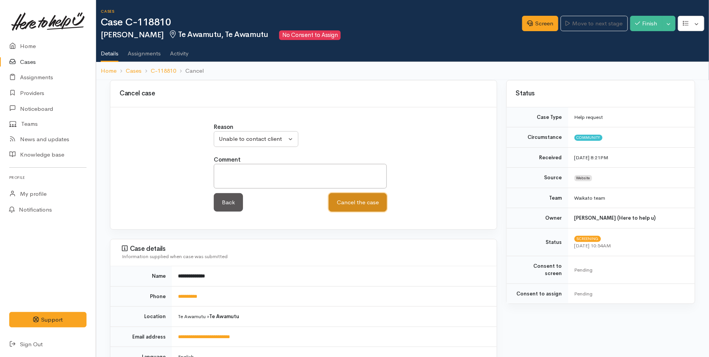
click at [364, 208] on button "Cancel the case" at bounding box center [358, 202] width 58 height 19
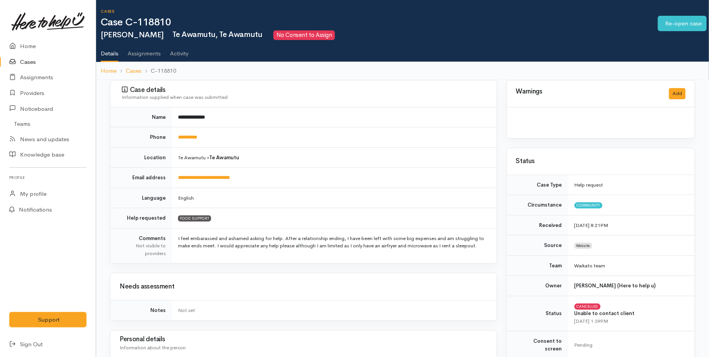
click at [19, 60] on icon at bounding box center [14, 62] width 11 height 10
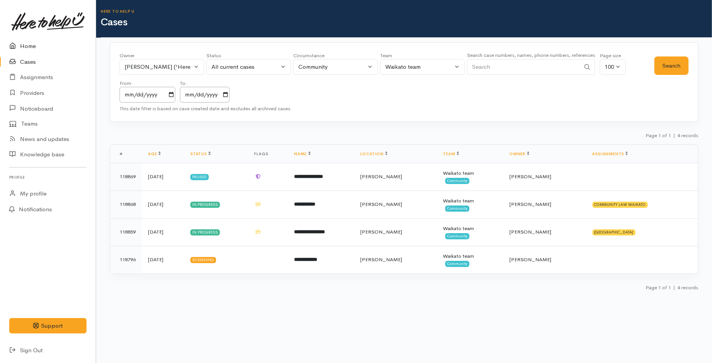
click at [27, 49] on link "Home" at bounding box center [48, 46] width 96 height 16
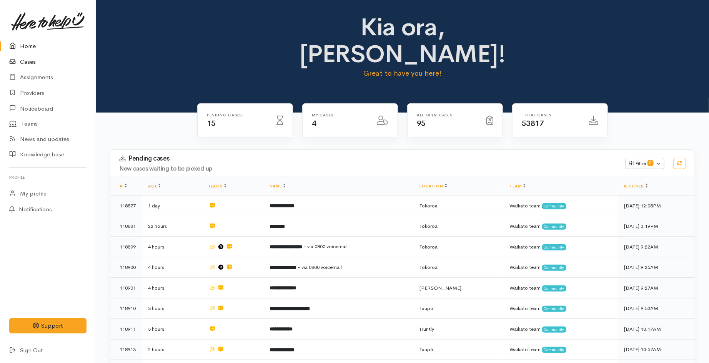
click at [28, 60] on link "Cases" at bounding box center [48, 62] width 96 height 16
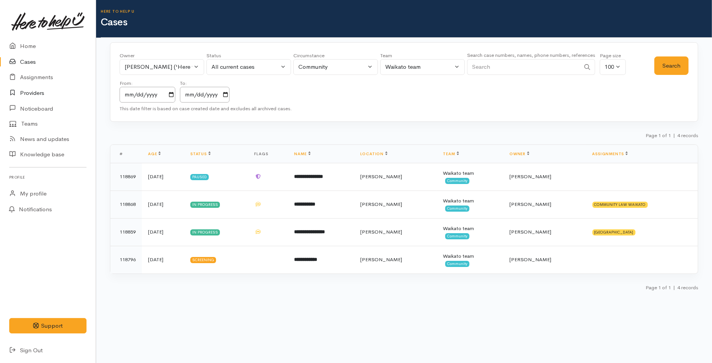
click at [32, 95] on link "Providers" at bounding box center [48, 93] width 96 height 16
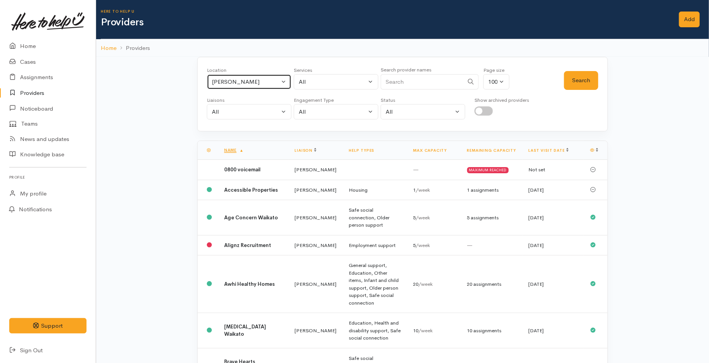
click at [262, 86] on div "Hamilton" at bounding box center [246, 82] width 68 height 9
type input "toko"
drag, startPoint x: 246, startPoint y: 135, endPoint x: 250, endPoint y: 133, distance: 4.0
click at [246, 135] on link "Tokoroa" at bounding box center [249, 132] width 84 height 12
select select "3"
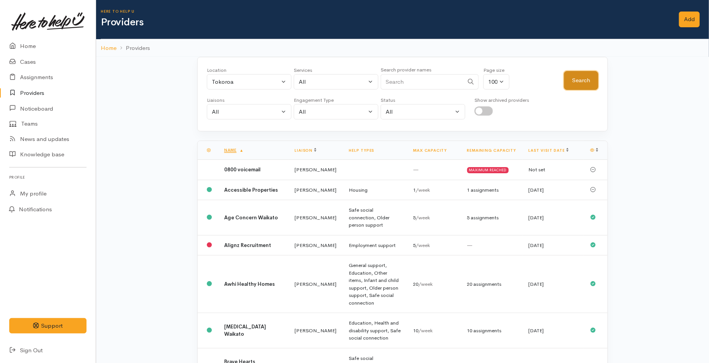
click at [578, 84] on button "Search" at bounding box center [581, 80] width 34 height 19
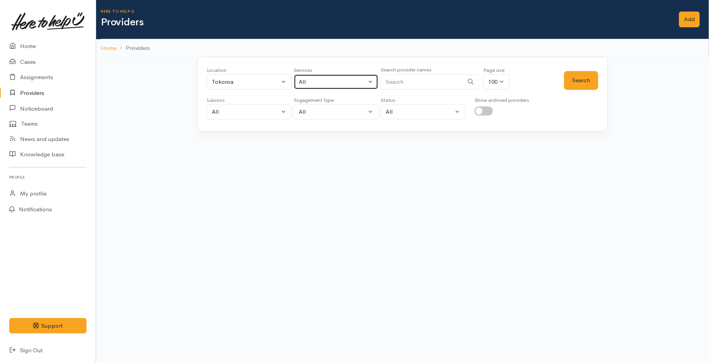
click at [353, 83] on div "All" at bounding box center [333, 82] width 68 height 9
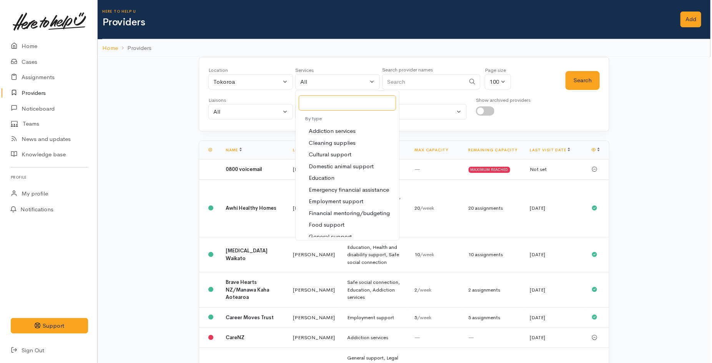
scroll to position [85, 0]
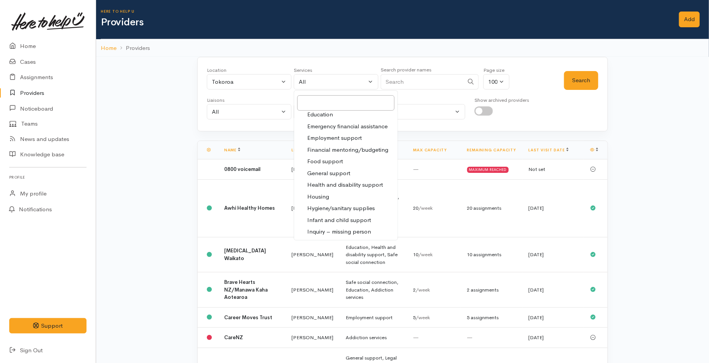
click at [322, 163] on span "Food support" at bounding box center [325, 161] width 36 height 9
select select "3"
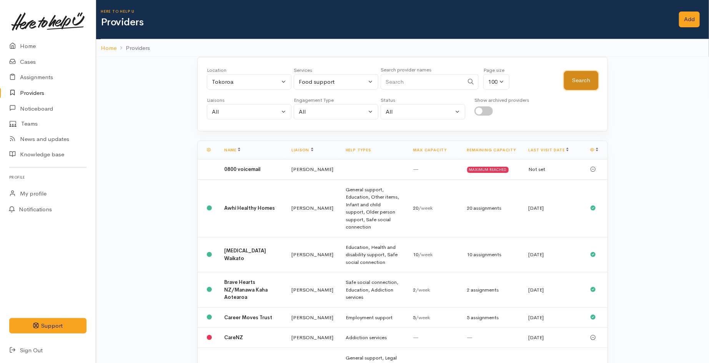
click at [585, 84] on button "Search" at bounding box center [581, 80] width 34 height 19
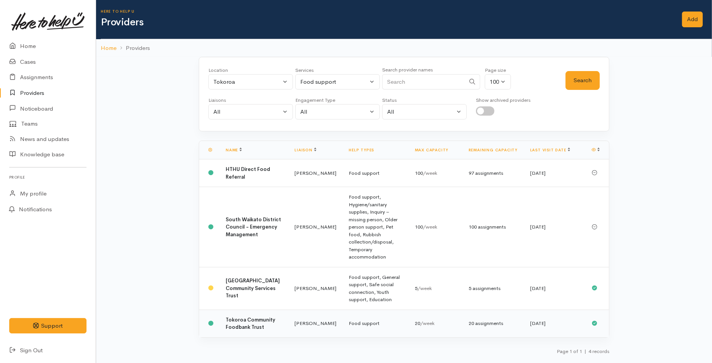
click at [297, 313] on td "[PERSON_NAME]" at bounding box center [315, 324] width 54 height 28
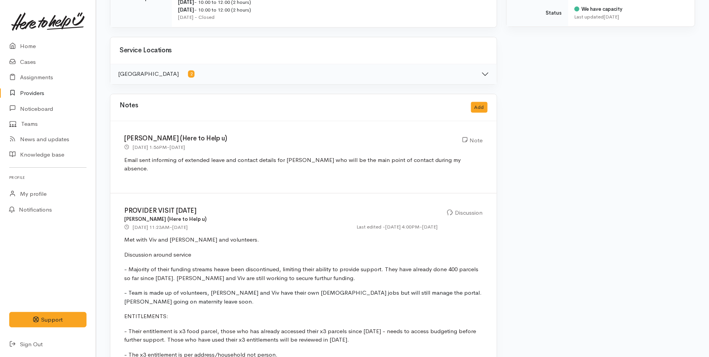
scroll to position [384, 0]
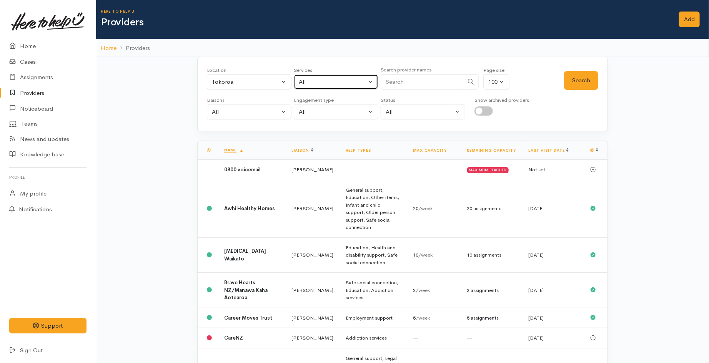
click at [329, 83] on div "All" at bounding box center [333, 82] width 68 height 9
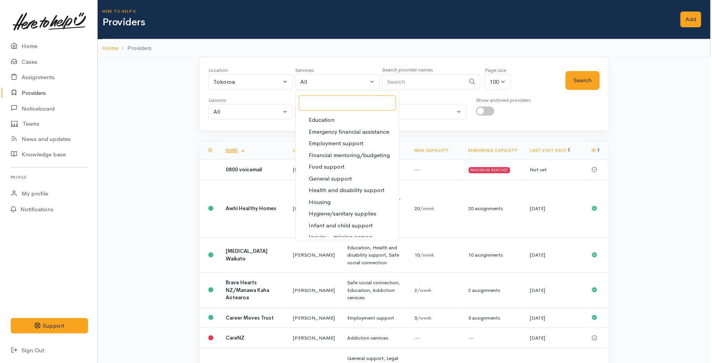
scroll to position [85, 0]
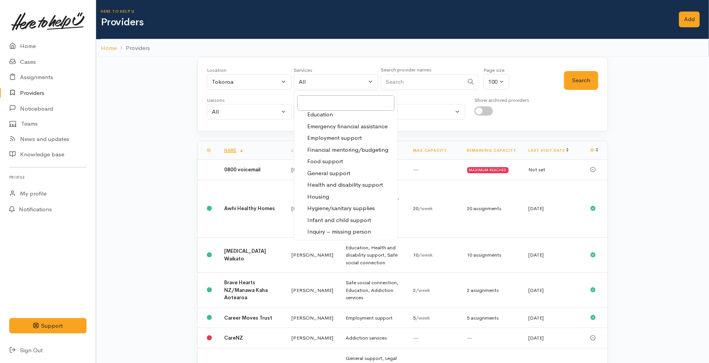
drag, startPoint x: 326, startPoint y: 159, endPoint x: 340, endPoint y: 154, distance: 15.1
click at [326, 160] on span "Food support" at bounding box center [325, 161] width 36 height 9
select select "3"
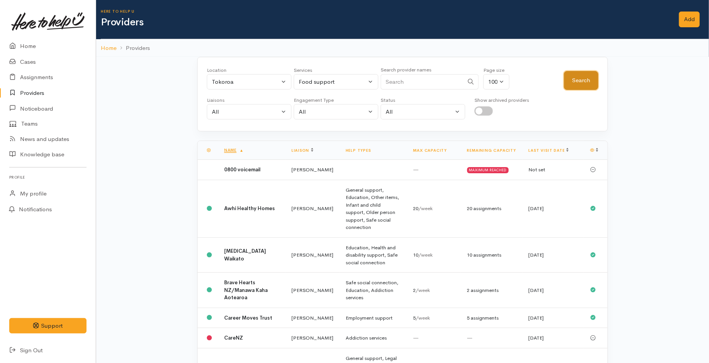
click at [584, 85] on button "Search" at bounding box center [581, 80] width 34 height 19
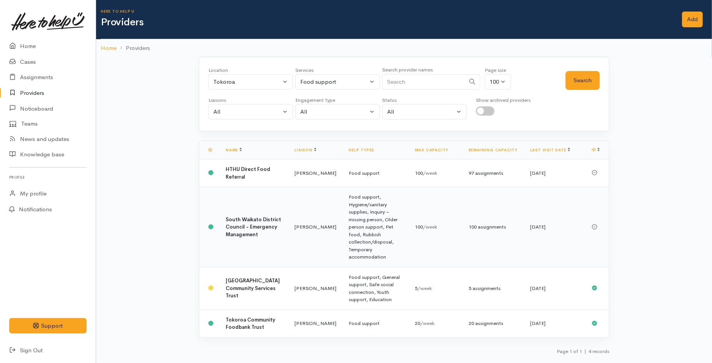
click at [247, 229] on b "South Waikato District Council - Emergency Management" at bounding box center [253, 227] width 55 height 22
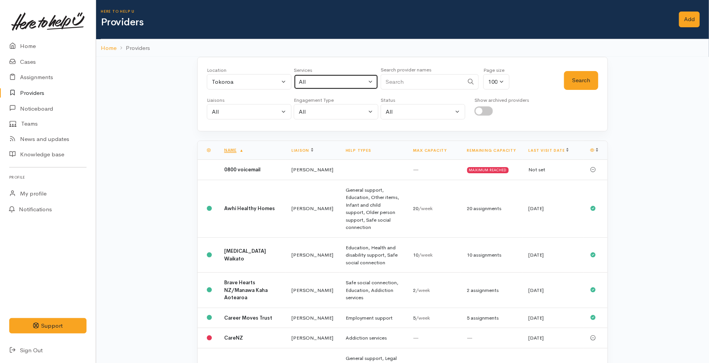
click at [322, 77] on button "All" at bounding box center [336, 82] width 85 height 16
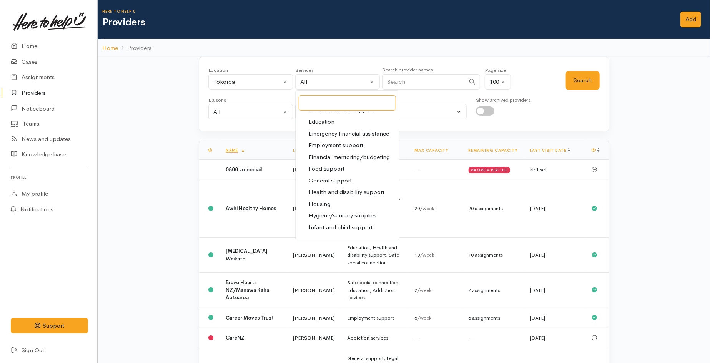
scroll to position [85, 0]
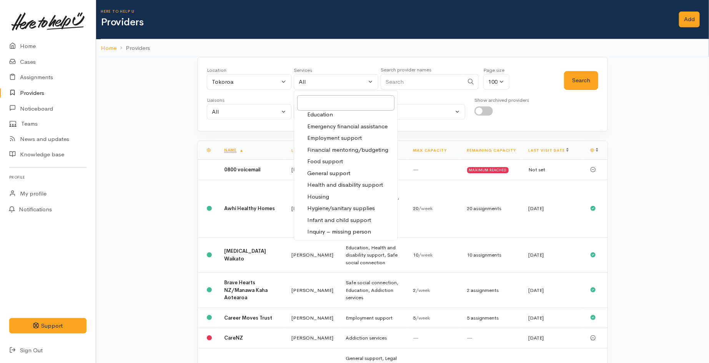
click at [332, 162] on span "Food support" at bounding box center [325, 161] width 36 height 9
select select "3"
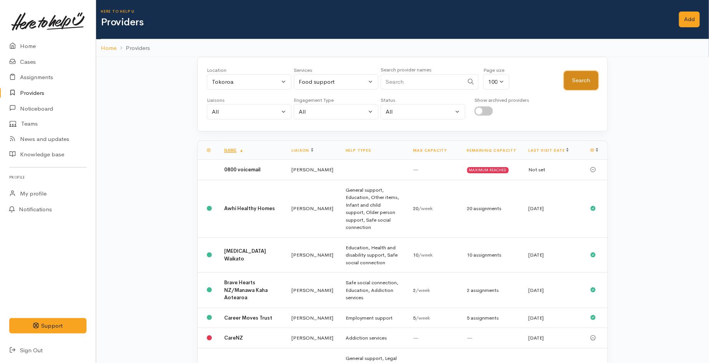
click at [584, 83] on button "Search" at bounding box center [581, 80] width 34 height 19
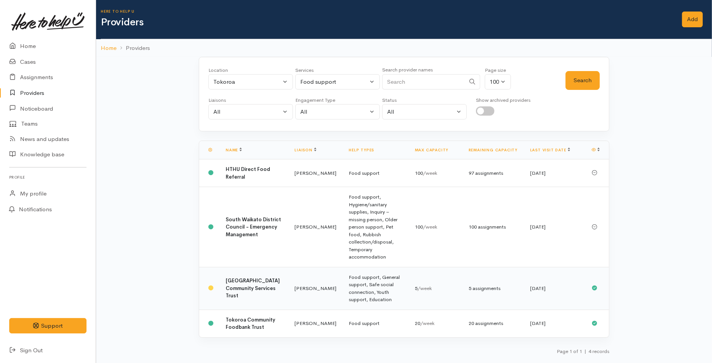
click at [261, 275] on td "South Waikato Pacific Islands Community Services Trust" at bounding box center [254, 288] width 69 height 43
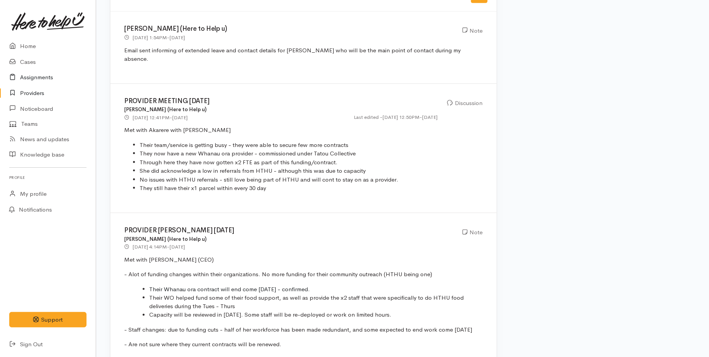
scroll to position [513, 0]
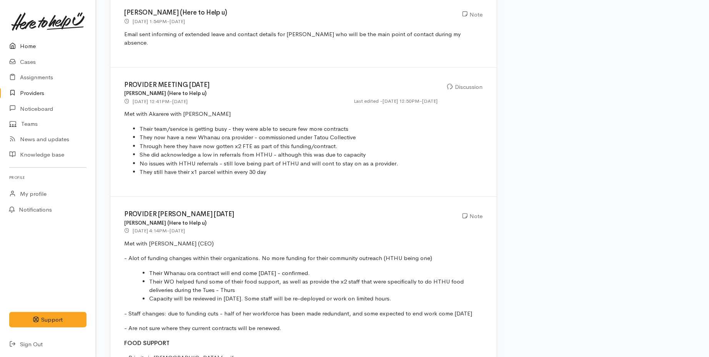
click at [32, 44] on link "Home" at bounding box center [48, 46] width 96 height 16
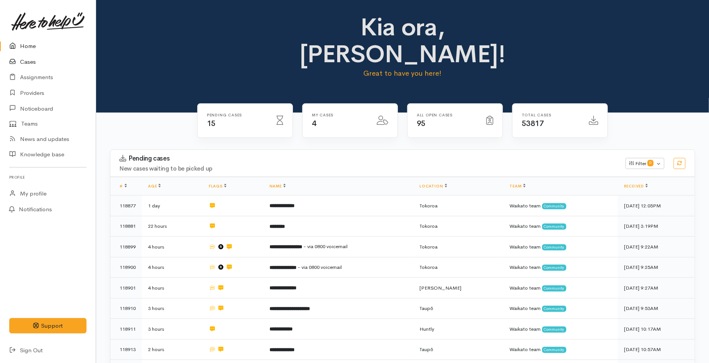
click at [27, 60] on link "Cases" at bounding box center [48, 62] width 96 height 16
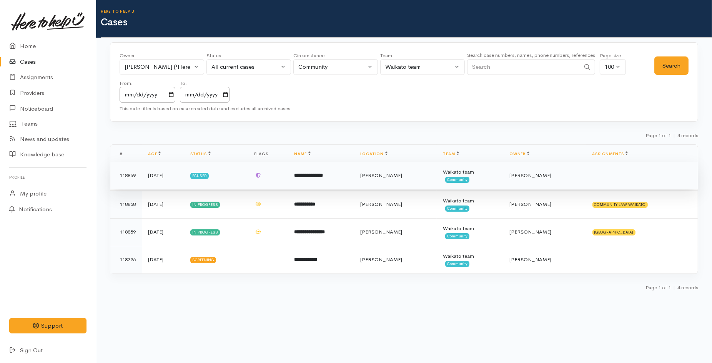
click at [346, 181] on td "**********" at bounding box center [321, 176] width 66 height 28
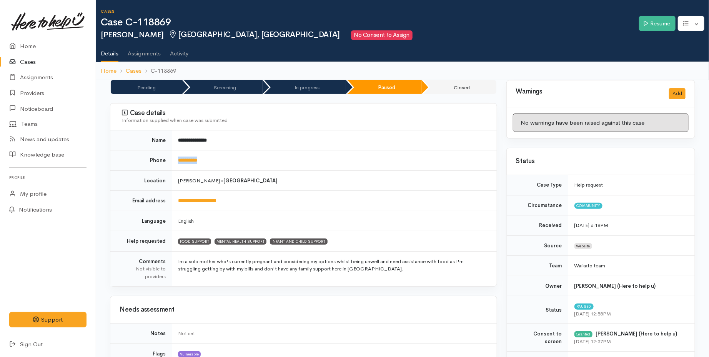
drag, startPoint x: 211, startPoint y: 164, endPoint x: 175, endPoint y: 167, distance: 36.3
click at [175, 167] on td "**********" at bounding box center [334, 160] width 325 height 20
copy link "**********"
click at [651, 21] on link "Resume" at bounding box center [657, 24] width 37 height 16
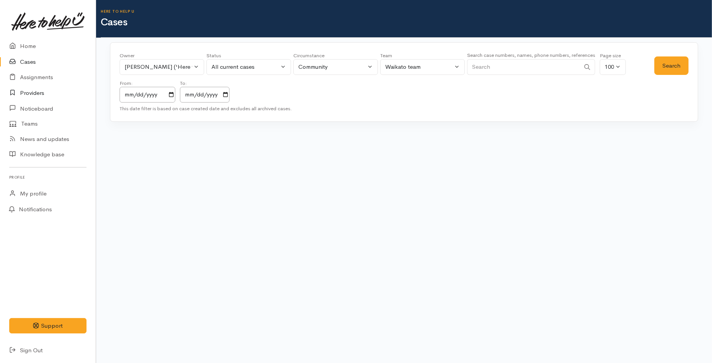
click at [33, 95] on link "Providers" at bounding box center [48, 93] width 96 height 16
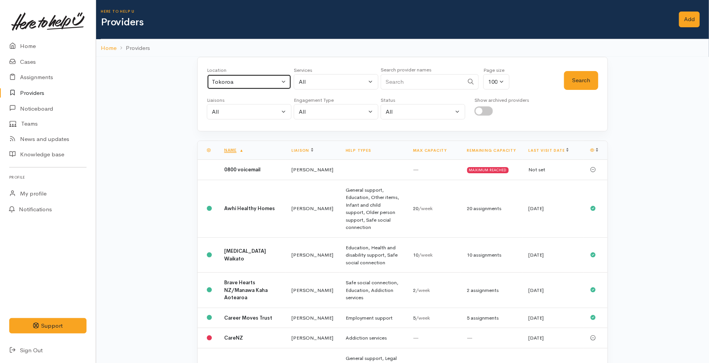
click at [257, 77] on button "Tokoroa" at bounding box center [249, 82] width 85 height 16
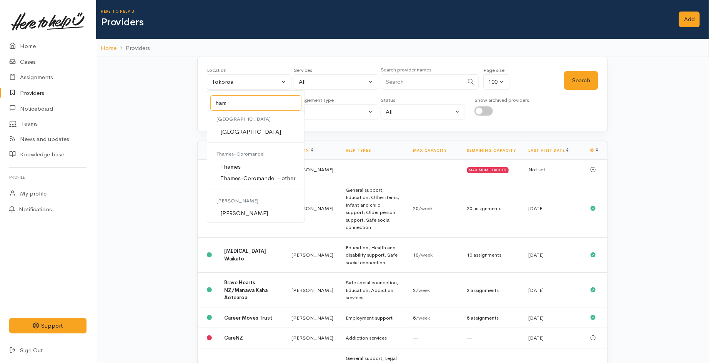
type input "ham"
click at [245, 210] on link "[PERSON_NAME]" at bounding box center [255, 214] width 97 height 12
select select "1"
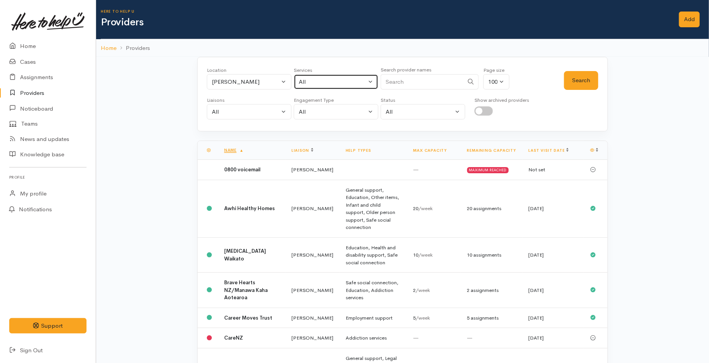
click at [321, 82] on div "All" at bounding box center [333, 82] width 68 height 9
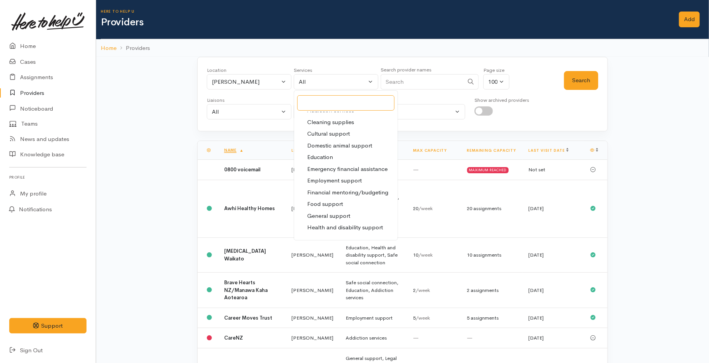
scroll to position [85, 0]
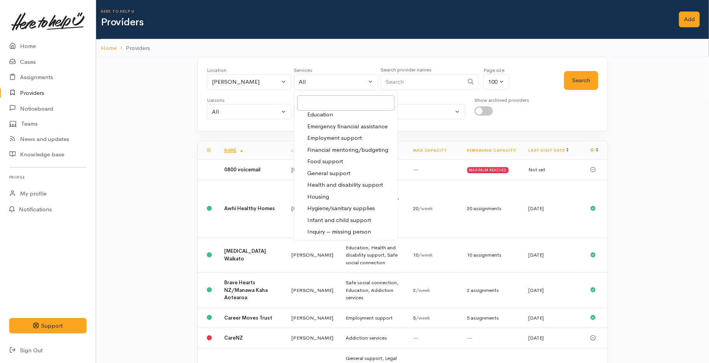
click at [335, 220] on span "Infant and child support" at bounding box center [339, 220] width 64 height 9
select select "17"
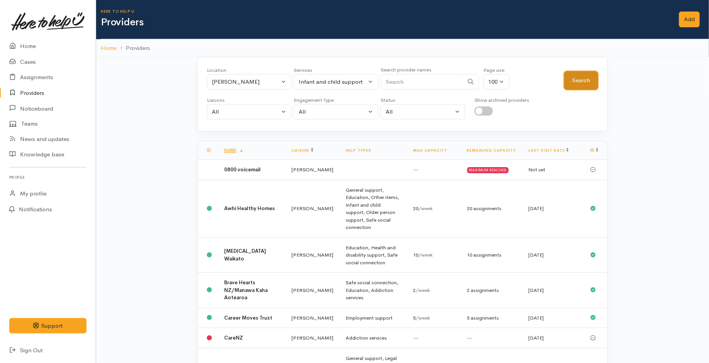
click at [567, 79] on button "Search" at bounding box center [581, 80] width 34 height 19
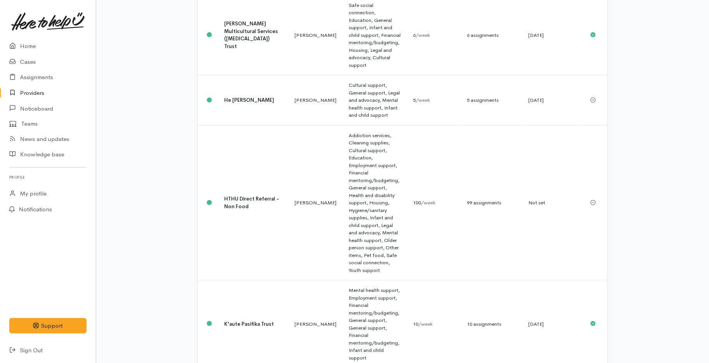
scroll to position [299, 0]
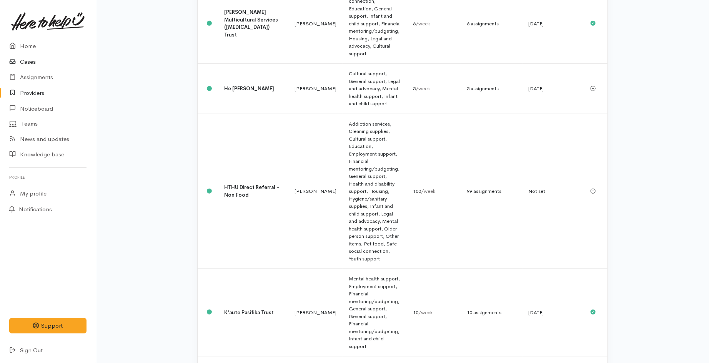
click at [34, 60] on link "Cases" at bounding box center [48, 62] width 96 height 16
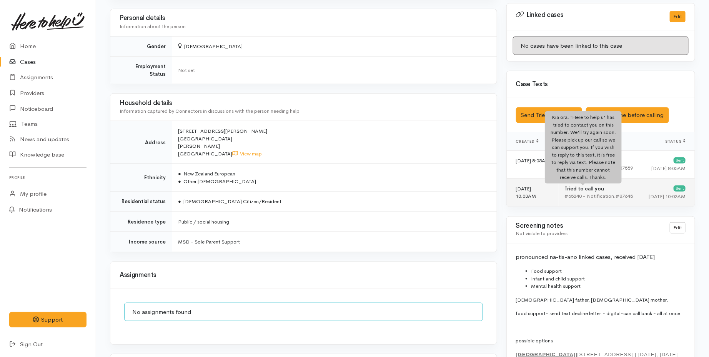
scroll to position [513, 0]
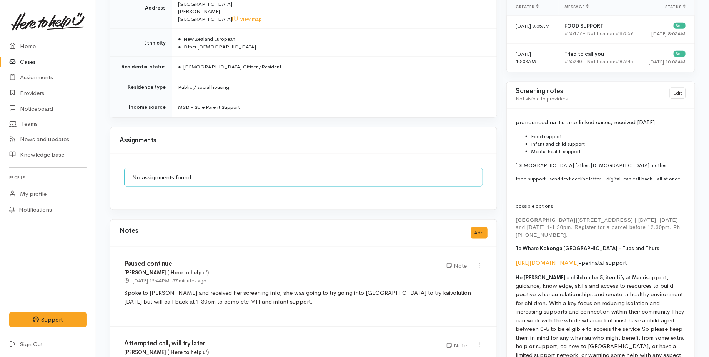
click at [557, 191] on p at bounding box center [601, 193] width 170 height 8
click at [536, 203] on p "possible options" at bounding box center [601, 206] width 170 height 8
click at [679, 92] on link "Edit" at bounding box center [678, 93] width 16 height 11
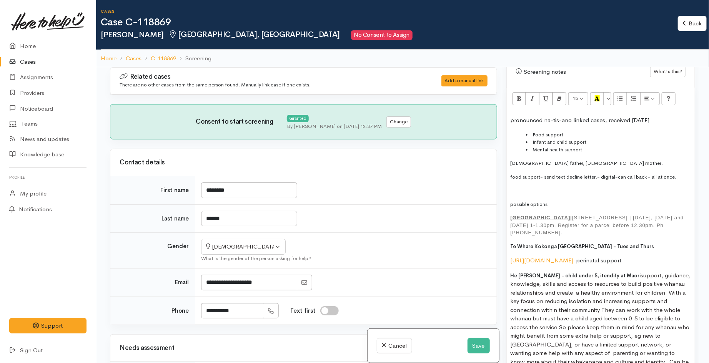
scroll to position [513, 0]
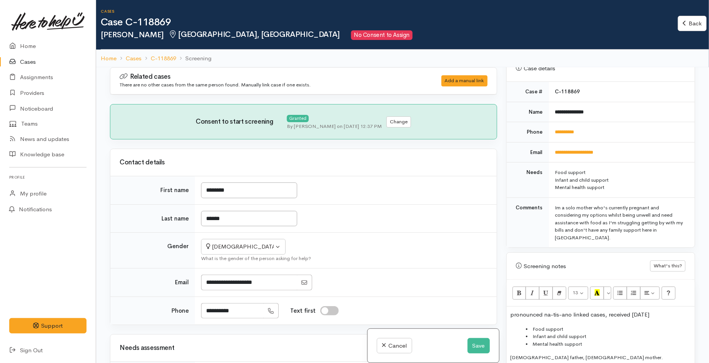
scroll to position [299, 0]
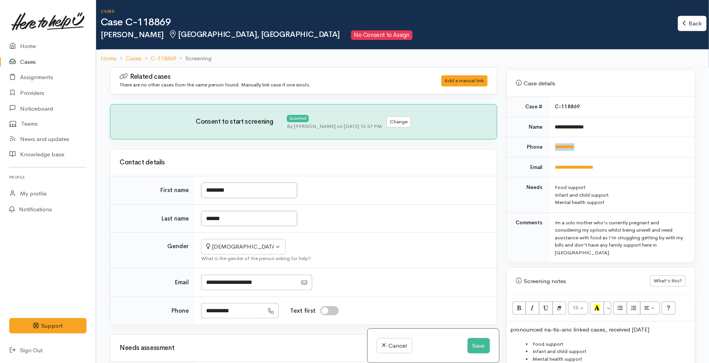
drag, startPoint x: 578, startPoint y: 151, endPoint x: 546, endPoint y: 150, distance: 31.9
click at [546, 150] on tr "**********" at bounding box center [601, 147] width 188 height 20
copy tr "**********"
click at [469, 348] on button "Save" at bounding box center [479, 346] width 22 height 16
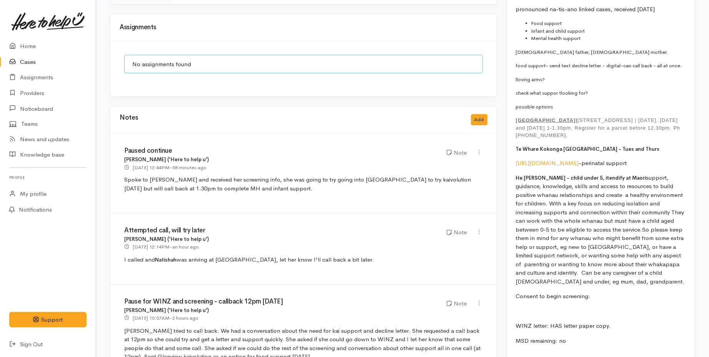
scroll to position [641, 0]
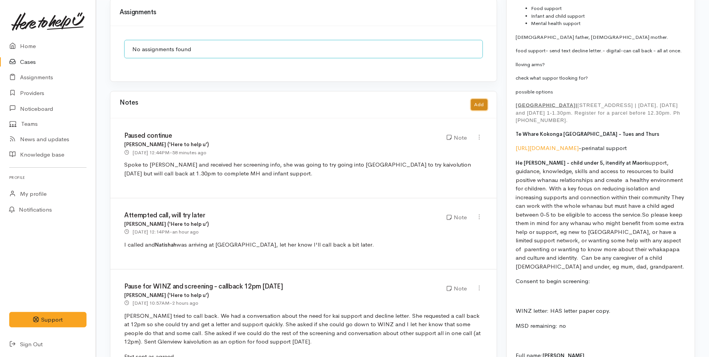
click at [481, 99] on button "Add" at bounding box center [479, 104] width 17 height 11
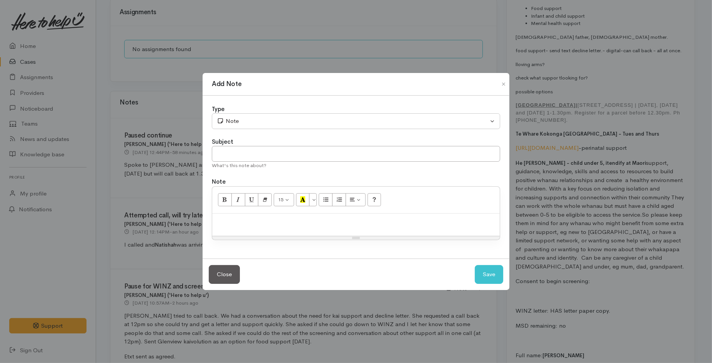
drag, startPoint x: 256, startPoint y: 220, endPoint x: 252, endPoint y: 221, distance: 4.7
click at [254, 220] on p at bounding box center [356, 222] width 280 height 9
click at [311, 153] on input "text" at bounding box center [356, 154] width 288 height 16
type input "Attempted callback"
drag, startPoint x: 504, startPoint y: 274, endPoint x: 489, endPoint y: 276, distance: 15.1
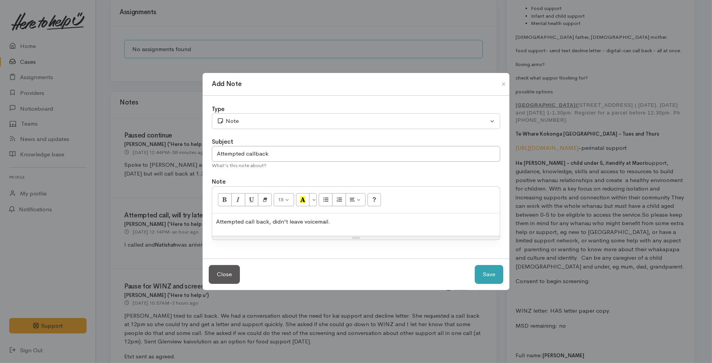
click at [489, 276] on div "Close Save" at bounding box center [356, 275] width 307 height 32
click at [489, 276] on button "Save" at bounding box center [489, 274] width 28 height 19
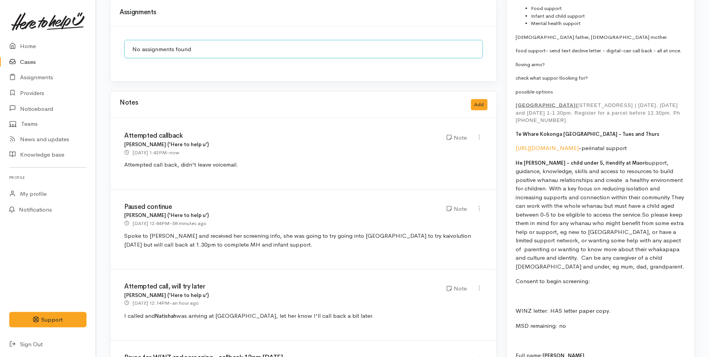
click at [32, 66] on link "Cases" at bounding box center [48, 62] width 96 height 16
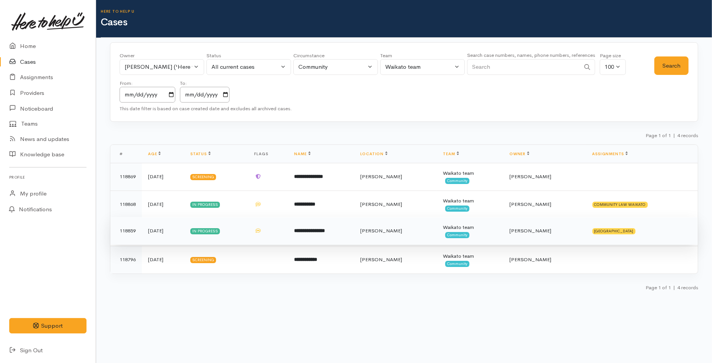
click at [341, 236] on td "**********" at bounding box center [321, 231] width 66 height 28
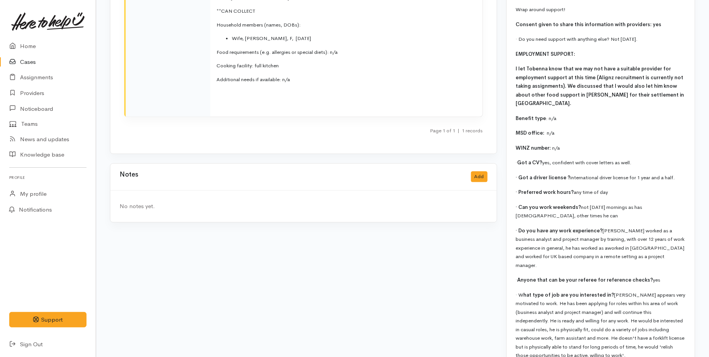
scroll to position [1133, 0]
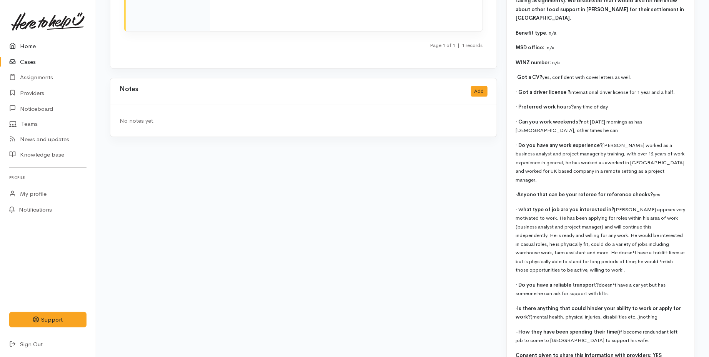
click at [41, 48] on link "Home" at bounding box center [48, 46] width 96 height 16
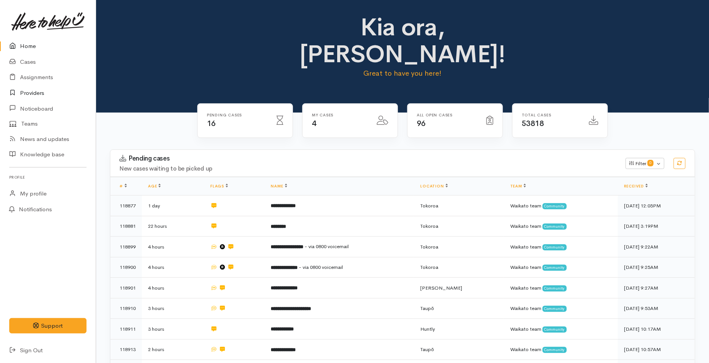
click at [36, 89] on link "Providers" at bounding box center [48, 93] width 96 height 16
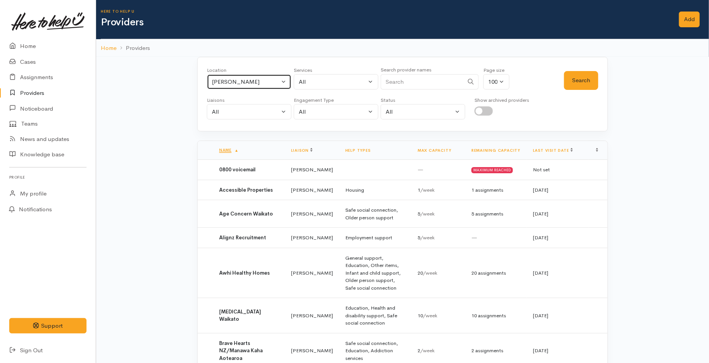
click at [273, 82] on div "[PERSON_NAME]" at bounding box center [246, 82] width 68 height 9
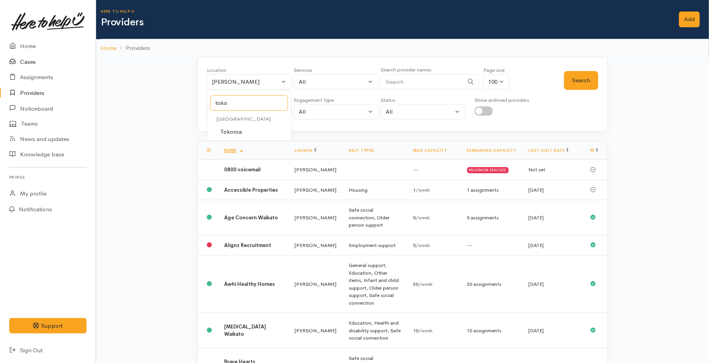
type input "toko"
click at [25, 66] on link "Cases" at bounding box center [48, 62] width 96 height 16
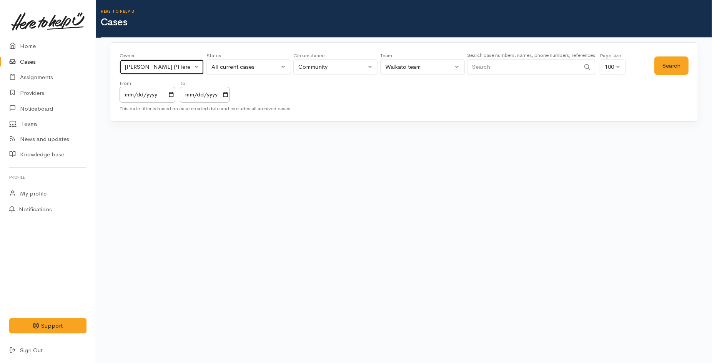
click at [152, 60] on button "[PERSON_NAME] ('Here to help u')" at bounding box center [162, 67] width 85 height 16
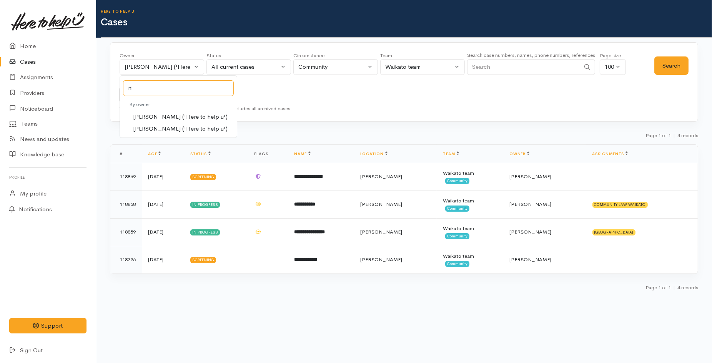
type input "n"
type input "[PERSON_NAME]"
click at [163, 118] on span "Kyleigh Pike ('Here to help u')" at bounding box center [180, 117] width 95 height 9
select select "1759"
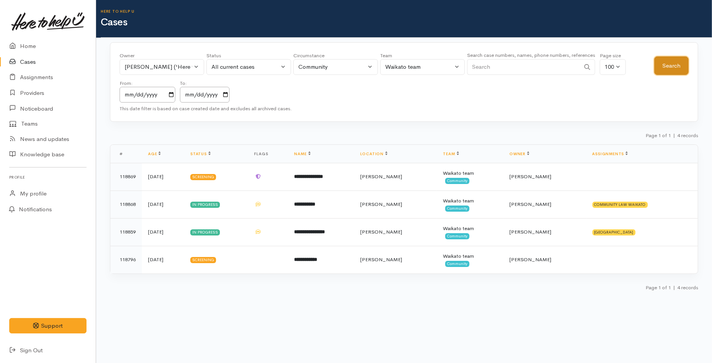
click at [663, 72] on button "Search" at bounding box center [671, 66] width 34 height 19
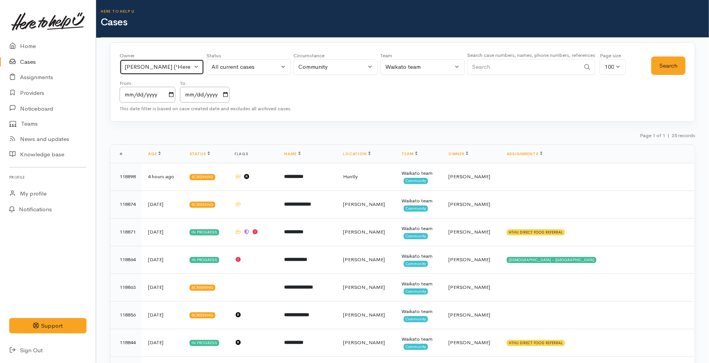
click at [157, 70] on div "Kyleigh Pike ('Here to help u')" at bounding box center [159, 67] width 68 height 9
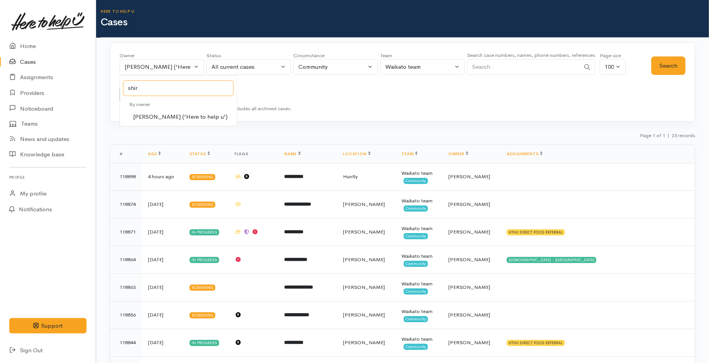
type input "shir"
click at [176, 115] on span "Shirley Mackie ('Here to help u')" at bounding box center [180, 117] width 95 height 9
select select "1463"
click at [677, 66] on button "Search" at bounding box center [668, 66] width 34 height 19
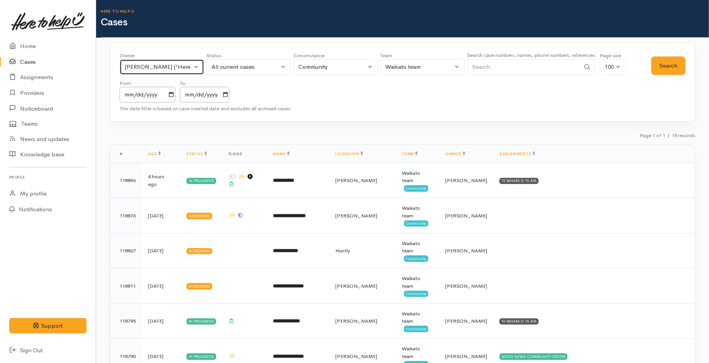
click at [151, 65] on div "Shirley Mackie ('Here to help u')" at bounding box center [159, 67] width 68 height 9
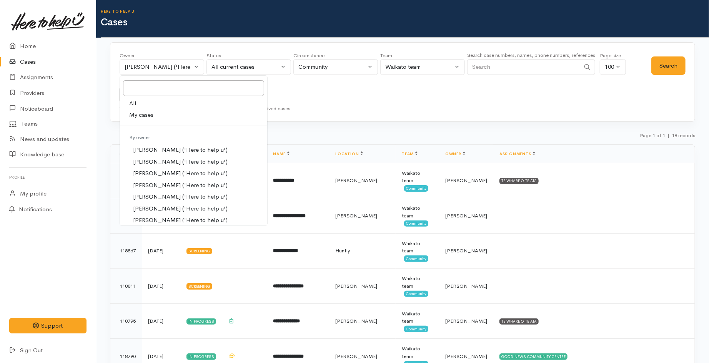
click at [153, 116] on span "My cases" at bounding box center [141, 115] width 24 height 9
select select "1648"
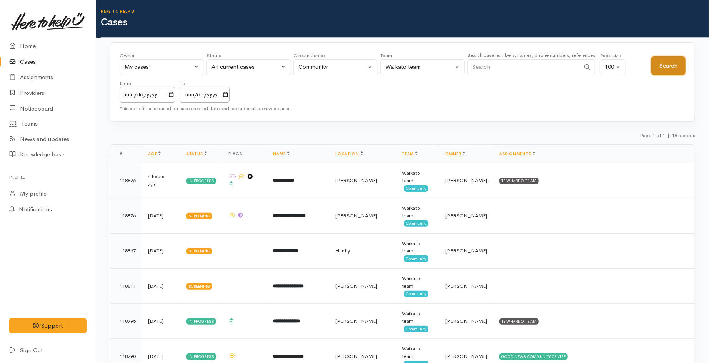
drag, startPoint x: 674, startPoint y: 65, endPoint x: 414, endPoint y: 65, distance: 259.5
click at [673, 65] on button "Search" at bounding box center [668, 66] width 34 height 19
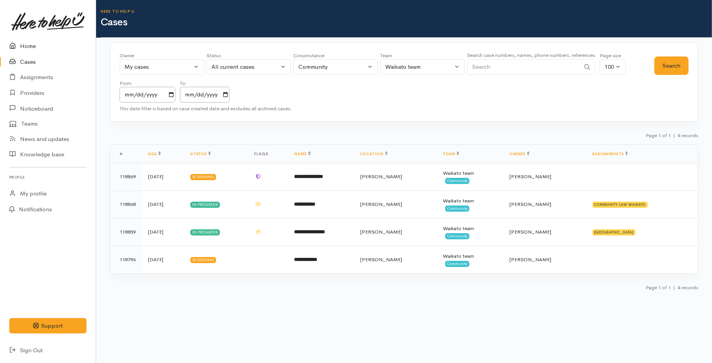
click at [32, 43] on link "Home" at bounding box center [48, 46] width 96 height 16
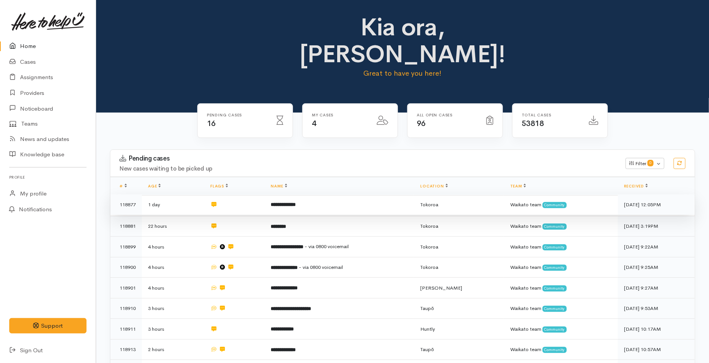
click at [289, 202] on b "**********" at bounding box center [283, 204] width 25 height 5
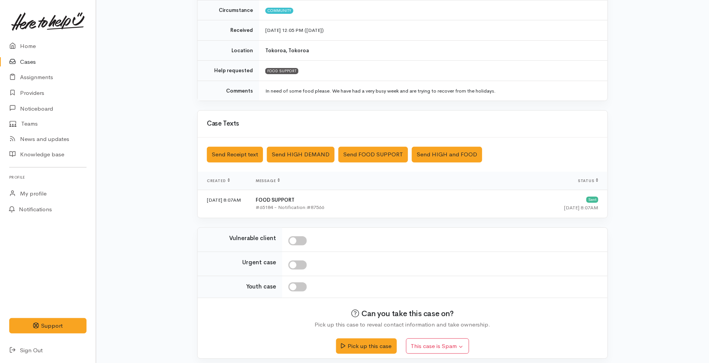
scroll to position [120, 0]
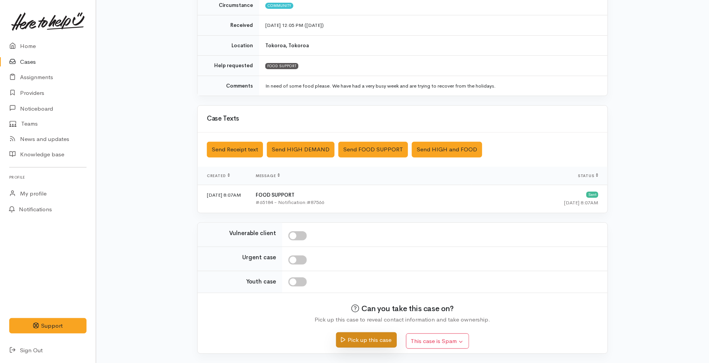
click at [368, 343] on button "Pick up this case" at bounding box center [366, 341] width 60 height 16
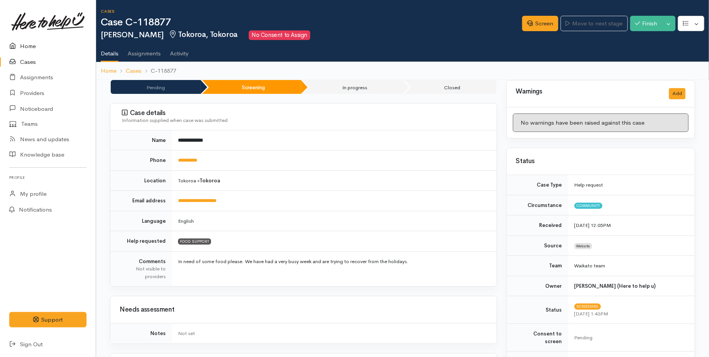
click at [29, 43] on link "Home" at bounding box center [48, 46] width 96 height 16
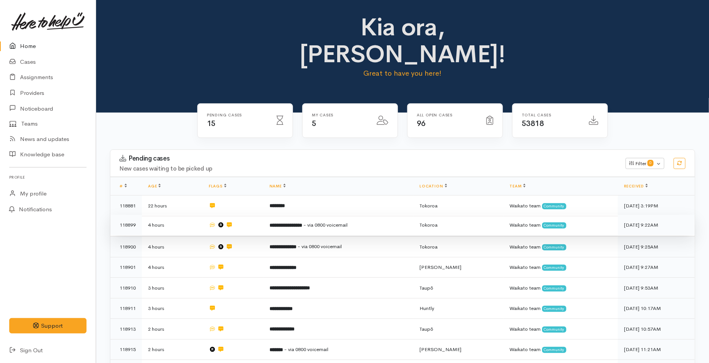
click at [322, 222] on span "- via 0800 voicemail" at bounding box center [325, 225] width 44 height 7
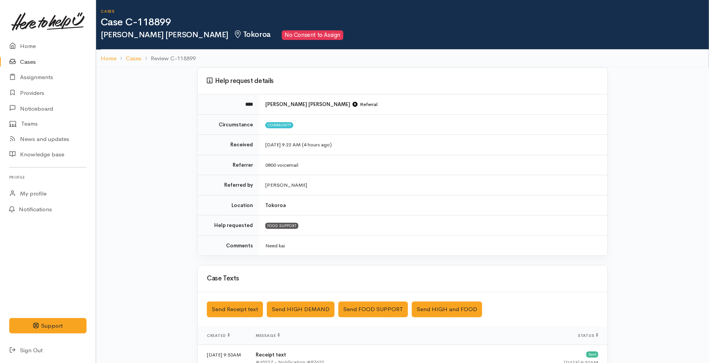
click at [30, 62] on link "Cases" at bounding box center [48, 62] width 96 height 16
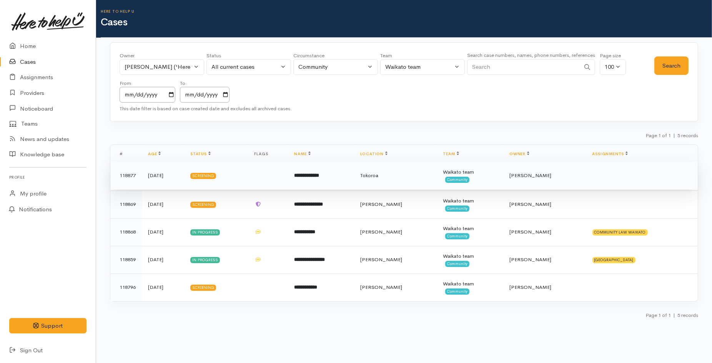
click at [319, 175] on b "**********" at bounding box center [306, 175] width 25 height 5
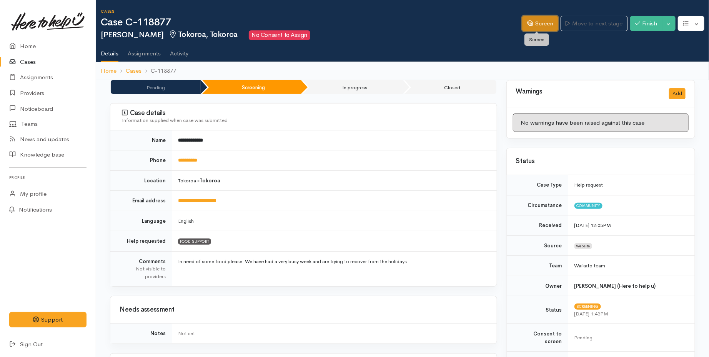
click at [531, 22] on link "Screen" at bounding box center [540, 24] width 36 height 16
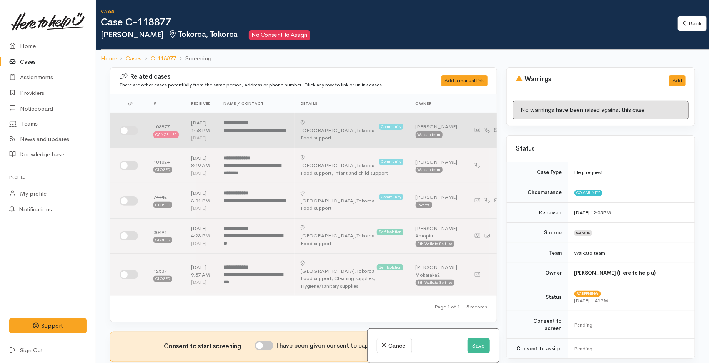
click at [126, 133] on input "checkbox" at bounding box center [129, 130] width 18 height 9
checkbox input "true"
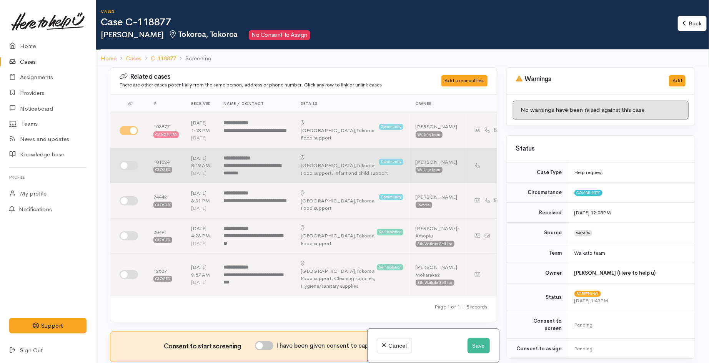
click at [127, 170] on input "checkbox" at bounding box center [129, 165] width 18 height 9
click at [125, 170] on input "checkbox" at bounding box center [129, 165] width 18 height 9
checkbox input "false"
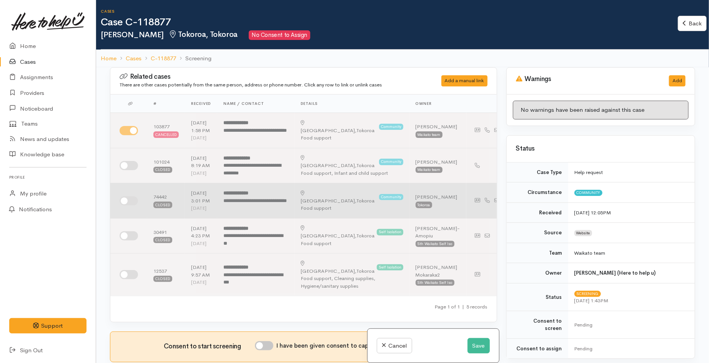
click at [126, 206] on input "checkbox" at bounding box center [129, 200] width 18 height 9
checkbox input "true"
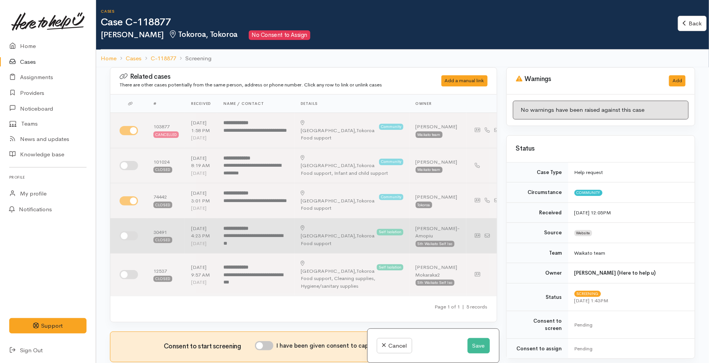
click at [127, 241] on input "checkbox" at bounding box center [129, 235] width 18 height 9
checkbox input "true"
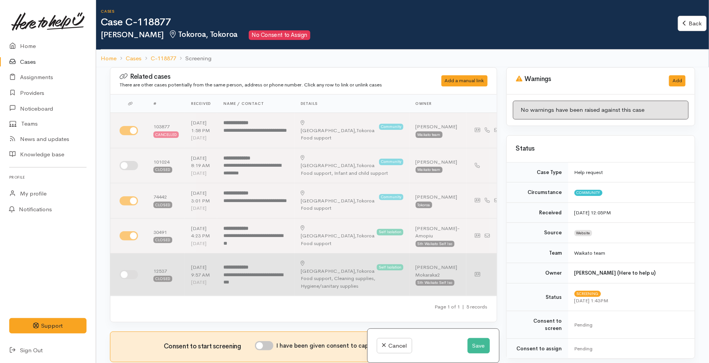
drag, startPoint x: 125, startPoint y: 308, endPoint x: 140, endPoint y: 299, distance: 17.6
click at [126, 280] on input "checkbox" at bounding box center [129, 274] width 18 height 9
checkbox input "true"
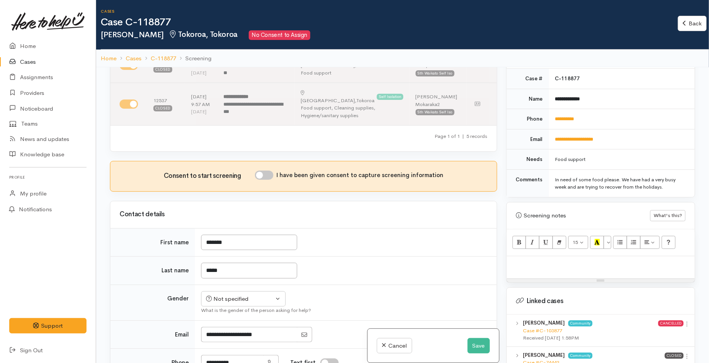
scroll to position [341, 0]
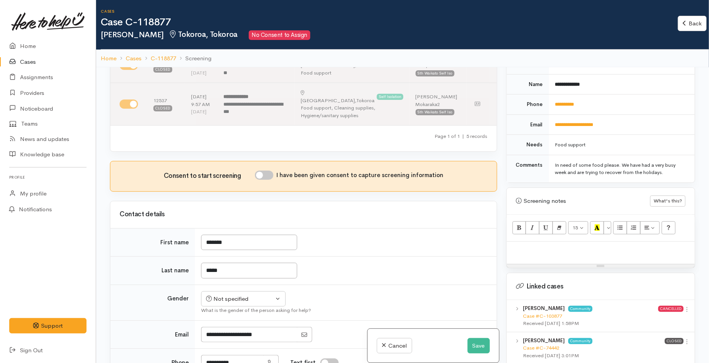
click at [525, 246] on p at bounding box center [601, 250] width 180 height 9
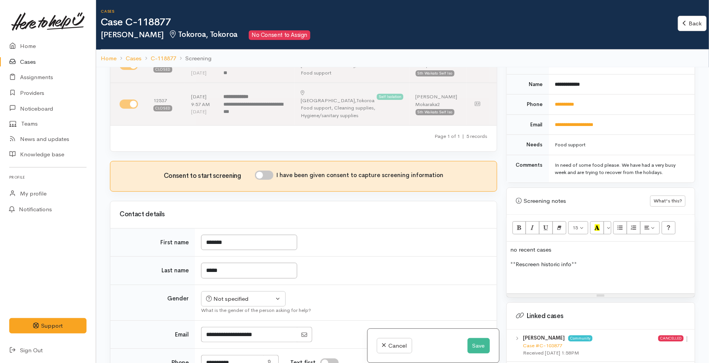
click at [528, 276] on p at bounding box center [601, 279] width 180 height 9
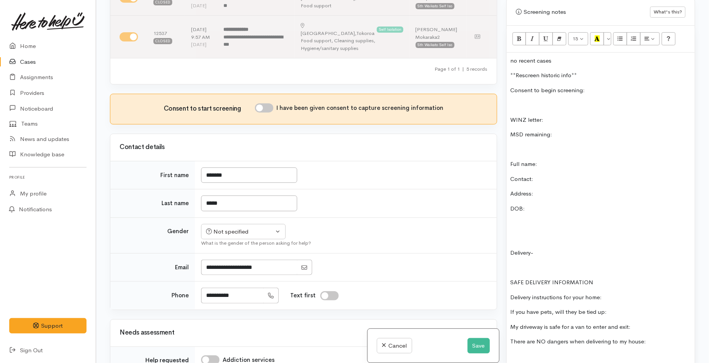
scroll to position [439, 0]
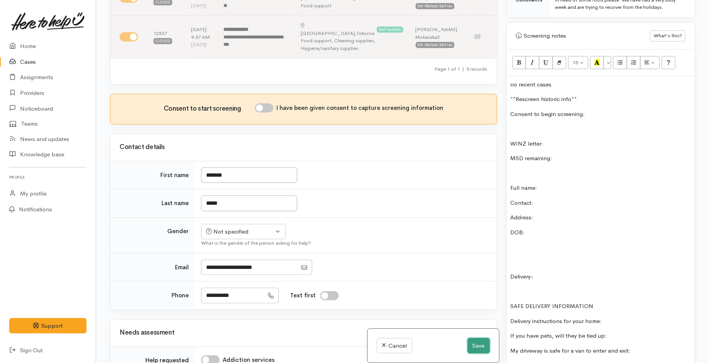
click at [477, 344] on button "Save" at bounding box center [479, 346] width 22 height 16
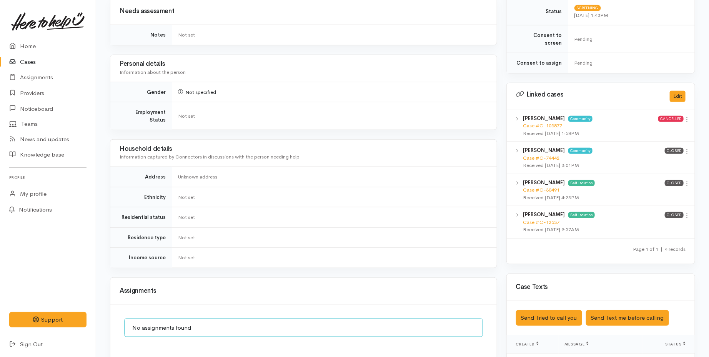
scroll to position [299, 0]
click at [687, 116] on icon at bounding box center [687, 119] width 7 height 7
click at [667, 128] on link "View case" at bounding box center [659, 134] width 61 height 12
click at [689, 148] on icon at bounding box center [687, 151] width 7 height 7
click at [649, 160] on link "View case" at bounding box center [659, 166] width 61 height 12
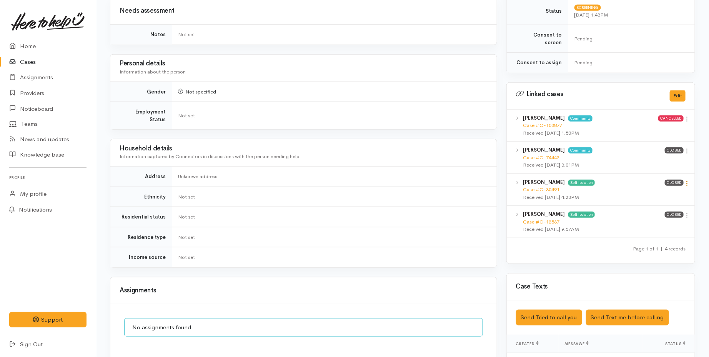
click at [687, 180] on icon at bounding box center [687, 183] width 7 height 7
click at [652, 192] on link "View case" at bounding box center [659, 198] width 61 height 12
click at [688, 116] on icon at bounding box center [687, 119] width 7 height 7
click at [659, 128] on link "View case" at bounding box center [659, 134] width 61 height 12
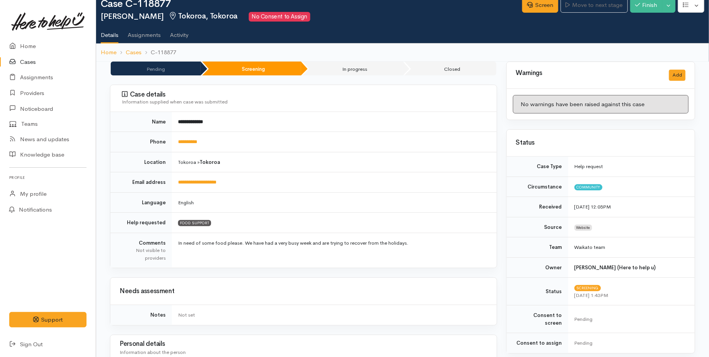
scroll to position [0, 0]
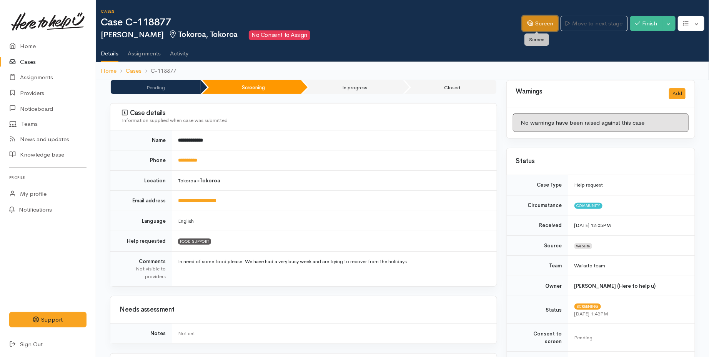
click at [534, 23] on link "Screen" at bounding box center [540, 24] width 36 height 16
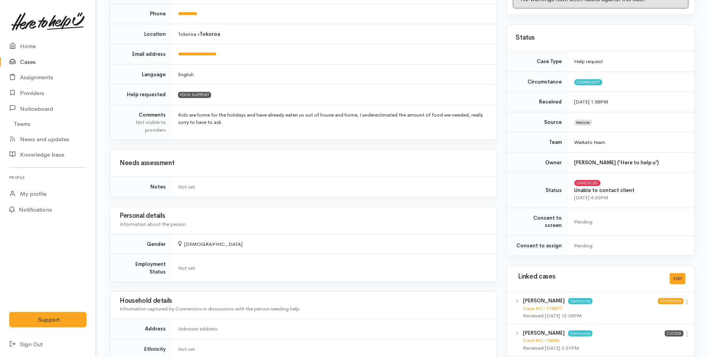
scroll to position [128, 0]
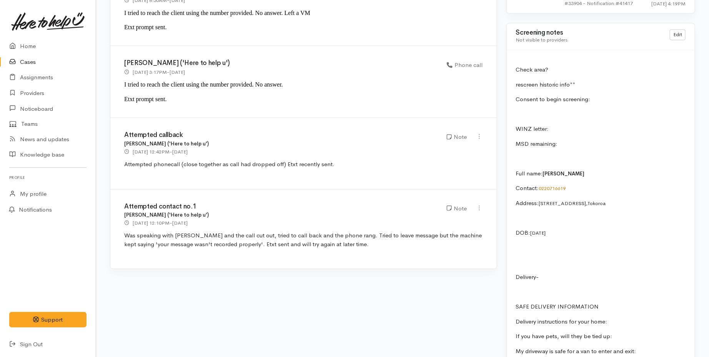
scroll to position [812, 0]
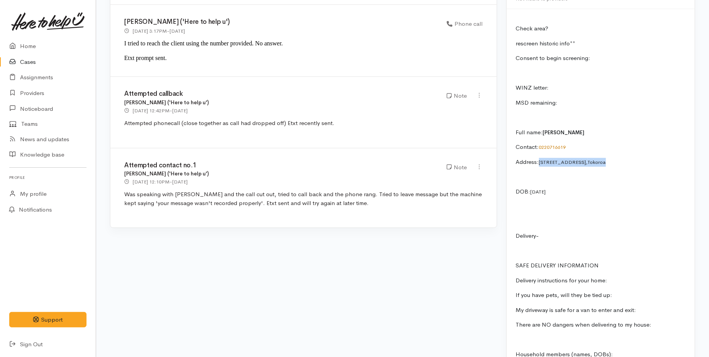
drag, startPoint x: 606, startPoint y: 155, endPoint x: 541, endPoint y: 157, distance: 65.4
click at [541, 158] on p "Address: [STREET_ADDRESS]" at bounding box center [601, 162] width 170 height 9
copy p "[STREET_ADDRESS]"
drag, startPoint x: 562, startPoint y: 185, endPoint x: 528, endPoint y: 186, distance: 33.9
click at [528, 187] on p "DOB: [DEMOGRAPHIC_DATA]" at bounding box center [601, 191] width 170 height 9
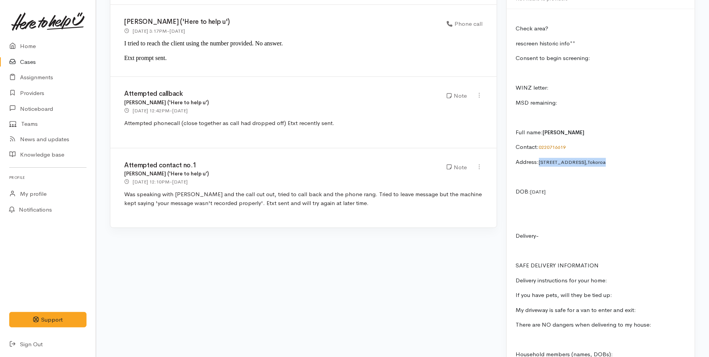
copy p ": [DATE]"
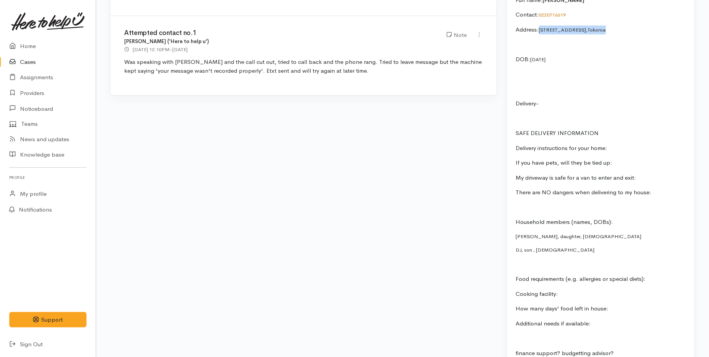
scroll to position [932, 0]
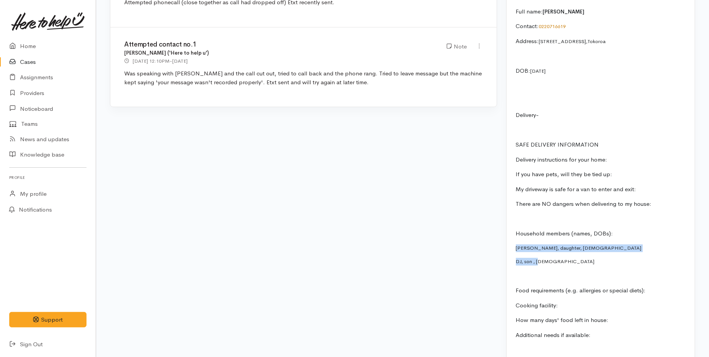
drag, startPoint x: 556, startPoint y: 255, endPoint x: 511, endPoint y: 237, distance: 48.6
click at [511, 237] on div "Check area? rescreen historic info** Consent to begin screening: WINZ letter: M…" at bounding box center [601, 158] width 188 height 541
copy div "Charisma, daughter, 7 DJ, son , 8"
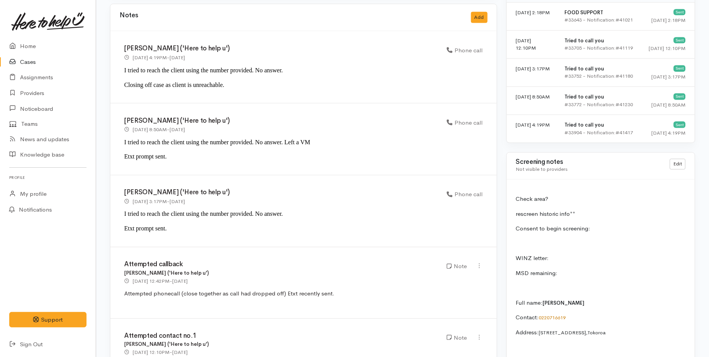
scroll to position [633, 0]
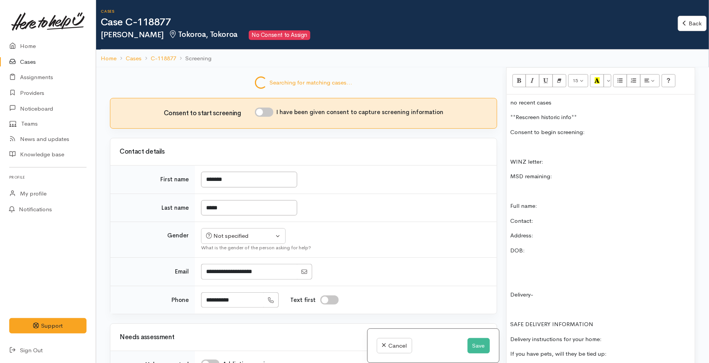
scroll to position [494, 0]
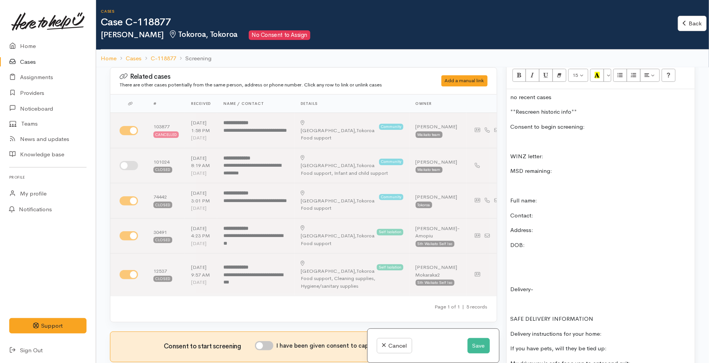
click at [545, 211] on p "Contact:" at bounding box center [601, 215] width 180 height 9
click at [542, 226] on p "Address:" at bounding box center [601, 230] width 180 height 9
click at [543, 241] on p "DOB:" at bounding box center [601, 245] width 180 height 9
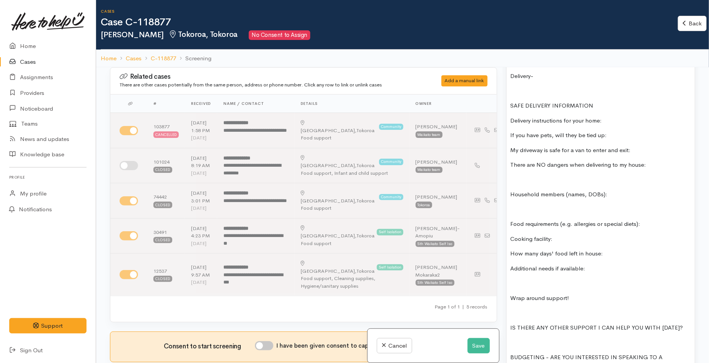
scroll to position [708, 0]
click at [524, 205] on p at bounding box center [601, 209] width 180 height 9
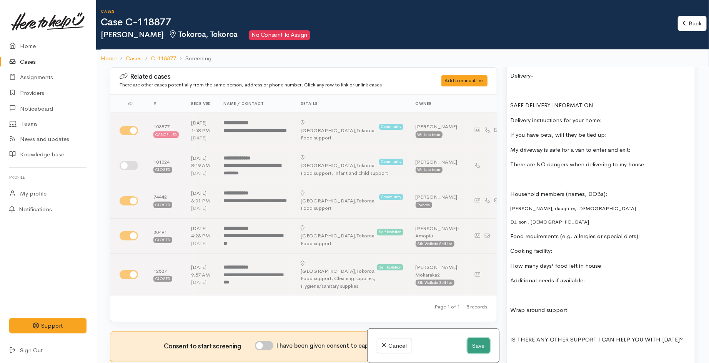
click at [476, 344] on button "Save" at bounding box center [479, 346] width 22 height 16
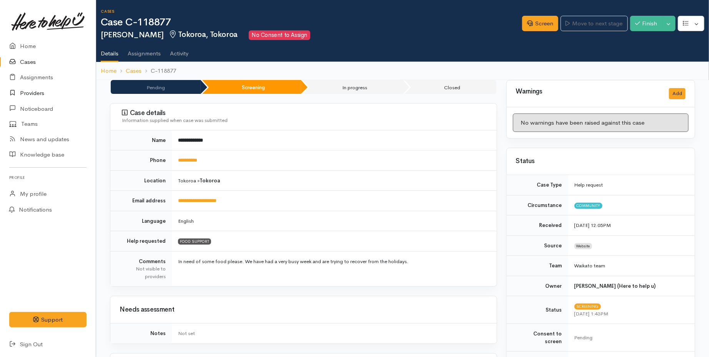
click at [29, 89] on link "Providers" at bounding box center [48, 93] width 96 height 16
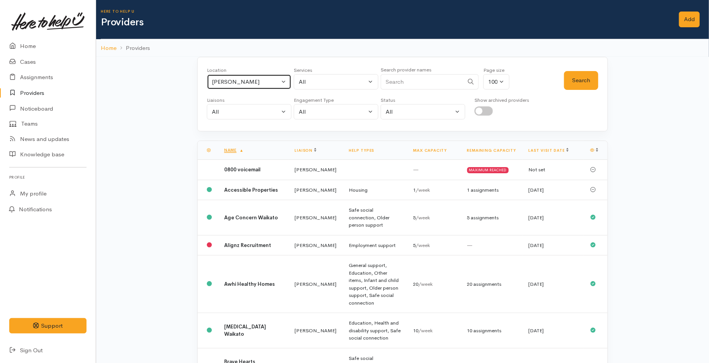
click at [253, 85] on div "[PERSON_NAME]" at bounding box center [246, 82] width 68 height 9
type input "toko"
click at [241, 128] on link "Tokoroa" at bounding box center [249, 132] width 84 height 12
select select "3"
click at [579, 82] on button "Search" at bounding box center [581, 80] width 34 height 19
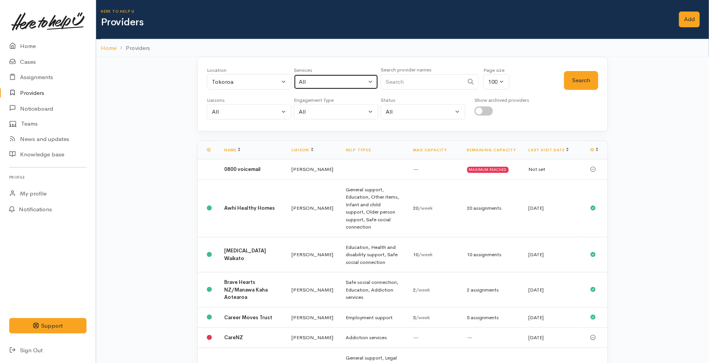
click at [355, 82] on div "All" at bounding box center [333, 82] width 68 height 9
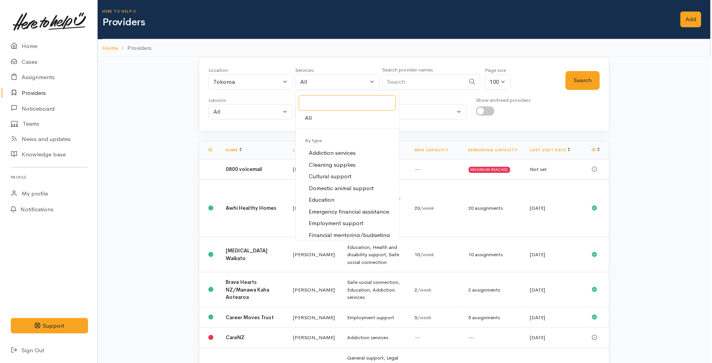
scroll to position [43, 0]
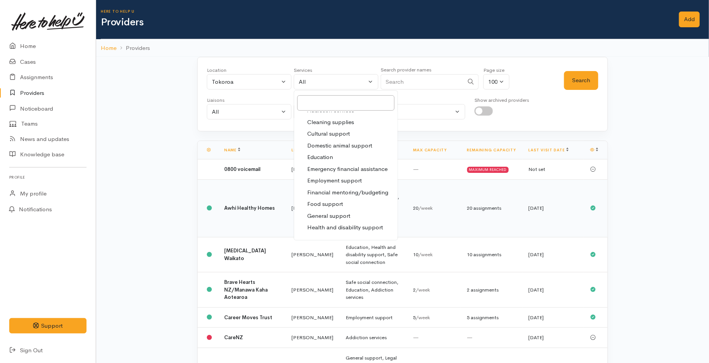
click at [330, 204] on span "Food support" at bounding box center [325, 204] width 36 height 9
select select "3"
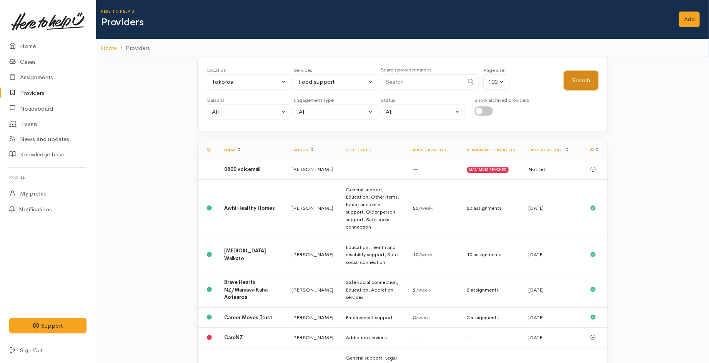
click at [586, 88] on button "Search" at bounding box center [581, 80] width 34 height 19
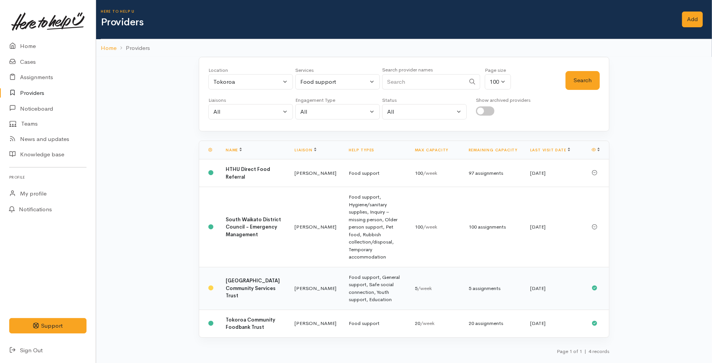
click at [288, 267] on td "Leinati Lima" at bounding box center [315, 288] width 54 height 43
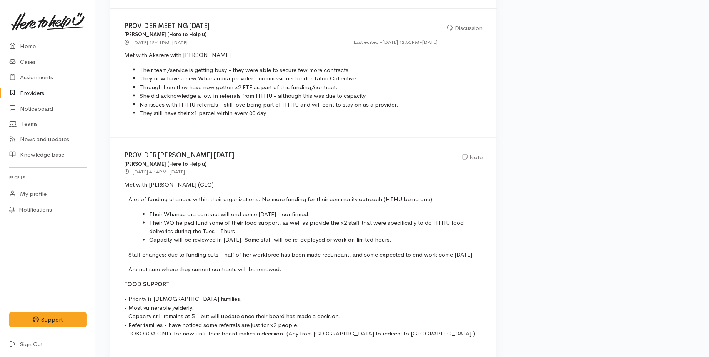
scroll to position [598, 0]
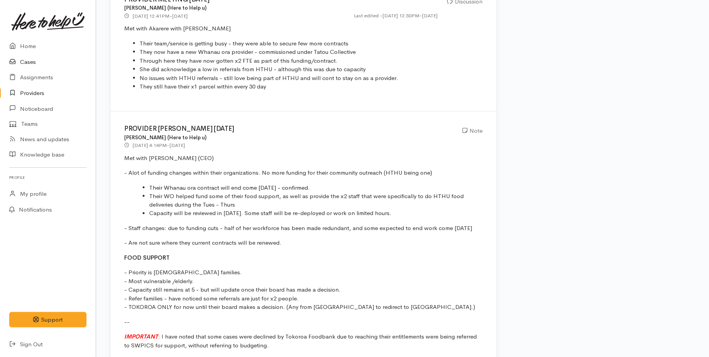
click at [28, 65] on link "Cases" at bounding box center [48, 62] width 96 height 16
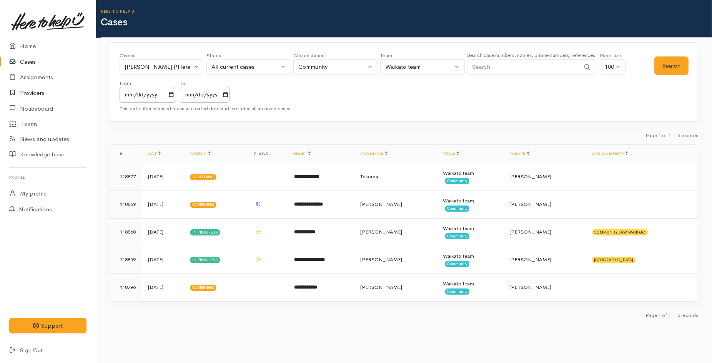
click at [38, 92] on link "Providers" at bounding box center [48, 93] width 96 height 16
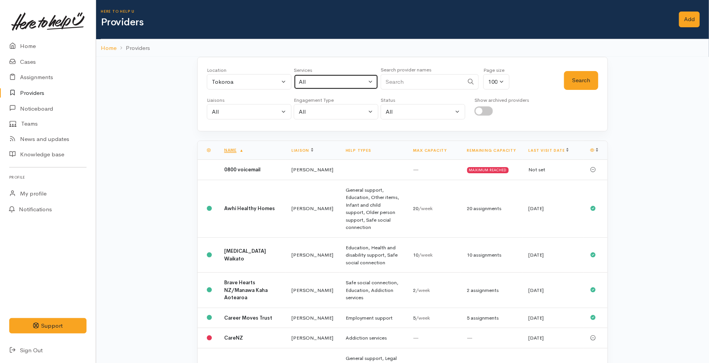
click at [332, 81] on div "All" at bounding box center [333, 82] width 68 height 9
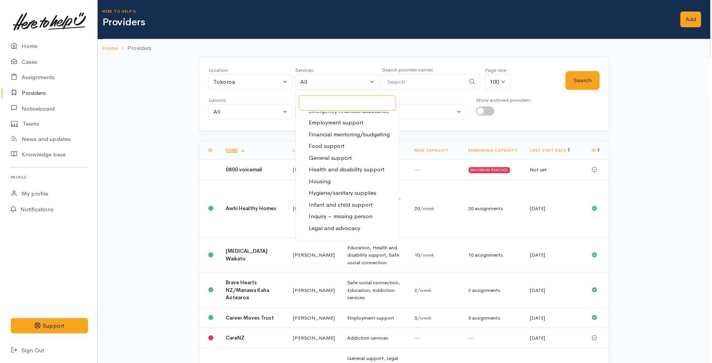
scroll to position [128, 0]
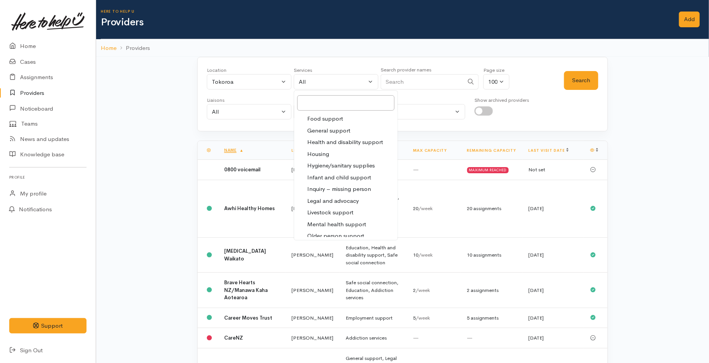
click at [332, 118] on span "Food support" at bounding box center [325, 119] width 36 height 9
select select "3"
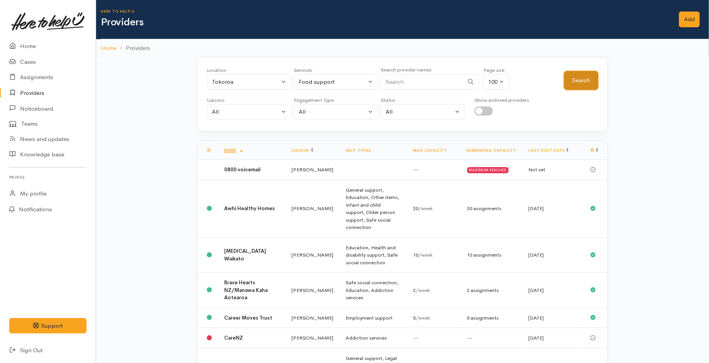
click at [571, 82] on button "Search" at bounding box center [581, 80] width 34 height 19
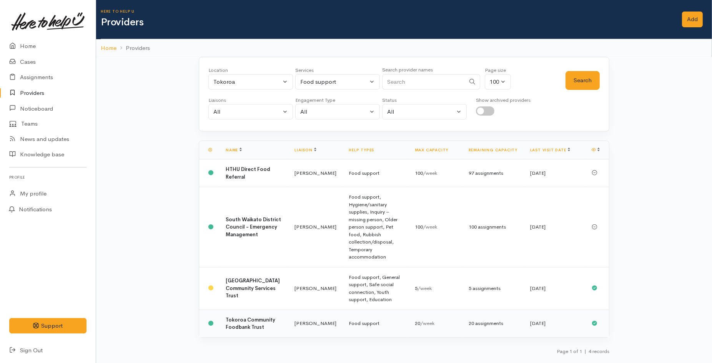
click at [268, 310] on td "Tokoroa Community Foodbank Trust" at bounding box center [254, 324] width 69 height 28
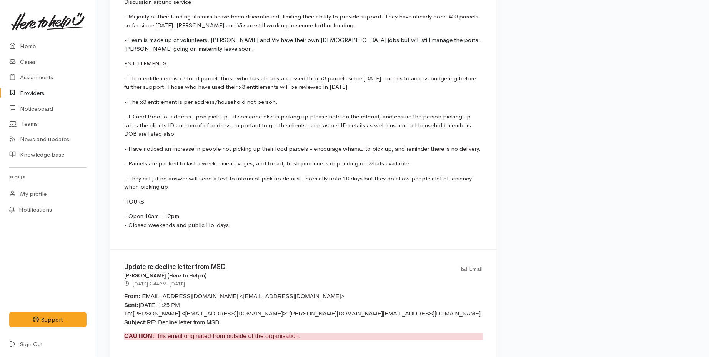
scroll to position [641, 0]
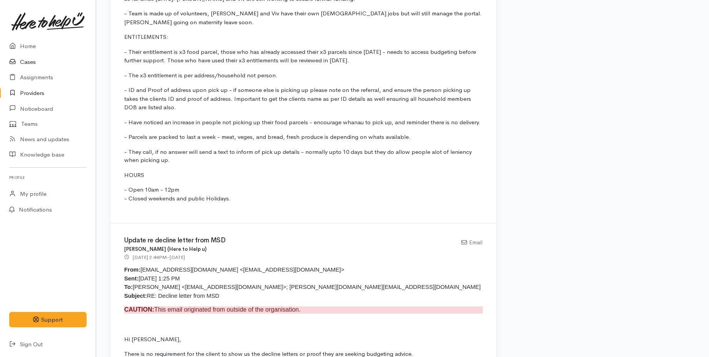
click at [32, 67] on link "Cases" at bounding box center [48, 62] width 96 height 16
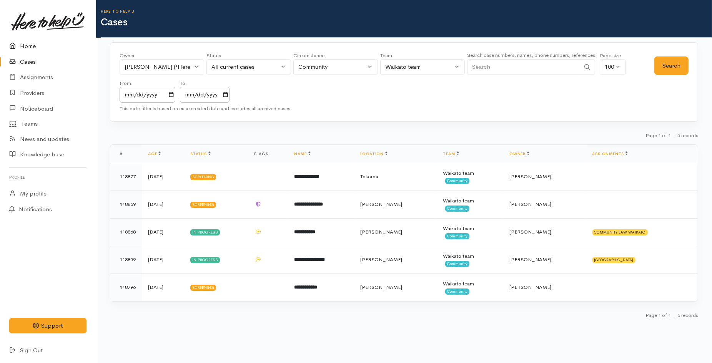
click at [22, 45] on link "Home" at bounding box center [48, 46] width 96 height 16
click at [32, 45] on link "Home" at bounding box center [48, 46] width 96 height 16
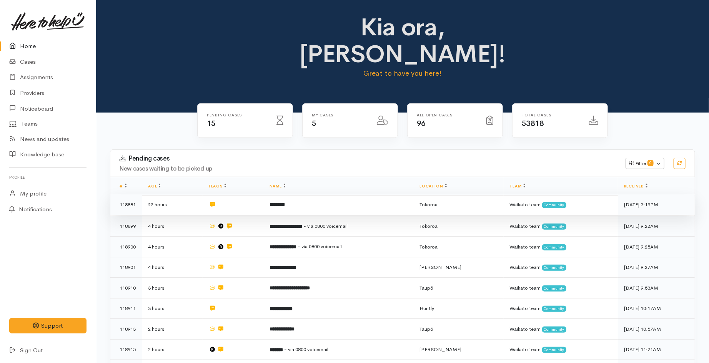
click at [291, 195] on td "********" at bounding box center [338, 205] width 150 height 21
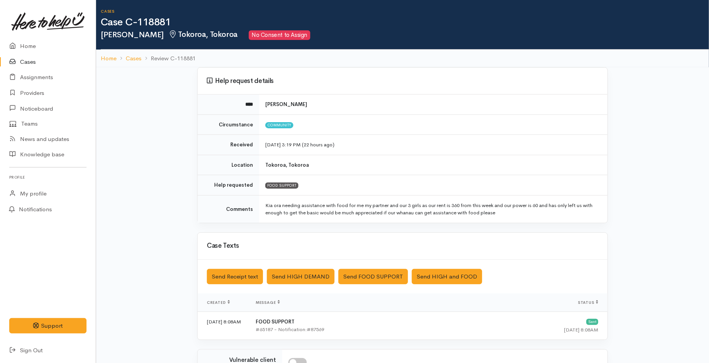
click at [35, 63] on link "Cases" at bounding box center [48, 62] width 96 height 16
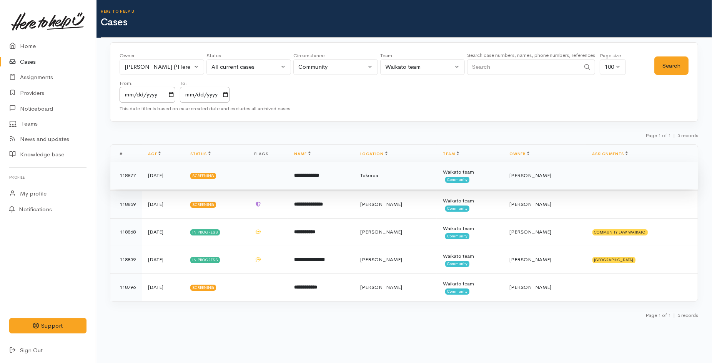
click at [331, 182] on td "**********" at bounding box center [321, 176] width 66 height 28
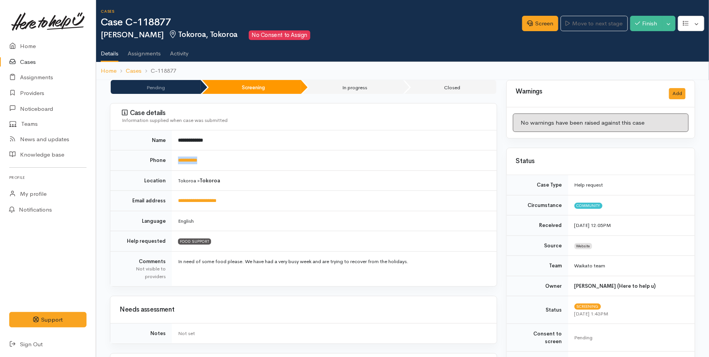
drag, startPoint x: 218, startPoint y: 163, endPoint x: 178, endPoint y: 156, distance: 41.0
click at [178, 156] on td "**********" at bounding box center [334, 160] width 325 height 20
copy link "**********"
click at [47, 74] on link "Assignments" at bounding box center [48, 78] width 96 height 16
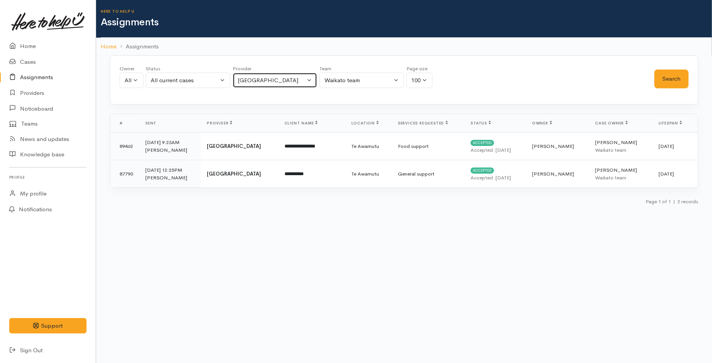
click at [255, 86] on button "Kainga Aroha Community House" at bounding box center [275, 81] width 85 height 16
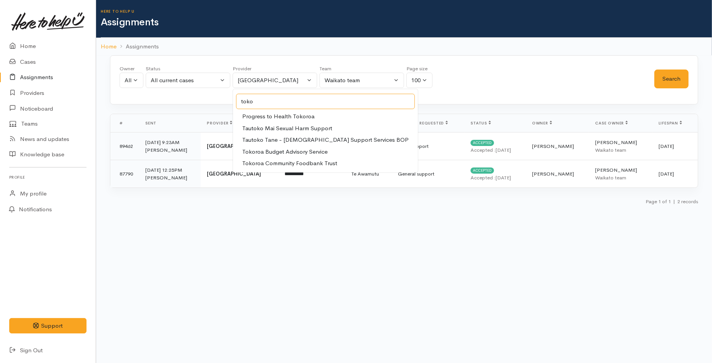
type input "toko"
click at [302, 163] on span "Tokoroa Community Foodbank Trust" at bounding box center [289, 163] width 95 height 9
select select "92"
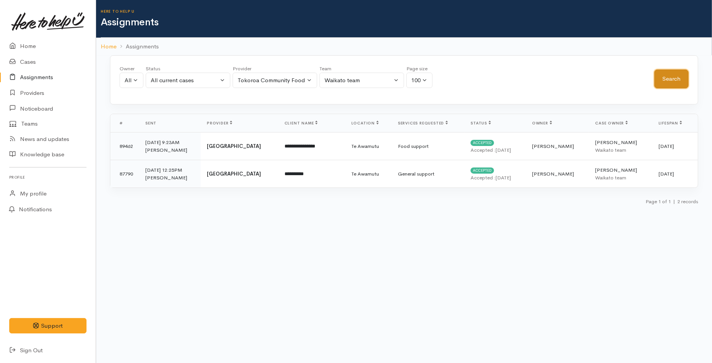
click at [669, 82] on button "Search" at bounding box center [671, 79] width 34 height 19
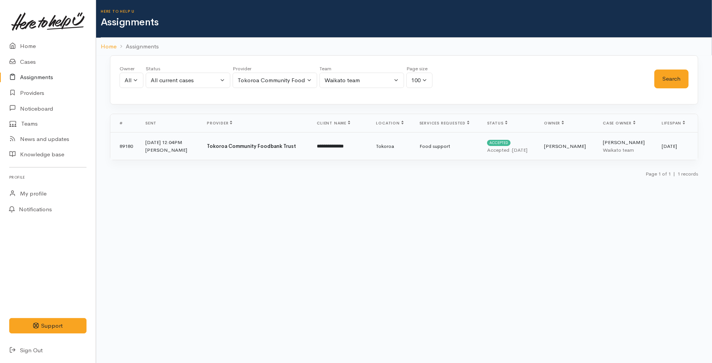
click at [345, 151] on td "**********" at bounding box center [340, 147] width 59 height 28
click at [298, 77] on div "Tokoroa Community Foodbank Trust" at bounding box center [272, 80] width 68 height 9
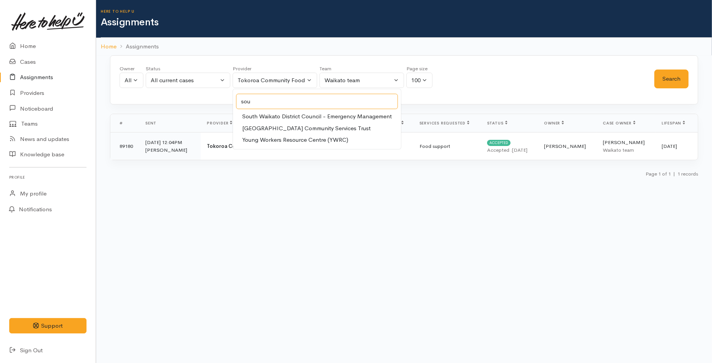
type input "sou"
click at [331, 130] on span "South Waikato Pacific Islands Community Services Trust" at bounding box center [306, 128] width 128 height 9
select select "88"
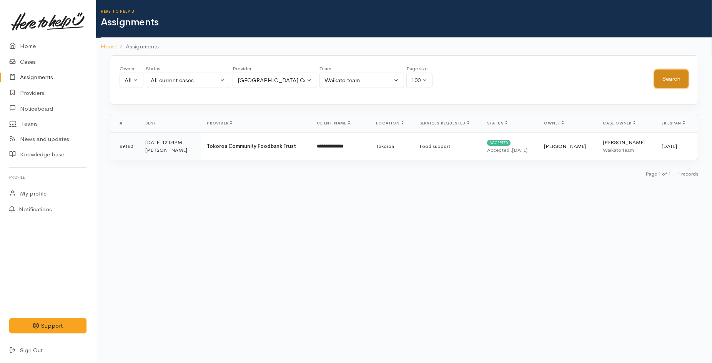
drag, startPoint x: 682, startPoint y: 74, endPoint x: 677, endPoint y: 75, distance: 4.9
click at [681, 75] on button "Search" at bounding box center [671, 79] width 34 height 19
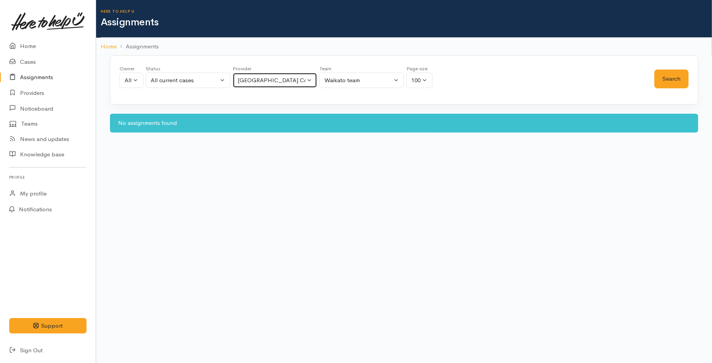
click at [281, 80] on div "[GEOGRAPHIC_DATA] Community Services Trust" at bounding box center [272, 80] width 68 height 9
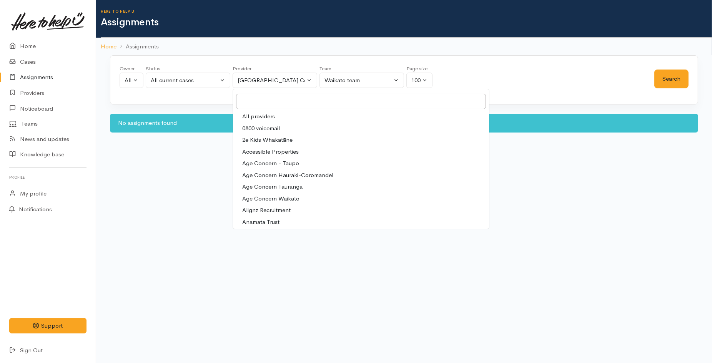
click at [271, 116] on span "All providers" at bounding box center [258, 116] width 33 height 9
select select "-1"
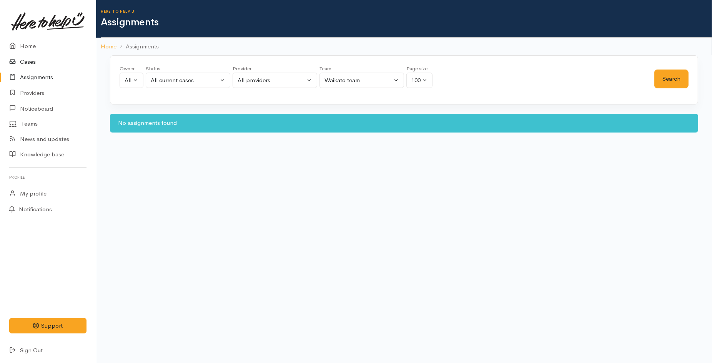
click at [45, 64] on link "Cases" at bounding box center [48, 62] width 96 height 16
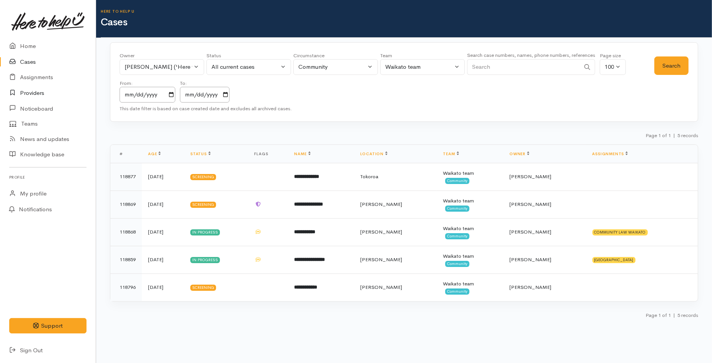
click at [28, 90] on link "Providers" at bounding box center [48, 93] width 96 height 16
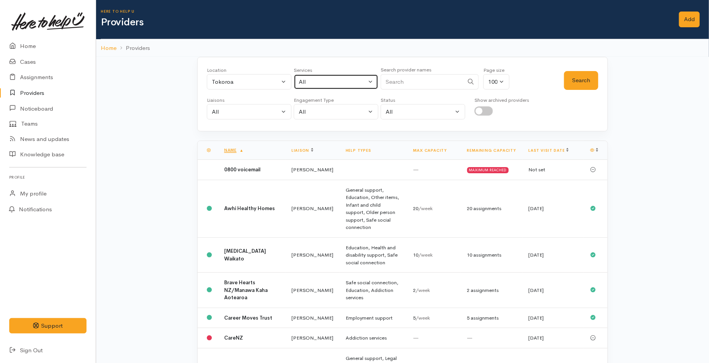
click at [313, 80] on div "All" at bounding box center [333, 82] width 68 height 9
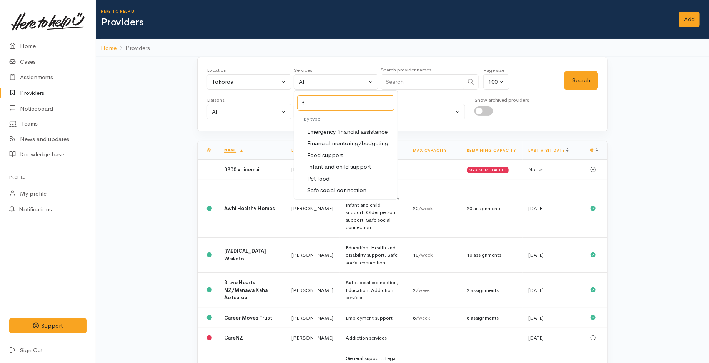
type input "f"
click at [341, 153] on span "Food support" at bounding box center [325, 155] width 36 height 9
select select "3"
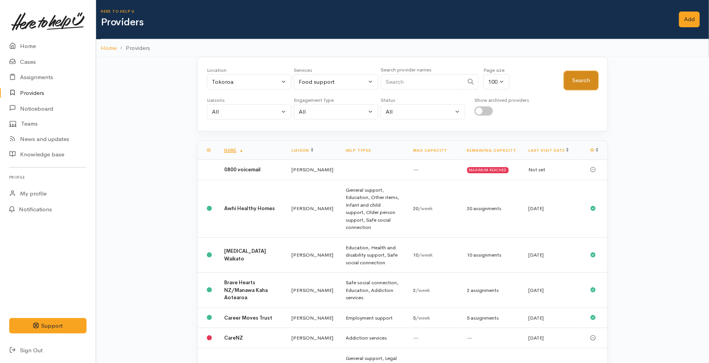
click at [581, 76] on button "Search" at bounding box center [581, 80] width 34 height 19
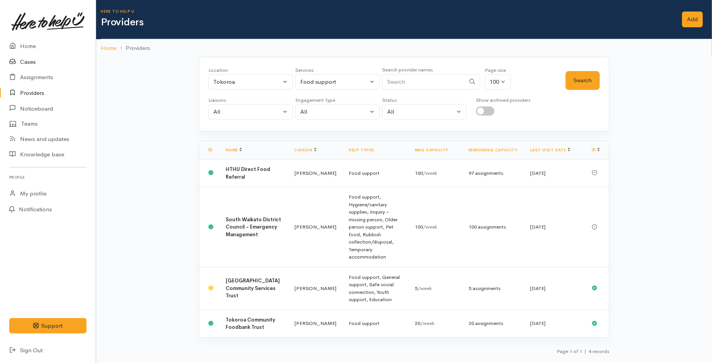
click at [31, 63] on link "Cases" at bounding box center [48, 62] width 96 height 16
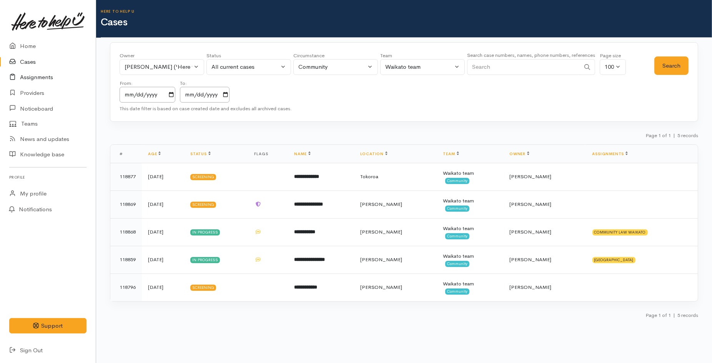
click at [42, 78] on link "Assignments" at bounding box center [48, 78] width 96 height 16
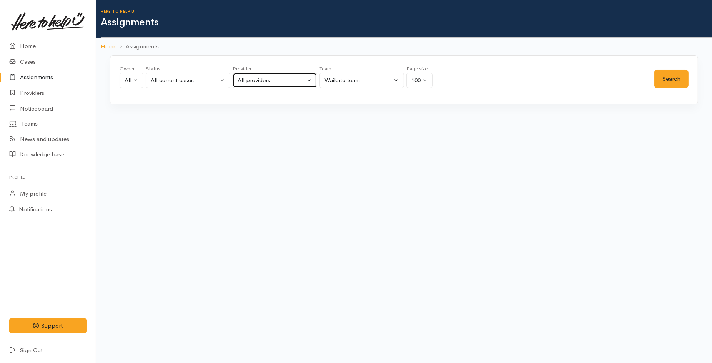
click at [269, 75] on button "All providers" at bounding box center [275, 81] width 85 height 16
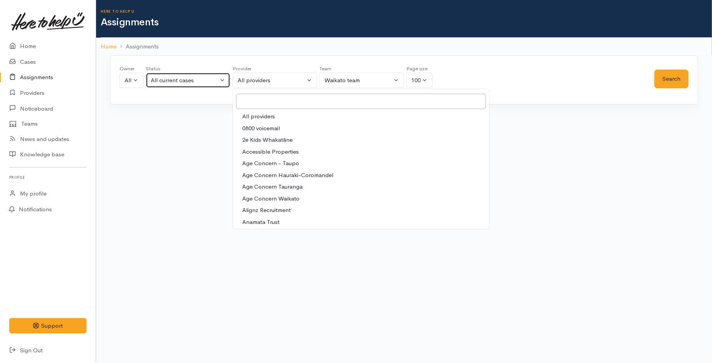
click at [180, 82] on div "All current cases" at bounding box center [185, 80] width 68 height 9
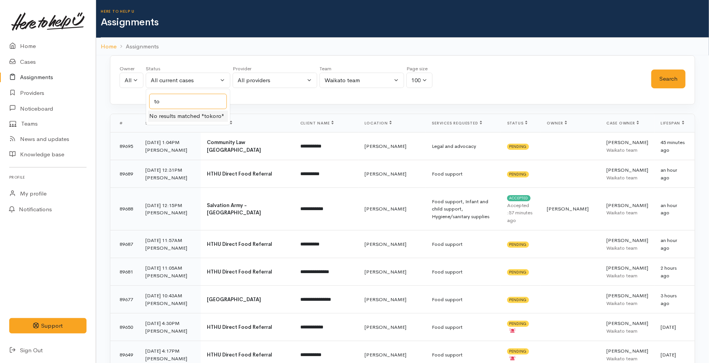
type input "t"
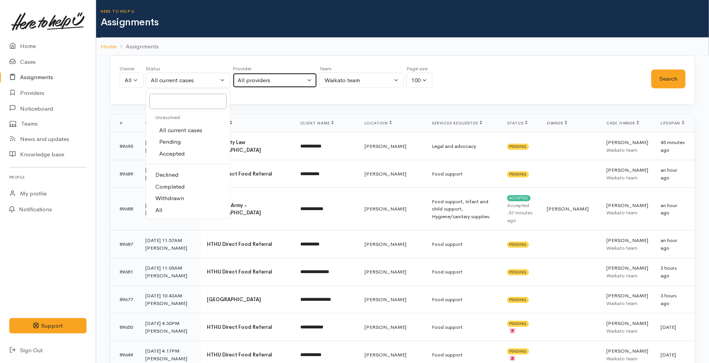
click at [261, 79] on div "All providers" at bounding box center [272, 80] width 68 height 9
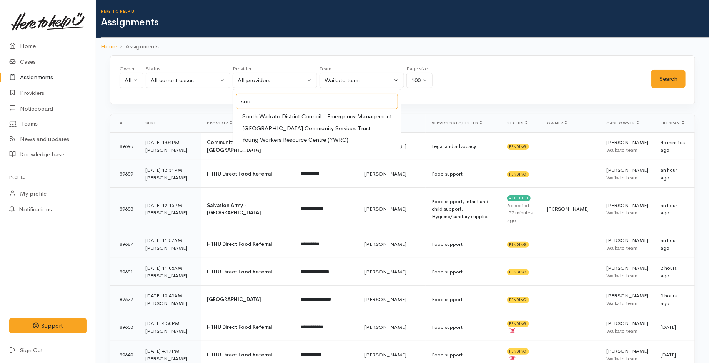
type input "sou"
click at [329, 130] on span "South Waikato Pacific Islands Community Services Trust" at bounding box center [306, 128] width 128 height 9
select select "88"
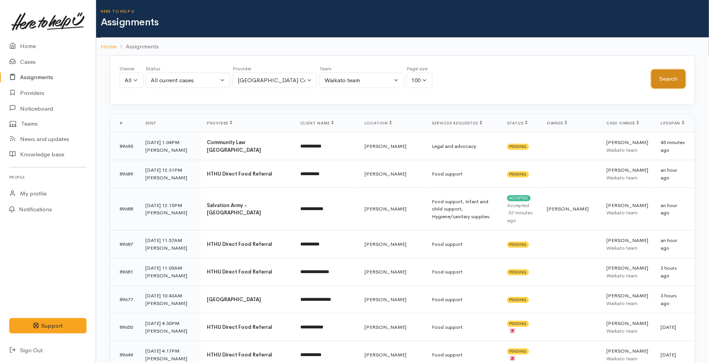
click at [671, 82] on button "Search" at bounding box center [668, 79] width 34 height 19
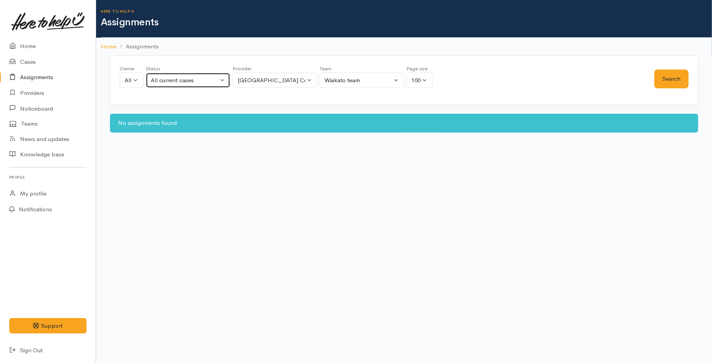
click at [168, 85] on div "All current cases" at bounding box center [185, 80] width 68 height 9
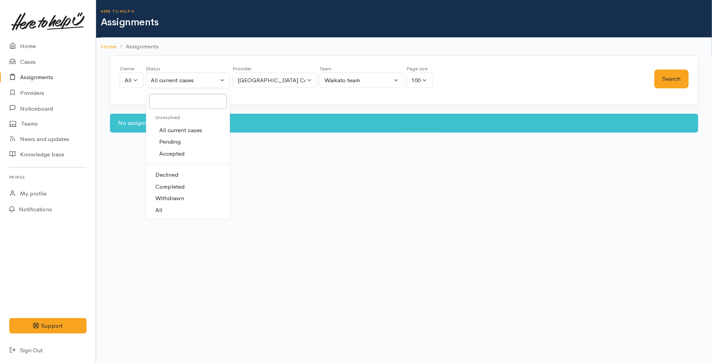
click at [176, 140] on span "Pending" at bounding box center [170, 142] width 22 height 9
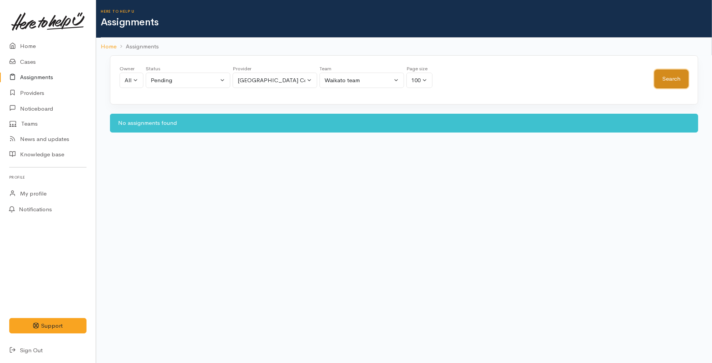
click at [663, 85] on button "Search" at bounding box center [671, 79] width 34 height 19
click at [198, 78] on div "Pending" at bounding box center [185, 80] width 68 height 9
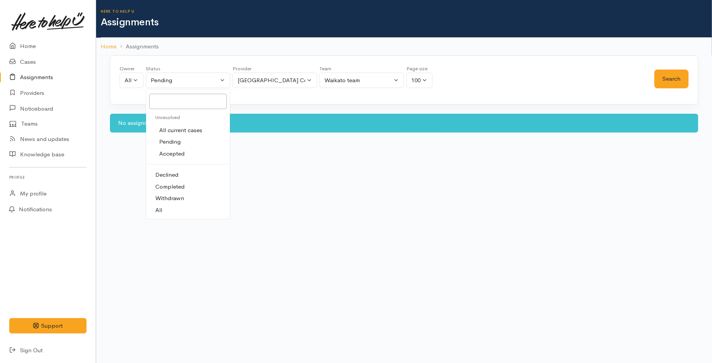
click at [176, 210] on link "All" at bounding box center [188, 211] width 84 height 12
select select "All"
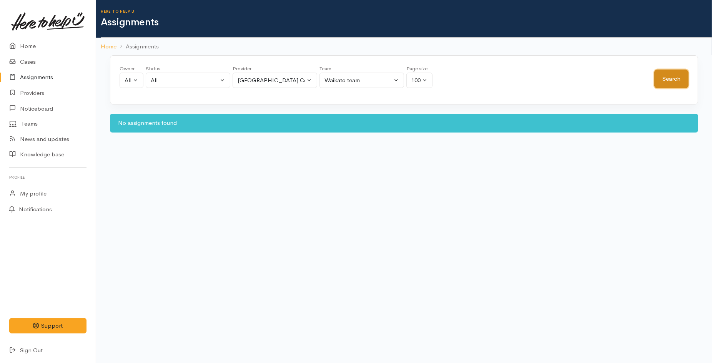
click at [656, 78] on button "Search" at bounding box center [671, 79] width 34 height 19
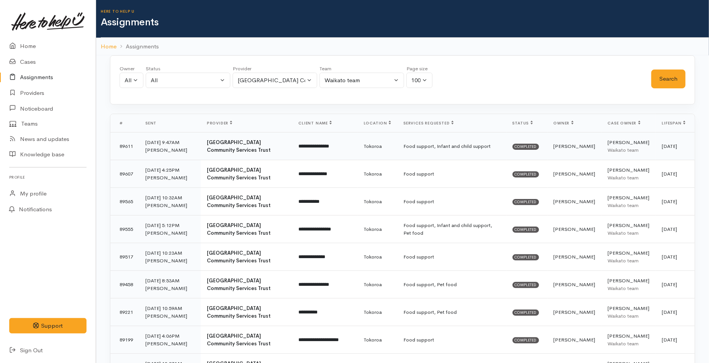
click at [391, 146] on td "Tokoroa" at bounding box center [378, 147] width 40 height 28
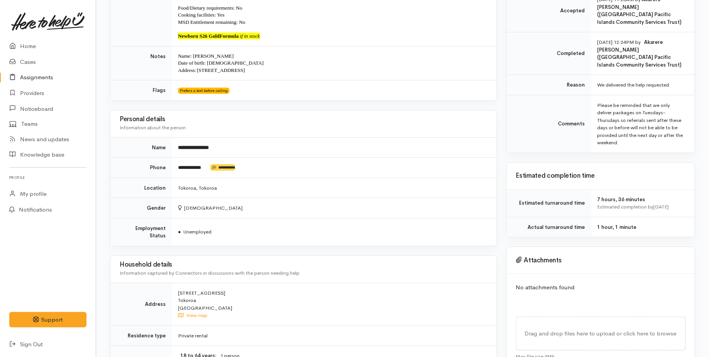
scroll to position [213, 0]
click at [16, 63] on icon at bounding box center [14, 62] width 11 height 10
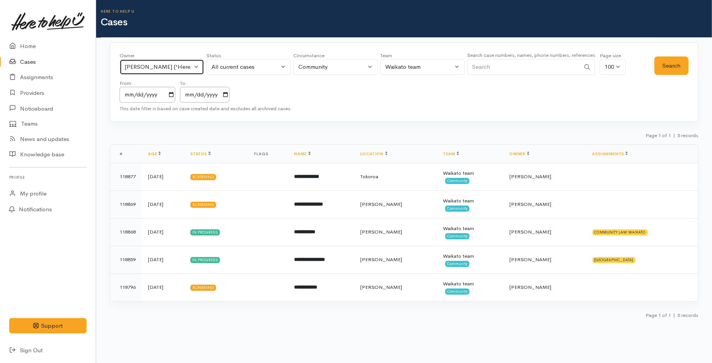
click at [156, 65] on div "Eilidh Botha ('Here to help u')" at bounding box center [159, 67] width 68 height 9
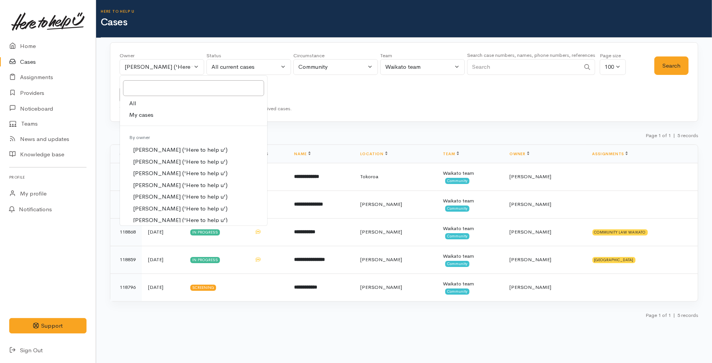
drag, startPoint x: 351, startPoint y: 98, endPoint x: 358, endPoint y: 97, distance: 7.5
click at [352, 98] on div "Owner All My cases Aandrea Murray ('Here to help u') Akash Prakash ('Here to he…" at bounding box center [387, 77] width 535 height 51
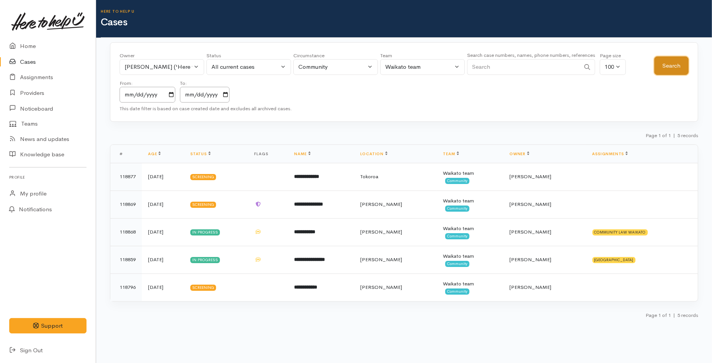
click at [682, 68] on button "Search" at bounding box center [671, 66] width 34 height 19
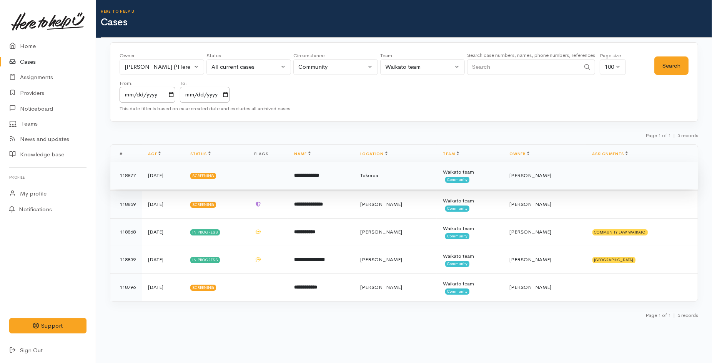
click at [288, 179] on td at bounding box center [268, 176] width 40 height 28
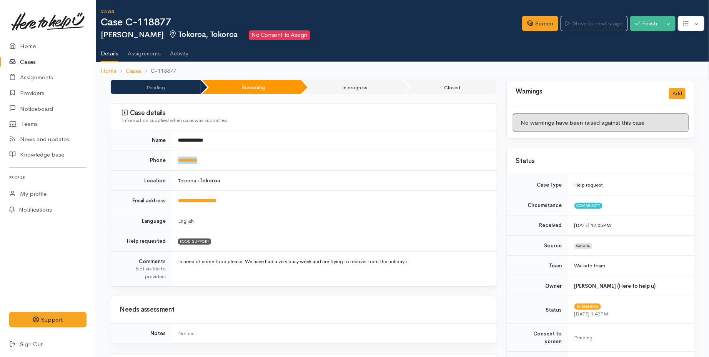
drag, startPoint x: 214, startPoint y: 162, endPoint x: 170, endPoint y: 162, distance: 44.6
click at [170, 162] on tr "**********" at bounding box center [303, 160] width 386 height 20
copy tr "**********"
click at [536, 32] on div "Screen Move to next stage Finish Toggle Dropdown Pause" at bounding box center [615, 25] width 187 height 26
click at [536, 28] on link "Screen" at bounding box center [540, 24] width 36 height 16
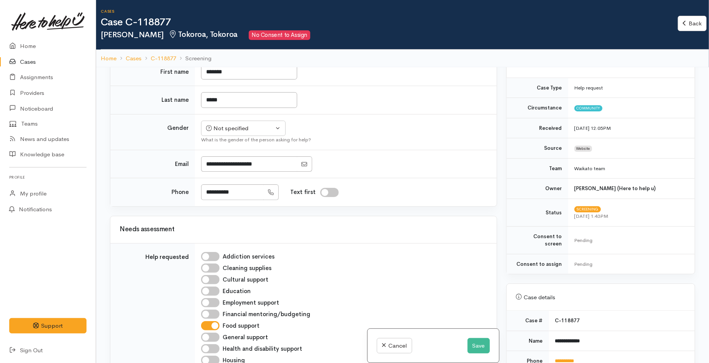
scroll to position [85, 0]
click at [474, 349] on button "Save" at bounding box center [479, 346] width 22 height 16
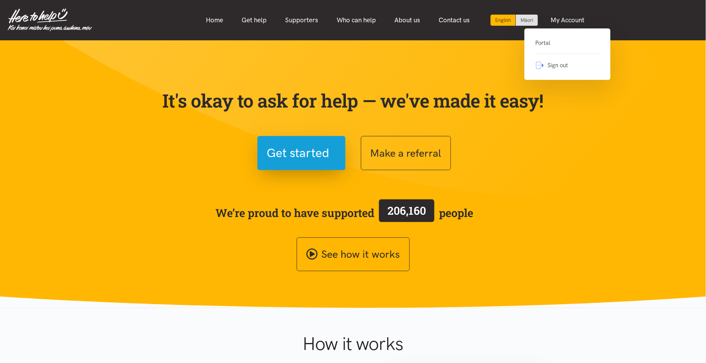
click at [549, 42] on link "Portal" at bounding box center [567, 46] width 65 height 16
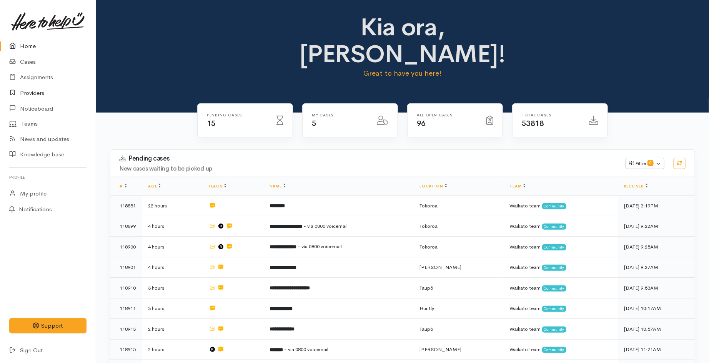
click at [37, 95] on link "Providers" at bounding box center [48, 93] width 96 height 16
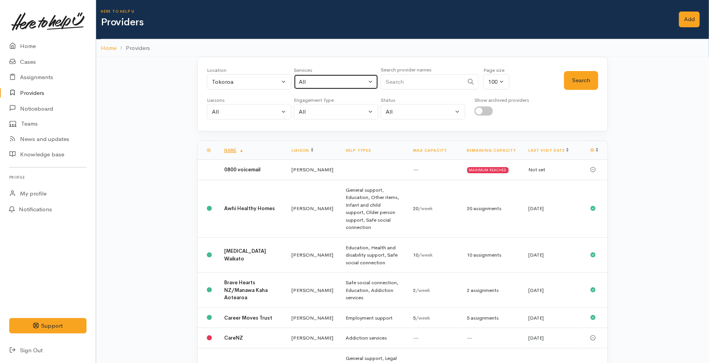
click at [353, 81] on div "All" at bounding box center [333, 82] width 68 height 9
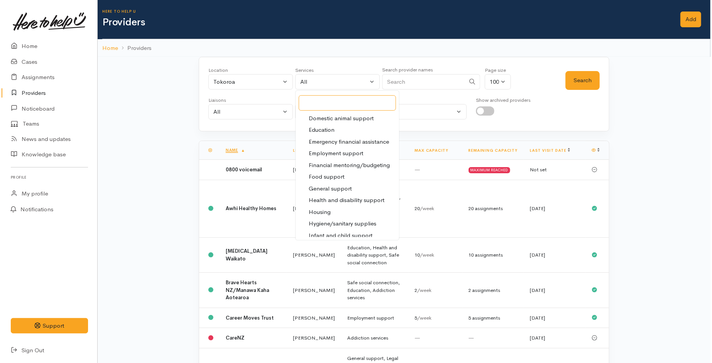
scroll to position [85, 0]
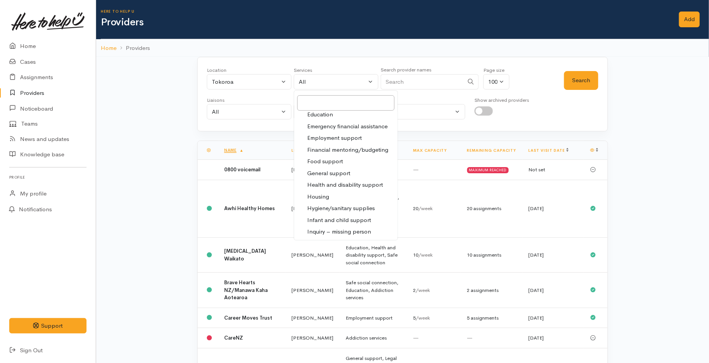
click at [338, 161] on span "Food support" at bounding box center [325, 161] width 36 height 9
select select "3"
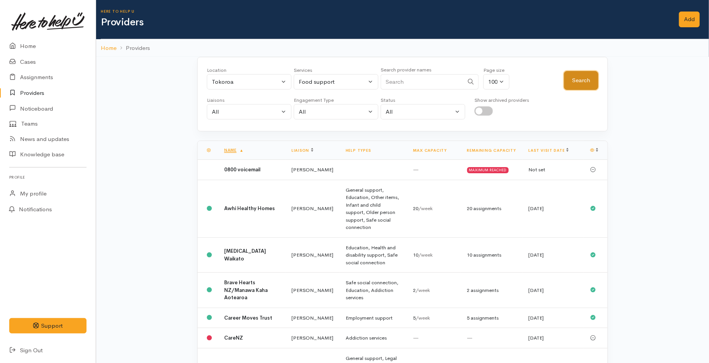
click at [587, 86] on button "Search" at bounding box center [581, 80] width 34 height 19
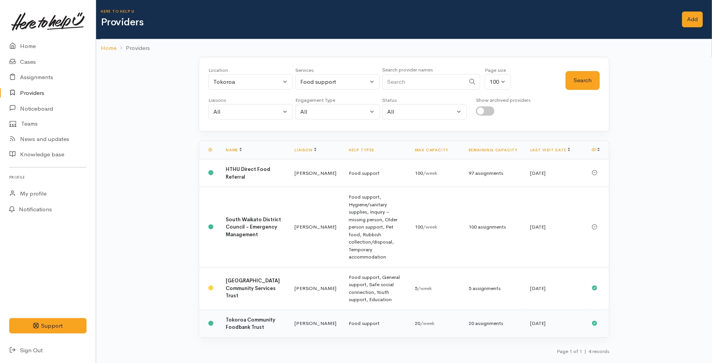
click at [288, 310] on td "Leinati Lima" at bounding box center [315, 324] width 54 height 28
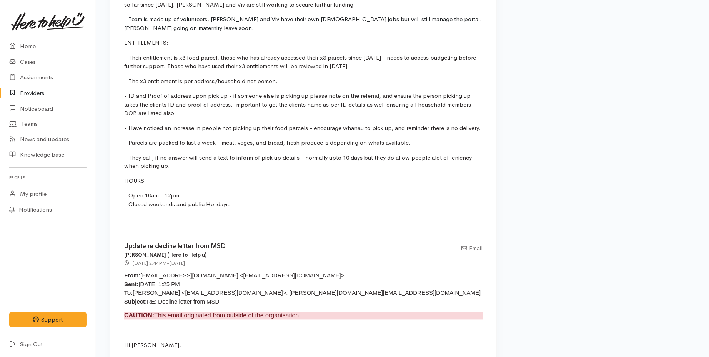
scroll to position [683, 0]
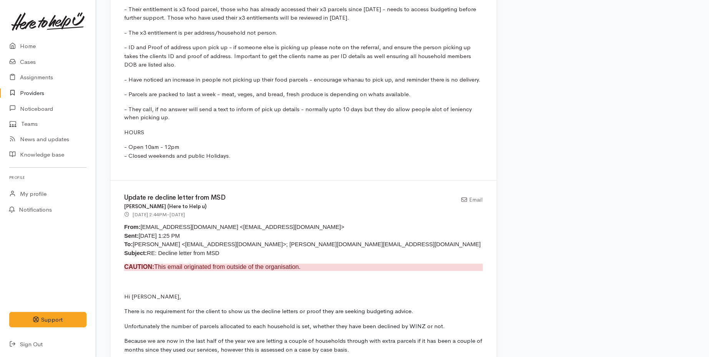
click at [26, 93] on link "Providers" at bounding box center [48, 93] width 96 height 16
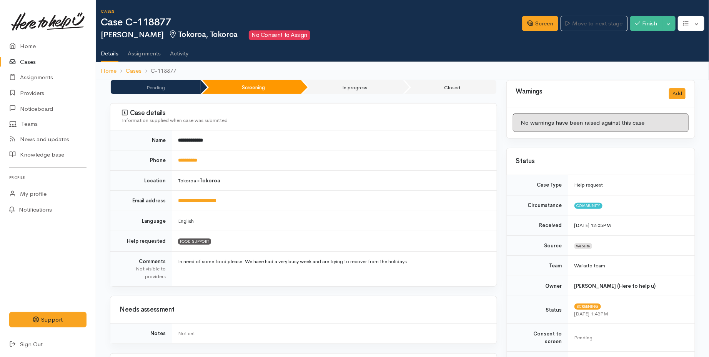
click at [24, 59] on link "Cases" at bounding box center [48, 62] width 96 height 16
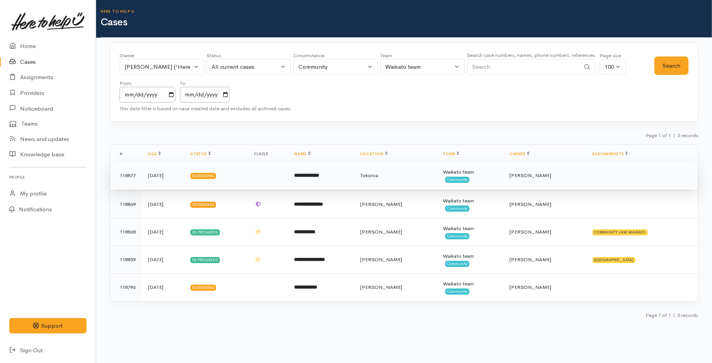
click at [319, 178] on b "**********" at bounding box center [306, 175] width 25 height 5
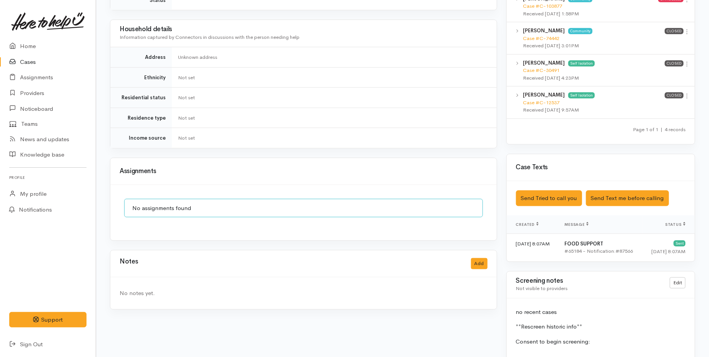
scroll to position [555, 0]
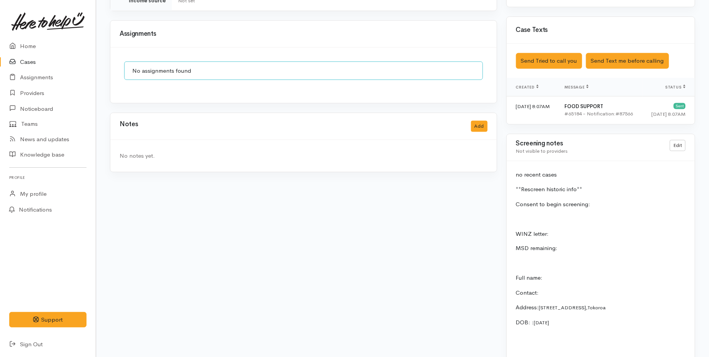
click at [33, 63] on link "Cases" at bounding box center [48, 62] width 96 height 16
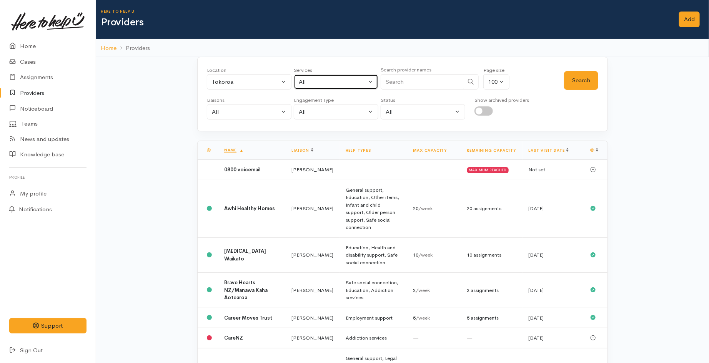
click at [300, 78] on div "All" at bounding box center [333, 82] width 68 height 9
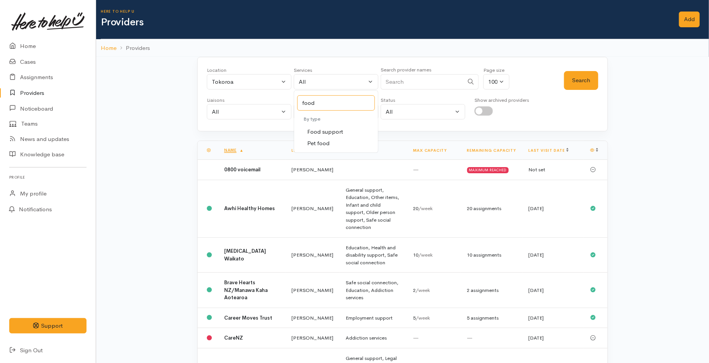
type input "food"
click at [326, 132] on span "Food support" at bounding box center [325, 132] width 36 height 9
select select "3"
click at [589, 72] on button "Search" at bounding box center [581, 80] width 34 height 19
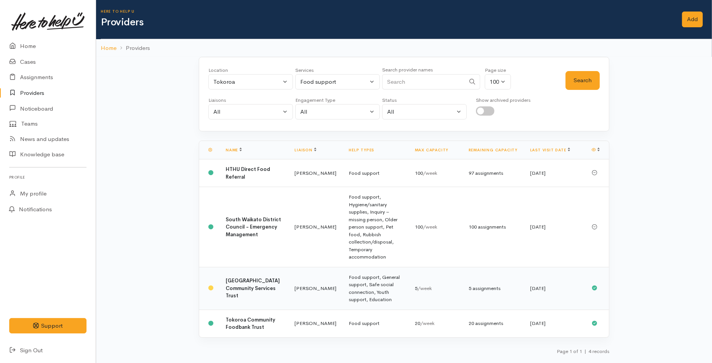
click at [288, 270] on td "Leinati Lima" at bounding box center [315, 288] width 54 height 43
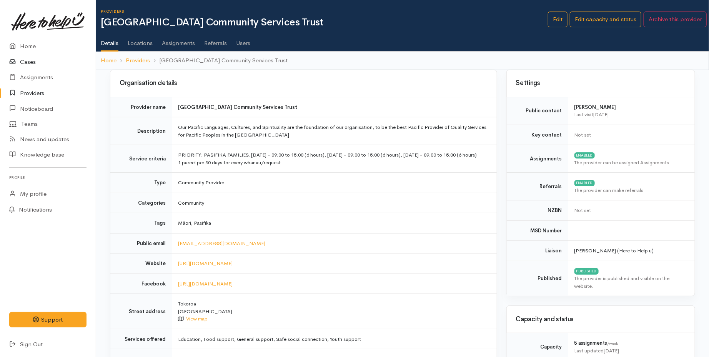
click at [28, 59] on link "Cases" at bounding box center [48, 62] width 96 height 16
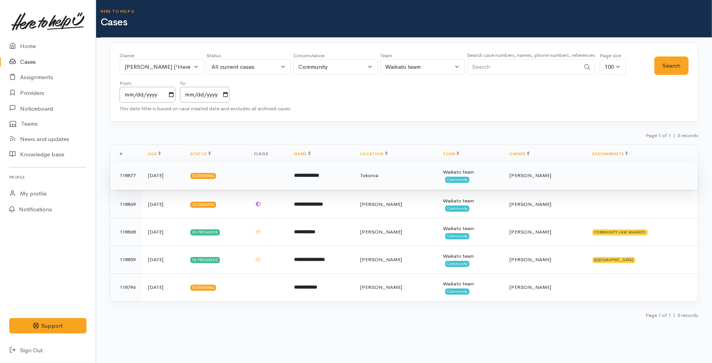
click at [354, 178] on td "**********" at bounding box center [321, 176] width 66 height 28
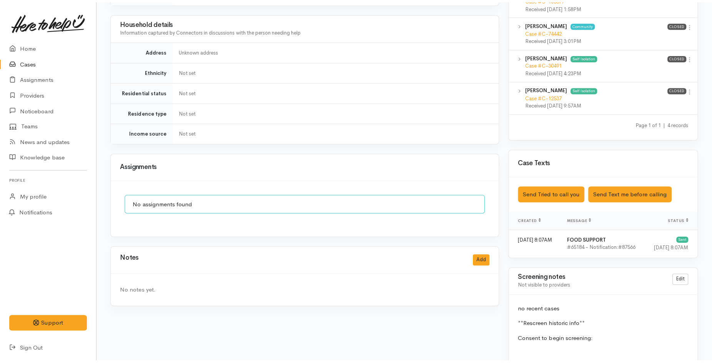
scroll to position [598, 0]
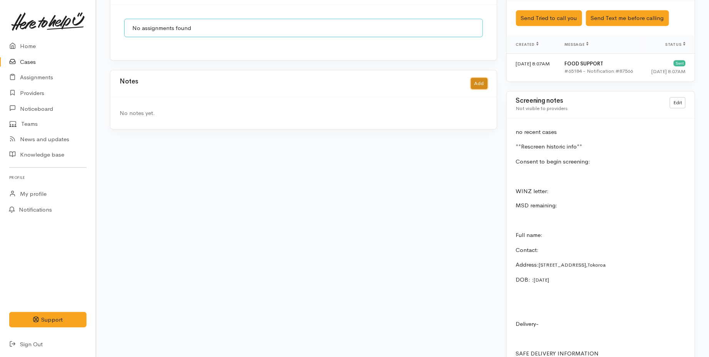
click at [479, 78] on button "Add" at bounding box center [479, 83] width 17 height 11
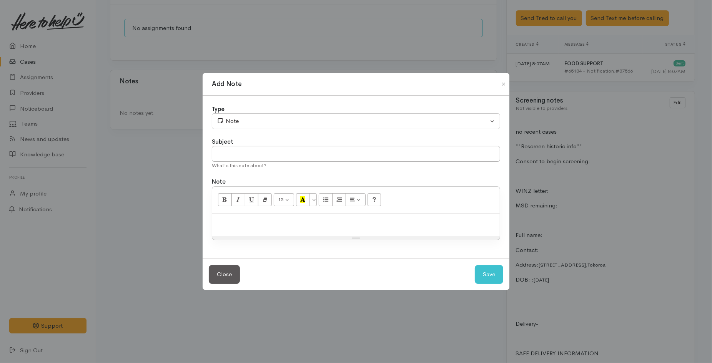
click at [226, 220] on p at bounding box center [356, 222] width 280 height 9
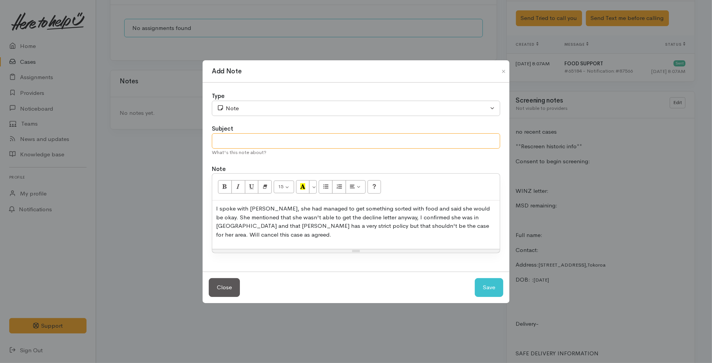
click at [298, 144] on input "text" at bounding box center [356, 141] width 288 height 16
type input "Withdrew-cancel"
click at [491, 294] on button "Save" at bounding box center [489, 287] width 28 height 19
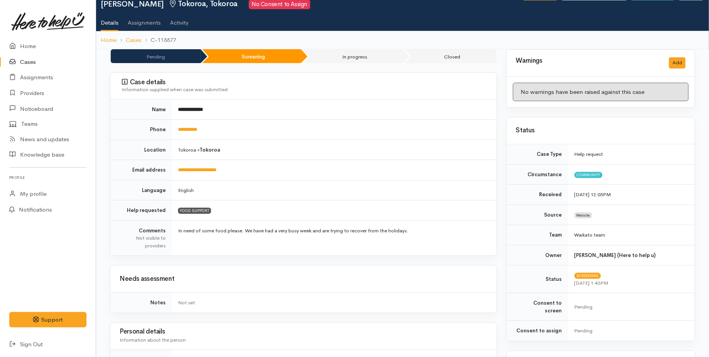
scroll to position [0, 0]
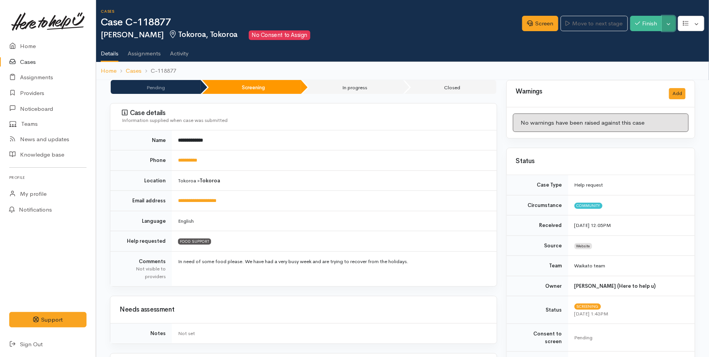
click at [668, 22] on button "Toggle Dropdown" at bounding box center [668, 24] width 13 height 16
click at [637, 52] on link "Cancel" at bounding box center [644, 53] width 61 height 12
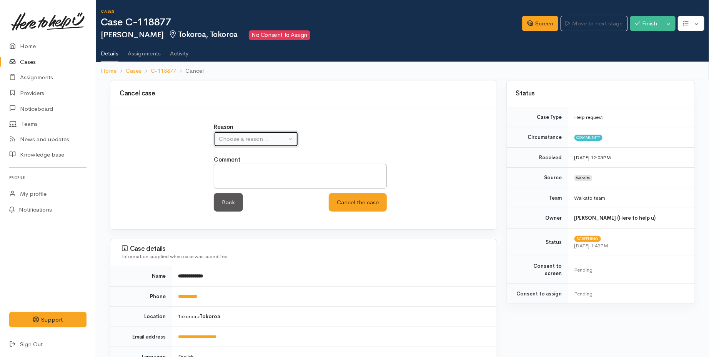
click at [274, 138] on div "Choose a reason..." at bounding box center [253, 139] width 68 height 9
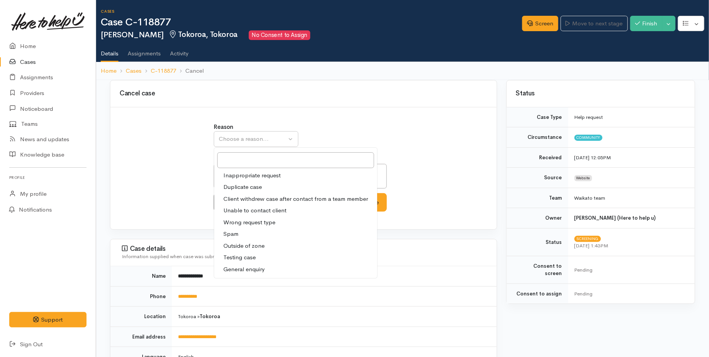
click at [263, 198] on span "Client withdrew case after contact from a team member" at bounding box center [295, 199] width 145 height 9
select select "3"
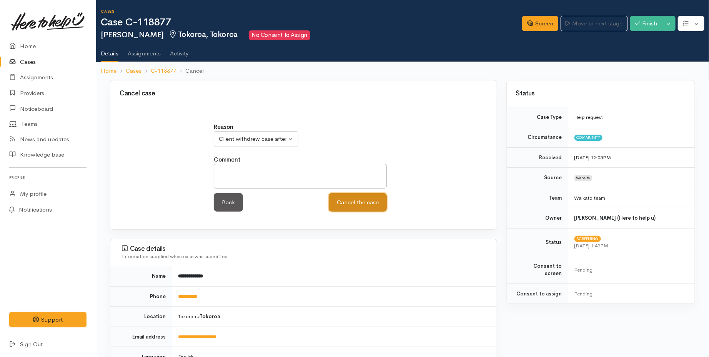
click at [369, 198] on button "Cancel the case" at bounding box center [358, 202] width 58 height 19
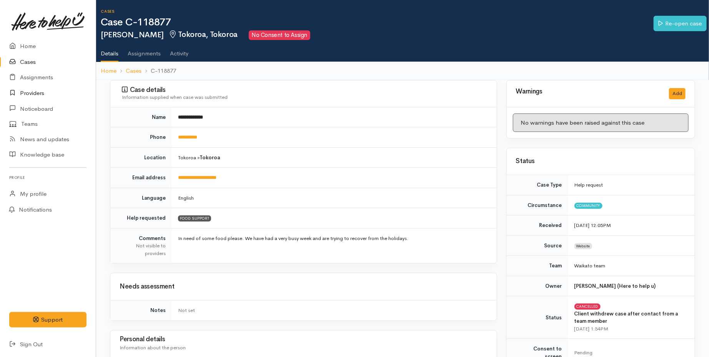
click at [40, 89] on link "Providers" at bounding box center [48, 93] width 96 height 16
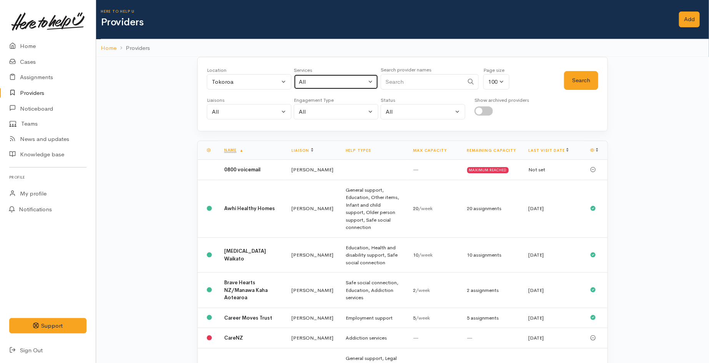
click at [325, 85] on div "All" at bounding box center [333, 82] width 68 height 9
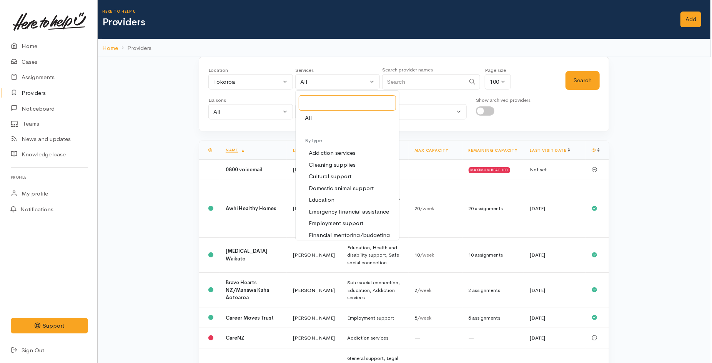
scroll to position [43, 0]
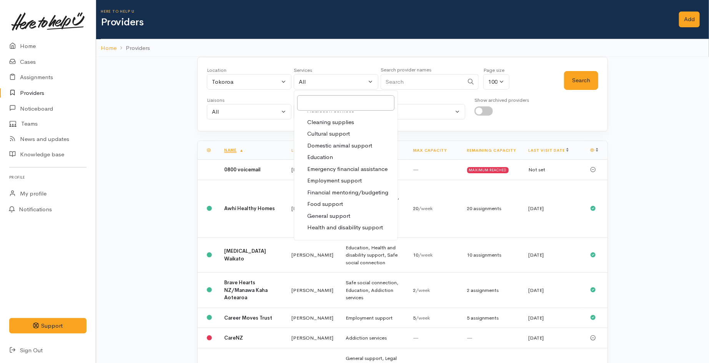
click at [329, 205] on span "Food support" at bounding box center [325, 204] width 36 height 9
select select "3"
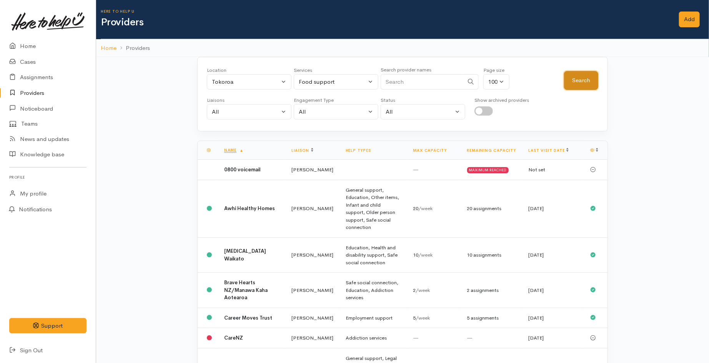
click at [594, 78] on button "Search" at bounding box center [581, 80] width 34 height 19
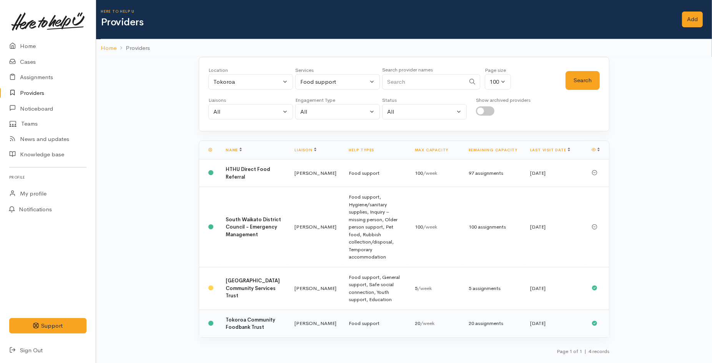
click at [268, 310] on td "Tokoroa Community Foodbank Trust" at bounding box center [254, 324] width 69 height 28
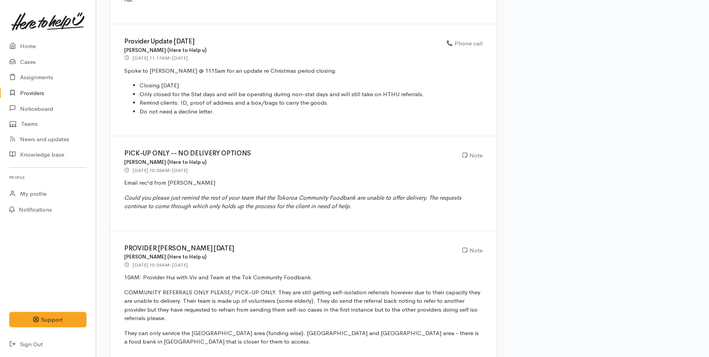
scroll to position [1580, 0]
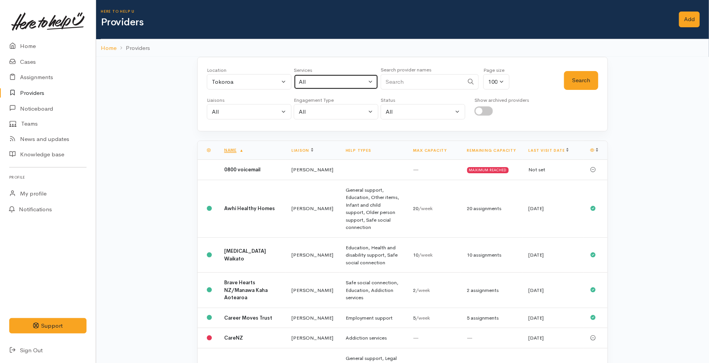
click at [344, 80] on div "All" at bounding box center [333, 82] width 68 height 9
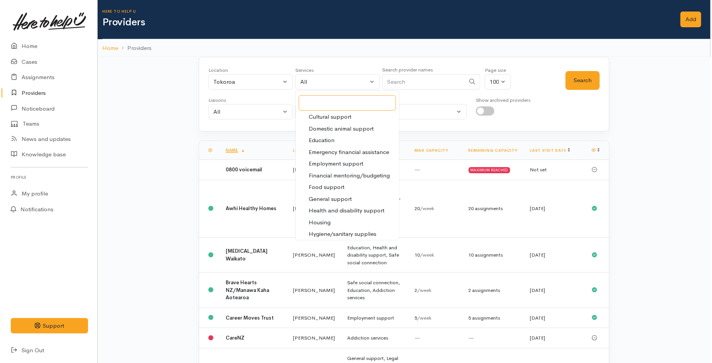
scroll to position [85, 0]
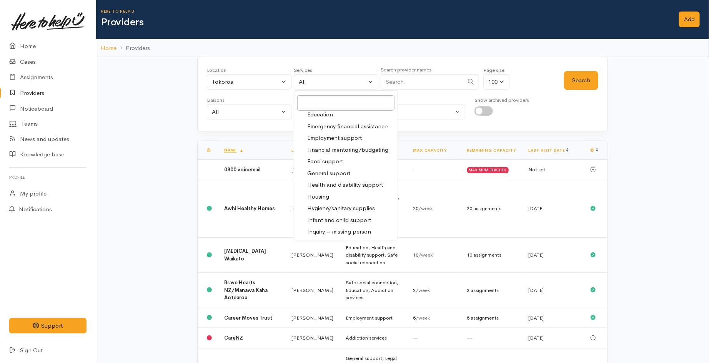
click at [333, 160] on span "Food support" at bounding box center [325, 161] width 36 height 9
select select "3"
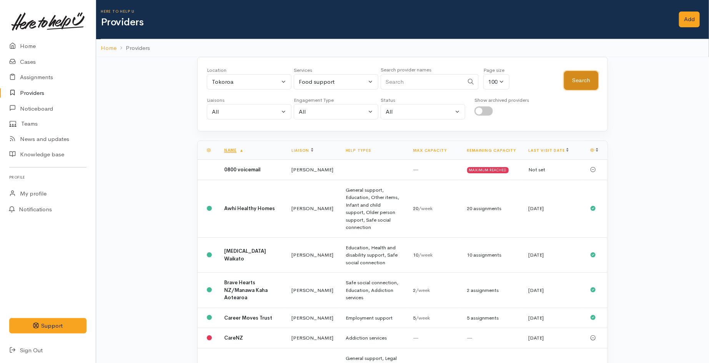
click at [588, 77] on button "Search" at bounding box center [581, 80] width 34 height 19
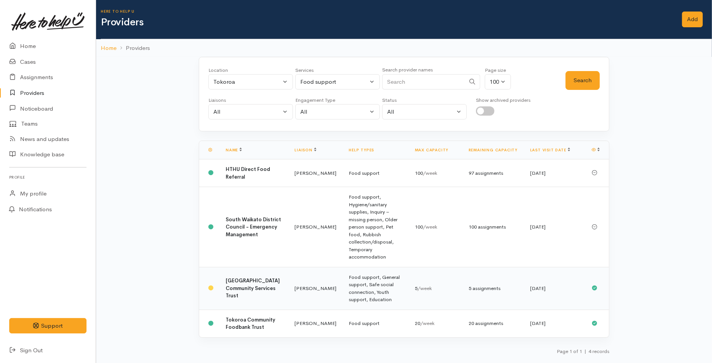
click at [300, 267] on td "Leinati Lima" at bounding box center [315, 288] width 54 height 43
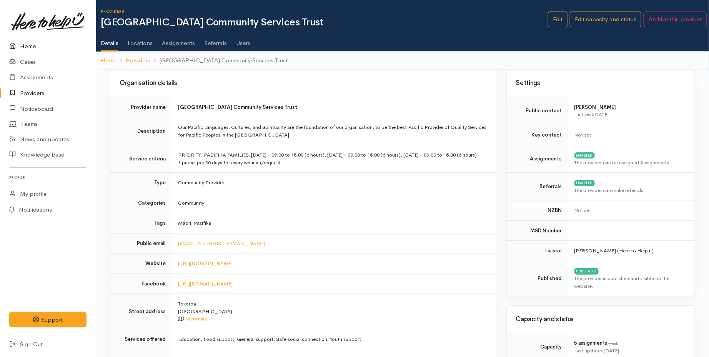
click at [44, 44] on link "Home" at bounding box center [48, 46] width 96 height 16
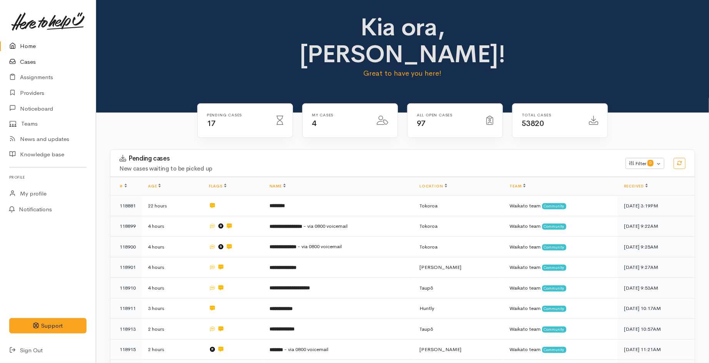
click at [23, 62] on link "Cases" at bounding box center [48, 62] width 96 height 16
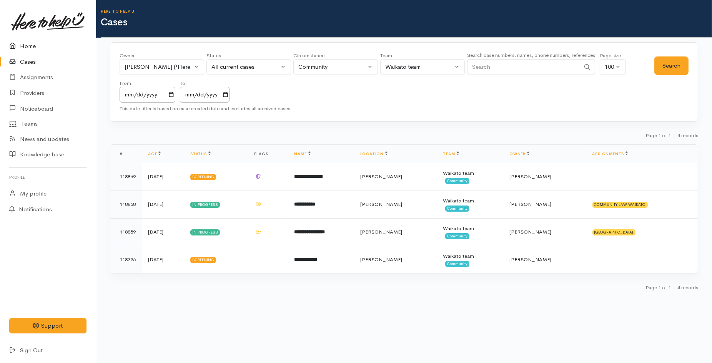
click at [37, 49] on link "Home" at bounding box center [48, 46] width 96 height 16
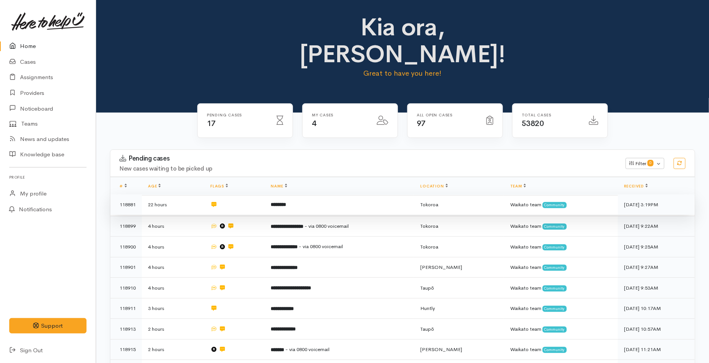
click at [291, 195] on td "********" at bounding box center [340, 205] width 150 height 21
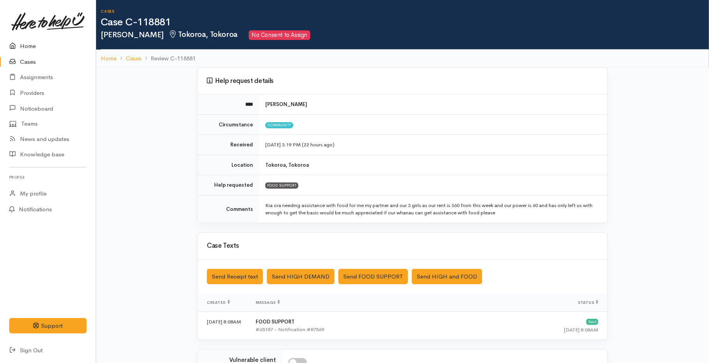
click at [28, 49] on link "Home" at bounding box center [48, 46] width 96 height 16
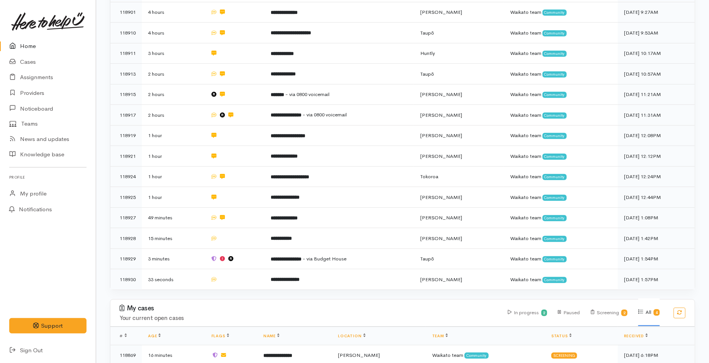
scroll to position [256, 0]
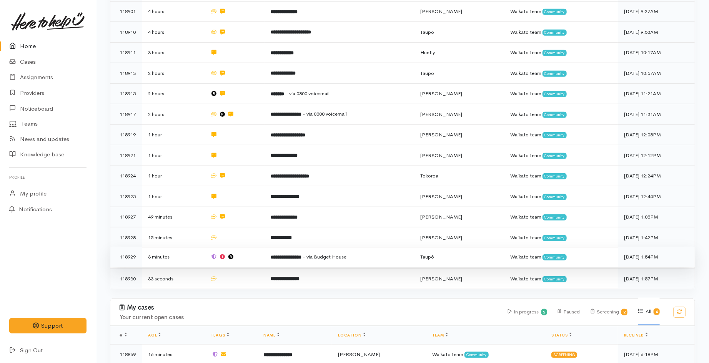
click at [291, 247] on td "**********" at bounding box center [340, 257] width 150 height 21
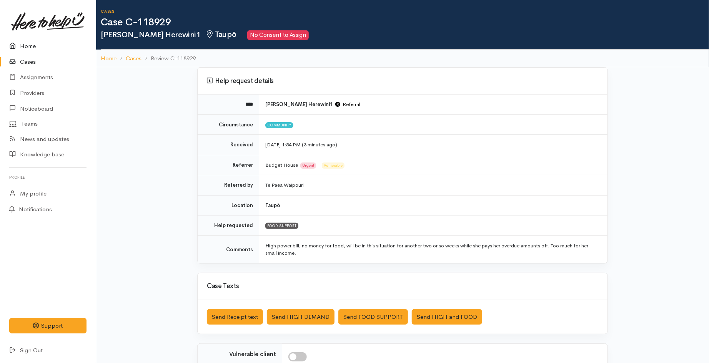
click at [28, 44] on link "Home" at bounding box center [48, 46] width 96 height 16
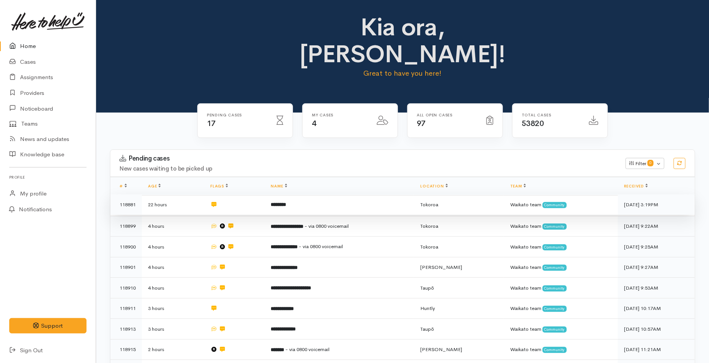
click at [258, 195] on td at bounding box center [234, 205] width 60 height 21
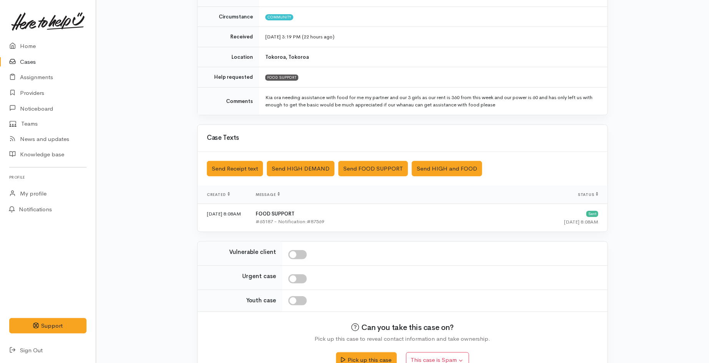
scroll to position [128, 0]
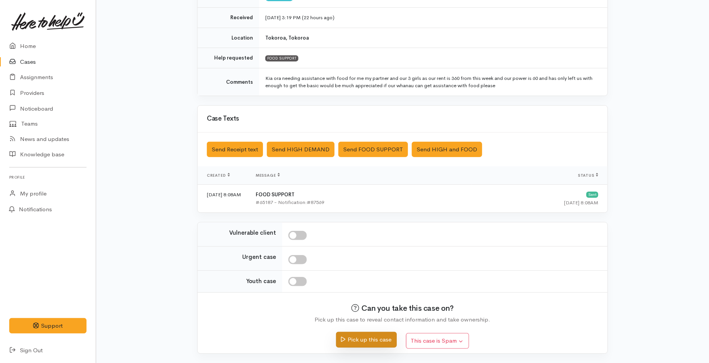
click at [363, 334] on button "Pick up this case" at bounding box center [366, 340] width 60 height 16
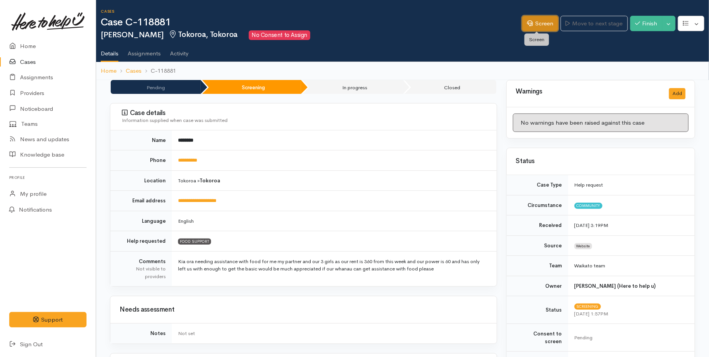
click at [530, 25] on link "Screen" at bounding box center [540, 24] width 36 height 16
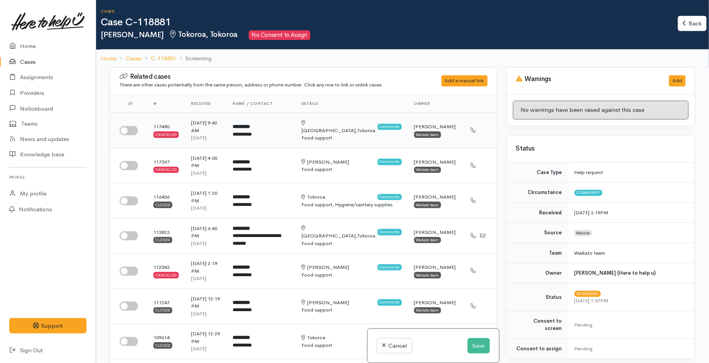
click at [132, 134] on input "checkbox" at bounding box center [129, 130] width 18 height 9
checkbox input "true"
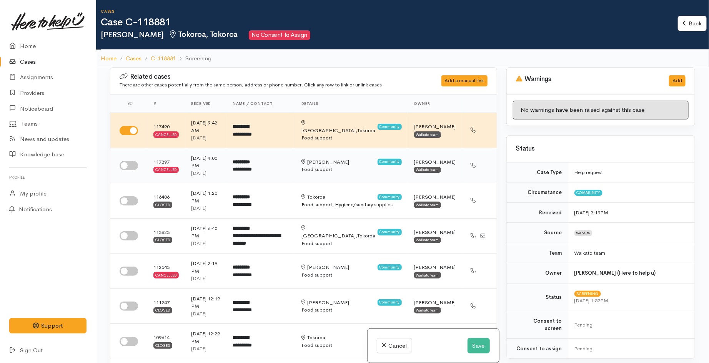
click at [131, 163] on input "checkbox" at bounding box center [129, 165] width 18 height 9
checkbox input "true"
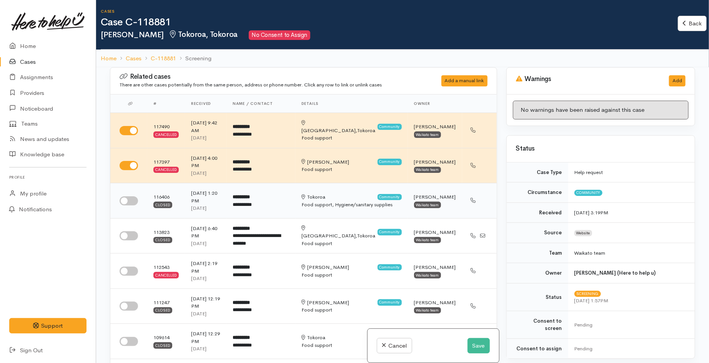
click at [129, 200] on input "checkbox" at bounding box center [129, 200] width 18 height 9
checkbox input "true"
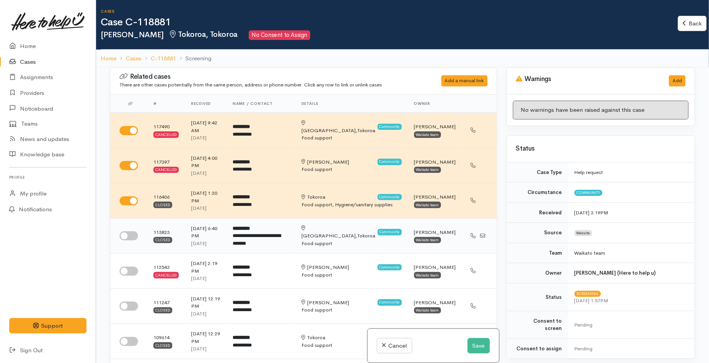
click at [135, 238] on input "checkbox" at bounding box center [129, 235] width 18 height 9
checkbox input "true"
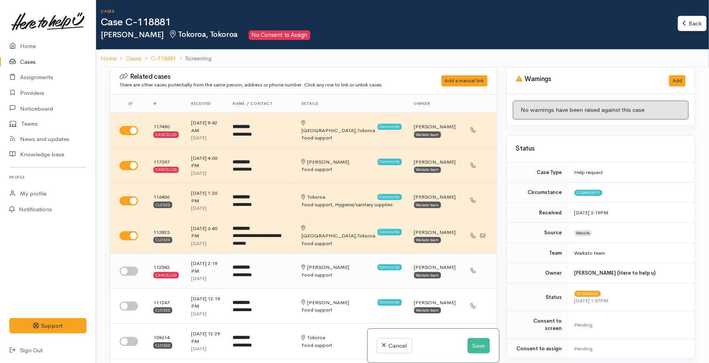
click at [130, 270] on input "checkbox" at bounding box center [129, 271] width 18 height 9
checkbox input "true"
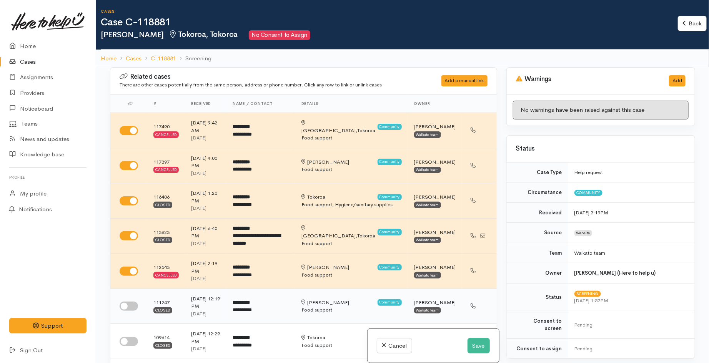
click at [131, 302] on input "checkbox" at bounding box center [129, 306] width 18 height 9
checkbox input "true"
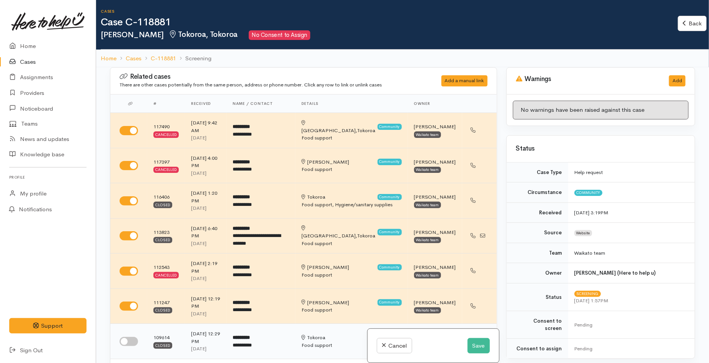
click at [131, 337] on input "checkbox" at bounding box center [129, 341] width 18 height 9
checkbox input "true"
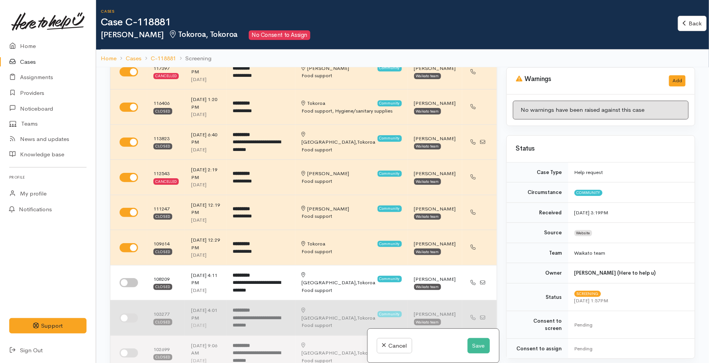
scroll to position [128, 0]
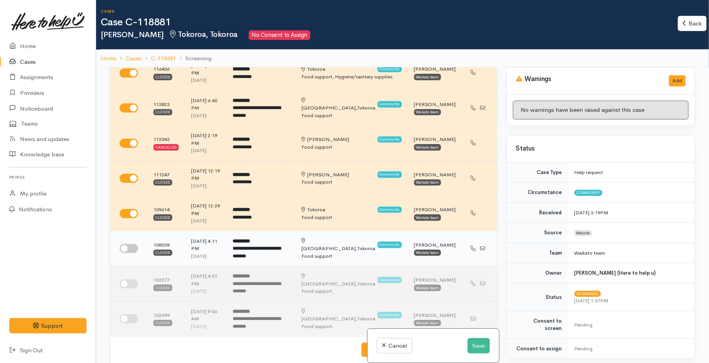
click at [132, 244] on input "checkbox" at bounding box center [129, 248] width 18 height 9
checkbox input "true"
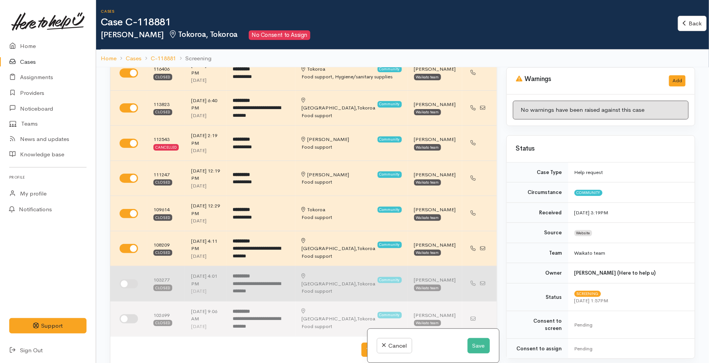
click at [128, 280] on input "checkbox" at bounding box center [129, 284] width 18 height 9
checkbox input "true"
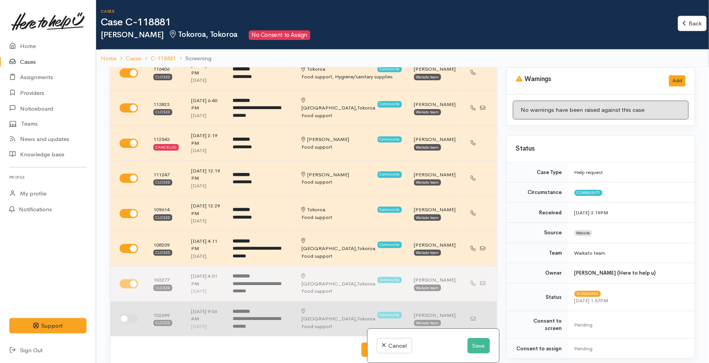
click at [128, 315] on input "checkbox" at bounding box center [129, 319] width 18 height 9
checkbox input "true"
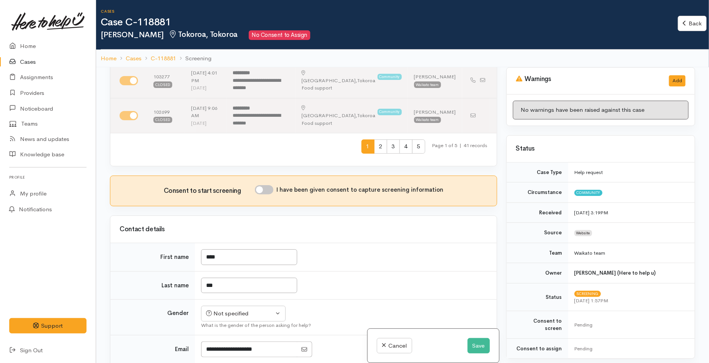
scroll to position [341, 0]
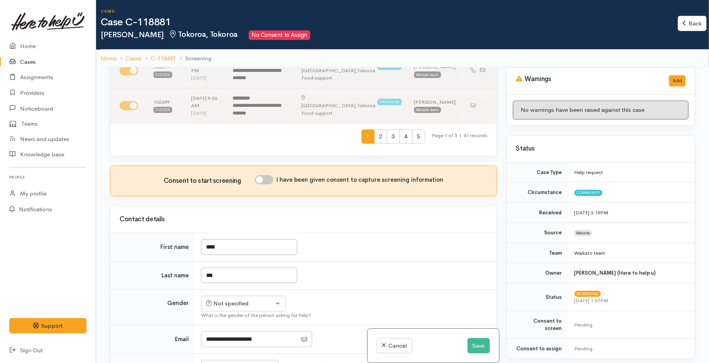
click at [376, 131] on span "2" at bounding box center [380, 137] width 13 height 14
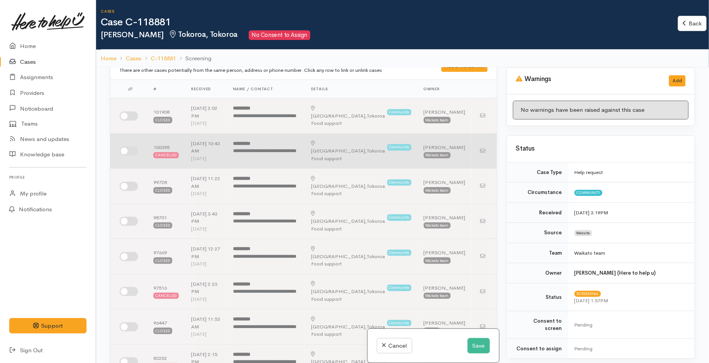
scroll to position [0, 0]
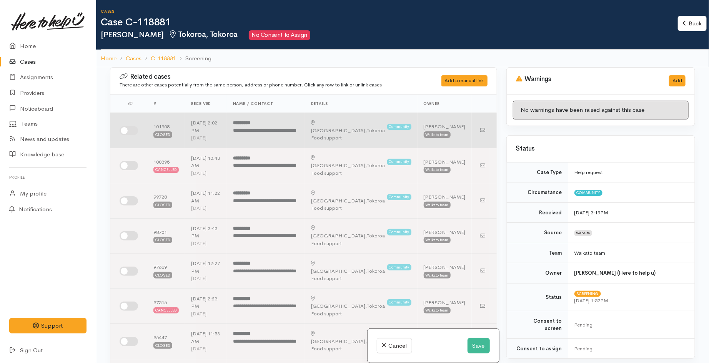
click at [129, 136] on td at bounding box center [128, 130] width 37 height 35
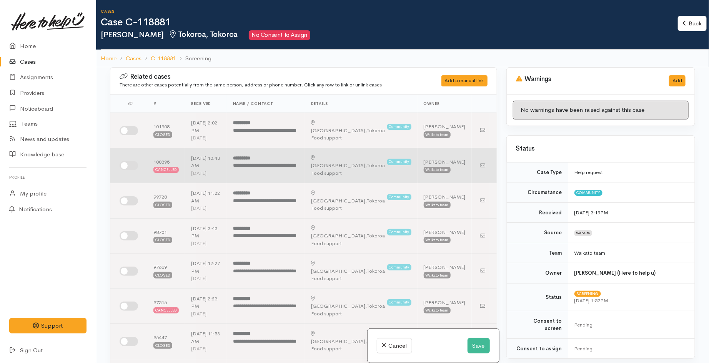
click at [124, 166] on input "checkbox" at bounding box center [129, 165] width 18 height 9
checkbox input "true"
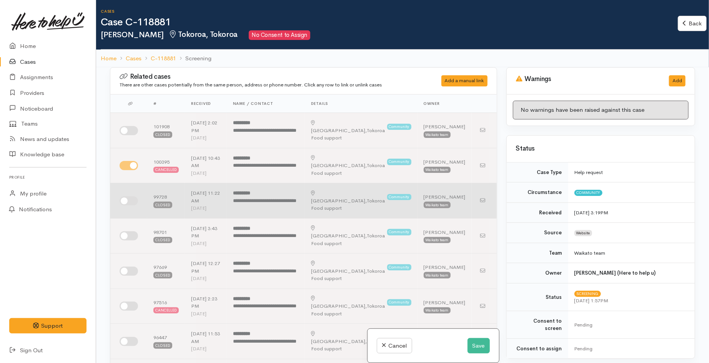
click at [127, 198] on input "checkbox" at bounding box center [129, 200] width 18 height 9
checkbox input "true"
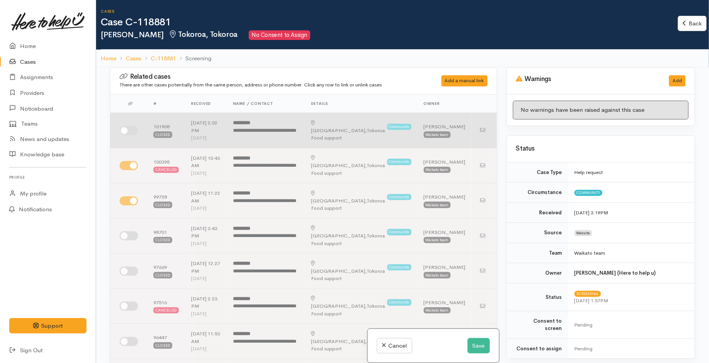
click at [130, 133] on input "checkbox" at bounding box center [129, 130] width 18 height 9
checkbox input "true"
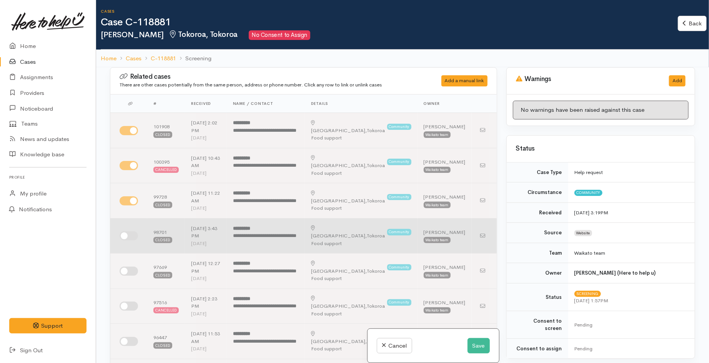
click at [130, 240] on input "checkbox" at bounding box center [129, 235] width 18 height 9
checkbox input "true"
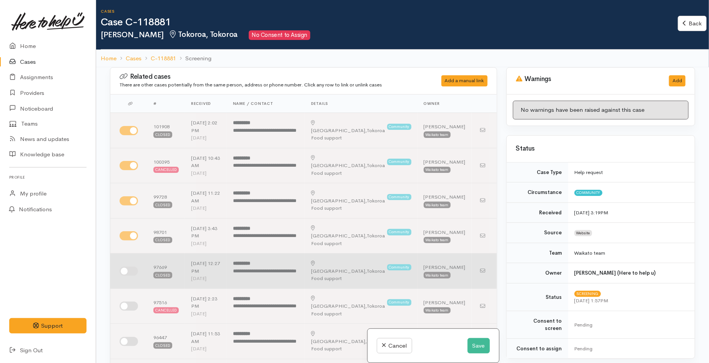
click at [128, 273] on input "checkbox" at bounding box center [129, 271] width 18 height 9
checkbox input "true"
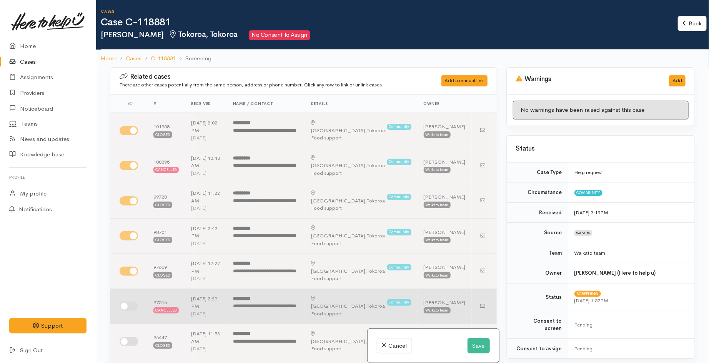
click at [129, 308] on input "checkbox" at bounding box center [129, 306] width 18 height 9
checkbox input "true"
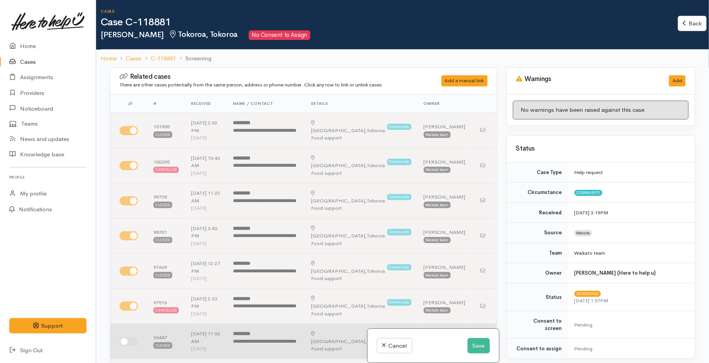
click at [133, 341] on input "checkbox" at bounding box center [129, 341] width 18 height 9
checkbox input "true"
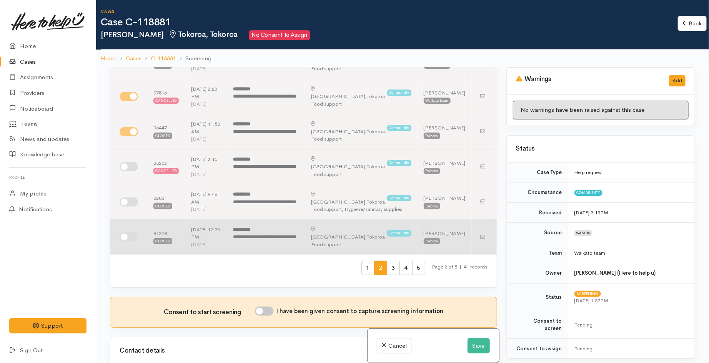
scroll to position [213, 0]
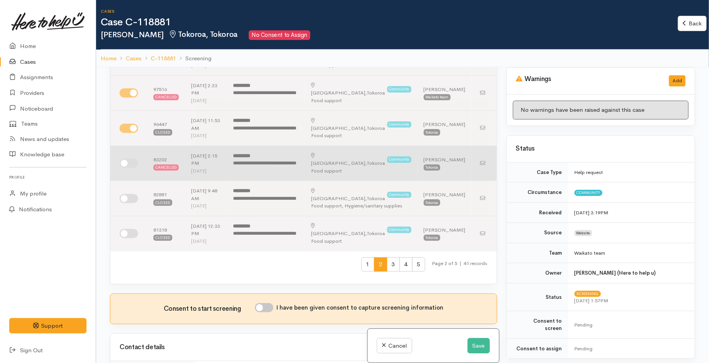
click at [131, 166] on input "checkbox" at bounding box center [129, 163] width 18 height 9
checkbox input "true"
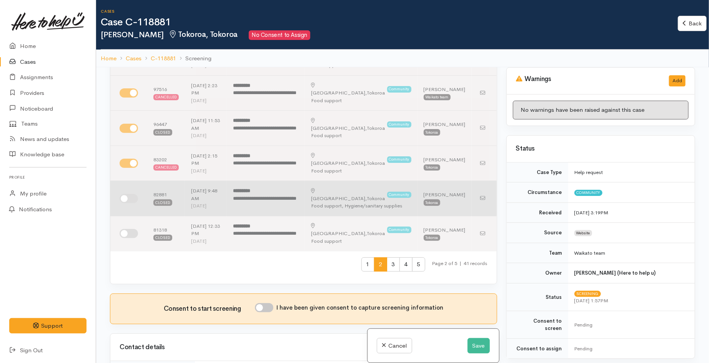
click at [129, 198] on input "checkbox" at bounding box center [129, 198] width 18 height 9
checkbox input "true"
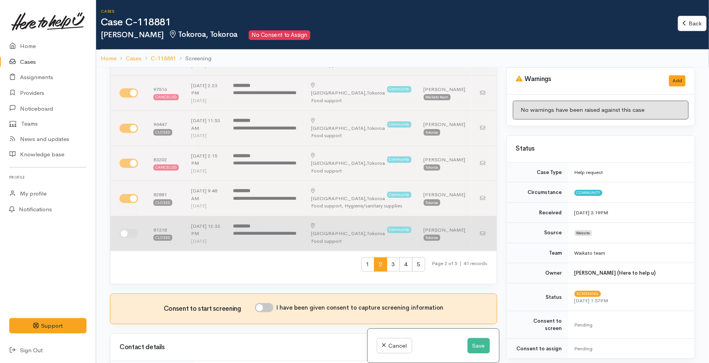
click at [125, 231] on input "checkbox" at bounding box center [129, 233] width 18 height 9
checkbox input "true"
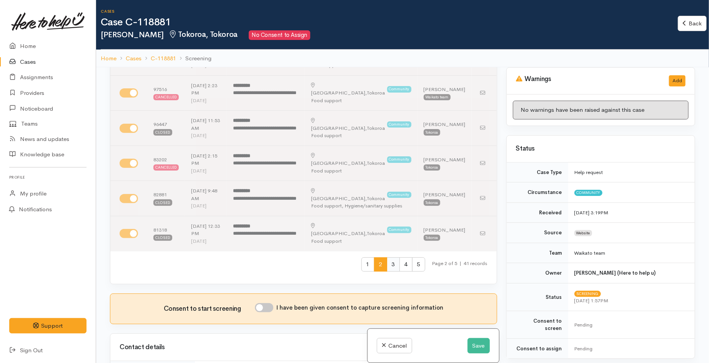
click at [387, 267] on span "3" at bounding box center [393, 265] width 13 height 14
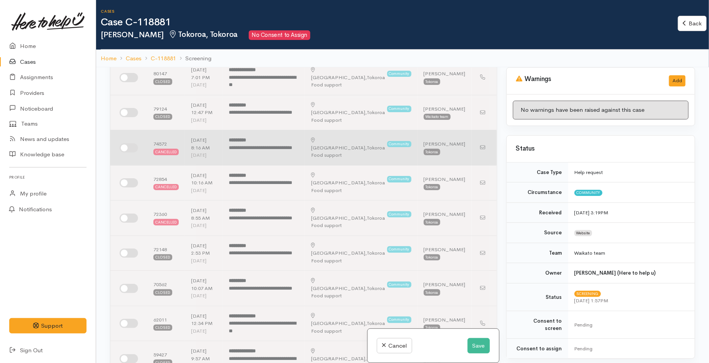
scroll to position [0, 0]
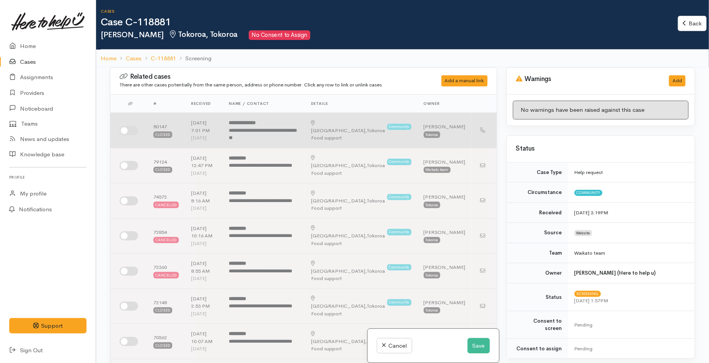
click at [131, 137] on td at bounding box center [128, 130] width 37 height 35
click at [130, 130] on input "checkbox" at bounding box center [129, 130] width 18 height 9
checkbox input "true"
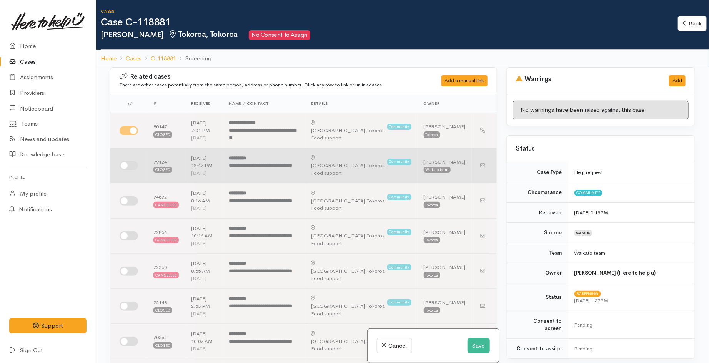
click at [127, 165] on input "checkbox" at bounding box center [129, 165] width 18 height 9
checkbox input "true"
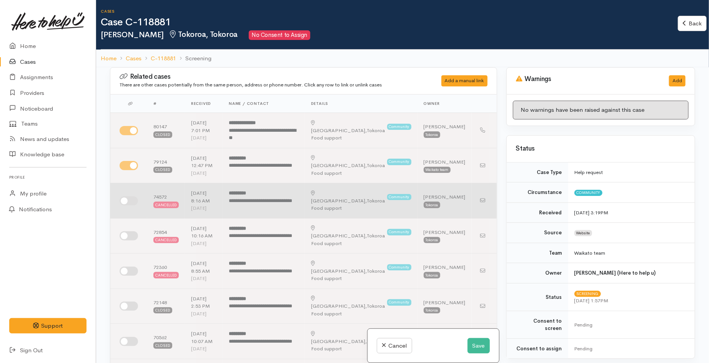
click at [127, 200] on input "checkbox" at bounding box center [129, 200] width 18 height 9
checkbox input "true"
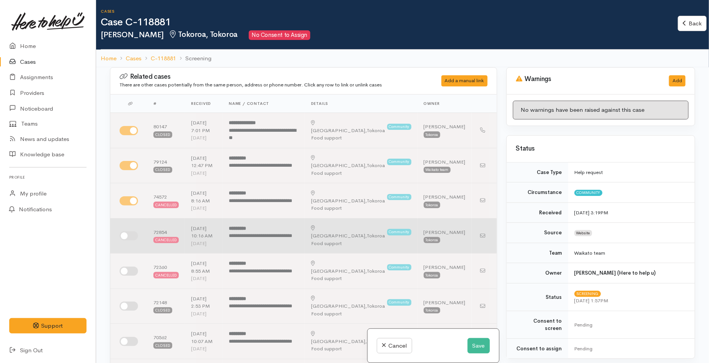
click at [129, 237] on input "checkbox" at bounding box center [129, 235] width 18 height 9
checkbox input "true"
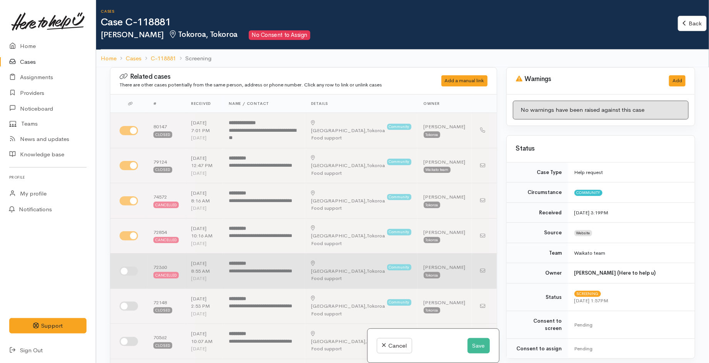
click at [130, 275] on input "checkbox" at bounding box center [129, 271] width 18 height 9
checkbox input "true"
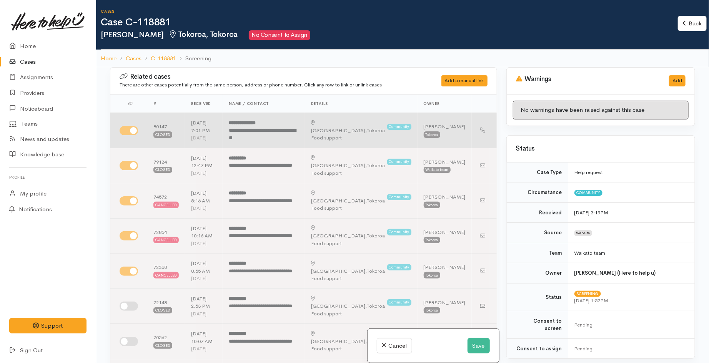
click at [124, 132] on input "checkbox" at bounding box center [129, 130] width 18 height 9
checkbox input "false"
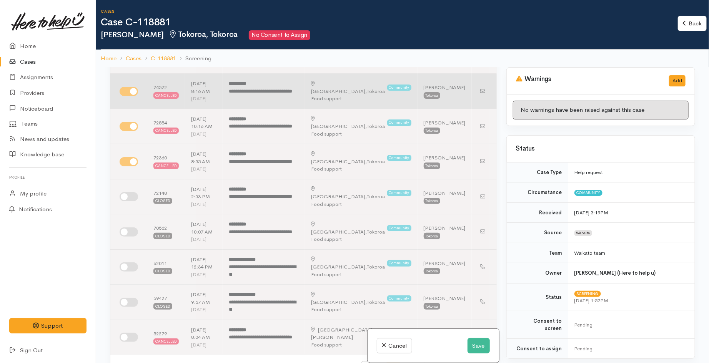
scroll to position [128, 0]
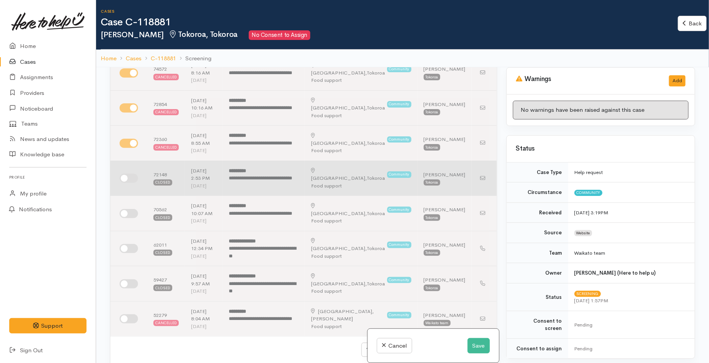
click at [130, 177] on input "checkbox" at bounding box center [129, 178] width 18 height 9
checkbox input "true"
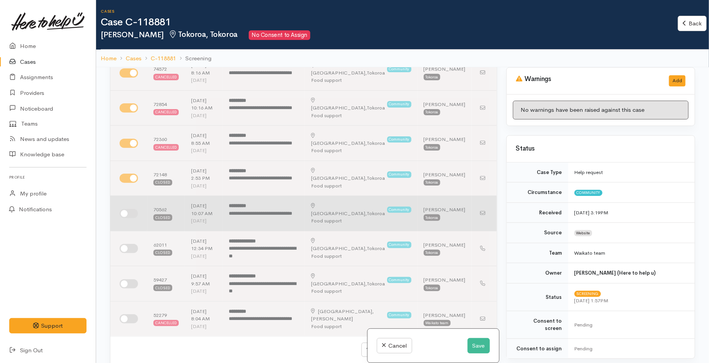
click at [129, 215] on input "checkbox" at bounding box center [129, 213] width 18 height 9
checkbox input "true"
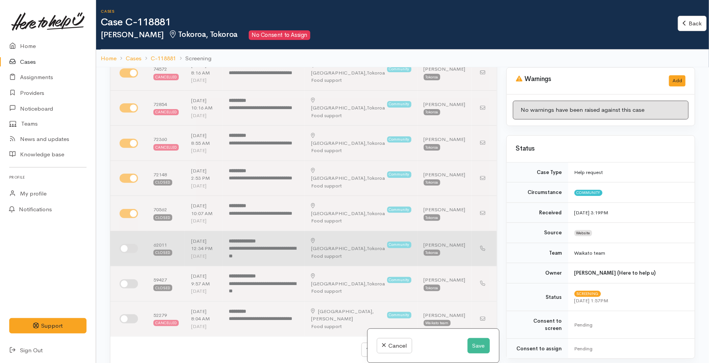
click at [131, 254] on td at bounding box center [128, 248] width 37 height 35
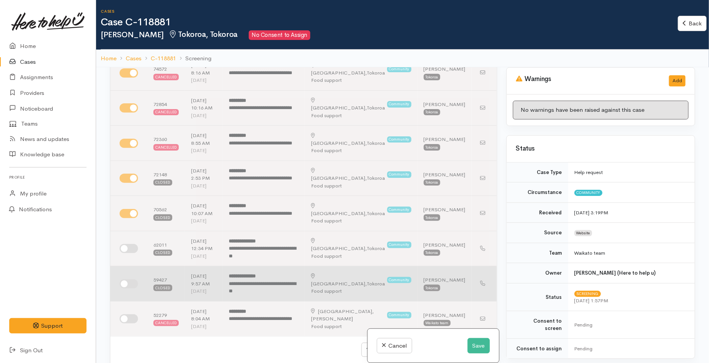
click at [128, 286] on input "checkbox" at bounding box center [129, 284] width 18 height 9
checkbox input "true"
drag, startPoint x: 126, startPoint y: 323, endPoint x: 135, endPoint y: 266, distance: 57.6
click at [126, 321] on input "checkbox" at bounding box center [129, 319] width 18 height 9
checkbox input "true"
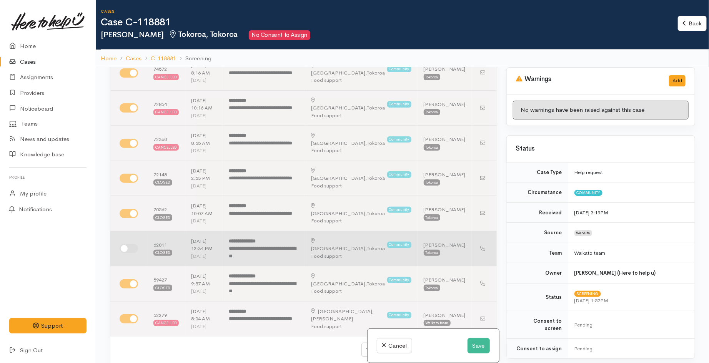
click at [130, 254] on td at bounding box center [128, 248] width 37 height 35
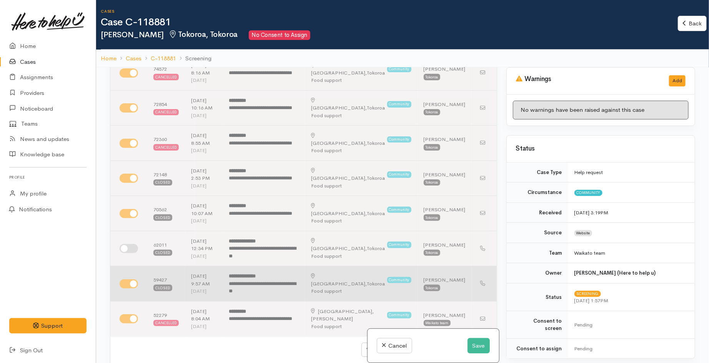
click at [128, 285] on input "checkbox" at bounding box center [129, 284] width 18 height 9
checkbox input "false"
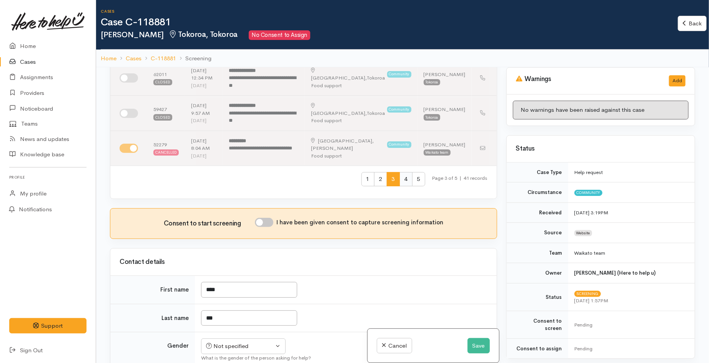
click at [399, 181] on span "4" at bounding box center [405, 179] width 13 height 14
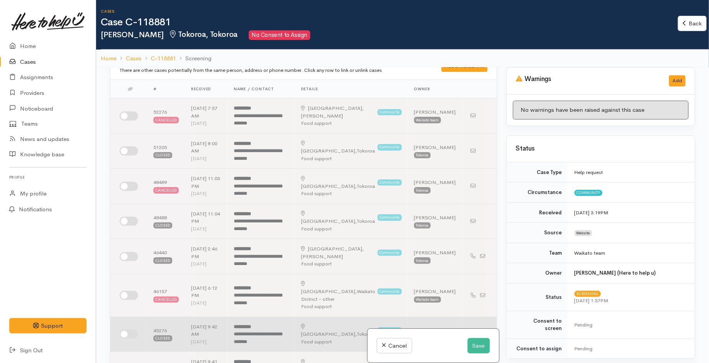
scroll to position [0, 0]
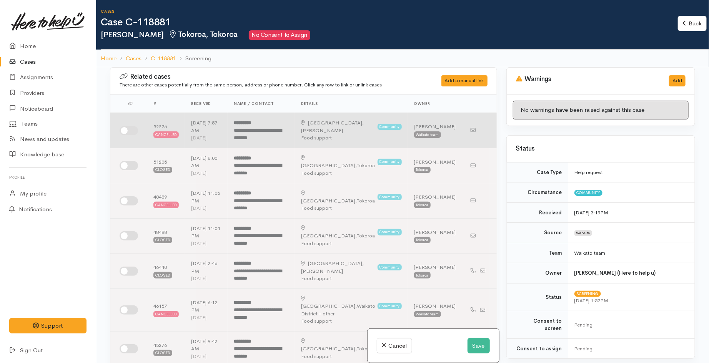
click at [134, 131] on input "checkbox" at bounding box center [129, 130] width 18 height 9
checkbox input "true"
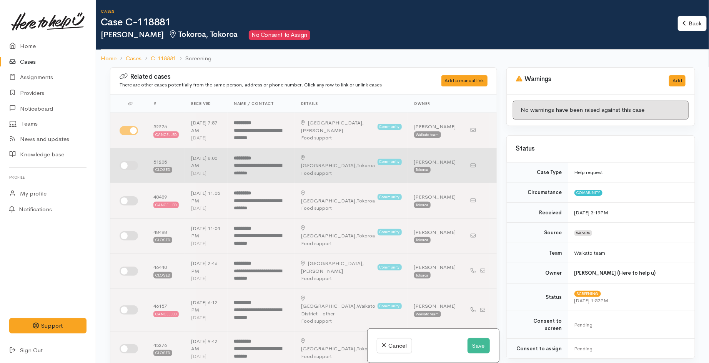
click at [128, 166] on input "checkbox" at bounding box center [129, 165] width 18 height 9
checkbox input "true"
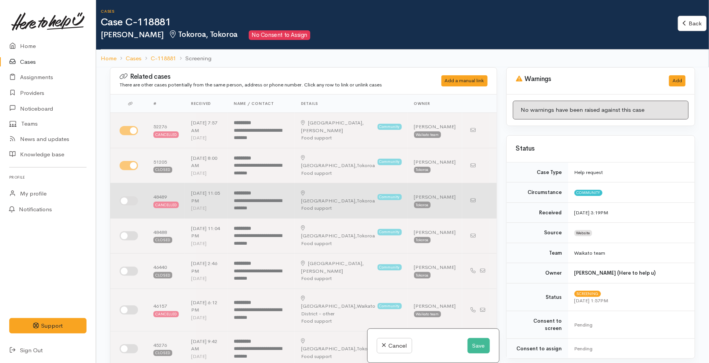
click at [134, 203] on input "checkbox" at bounding box center [129, 200] width 18 height 9
checkbox input "true"
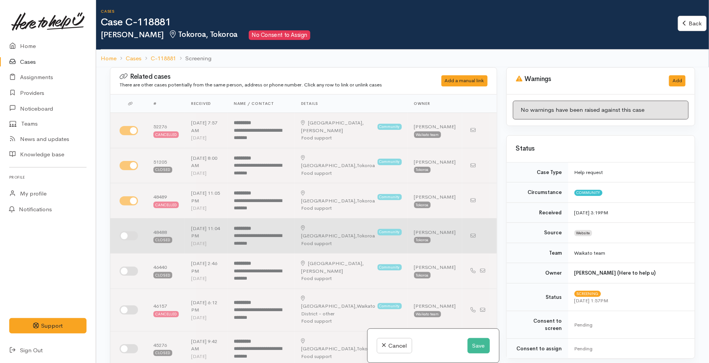
click at [130, 235] on input "checkbox" at bounding box center [129, 235] width 18 height 9
checkbox input "true"
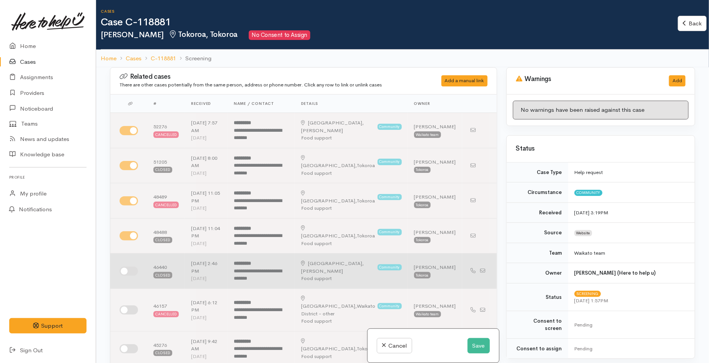
click at [127, 272] on input "checkbox" at bounding box center [129, 271] width 18 height 9
checkbox input "true"
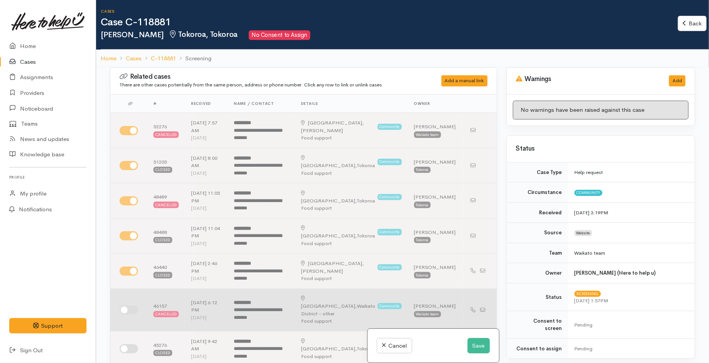
click at [120, 306] on input "checkbox" at bounding box center [129, 310] width 18 height 9
checkbox input "true"
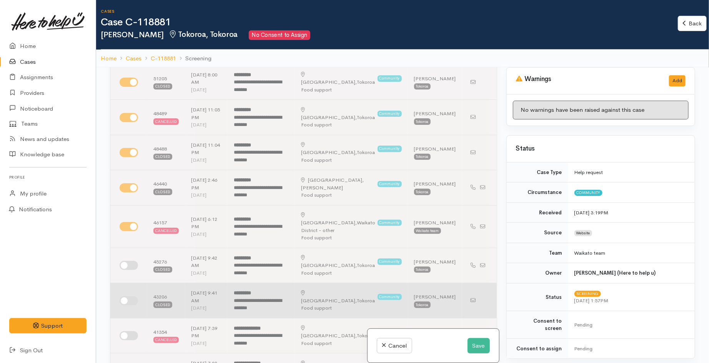
scroll to position [128, 0]
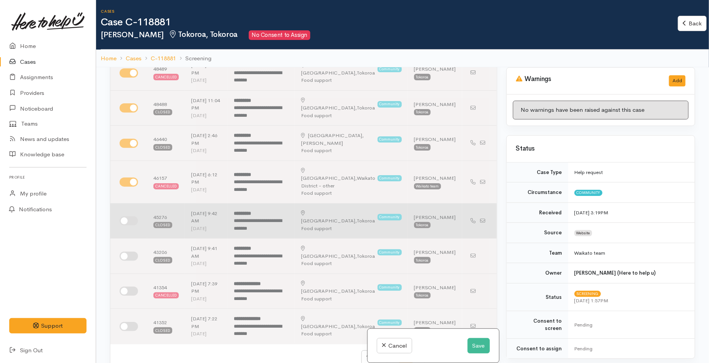
click at [130, 220] on td at bounding box center [128, 220] width 37 height 35
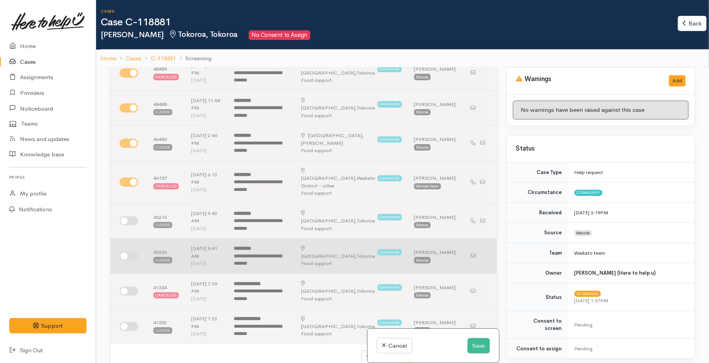
click at [128, 252] on input "checkbox" at bounding box center [129, 256] width 18 height 9
checkbox input "true"
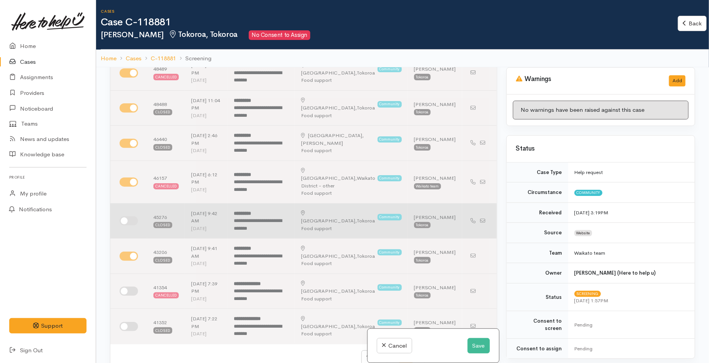
click at [127, 216] on input "checkbox" at bounding box center [129, 220] width 18 height 9
checkbox input "true"
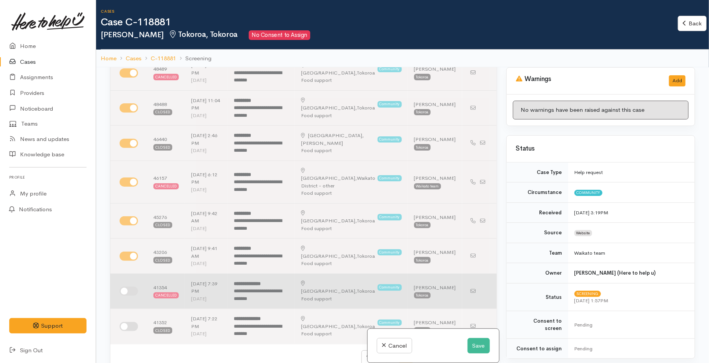
click at [129, 287] on input "checkbox" at bounding box center [129, 291] width 18 height 9
checkbox input "true"
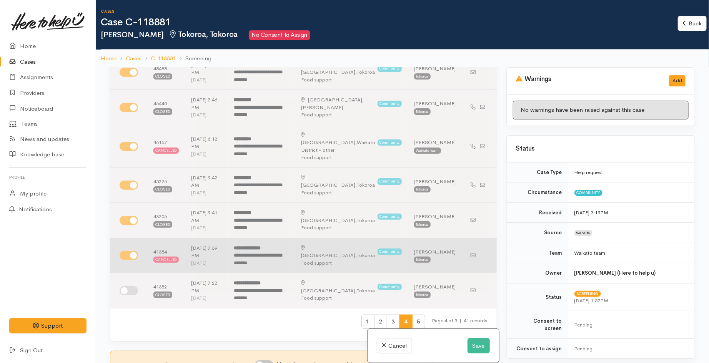
scroll to position [213, 0]
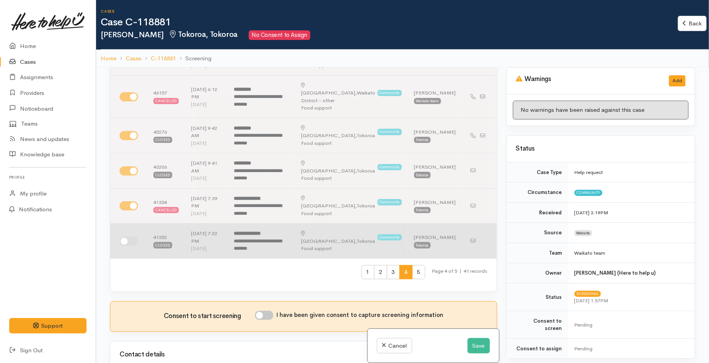
click at [128, 237] on input "checkbox" at bounding box center [129, 241] width 18 height 9
checkbox input "true"
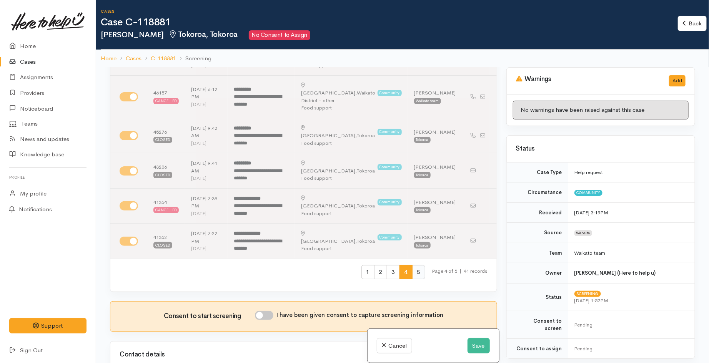
click at [413, 265] on span "5" at bounding box center [418, 272] width 13 height 14
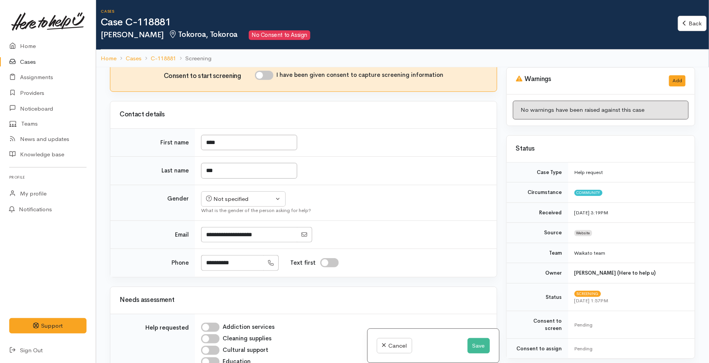
scroll to position [0, 0]
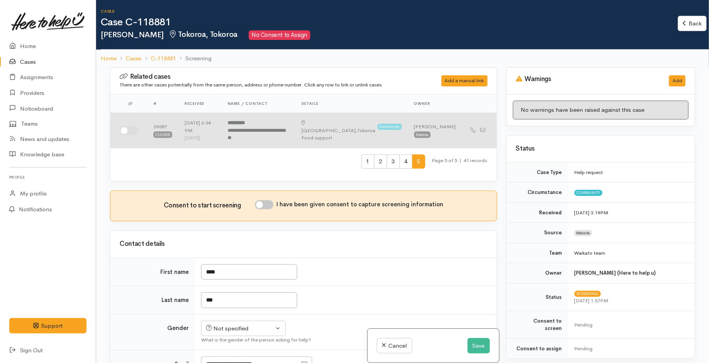
click at [128, 131] on input "checkbox" at bounding box center [129, 130] width 18 height 9
checkbox input "true"
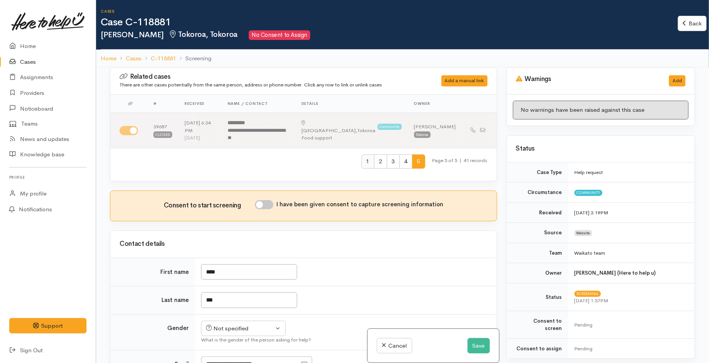
click at [361, 165] on span "1" at bounding box center [367, 162] width 13 height 14
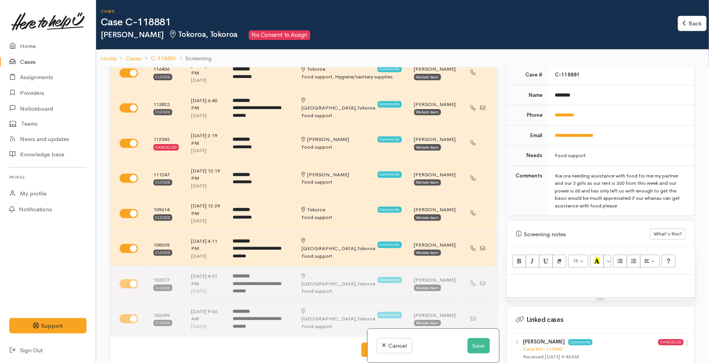
scroll to position [384, 0]
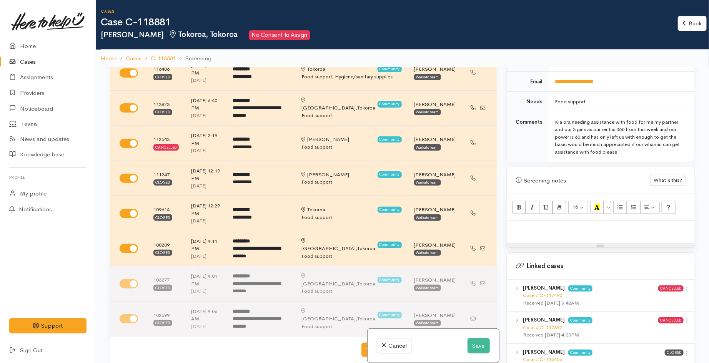
click at [534, 225] on p at bounding box center [601, 229] width 180 height 9
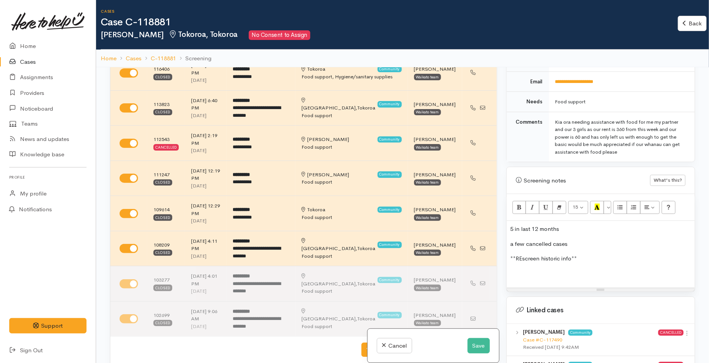
click at [524, 271] on p at bounding box center [601, 274] width 180 height 9
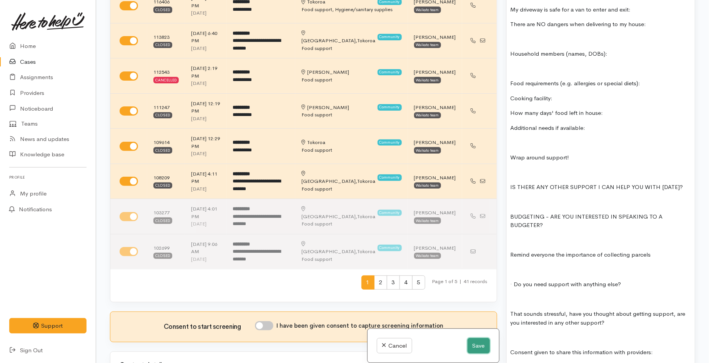
click at [483, 346] on button "Save" at bounding box center [479, 346] width 22 height 16
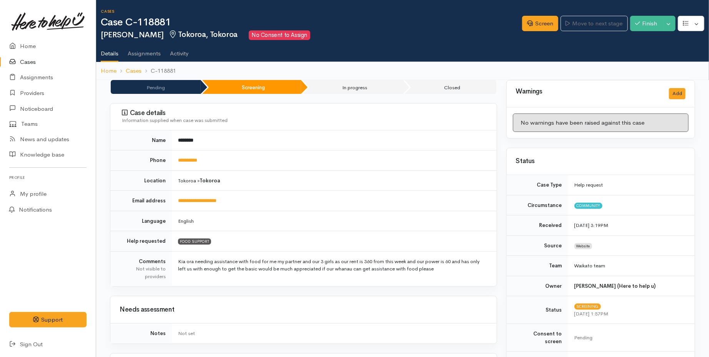
click at [29, 58] on link "Cases" at bounding box center [48, 62] width 96 height 16
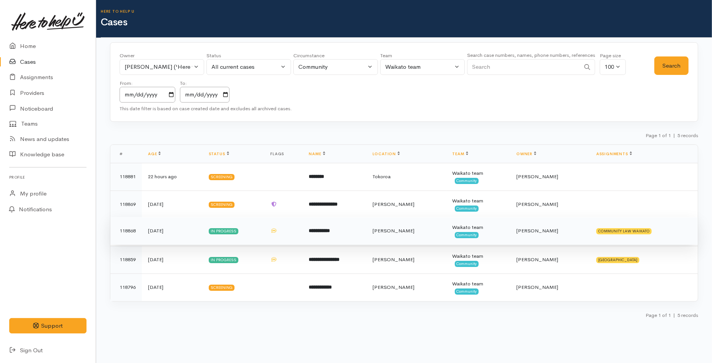
click at [321, 227] on td "**********" at bounding box center [334, 231] width 63 height 28
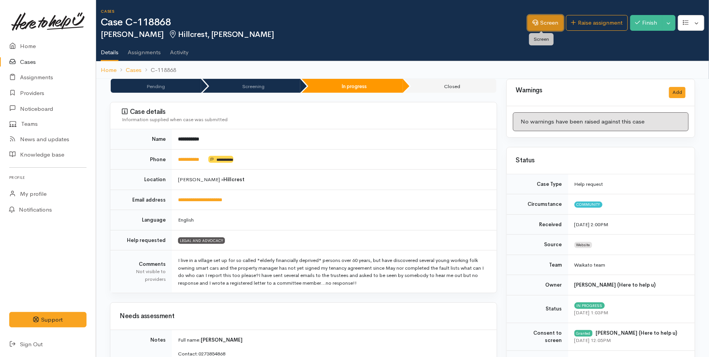
click at [539, 25] on link "Screen" at bounding box center [545, 23] width 36 height 16
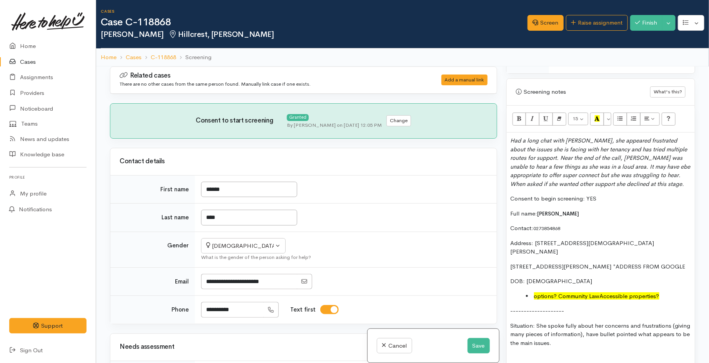
scroll to position [513, 0]
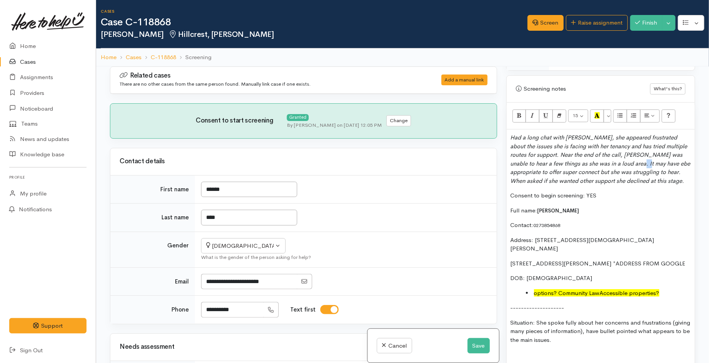
drag, startPoint x: 647, startPoint y: 166, endPoint x: 637, endPoint y: 165, distance: 9.8
click at [637, 165] on icon "Had a long chat with Cheryl, she appeared frustrated about the issues she is fa…" at bounding box center [601, 159] width 180 height 51
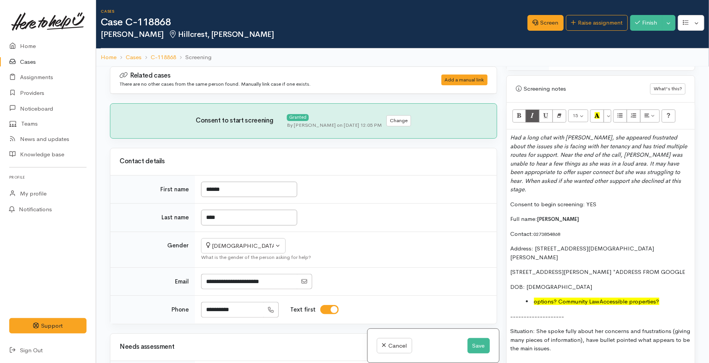
click at [647, 171] on icon "Had a long chat with Cheryl, she appeared frustrated about the issues she is fa…" at bounding box center [599, 163] width 177 height 59
click at [606, 191] on p "Had a long chat with Cheryl, she appeared frustrated about the issues she is fa…" at bounding box center [601, 163] width 180 height 61
click at [469, 348] on button "Save" at bounding box center [479, 346] width 22 height 16
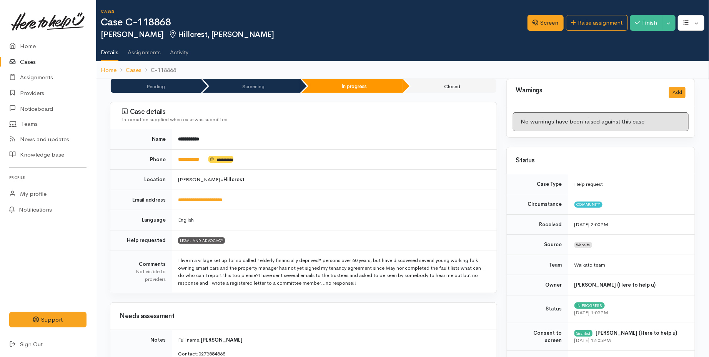
click at [24, 59] on link "Cases" at bounding box center [48, 62] width 96 height 16
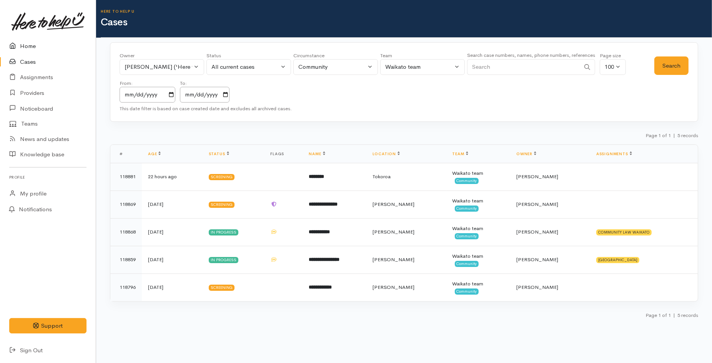
click at [35, 48] on link "Home" at bounding box center [48, 46] width 96 height 16
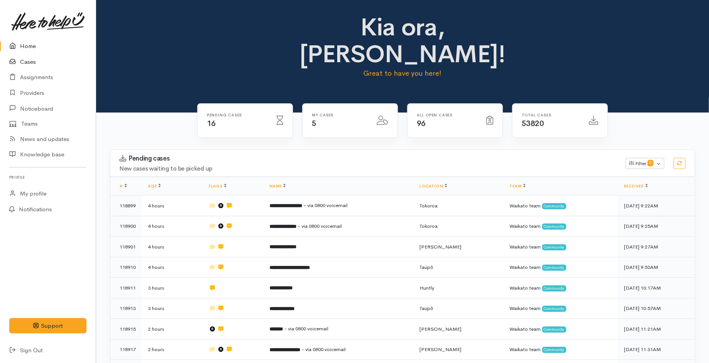
click at [24, 62] on link "Cases" at bounding box center [48, 62] width 96 height 16
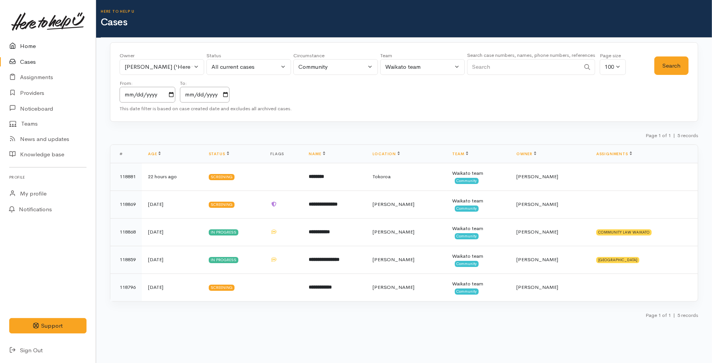
click at [28, 48] on link "Home" at bounding box center [48, 46] width 96 height 16
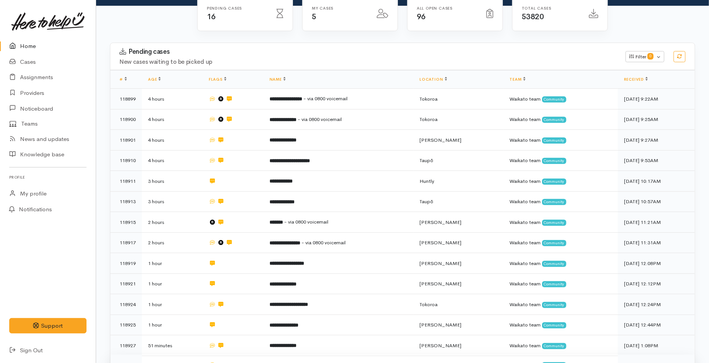
scroll to position [85, 0]
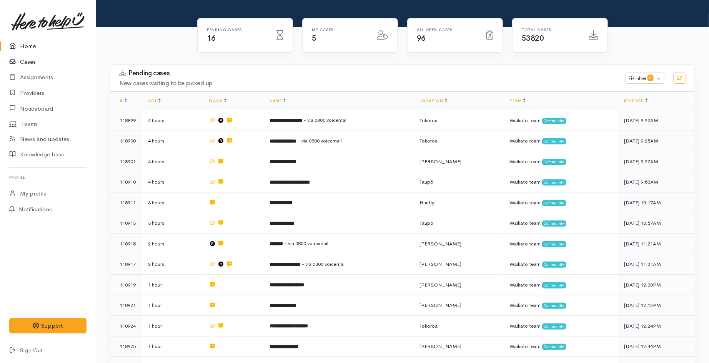
click at [27, 63] on link "Cases" at bounding box center [48, 62] width 96 height 16
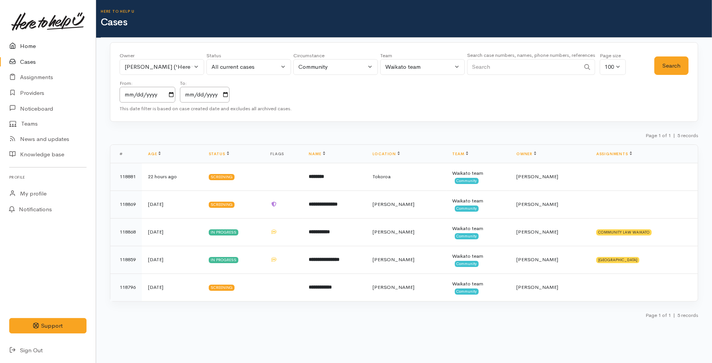
click at [25, 47] on link "Home" at bounding box center [48, 46] width 96 height 16
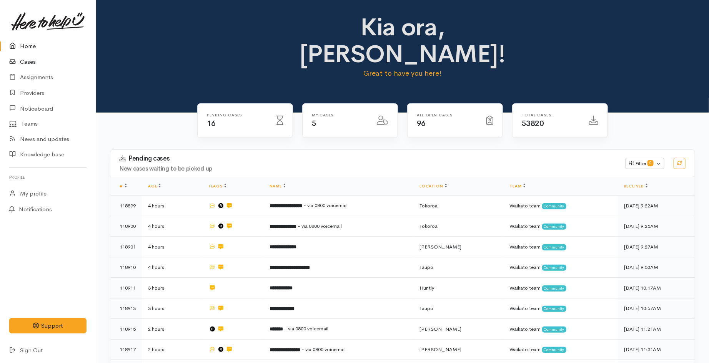
click at [33, 63] on link "Cases" at bounding box center [48, 62] width 96 height 16
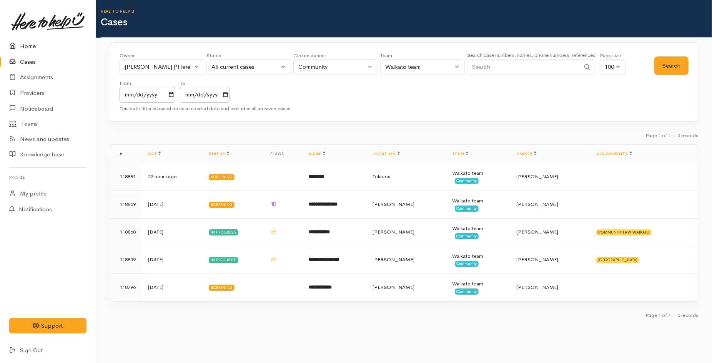
click at [32, 47] on link "Home" at bounding box center [48, 46] width 96 height 16
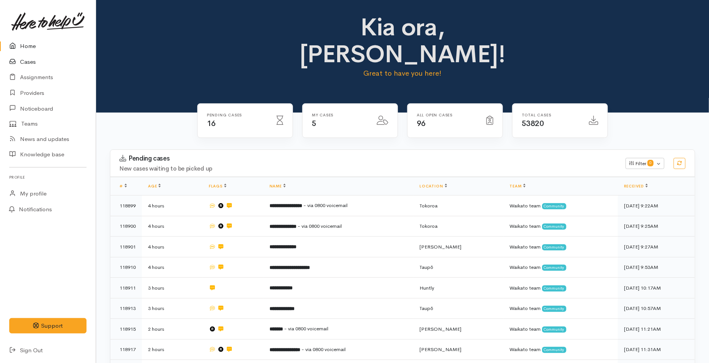
click at [28, 59] on link "Cases" at bounding box center [48, 62] width 96 height 16
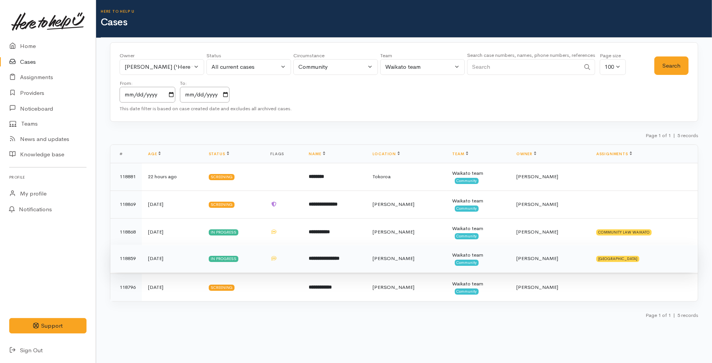
click at [346, 264] on td "**********" at bounding box center [334, 259] width 63 height 28
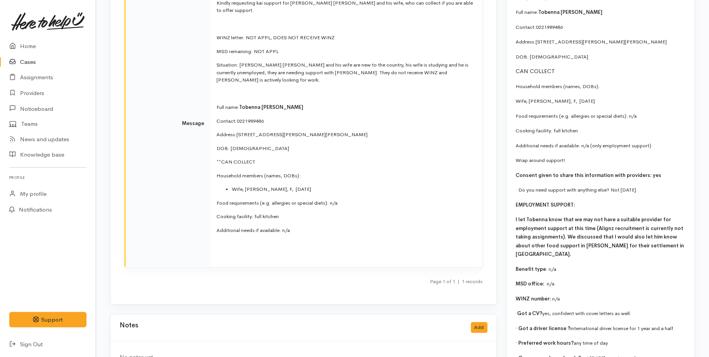
scroll to position [940, 0]
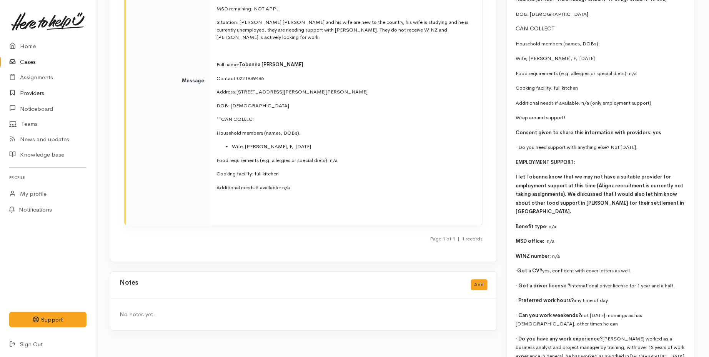
click at [34, 92] on link "Providers" at bounding box center [48, 93] width 96 height 16
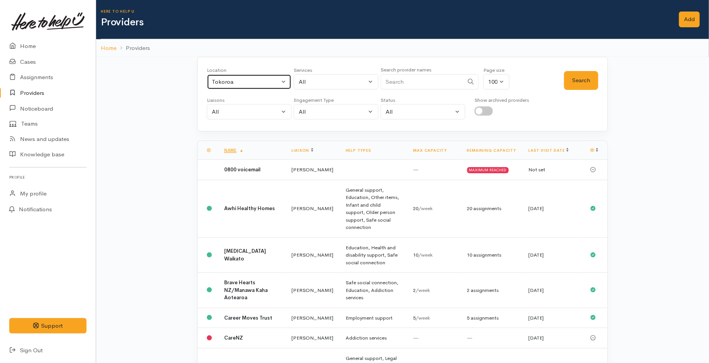
click at [233, 78] on div "Tokoroa" at bounding box center [246, 82] width 68 height 9
type input "[PERSON_NAME]"
click at [241, 131] on span "[PERSON_NAME]" at bounding box center [244, 132] width 48 height 9
select select "1"
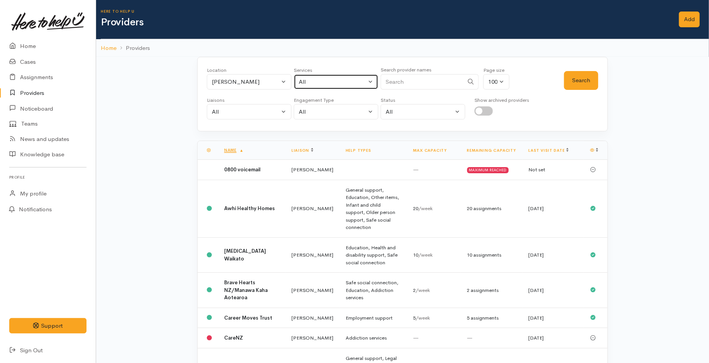
click at [318, 79] on div "All" at bounding box center [333, 82] width 68 height 9
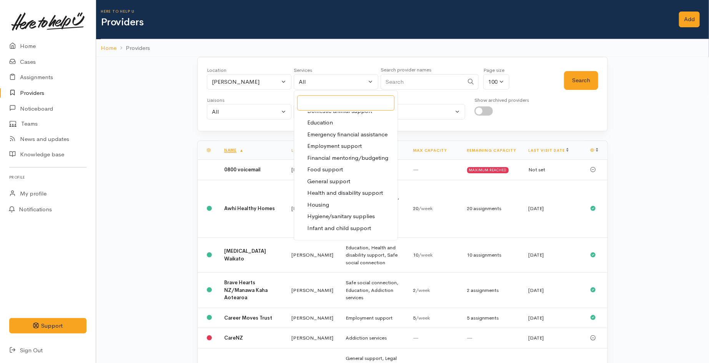
scroll to position [85, 0]
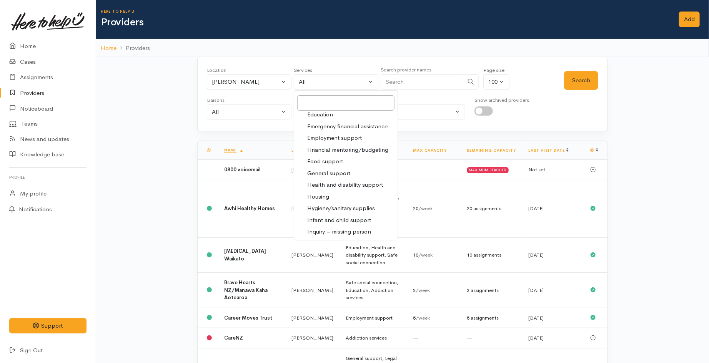
click at [332, 136] on span "Employment support" at bounding box center [334, 138] width 55 height 9
select select "10"
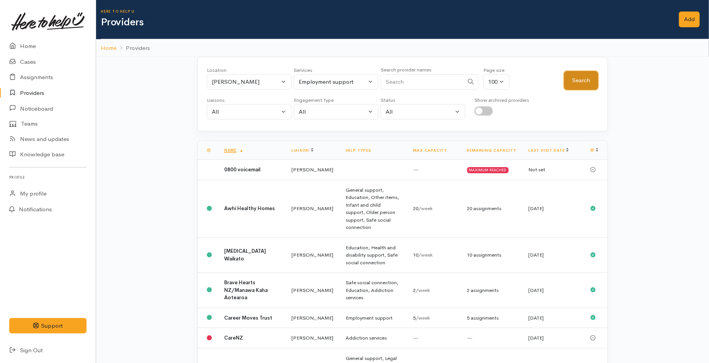
click at [583, 83] on button "Search" at bounding box center [581, 80] width 34 height 19
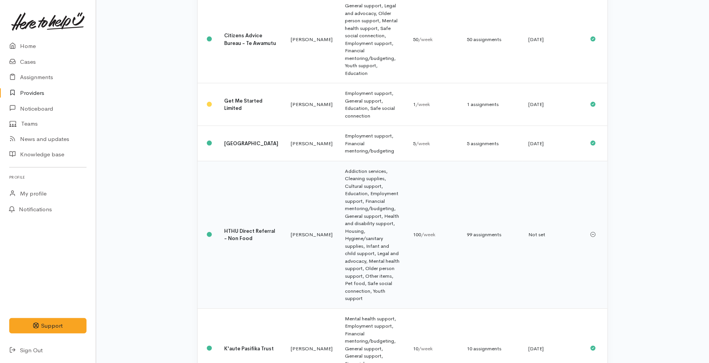
scroll to position [286, 0]
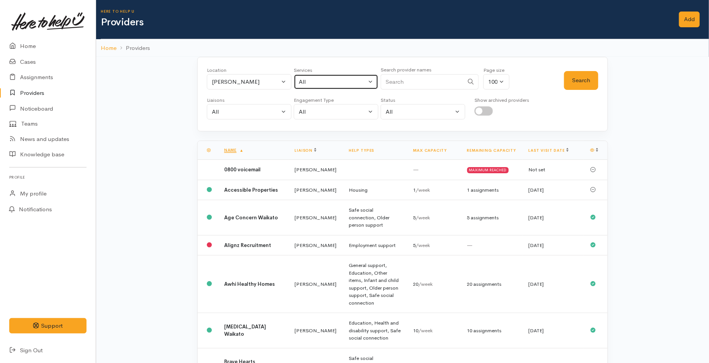
click at [323, 82] on div "All" at bounding box center [333, 82] width 68 height 9
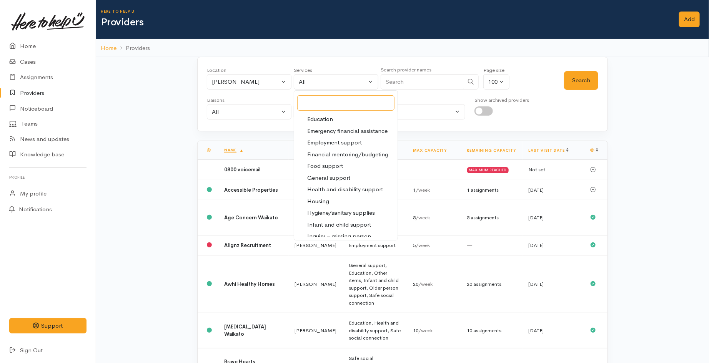
scroll to position [85, 0]
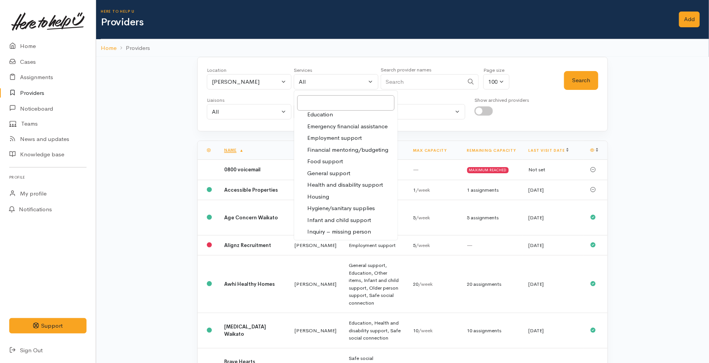
click at [333, 136] on span "Employment support" at bounding box center [334, 138] width 55 height 9
select select "10"
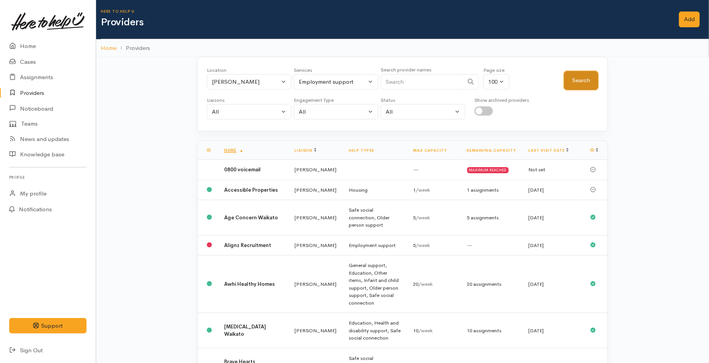
click at [573, 87] on button "Search" at bounding box center [581, 80] width 34 height 19
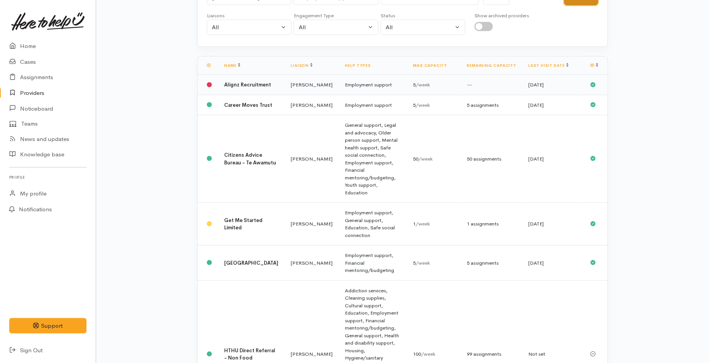
scroll to position [0, 0]
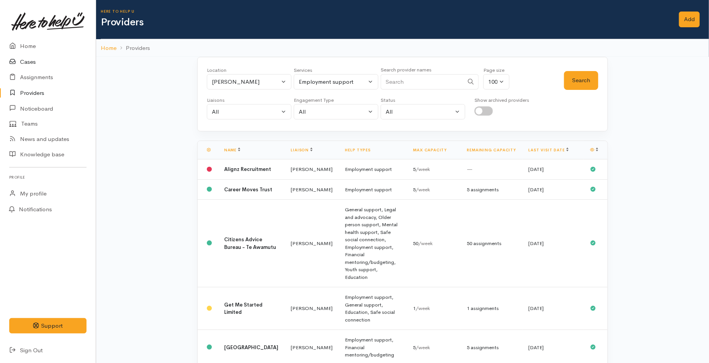
click at [34, 63] on link "Cases" at bounding box center [48, 62] width 96 height 16
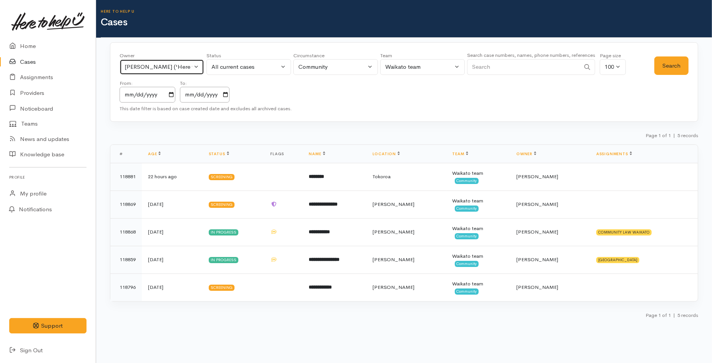
click at [175, 64] on div "[PERSON_NAME] ('Here to help u')" at bounding box center [159, 67] width 68 height 9
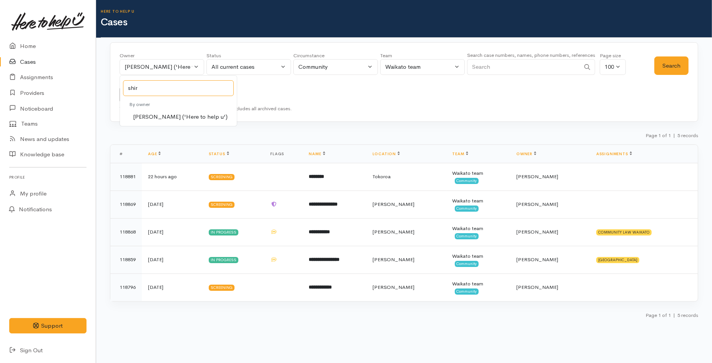
type input "shir"
click at [183, 116] on span "[PERSON_NAME] ('Here to help u')" at bounding box center [180, 117] width 95 height 9
select select "1463"
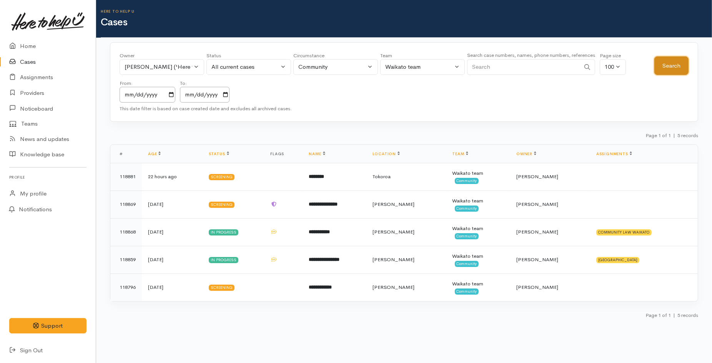
click at [683, 63] on button "Search" at bounding box center [671, 66] width 34 height 19
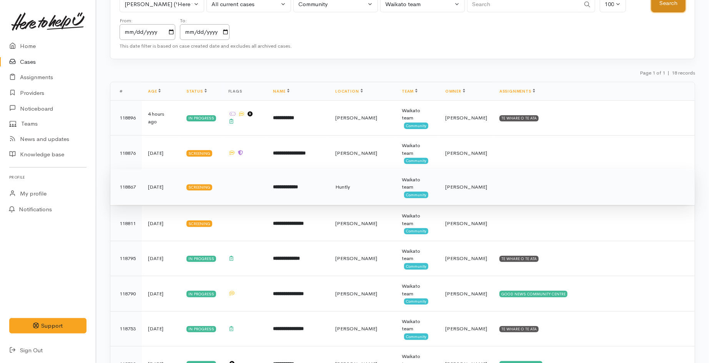
scroll to position [85, 0]
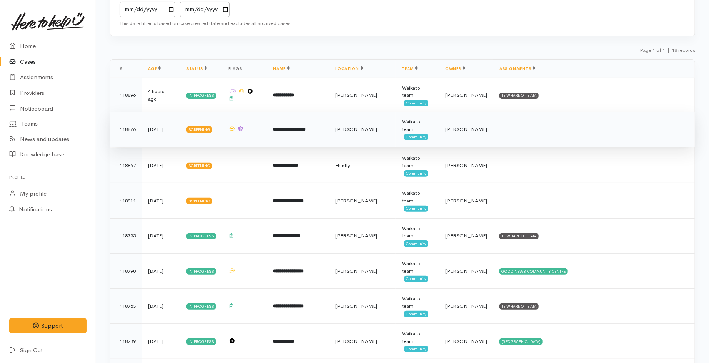
click at [289, 127] on b "**********" at bounding box center [289, 129] width 33 height 5
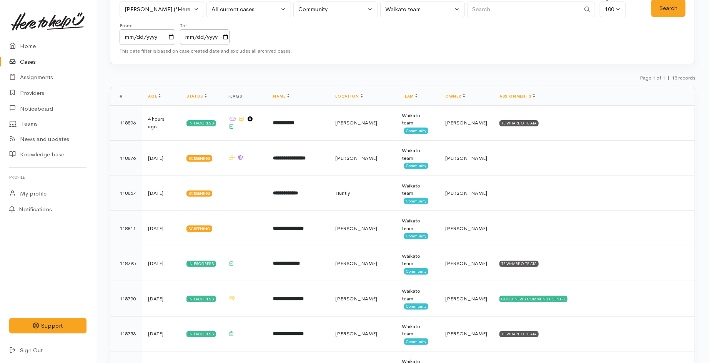
scroll to position [42, 0]
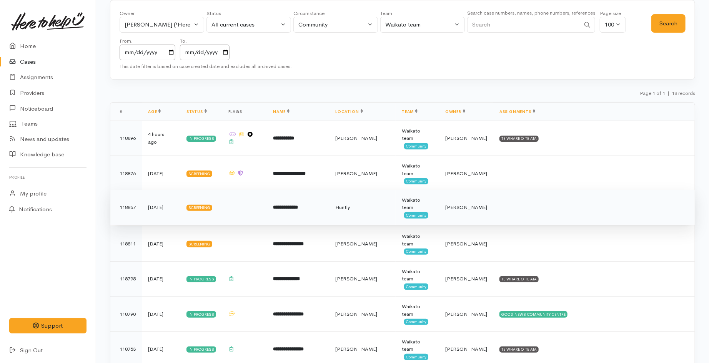
click at [298, 194] on td "**********" at bounding box center [298, 207] width 62 height 35
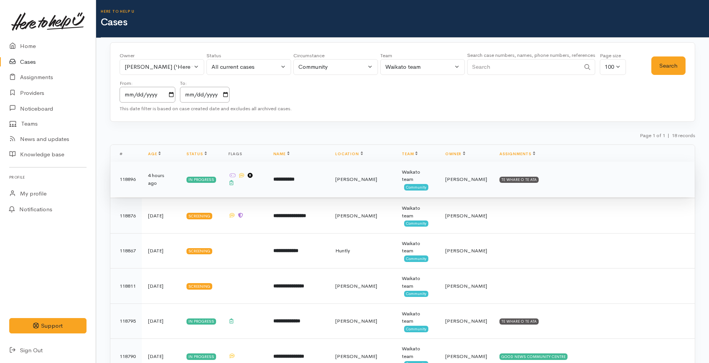
scroll to position [42, 0]
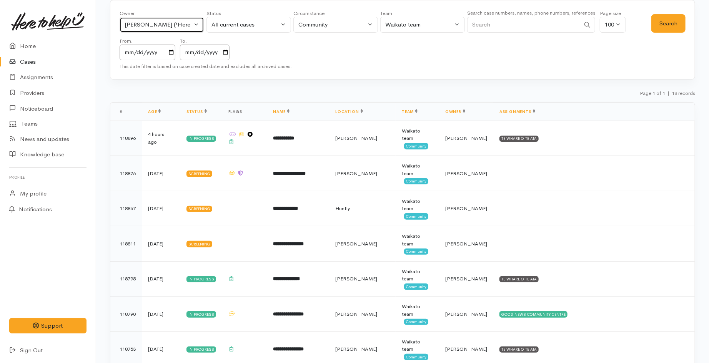
click at [165, 18] on button "Shirley Mackie ('Here to help u')" at bounding box center [162, 25] width 85 height 16
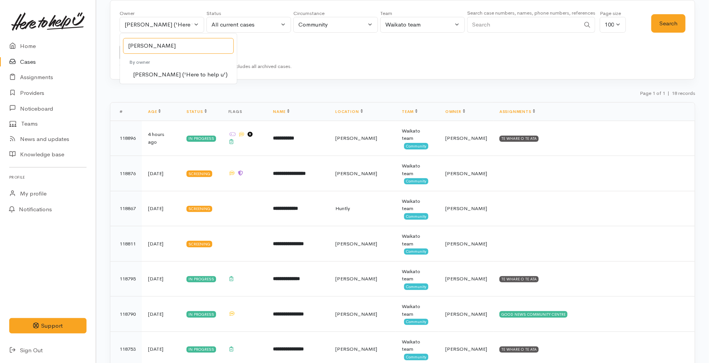
type input "kyl"
click at [180, 74] on span "Kyleigh Pike ('Here to help u')" at bounding box center [180, 74] width 95 height 9
select select "1759"
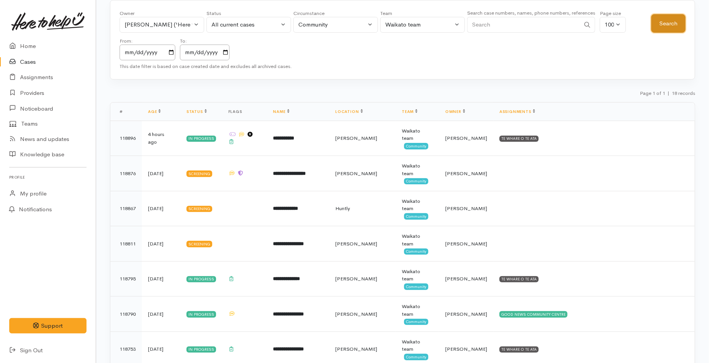
click at [666, 25] on button "Search" at bounding box center [668, 23] width 34 height 19
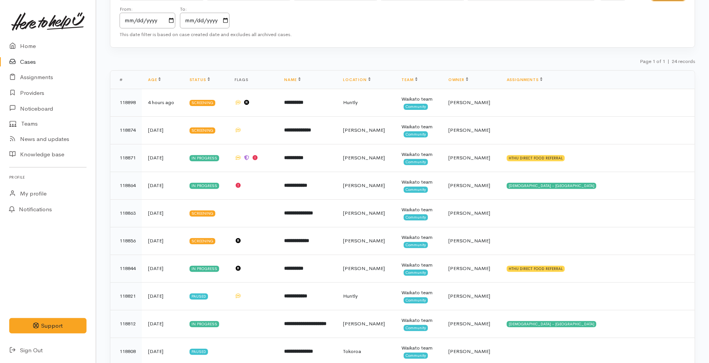
scroll to position [85, 0]
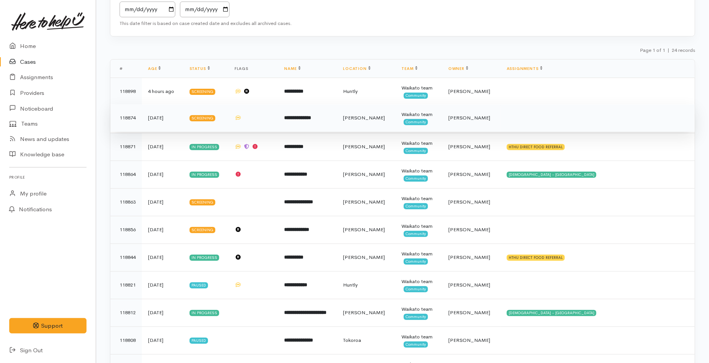
click at [311, 118] on b "**********" at bounding box center [298, 117] width 27 height 5
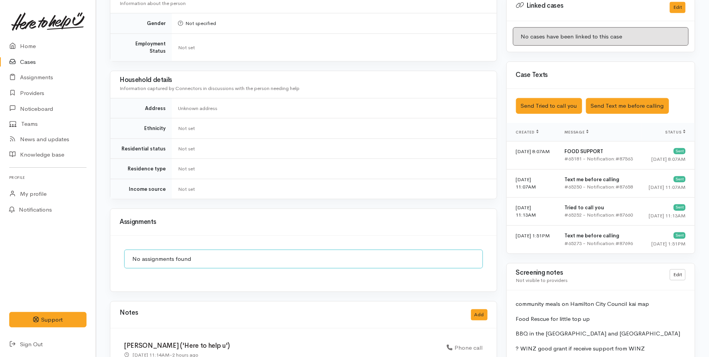
scroll to position [424, 0]
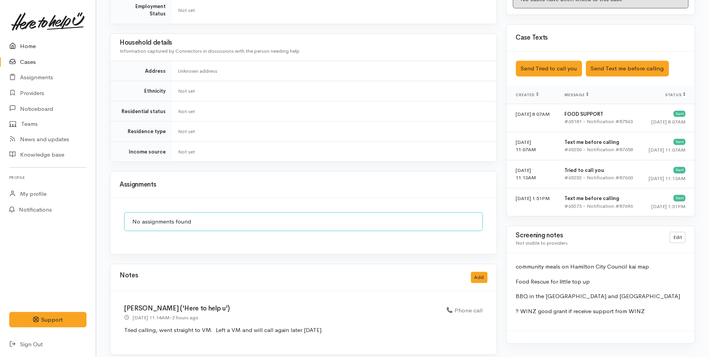
click at [30, 50] on link "Home" at bounding box center [48, 46] width 96 height 16
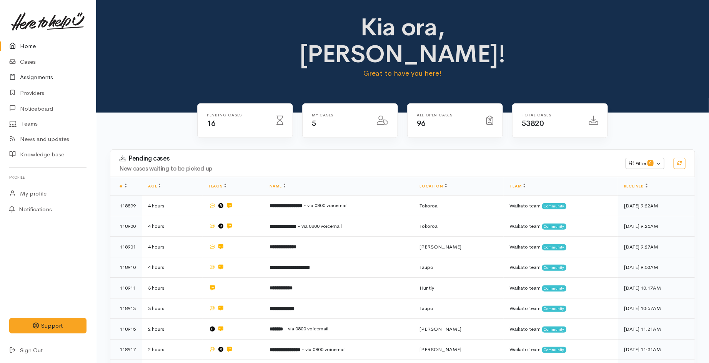
click at [34, 72] on link "Assignments" at bounding box center [48, 78] width 96 height 16
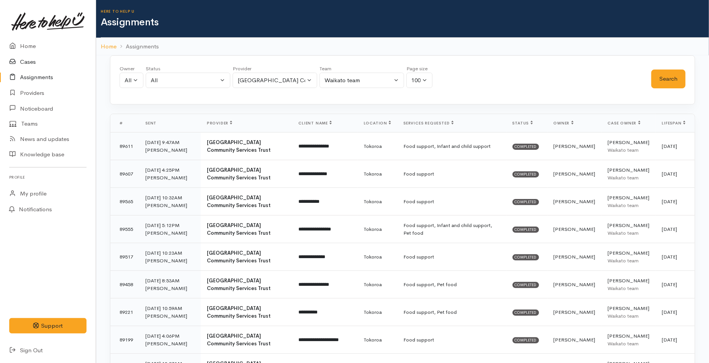
click at [25, 60] on link "Cases" at bounding box center [48, 62] width 96 height 16
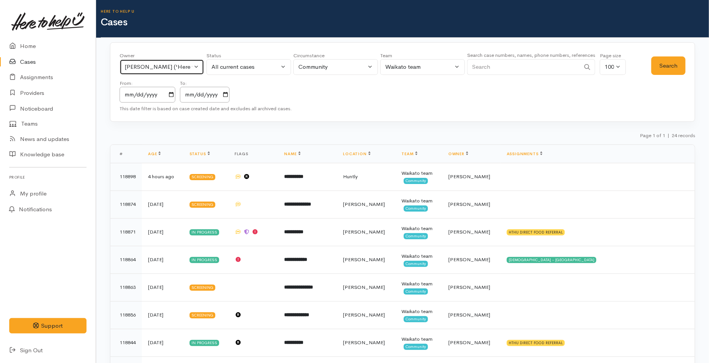
click at [166, 63] on div "[PERSON_NAME] ('Here to help u')" at bounding box center [159, 67] width 68 height 9
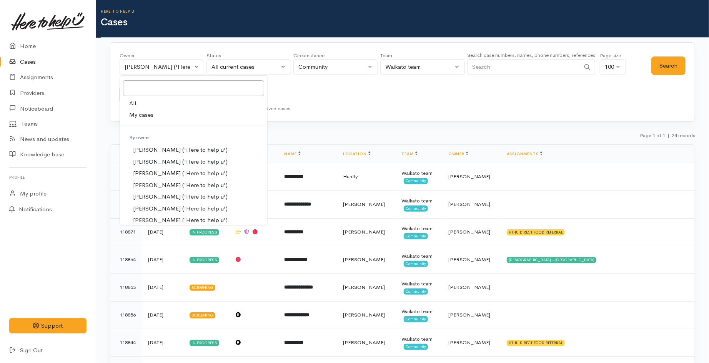
click at [155, 113] on link "My cases" at bounding box center [193, 115] width 147 height 12
select select "1648"
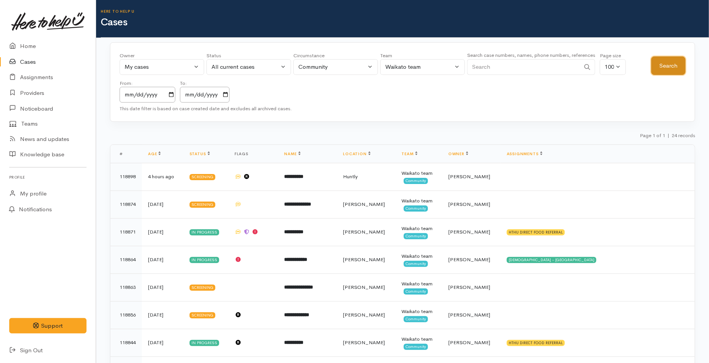
click at [664, 64] on button "Search" at bounding box center [668, 66] width 34 height 19
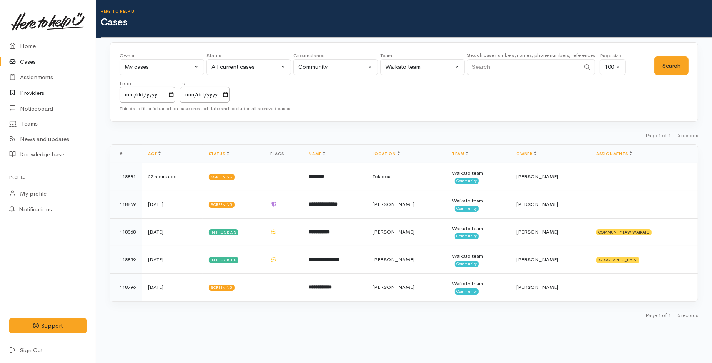
click at [32, 97] on link "Providers" at bounding box center [48, 93] width 96 height 16
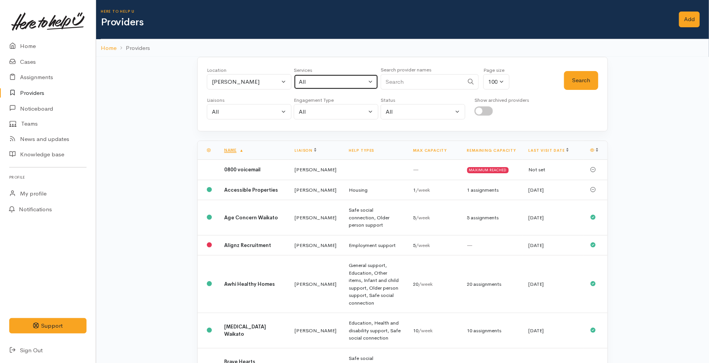
click at [318, 78] on div "All" at bounding box center [333, 82] width 68 height 9
type input "empl"
click at [336, 133] on span "Employment support" at bounding box center [334, 132] width 55 height 9
select select "10"
click at [585, 79] on button "Search" at bounding box center [581, 80] width 34 height 19
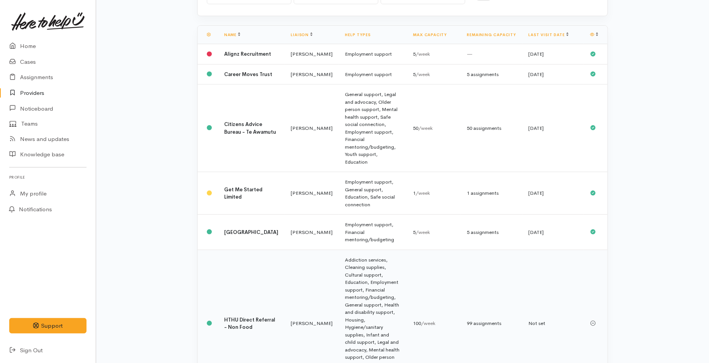
scroll to position [72, 0]
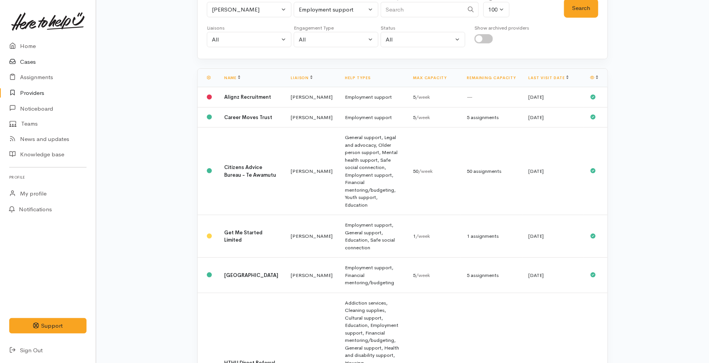
click at [33, 62] on link "Cases" at bounding box center [48, 62] width 96 height 16
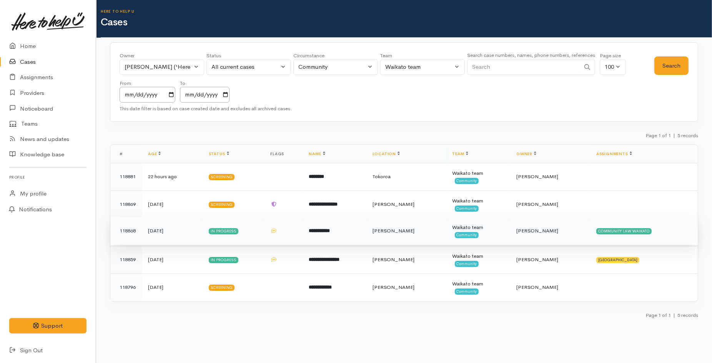
click at [274, 231] on td at bounding box center [283, 231] width 38 height 28
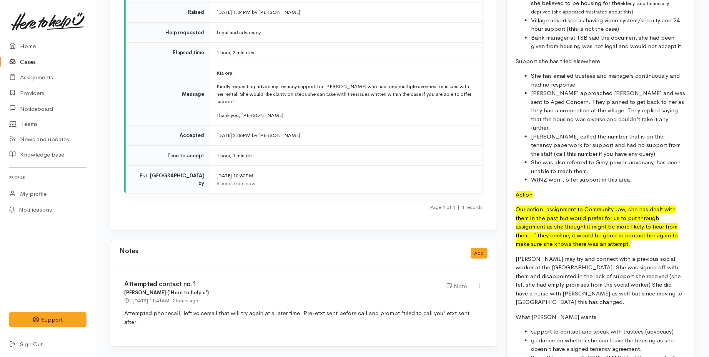
scroll to position [1025, 0]
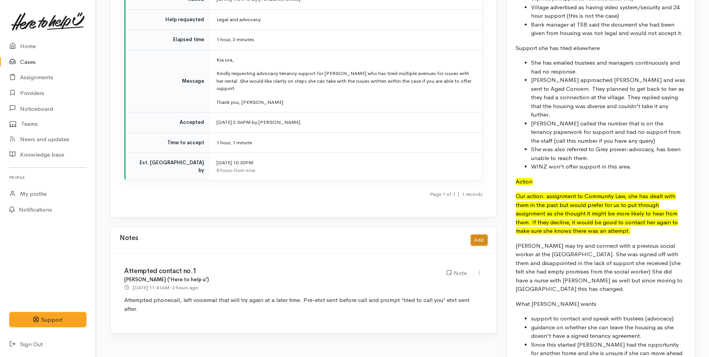
click at [481, 235] on button "Add" at bounding box center [479, 240] width 17 height 11
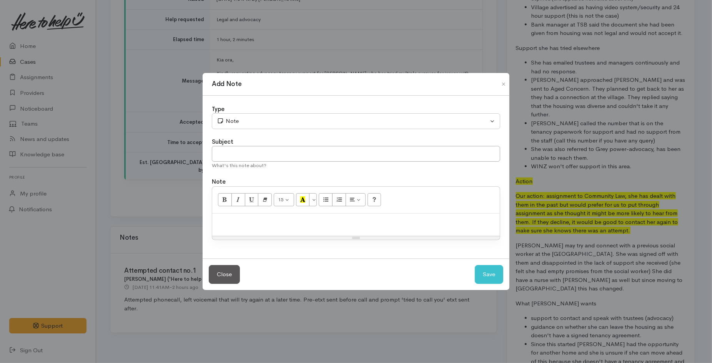
click at [270, 225] on p at bounding box center [356, 222] width 280 height 9
drag, startPoint x: 298, startPoint y: 225, endPoint x: 289, endPoint y: 225, distance: 8.5
click at [289, 225] on p "The case has been accepted." at bounding box center [356, 222] width 280 height 9
click at [289, 156] on input "text" at bounding box center [356, 154] width 288 height 16
type input "confirmed support"
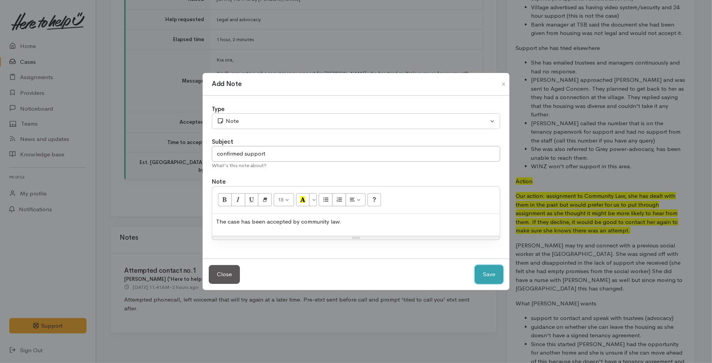
drag, startPoint x: 494, startPoint y: 274, endPoint x: 229, endPoint y: 343, distance: 274.4
click at [494, 273] on button "Save" at bounding box center [489, 274] width 28 height 19
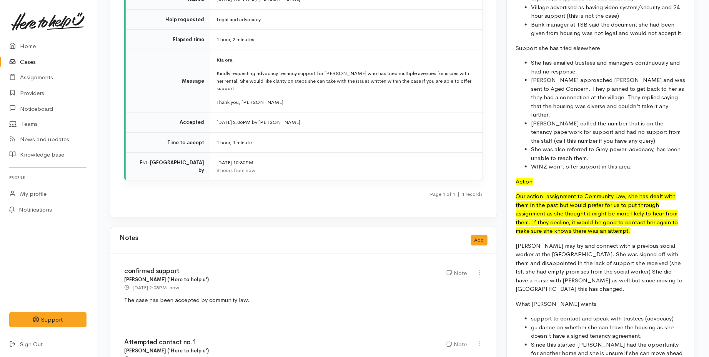
click at [35, 63] on link "Cases" at bounding box center [48, 62] width 96 height 16
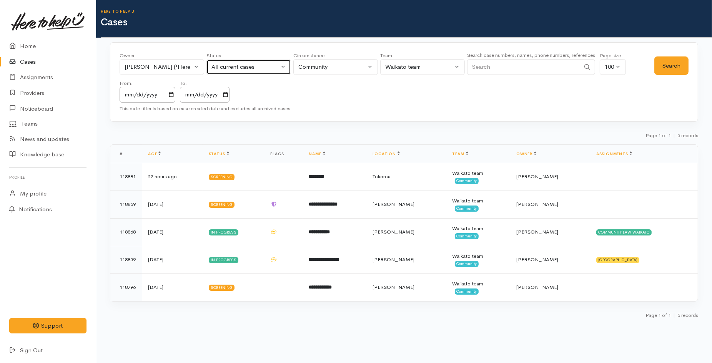
click at [221, 67] on div "All current cases" at bounding box center [245, 67] width 68 height 9
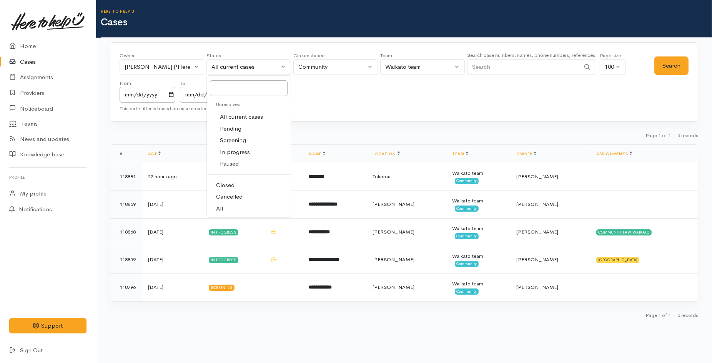
click at [239, 195] on span "Cancelled" at bounding box center [229, 197] width 27 height 9
select select "Cancelled"
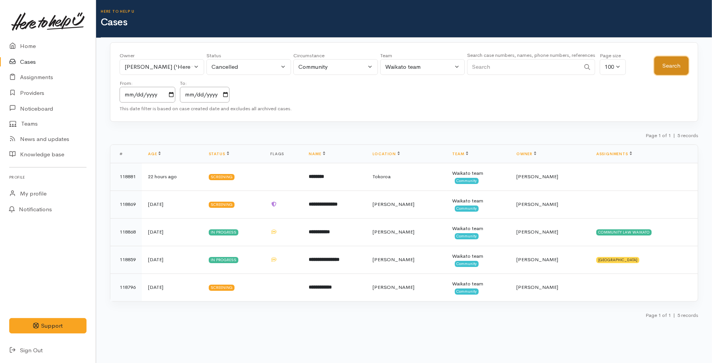
click at [677, 64] on button "Search" at bounding box center [671, 66] width 34 height 19
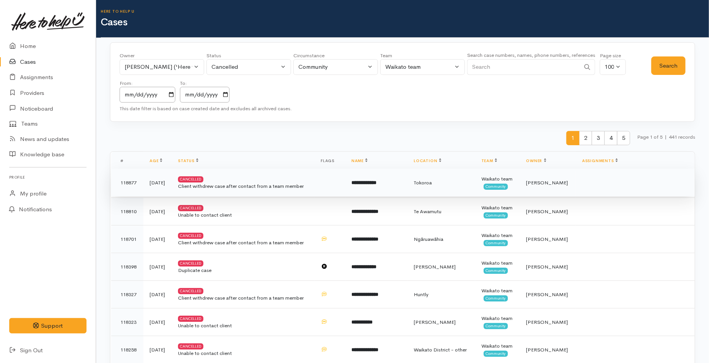
click at [345, 185] on td at bounding box center [330, 183] width 31 height 28
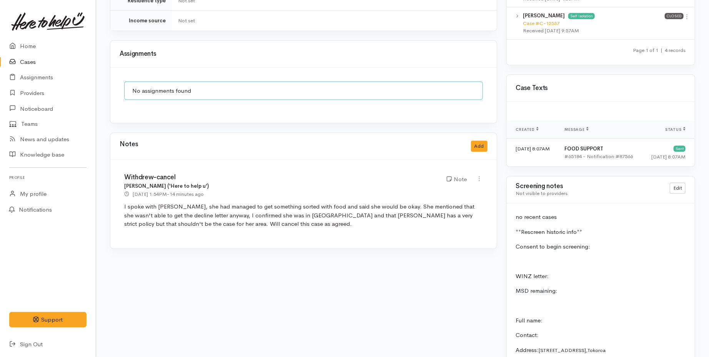
scroll to position [513, 0]
click at [40, 62] on link "Cases" at bounding box center [48, 62] width 96 height 16
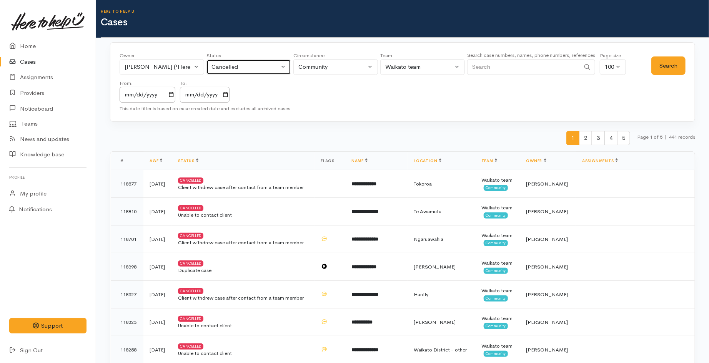
click at [218, 64] on div "Cancelled" at bounding box center [245, 67] width 68 height 9
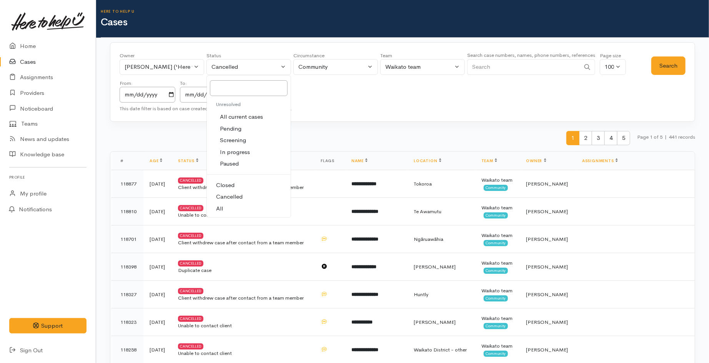
drag, startPoint x: 237, startPoint y: 116, endPoint x: 436, endPoint y: 98, distance: 200.4
click at [237, 116] on span "All current cases" at bounding box center [241, 117] width 43 height 9
select select "Unresolved"
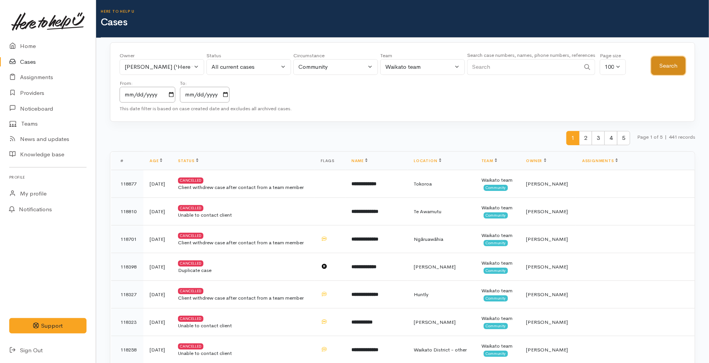
click at [663, 66] on button "Search" at bounding box center [668, 66] width 34 height 19
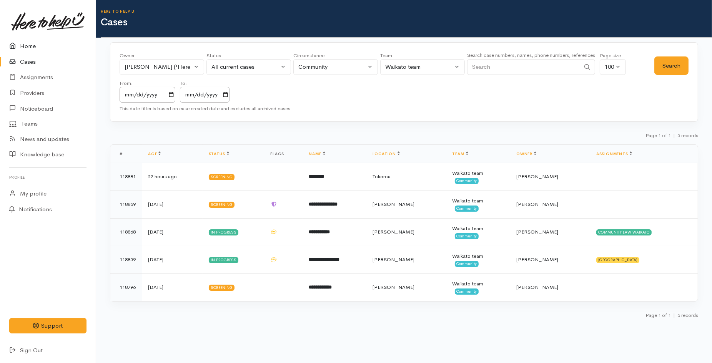
click at [36, 48] on link "Home" at bounding box center [48, 46] width 96 height 16
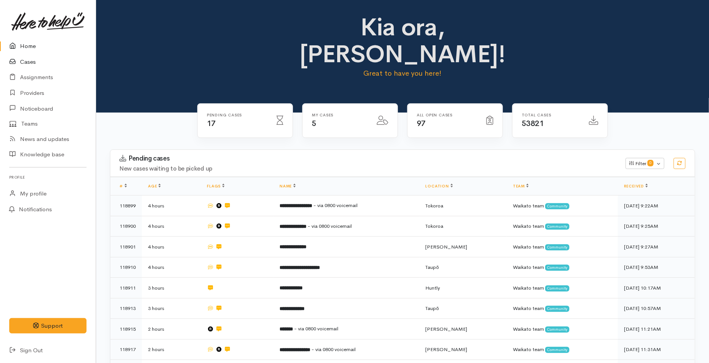
click at [34, 64] on link "Cases" at bounding box center [48, 62] width 96 height 16
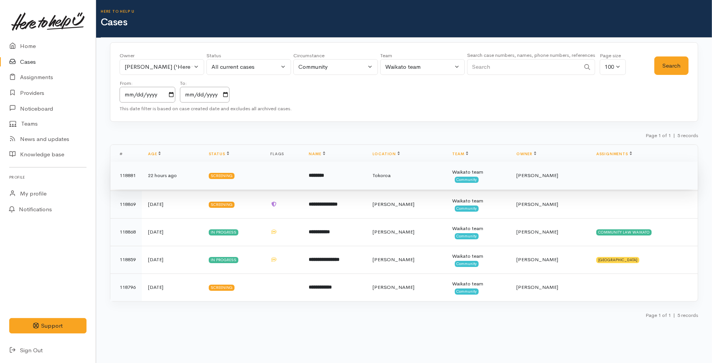
click at [343, 180] on td "********" at bounding box center [334, 176] width 63 height 28
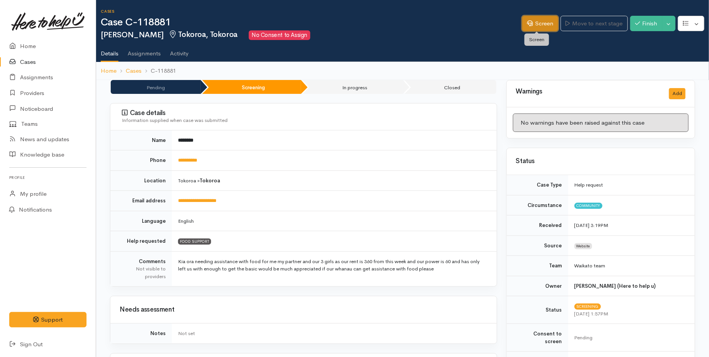
click at [531, 19] on link "Screen" at bounding box center [540, 24] width 36 height 16
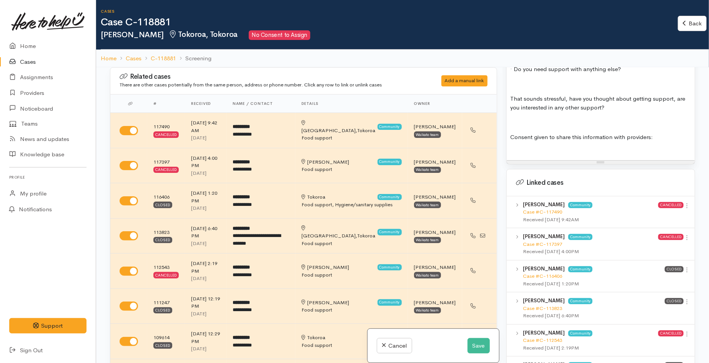
scroll to position [1196, 0]
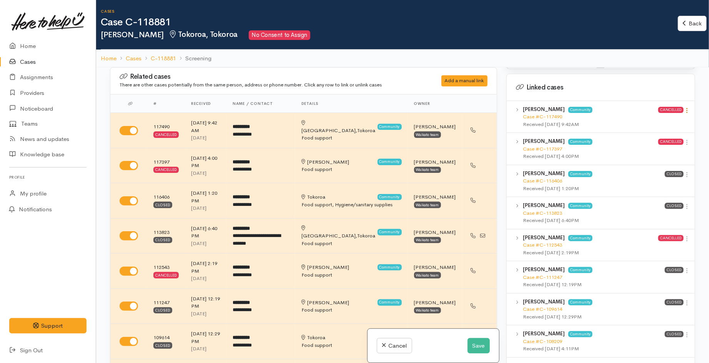
click at [684, 107] on icon at bounding box center [687, 110] width 7 height 7
click at [659, 120] on link "View case" at bounding box center [659, 126] width 61 height 12
click at [684, 139] on icon at bounding box center [687, 142] width 7 height 7
click at [649, 151] on link "View case" at bounding box center [659, 157] width 61 height 12
click at [684, 171] on icon at bounding box center [687, 174] width 7 height 7
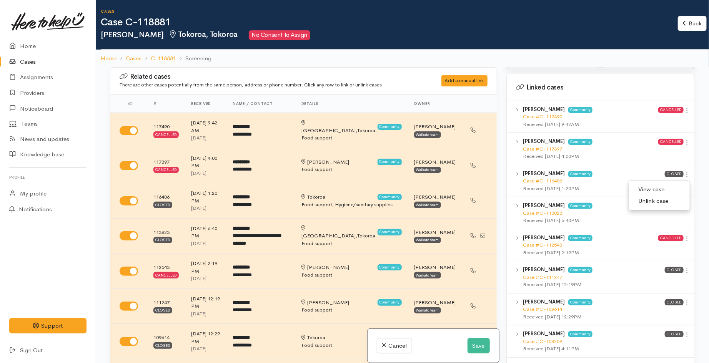
click at [658, 184] on link "View case" at bounding box center [659, 190] width 61 height 12
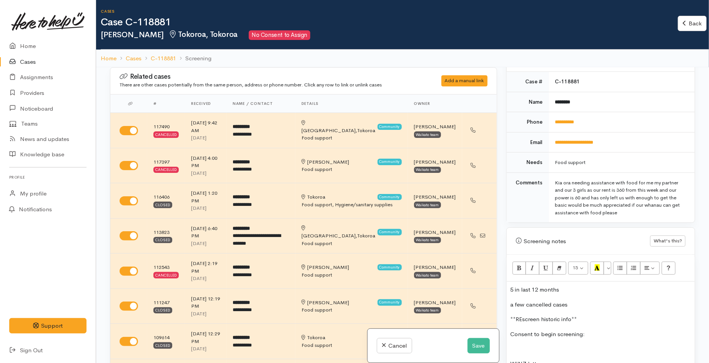
scroll to position [299, 0]
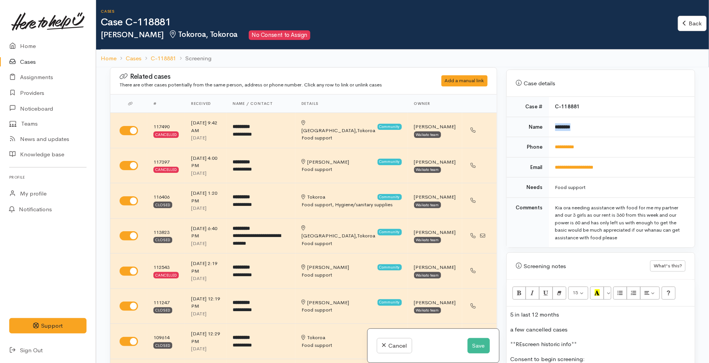
drag, startPoint x: 581, startPoint y: 123, endPoint x: 554, endPoint y: 120, distance: 26.8
click at [554, 120] on td "********" at bounding box center [622, 127] width 146 height 20
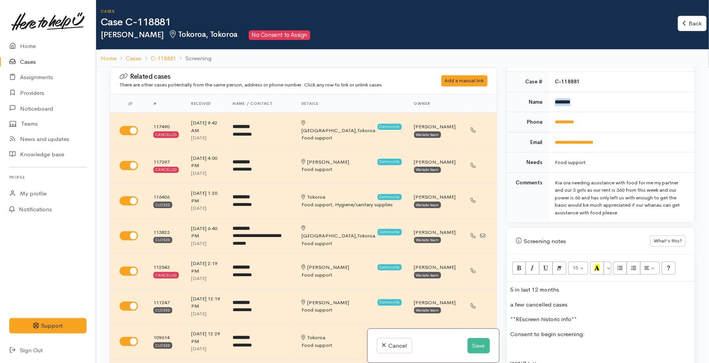
scroll to position [427, 0]
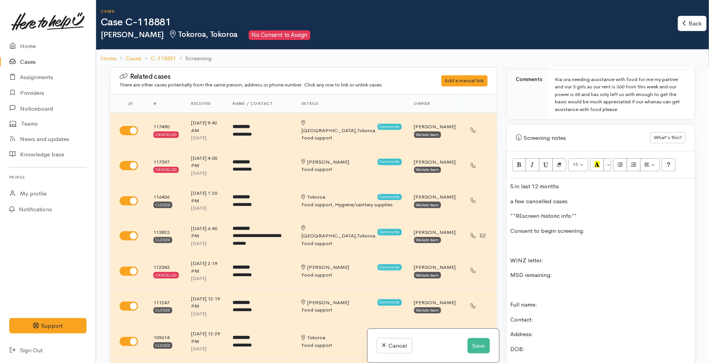
copy b "********"
click at [555, 301] on p "Full name:" at bounding box center [601, 305] width 180 height 9
paste div
click at [566, 301] on p "Full name: Kelz Tai" at bounding box center [601, 305] width 180 height 9
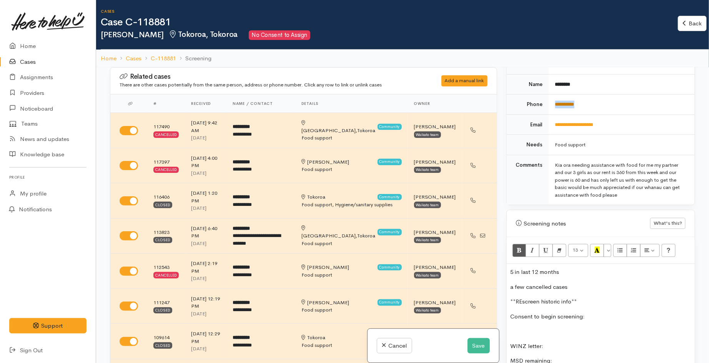
drag, startPoint x: 587, startPoint y: 98, endPoint x: 554, endPoint y: 98, distance: 32.7
click at [554, 98] on td "**********" at bounding box center [622, 105] width 146 height 20
copy link "**********"
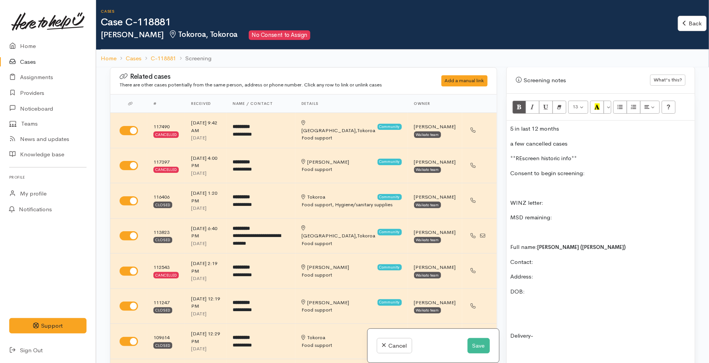
scroll to position [513, 0]
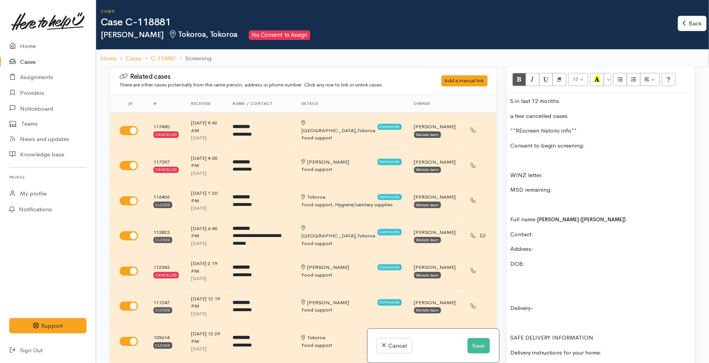
click at [542, 230] on p "Contact:" at bounding box center [601, 234] width 180 height 9
click at [536, 215] on p "Full name: Kelz Tai (kelly)" at bounding box center [601, 219] width 180 height 9
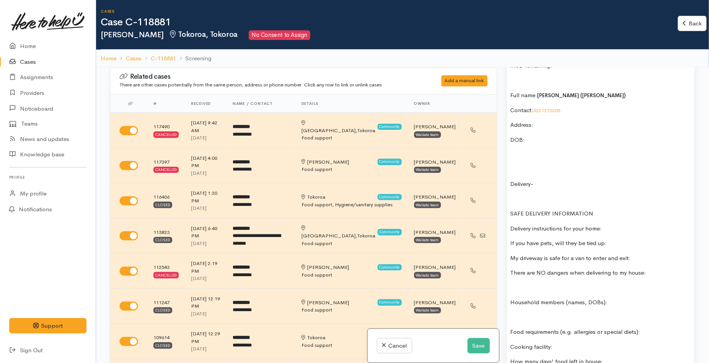
scroll to position [683, 0]
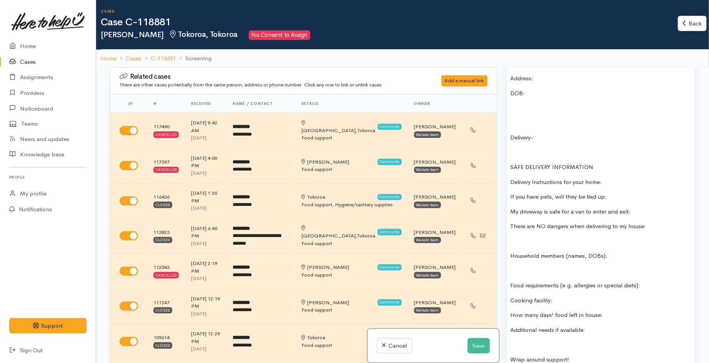
click at [524, 267] on p at bounding box center [601, 271] width 180 height 9
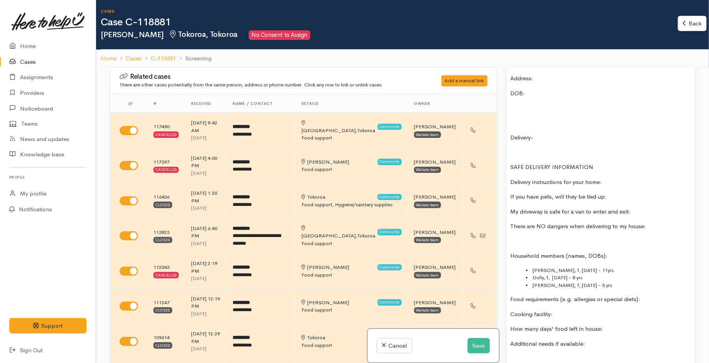
click at [542, 237] on p at bounding box center [601, 241] width 180 height 9
click at [609, 252] on p "Household members (names, DOBs):" at bounding box center [601, 256] width 180 height 9
click at [536, 81] on div "5 in last 12 months a few cancelled cases **REscreen historic info** Consent to…" at bounding box center [601, 264] width 188 height 684
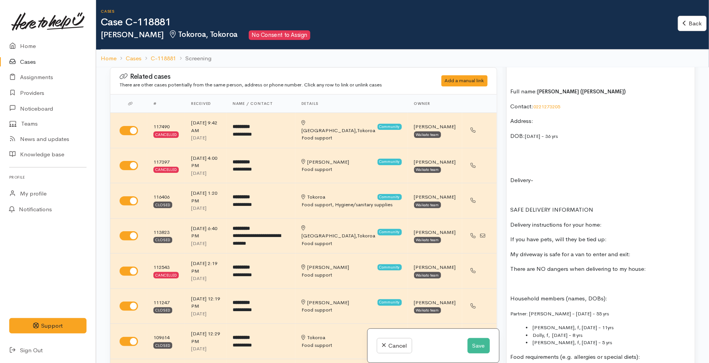
click at [544, 117] on p "Address:" at bounding box center [601, 121] width 180 height 9
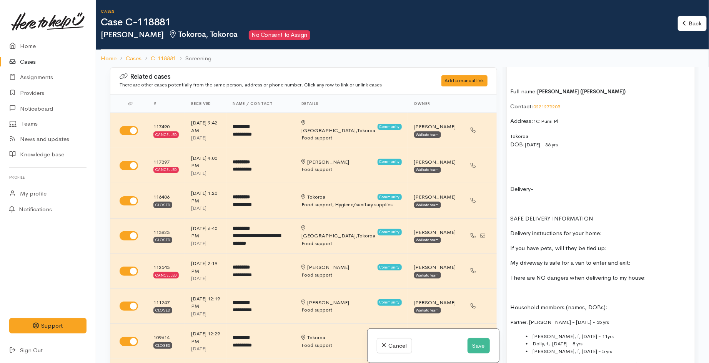
click at [534, 118] on span "1C Puriri Pl" at bounding box center [546, 121] width 25 height 7
click at [471, 341] on button "Save" at bounding box center [479, 346] width 22 height 16
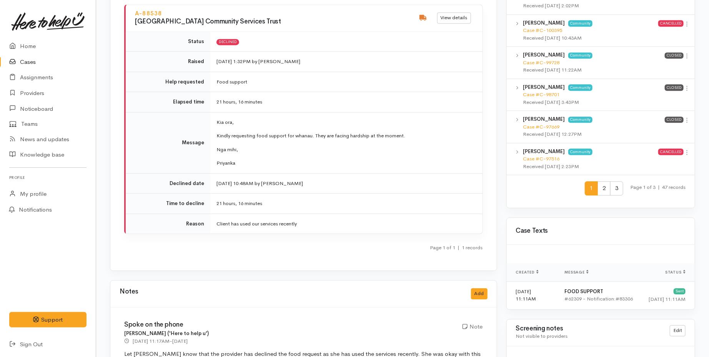
scroll to position [940, 0]
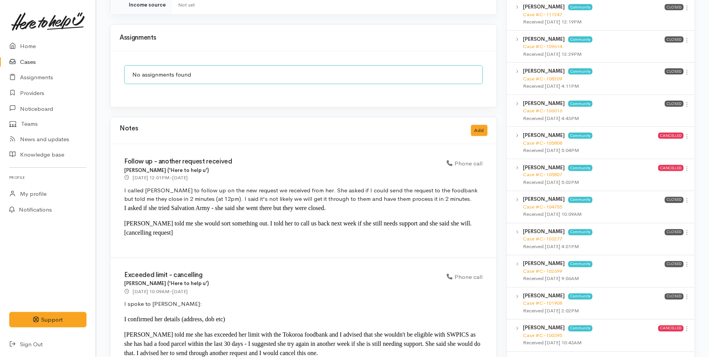
scroll to position [641, 0]
